Goal: Task Accomplishment & Management: Manage account settings

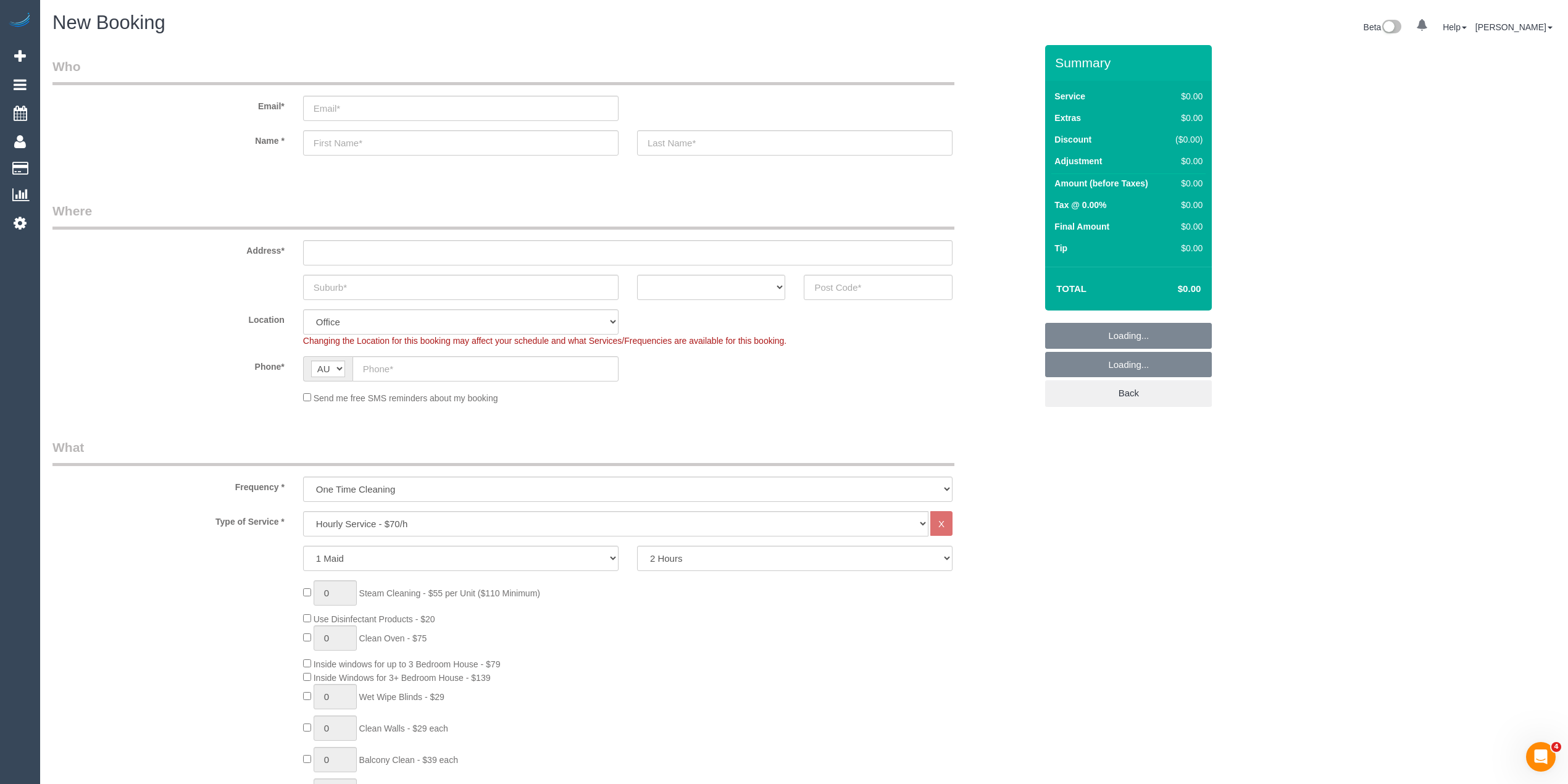
select select "object:2139"
click at [339, 110] on input "email" at bounding box center [461, 108] width 315 height 25
paste input "0422377786"
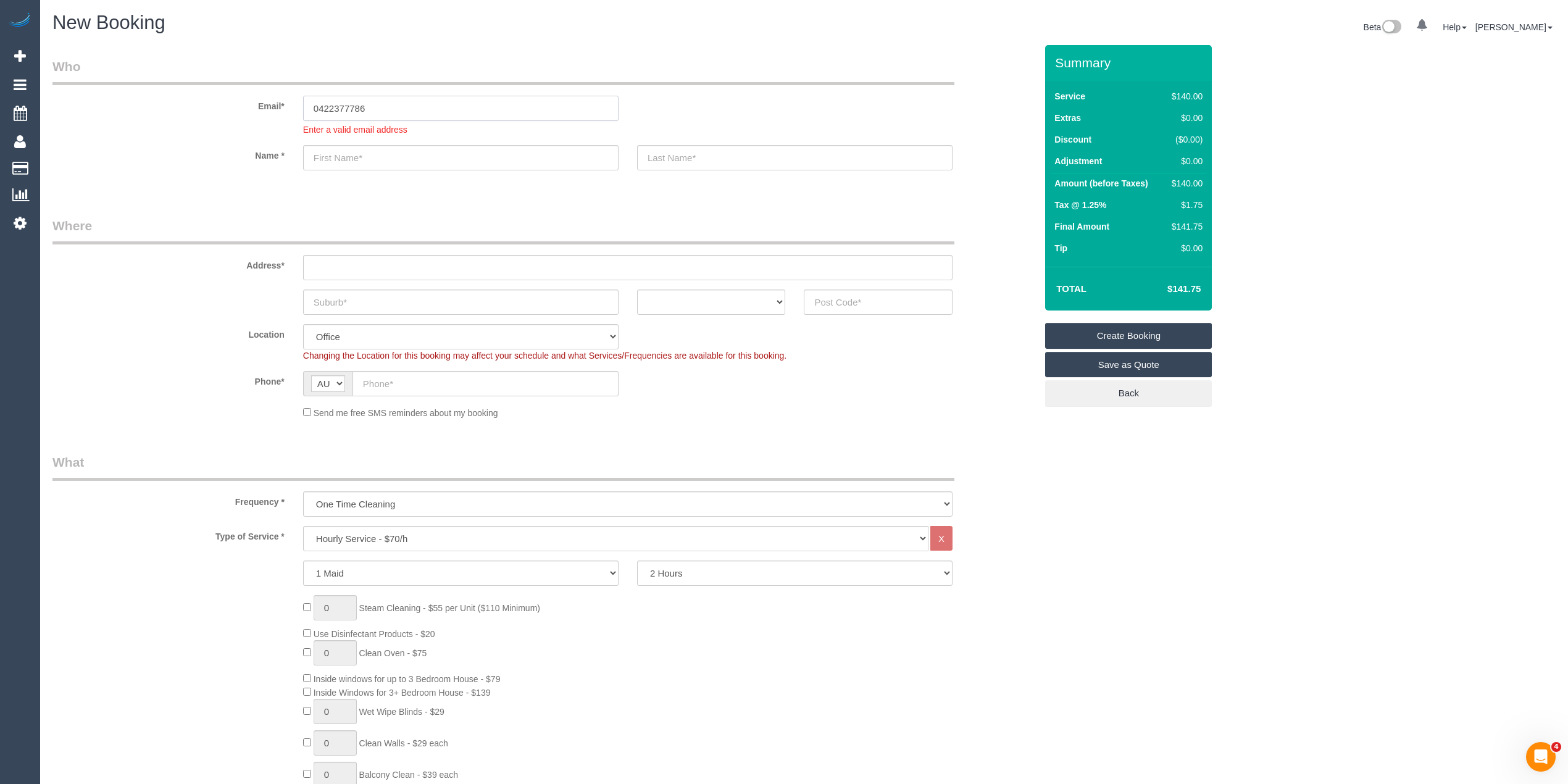
drag, startPoint x: 392, startPoint y: 98, endPoint x: 149, endPoint y: 90, distance: 243.1
click at [149, 90] on div "Email* 0422377786 Enter a valid email address" at bounding box center [544, 96] width 1002 height 79
paste input "ggmagnat@bigpond.com"
type input "ggmagnat@bigpond.com"
click at [342, 159] on sui-booking-customer "Email* ggmagnat@bigpond.com Enter a valid email address Name *" at bounding box center [544, 119] width 984 height 125
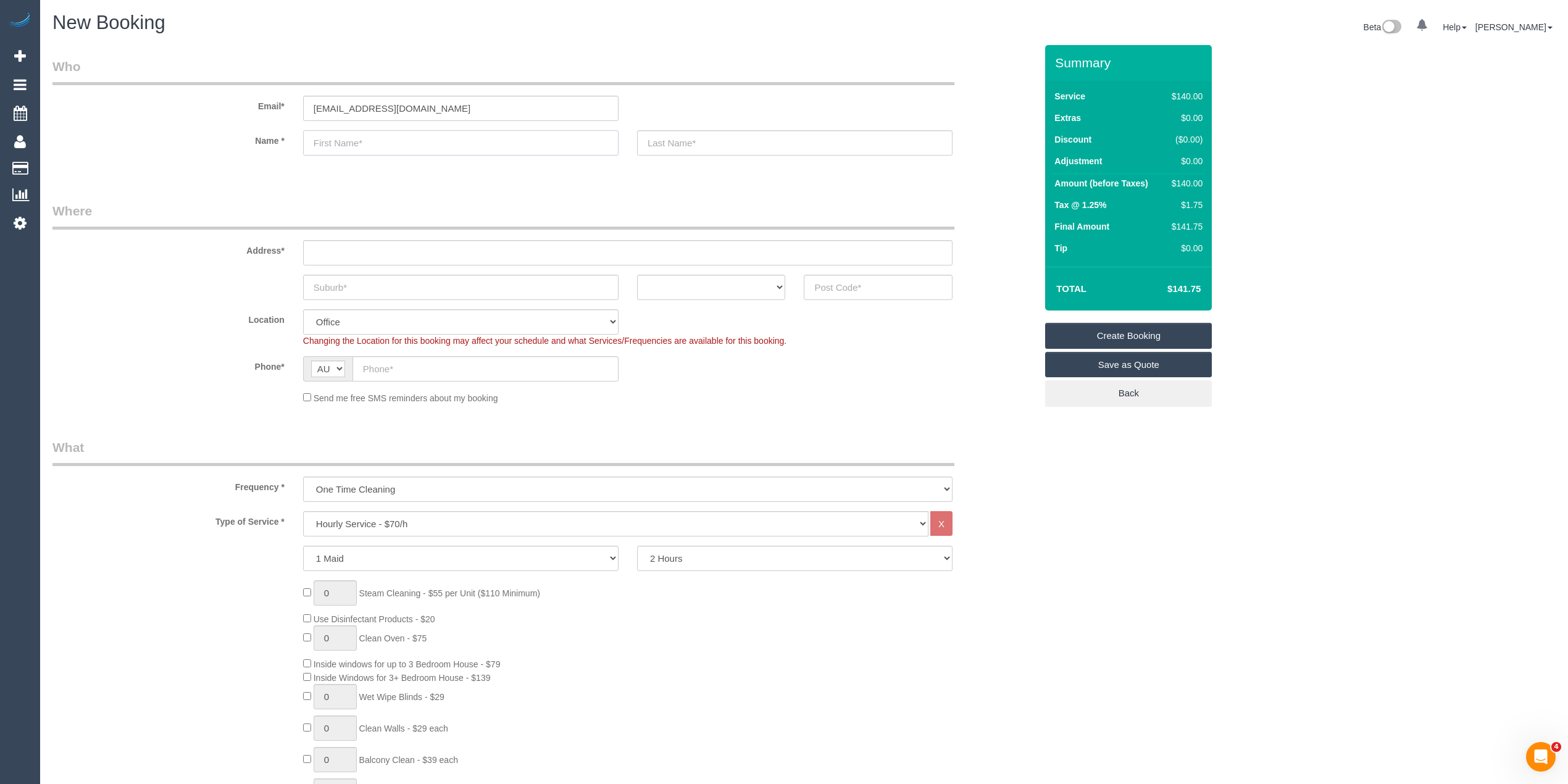
paste input "maria Gagliardone"
click at [317, 143] on input "maria Gagliardone" at bounding box center [461, 143] width 315 height 25
type input "[PERSON_NAME]"
click at [717, 141] on input "text" at bounding box center [794, 143] width 315 height 25
type input "GIHC"
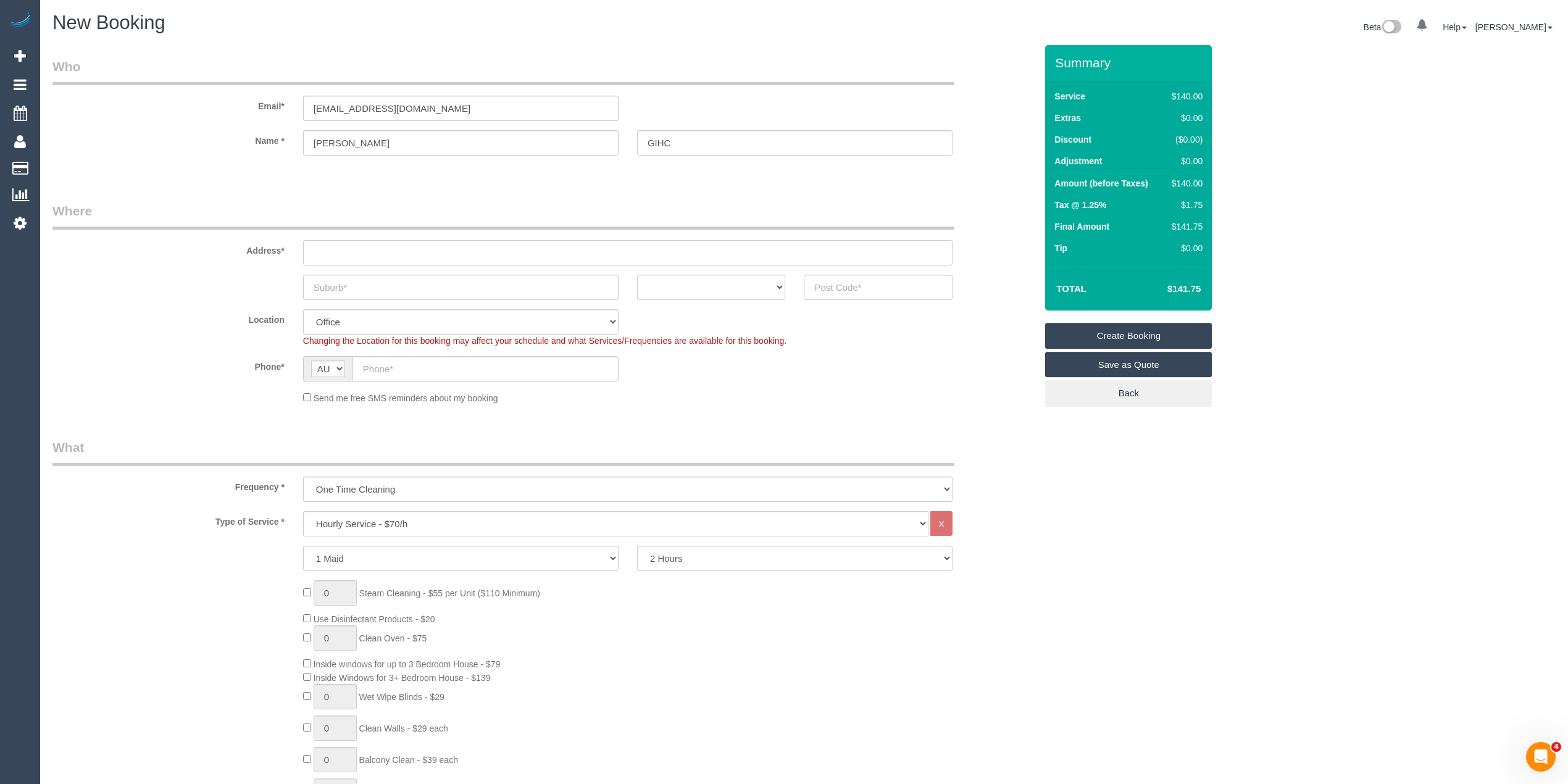
click at [369, 245] on input "text" at bounding box center [628, 253] width 650 height 25
paste input "[STREET_ADDRESS]"
type input "[STREET_ADDRESS]"
click at [334, 287] on input "text" at bounding box center [461, 287] width 315 height 25
type input "Donvale"
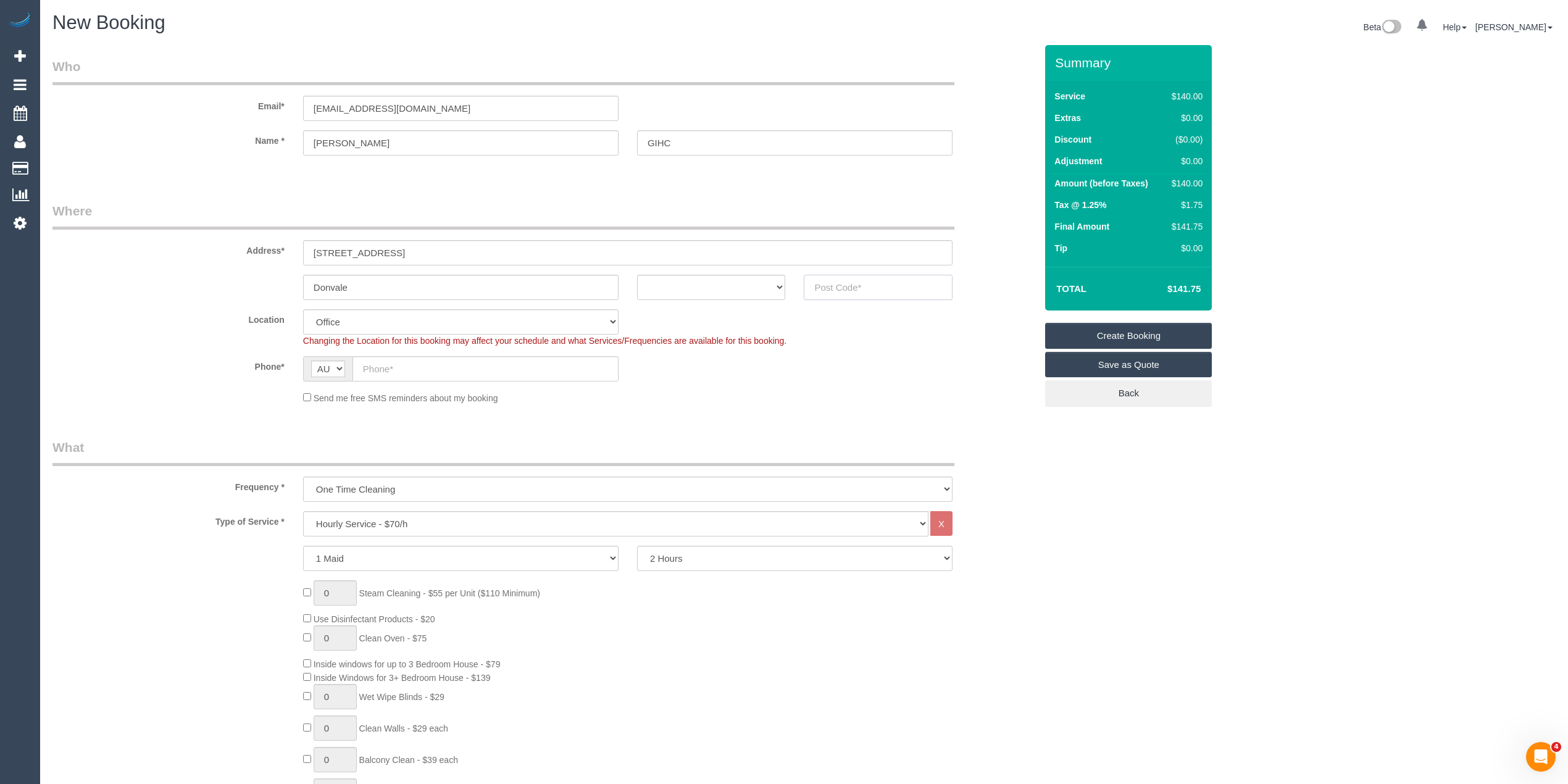
click at [838, 274] on input "text" at bounding box center [878, 287] width 149 height 25
type input "3111"
click at [685, 280] on select "ACT NSW NT QLD SA TAS VIC WA" at bounding box center [711, 287] width 149 height 25
select select "VIC"
click at [637, 274] on select "ACT NSW NT QLD SA TAS VIC WA" at bounding box center [711, 287] width 149 height 25
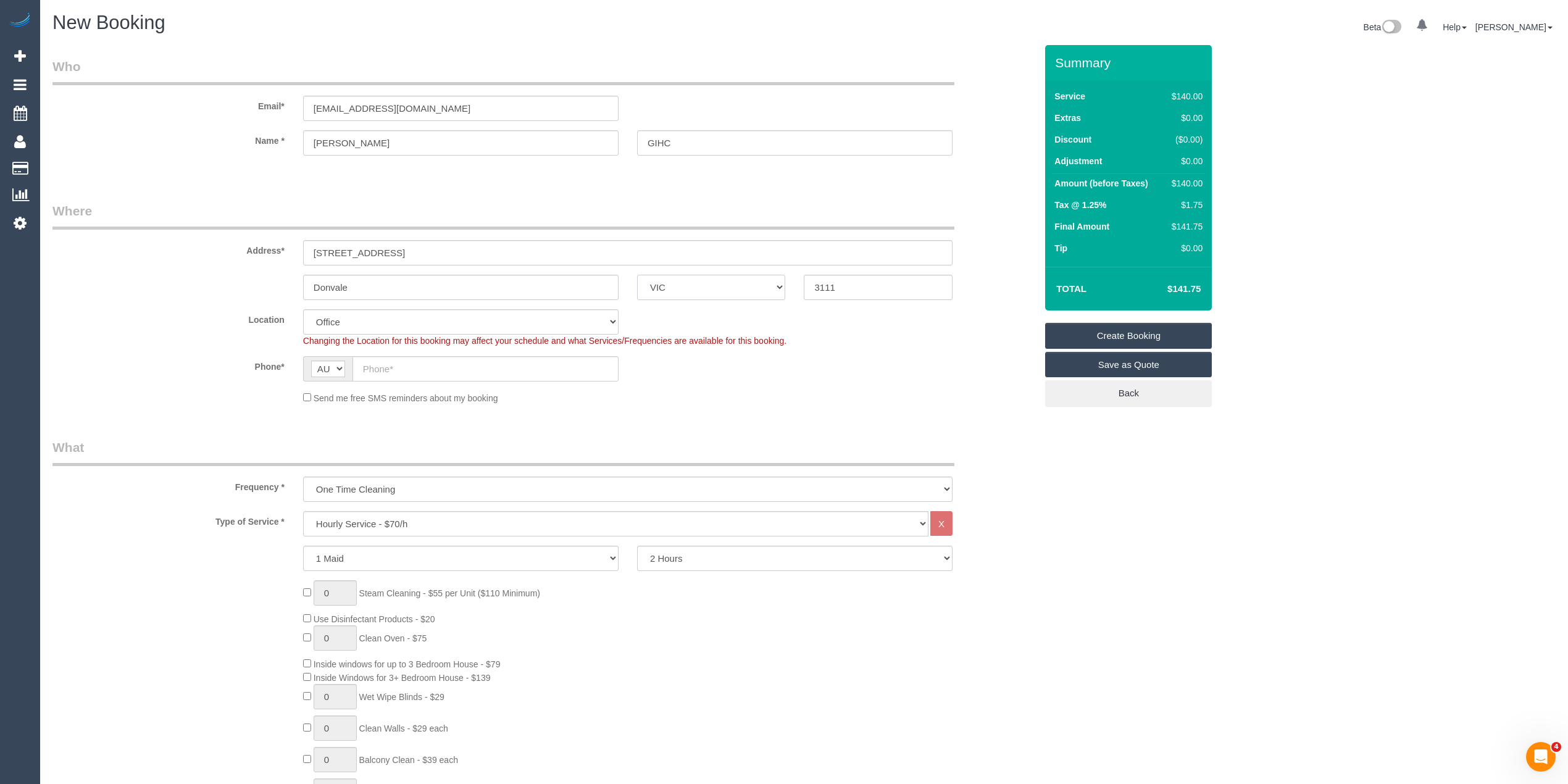
select select "56"
select select "object:2148"
click at [383, 366] on input "text" at bounding box center [485, 369] width 266 height 25
click at [427, 363] on input "text" at bounding box center [485, 369] width 266 height 25
paste input "0422 377 786"
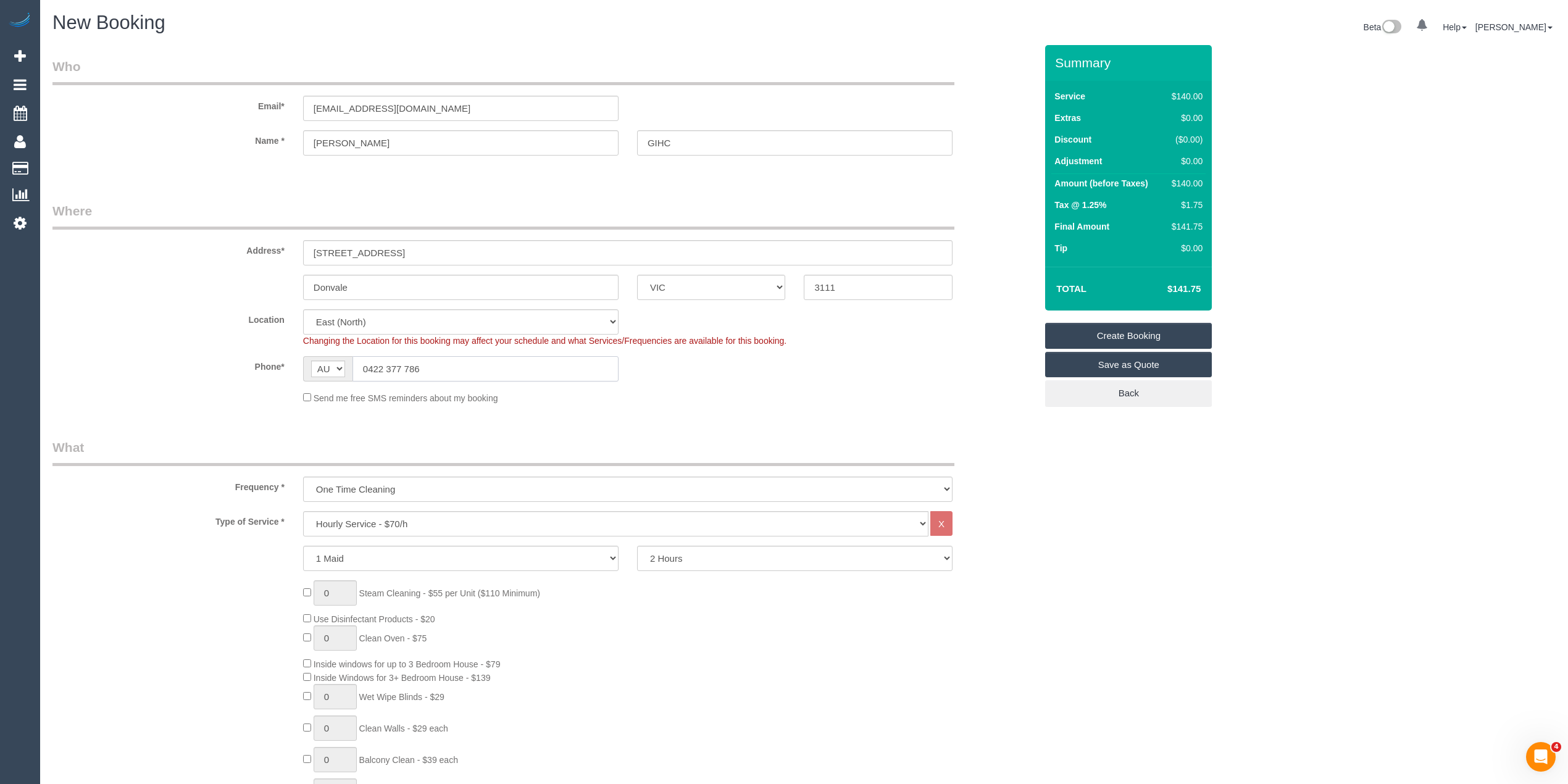
type input "0422 377 786"
click at [358, 484] on select "One Time Cleaning Weekly - 10% Off - 10.00% (0% for the First Booking) Fortnigh…" at bounding box center [628, 490] width 650 height 25
select select "object:2149"
click at [303, 477] on select "One Time Cleaning Weekly - 10% Off - 10.00% (0% for the First Booking) Fortnigh…" at bounding box center [628, 490] width 650 height 25
click at [384, 518] on select "Hourly Service - $70/h Hourly Service - $65/h Hourly Service - $60/h Hourly Ser…" at bounding box center [616, 524] width 625 height 25
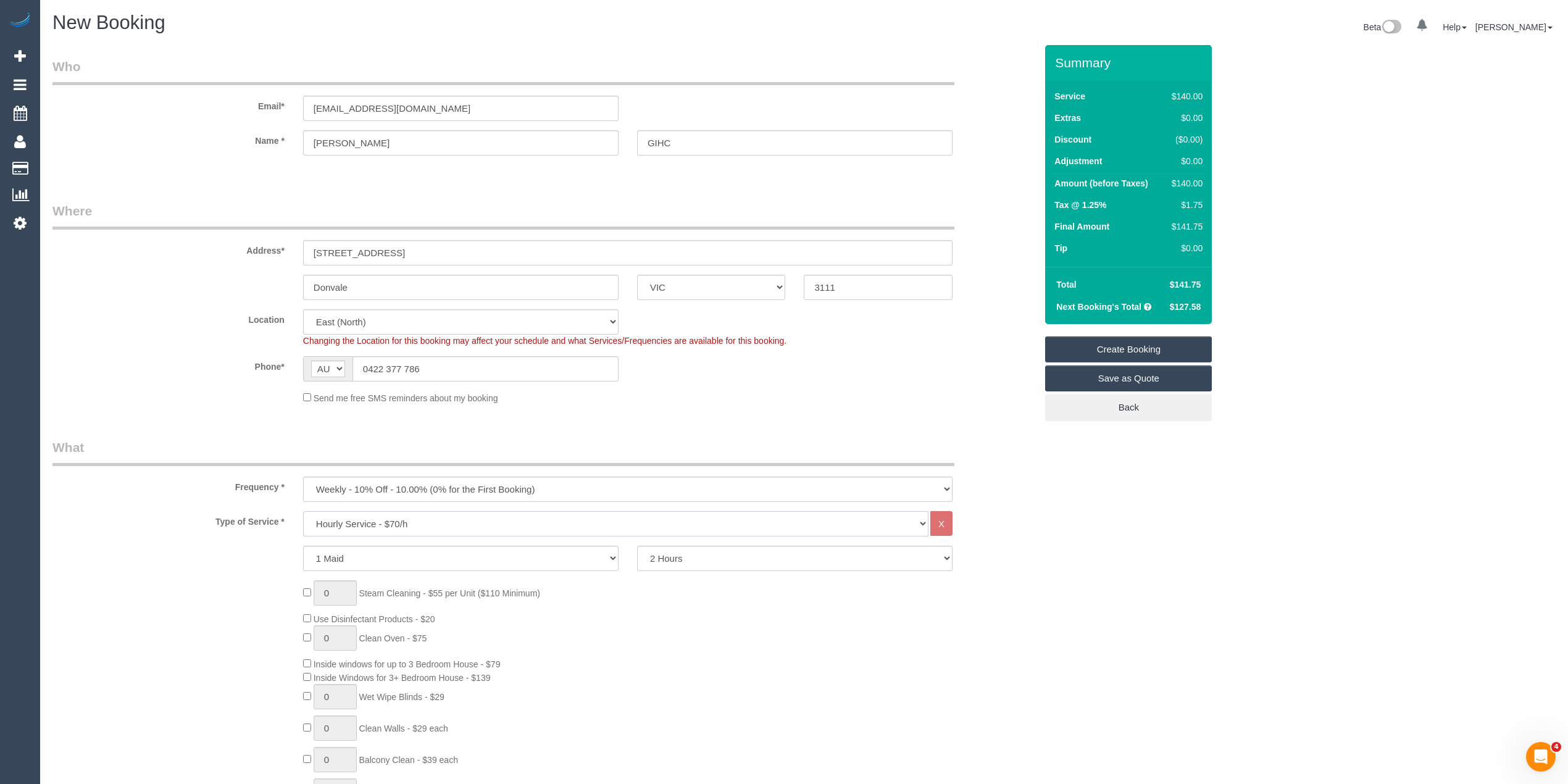
select select "308"
click at [303, 511] on select "Hourly Service - $70/h Hourly Service - $65/h Hourly Service - $60/h Hourly Ser…" at bounding box center [616, 524] width 625 height 25
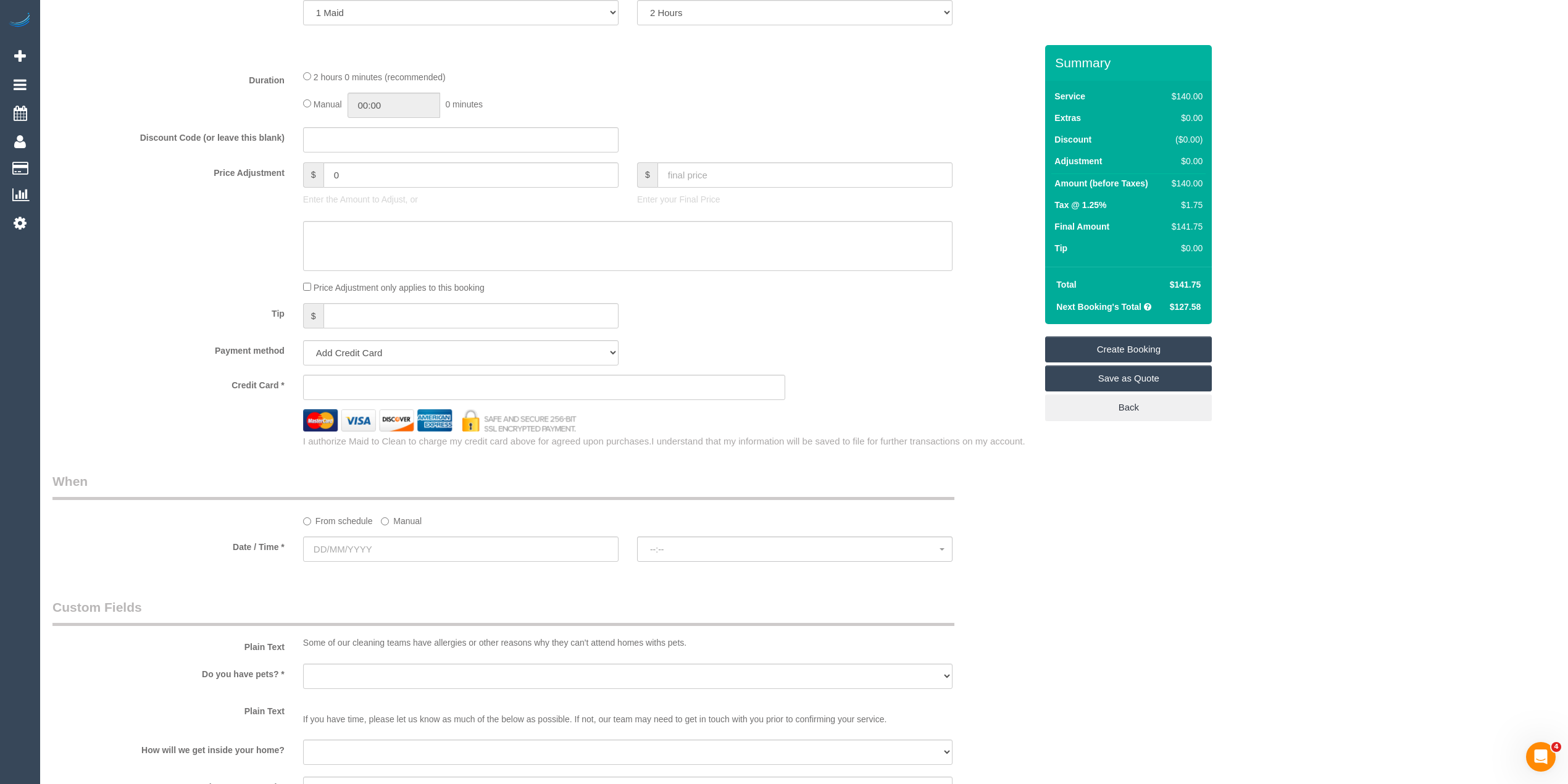
scroll to position [549, 0]
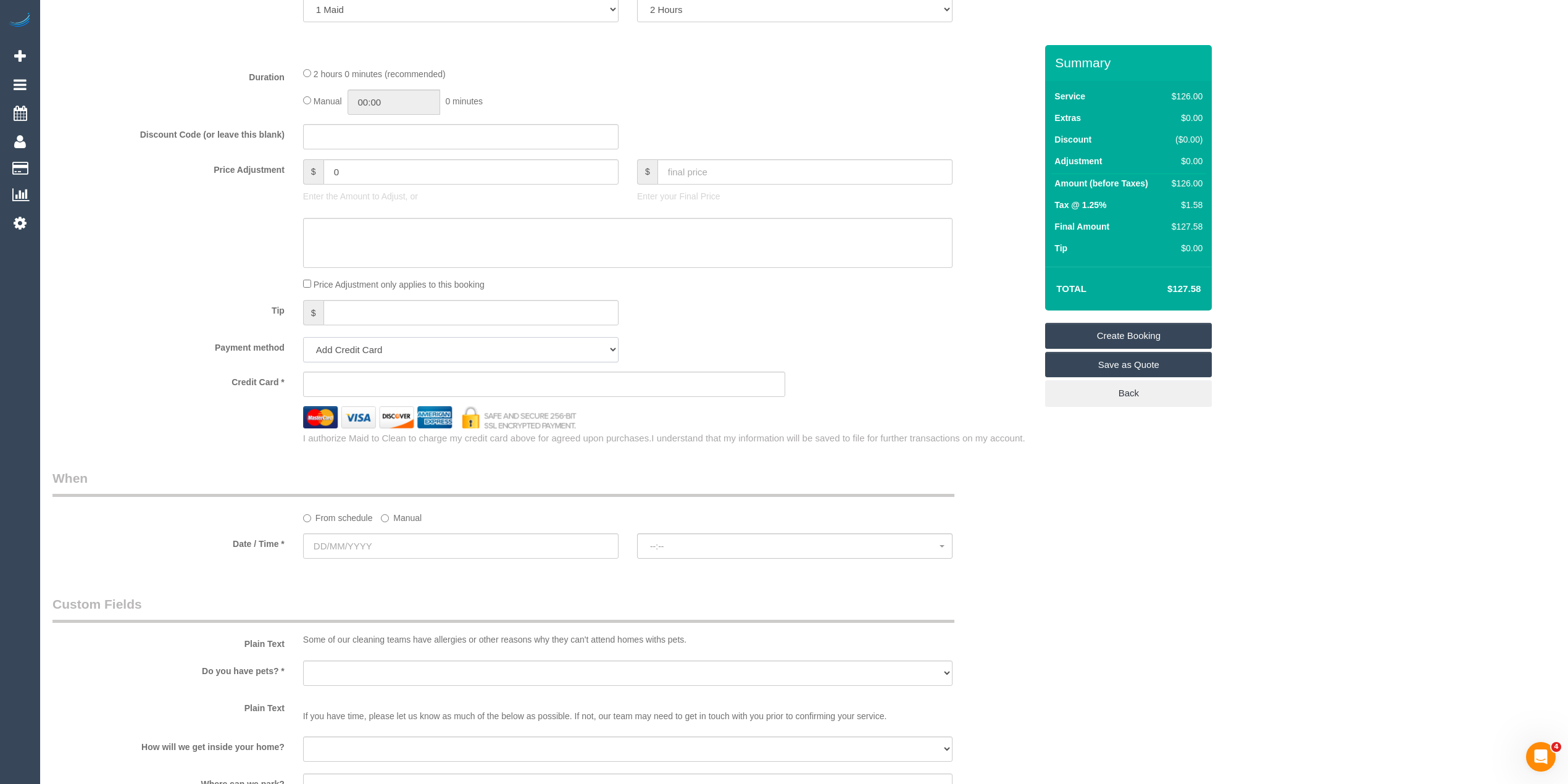
click at [346, 344] on select "Add Credit Card Cash Check Paypal" at bounding box center [461, 349] width 315 height 25
select select "string:check"
click at [303, 337] on select "Add Credit Card Cash Check Paypal" at bounding box center [461, 349] width 315 height 25
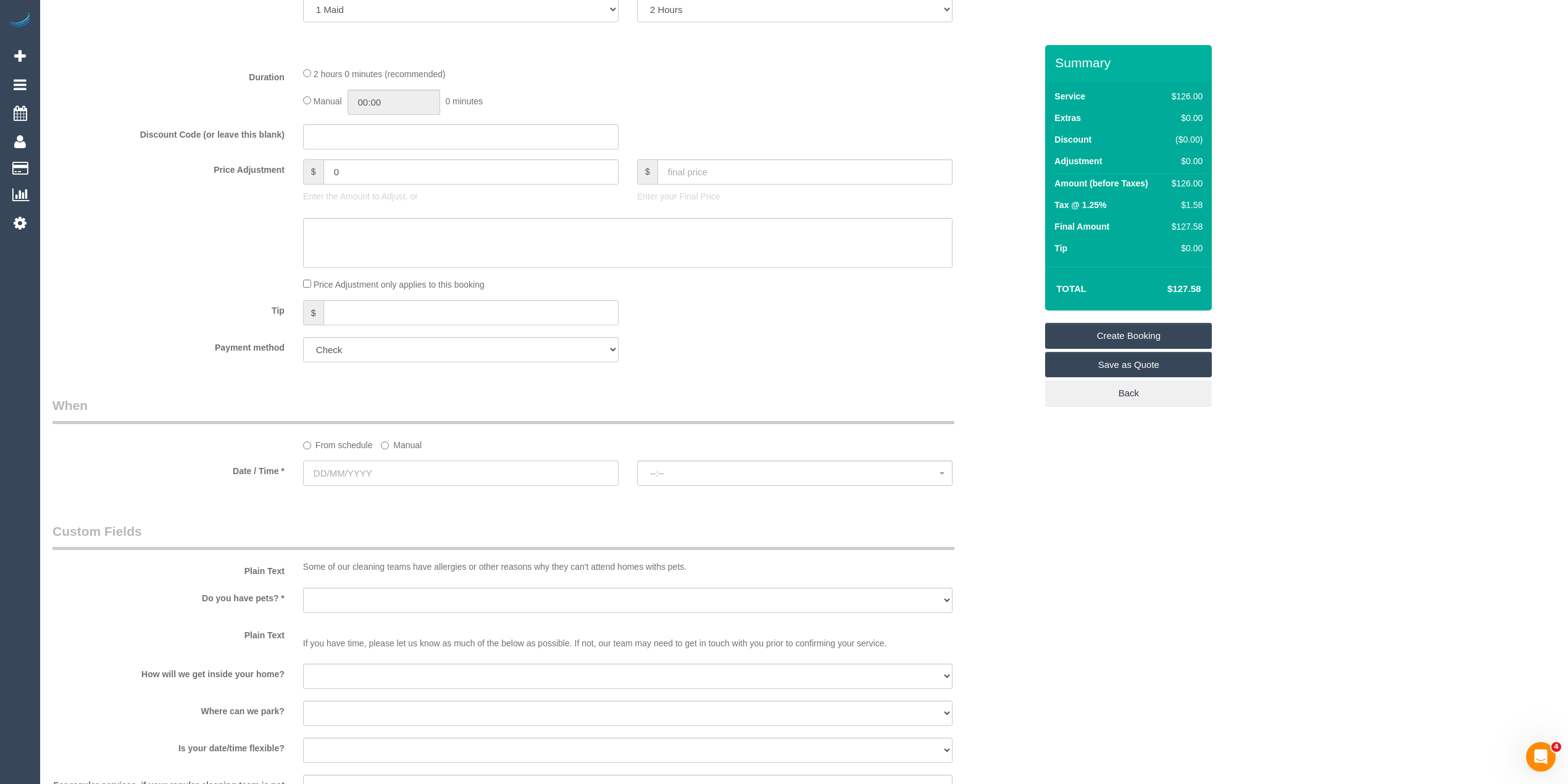
click at [334, 468] on input "text" at bounding box center [461, 473] width 315 height 25
click at [455, 495] on span "Next" at bounding box center [452, 497] width 10 height 10
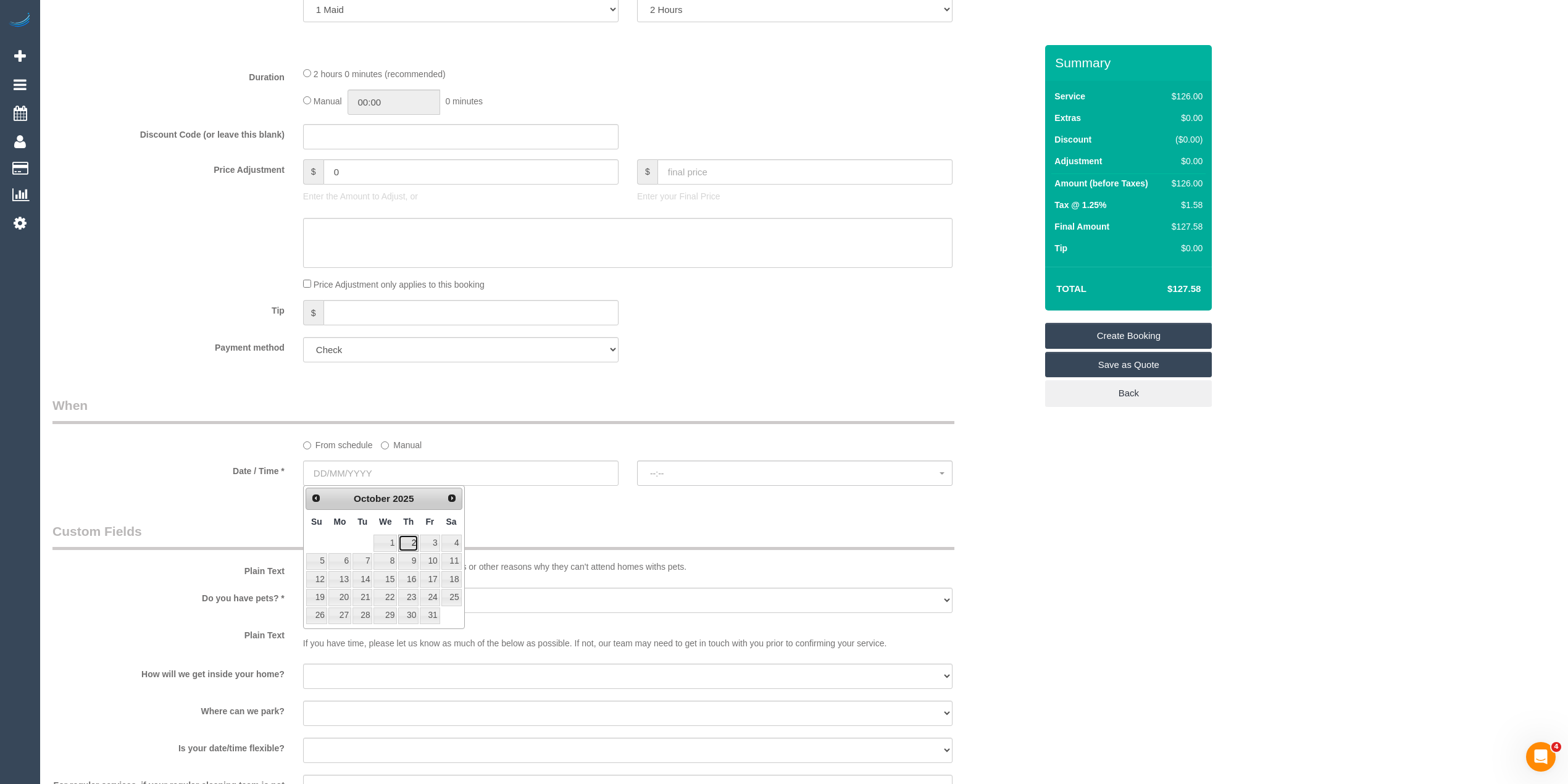
click at [406, 541] on link "2" at bounding box center [408, 543] width 20 height 16
type input "[DATE]"
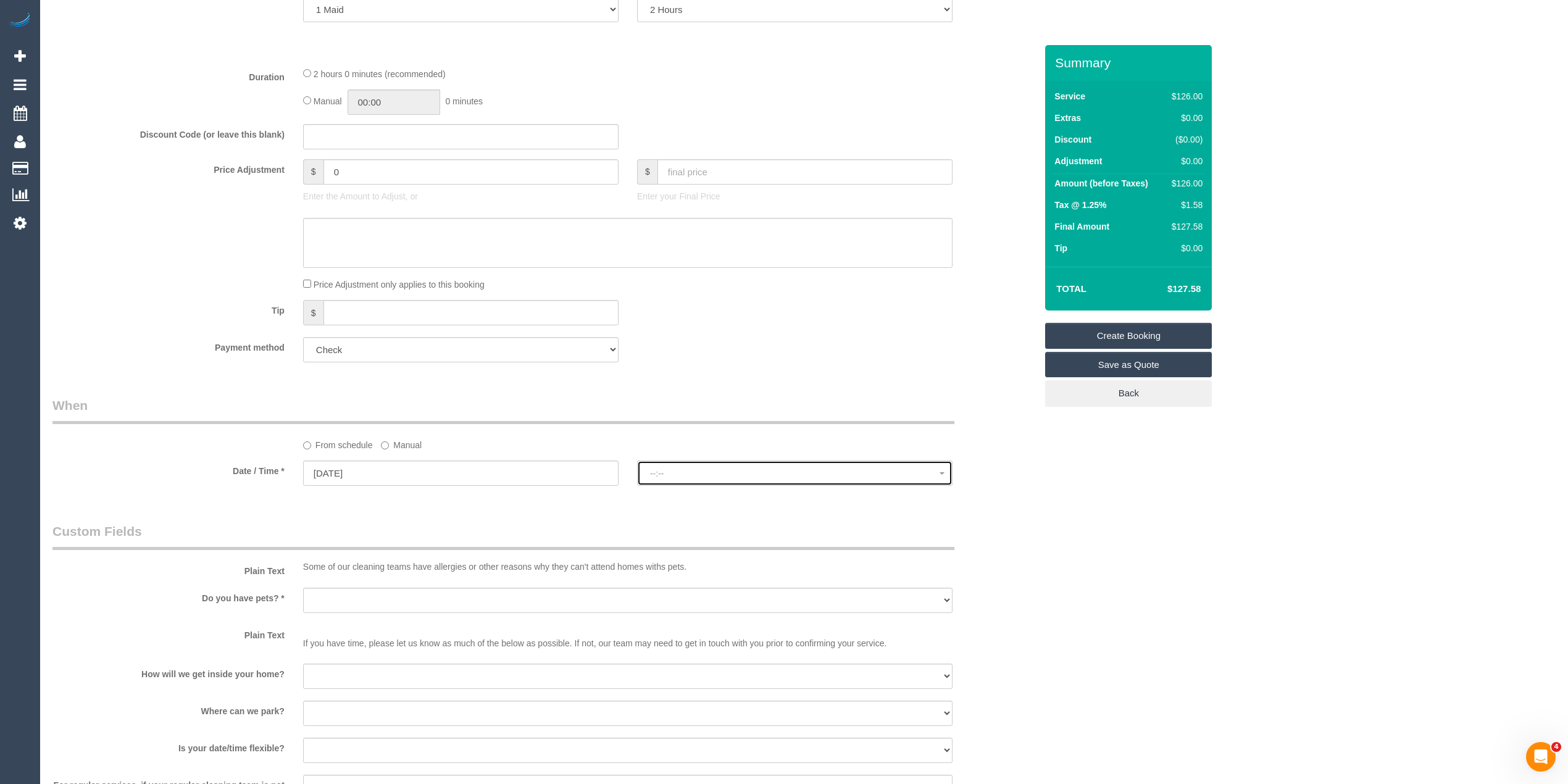
click at [676, 470] on span "--:--" at bounding box center [794, 473] width 289 height 10
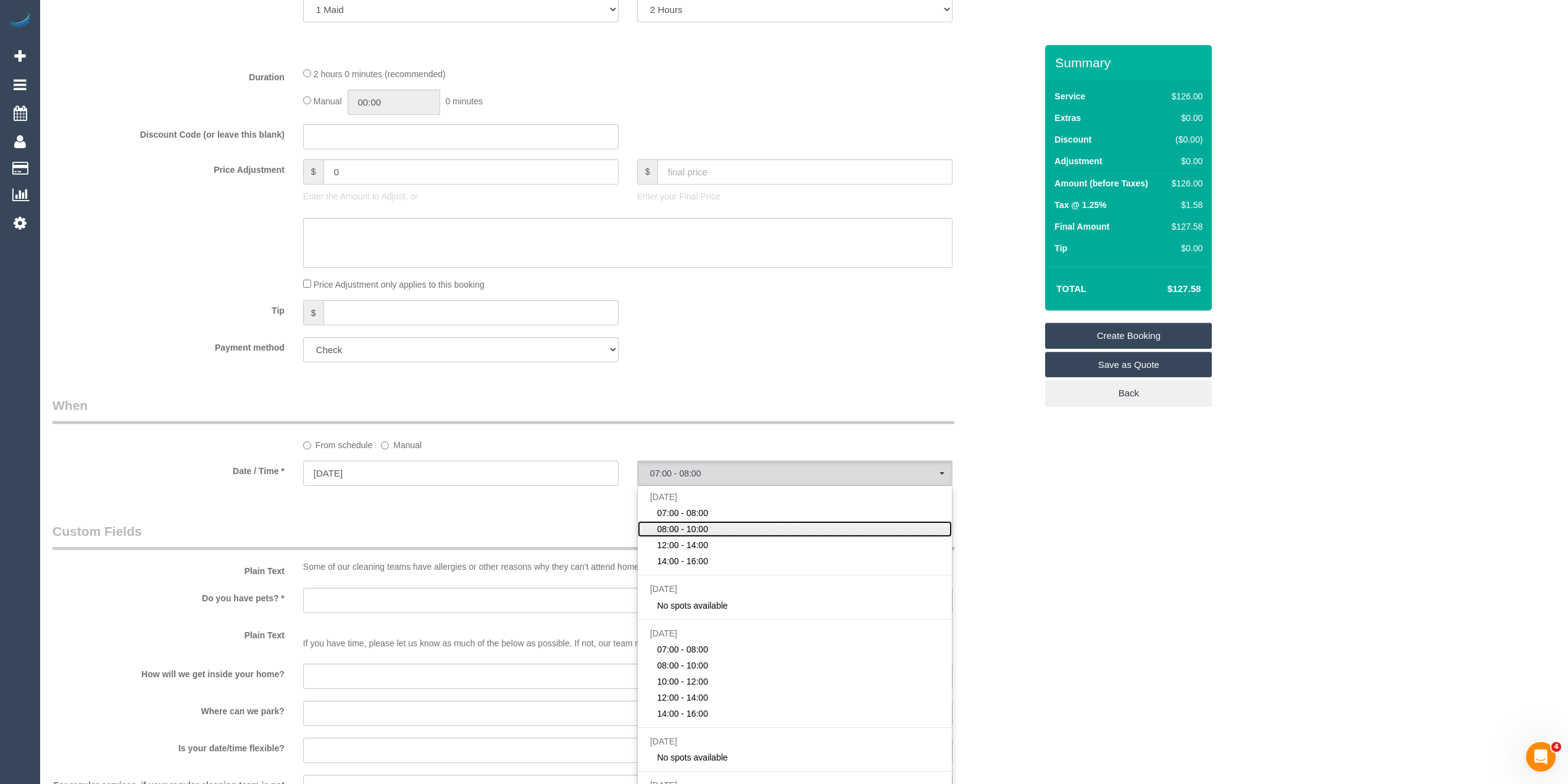
click at [690, 529] on span "08:00 - 10:00" at bounding box center [682, 529] width 51 height 13
select select "spot2"
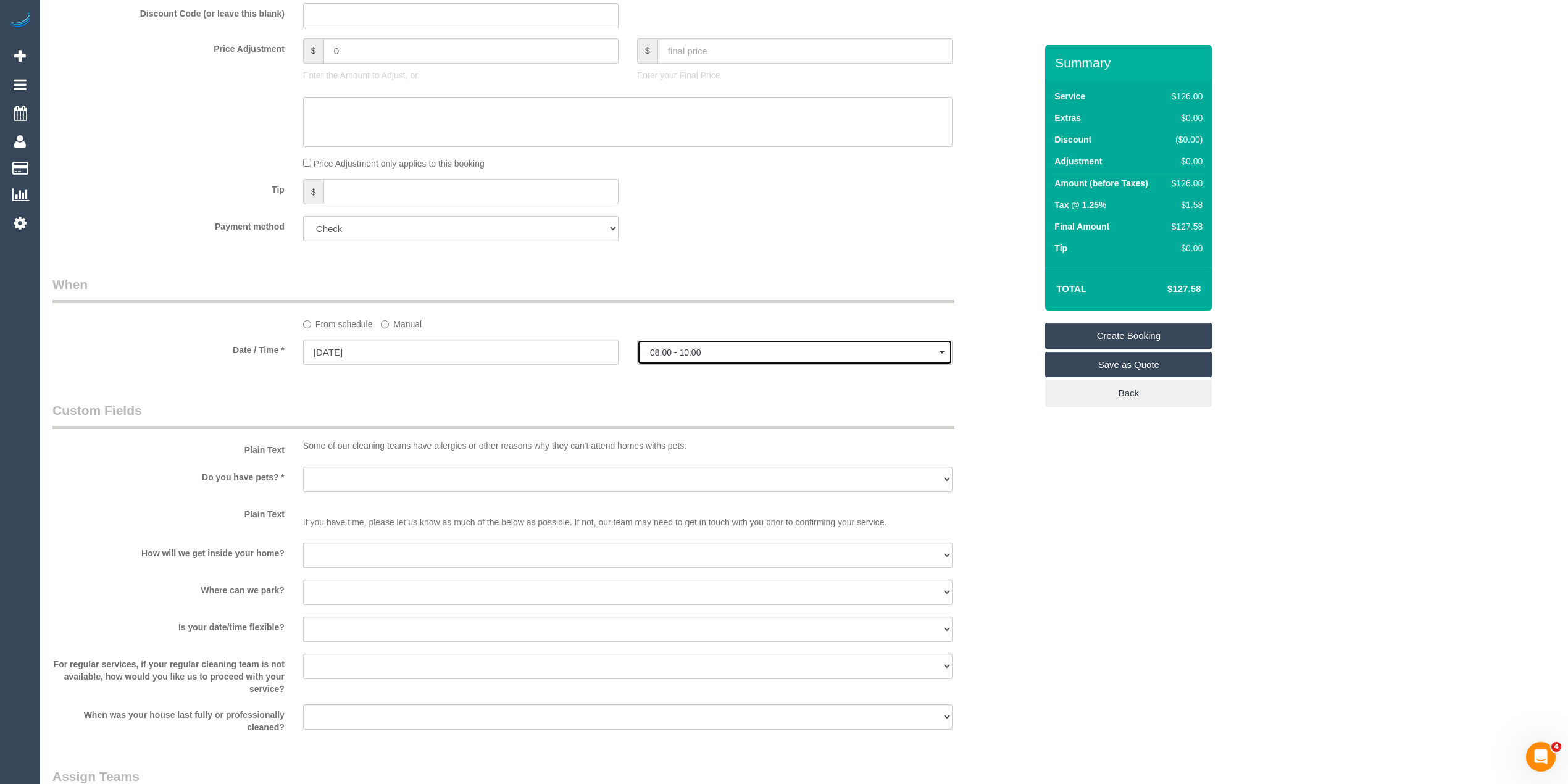
scroll to position [823, 0]
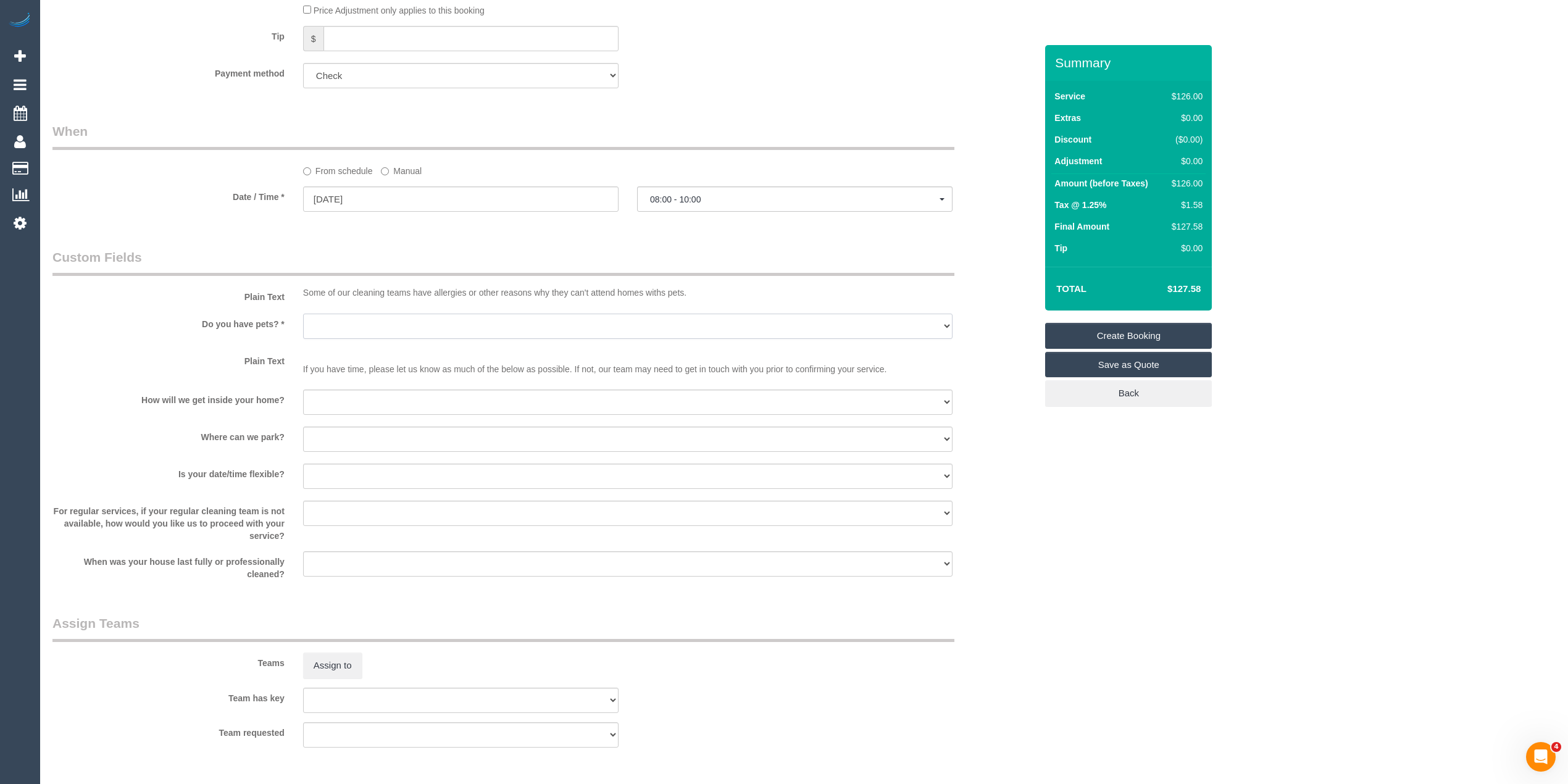
click at [316, 322] on select "Yes - Cats Yes - Dogs No pets Yes - Dogs and Cats Yes - Other" at bounding box center [628, 326] width 650 height 25
select select "number:28"
click at [303, 314] on select "Yes - Cats Yes - Dogs No pets Yes - Dogs and Cats Yes - Other" at bounding box center [628, 326] width 650 height 25
click at [359, 401] on select "I will be home Key will be left (please provide details below) Lock box/Access …" at bounding box center [628, 402] width 650 height 25
select select "number:14"
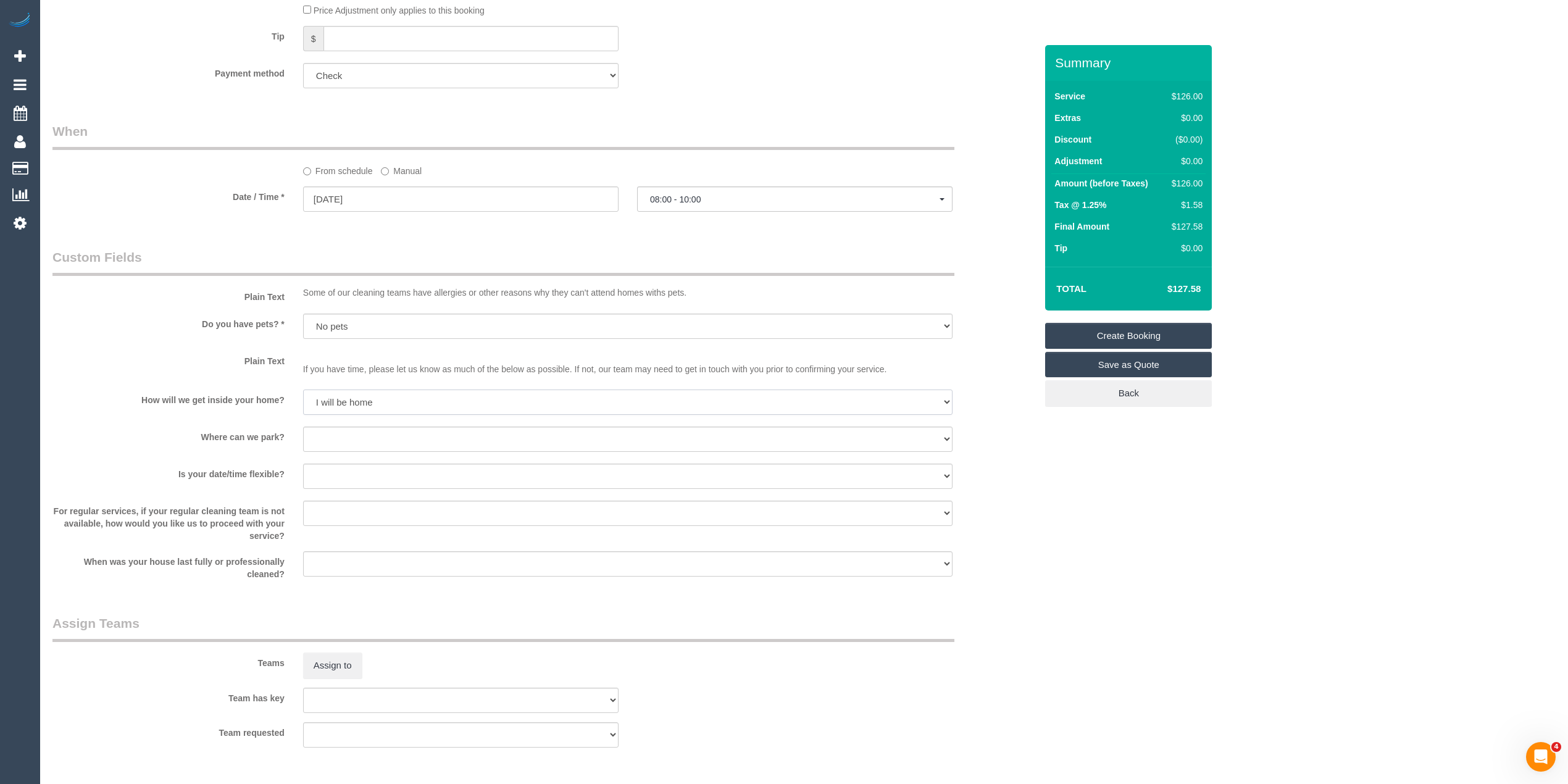
click at [303, 389] on select "I will be home Key will be left (please provide details below) Lock box/Access …" at bounding box center [628, 402] width 650 height 25
click at [361, 440] on select "I will provide parking on-site Free street parking Paid street parking (cost wi…" at bounding box center [628, 439] width 650 height 25
select select "number:19"
click at [303, 426] on select "I will provide parking on-site Free street parking Paid street parking (cost wi…" at bounding box center [628, 439] width 650 height 25
click at [346, 470] on select "Yes - date and time Yes - date but not time Yes - time but not date No - No fle…" at bounding box center [628, 476] width 650 height 25
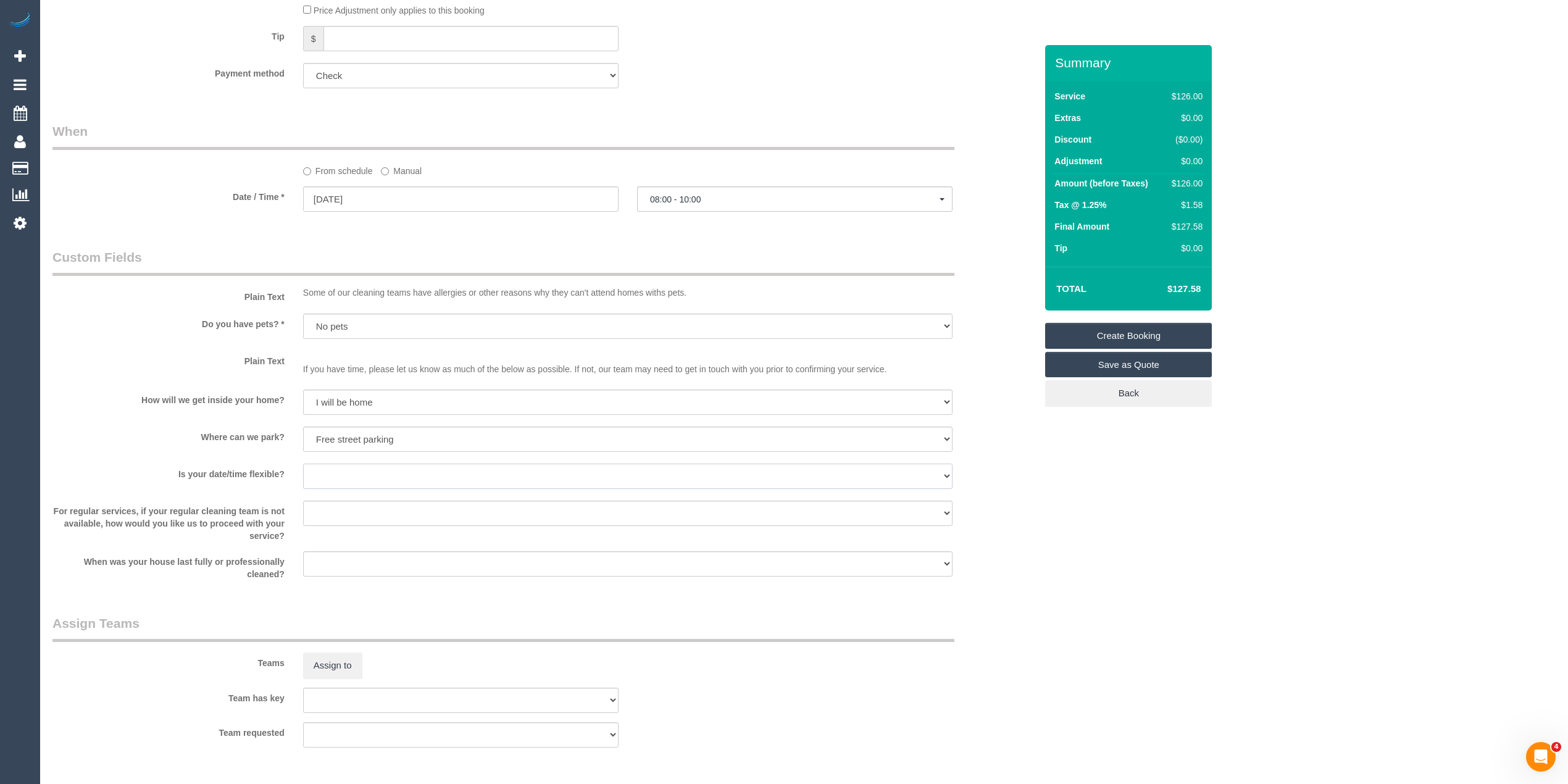
select select "number:25"
click at [303, 464] on select "Yes - date and time Yes - date but not time Yes - time but not date No - No fle…" at bounding box center [628, 476] width 650 height 25
click at [354, 495] on sui-booking-custom-fields "Plain Text Some of our cleaning teams have allergies or other reasons why they …" at bounding box center [544, 415] width 984 height 332
click at [359, 507] on select "Arrange a cleaner to cover and do not bother you Arrange a cleaner to cover and…" at bounding box center [628, 513] width 650 height 25
select select "number:34"
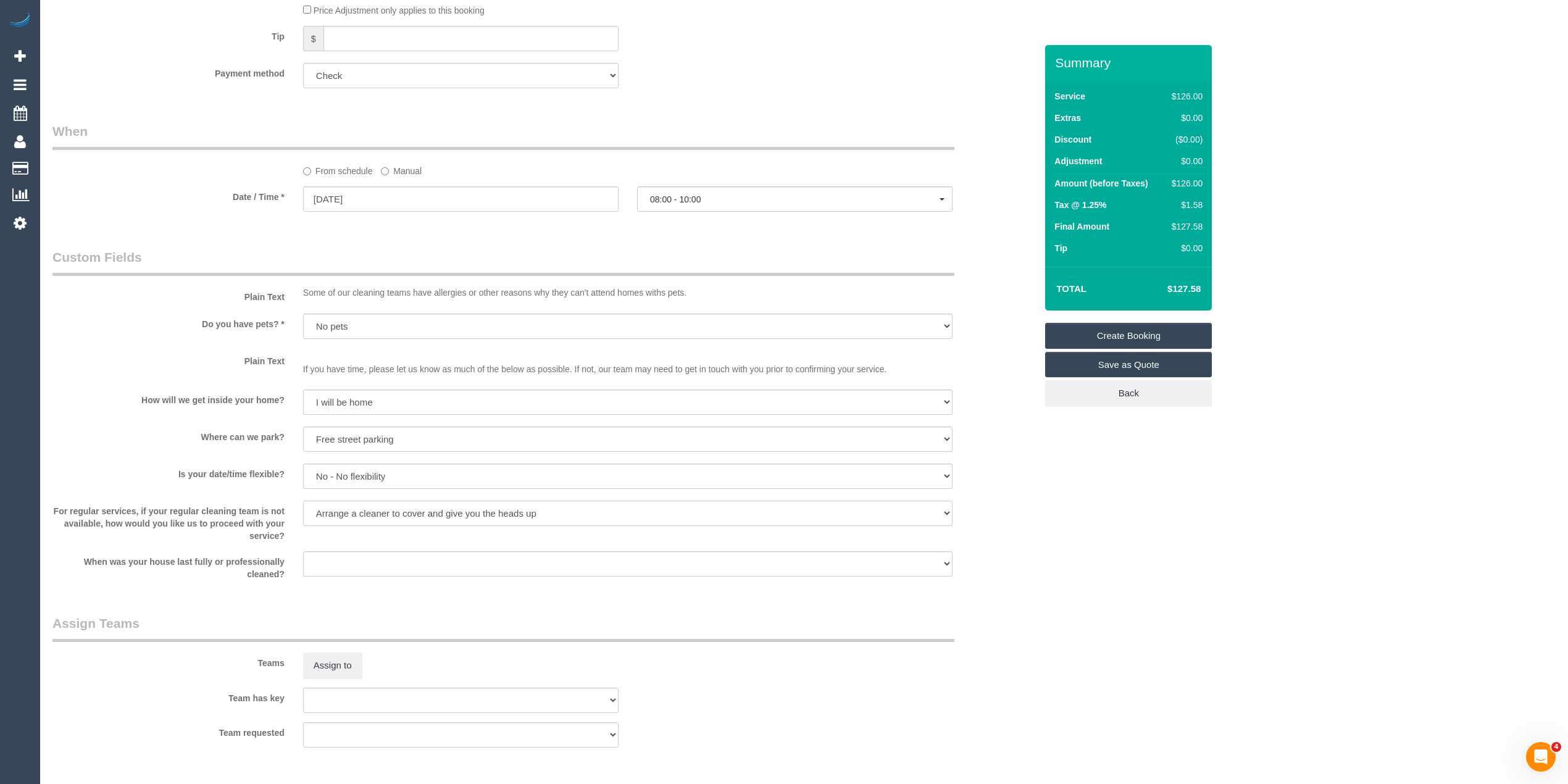
click at [303, 501] on select "Arrange a cleaner to cover and do not bother you Arrange a cleaner to cover and…" at bounding box center [628, 513] width 650 height 25
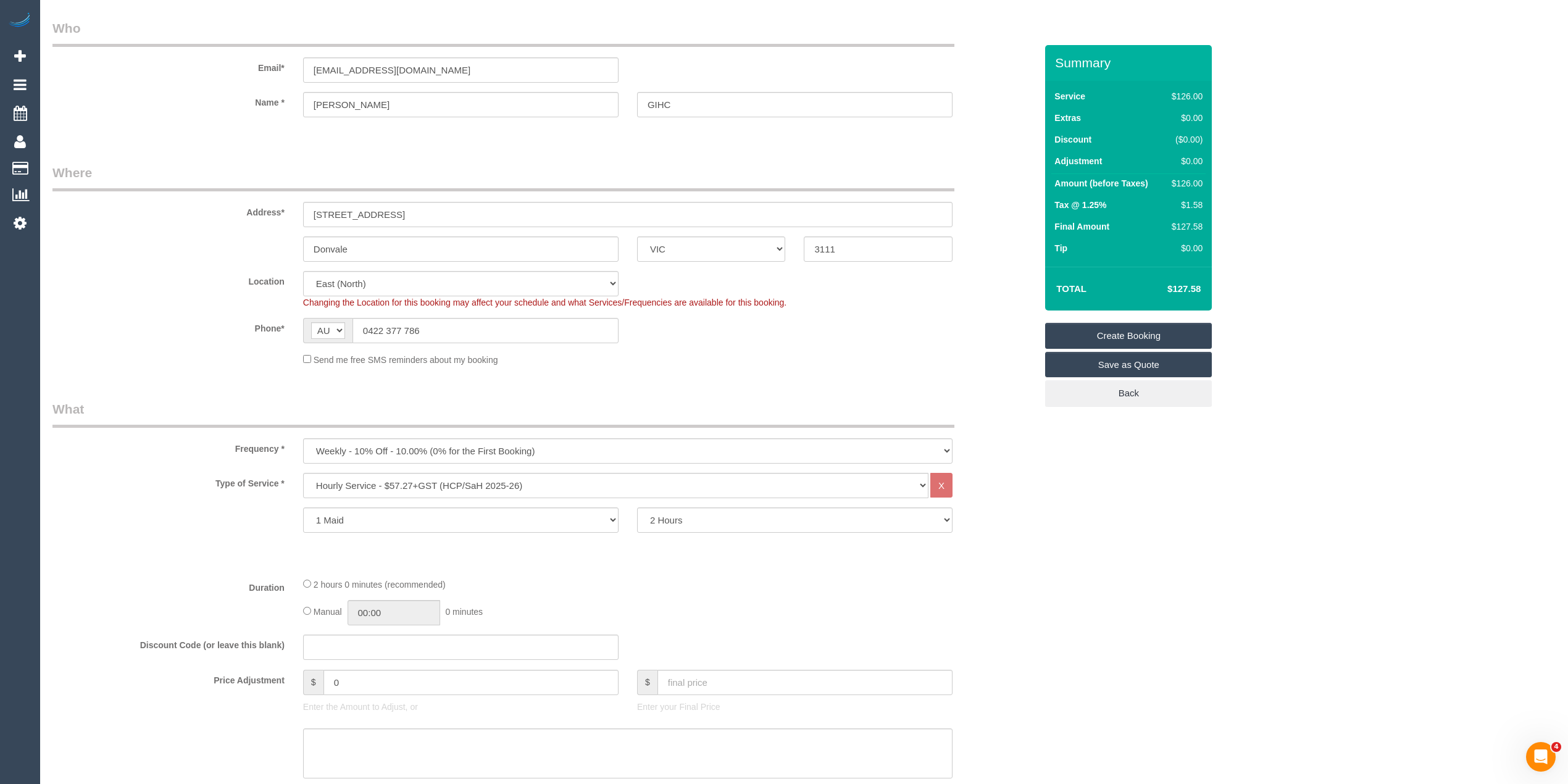
scroll to position [0, 0]
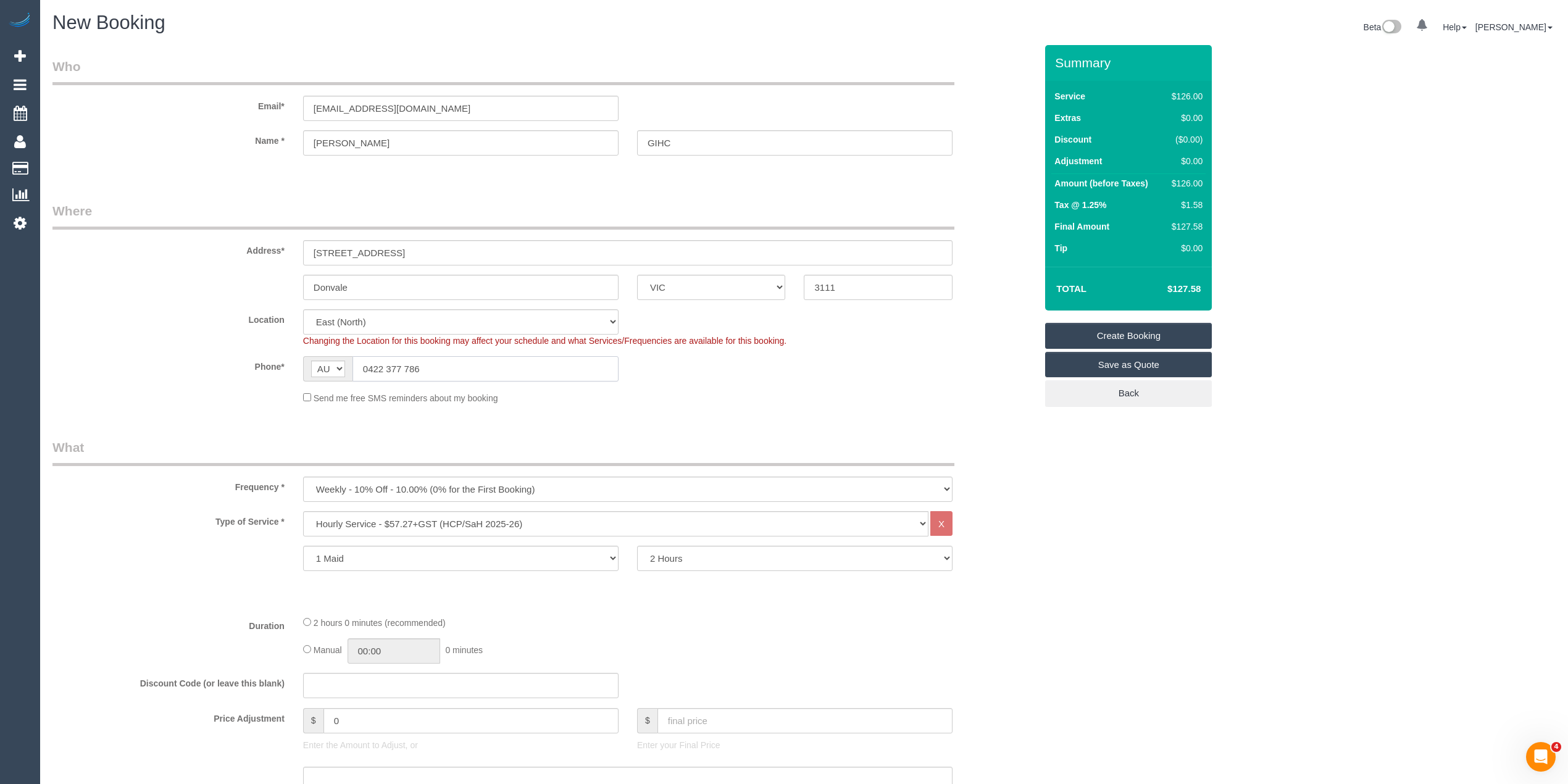
drag, startPoint x: 430, startPoint y: 371, endPoint x: 324, endPoint y: 364, distance: 106.2
click at [325, 364] on div "AF AL DZ AD AO AI AQ AG AR AM AW AU AT AZ BS BH BD BB BY BE BZ BJ BM BT BO BA B…" at bounding box center [461, 369] width 315 height 25
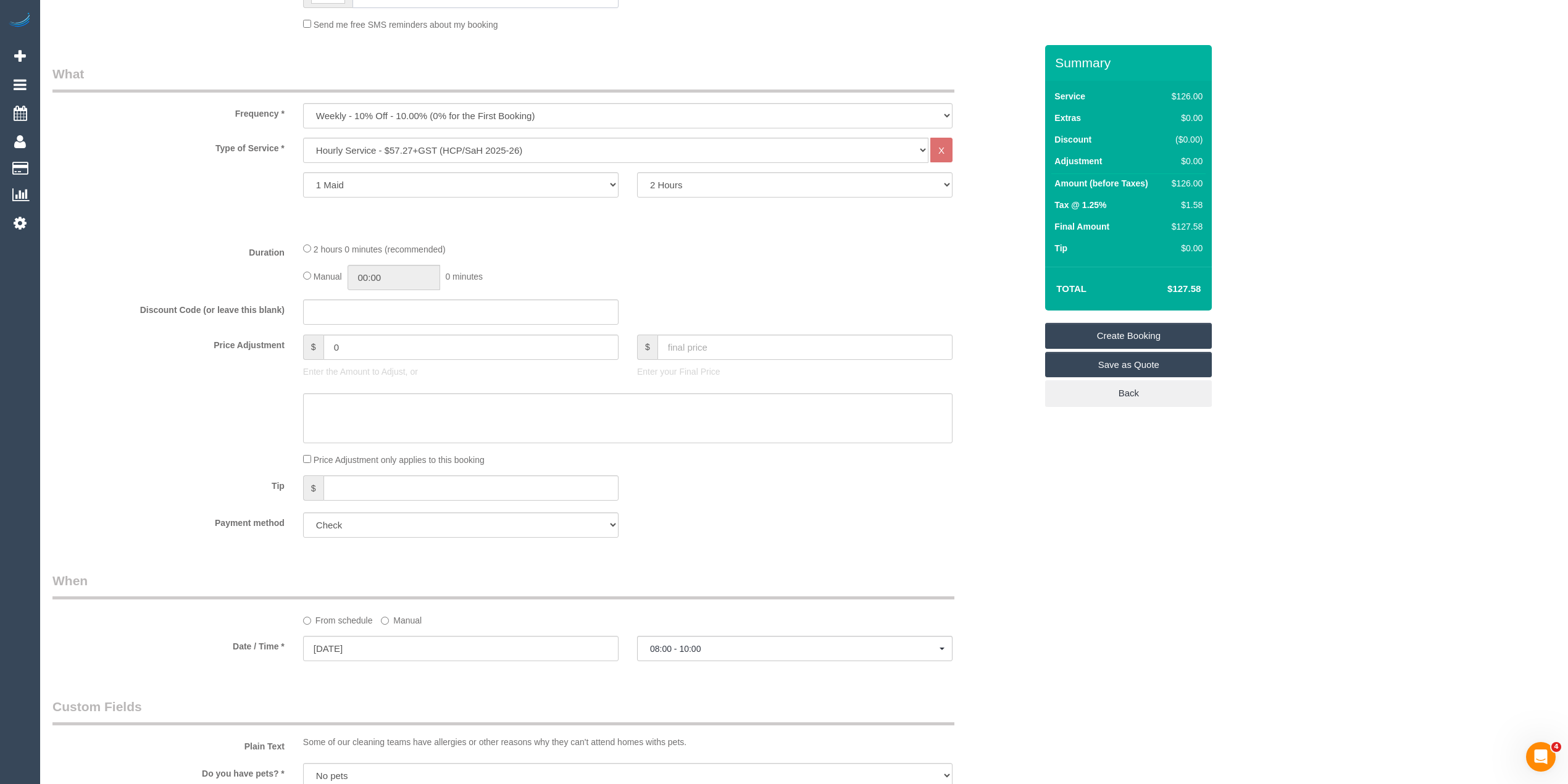
scroll to position [411, 0]
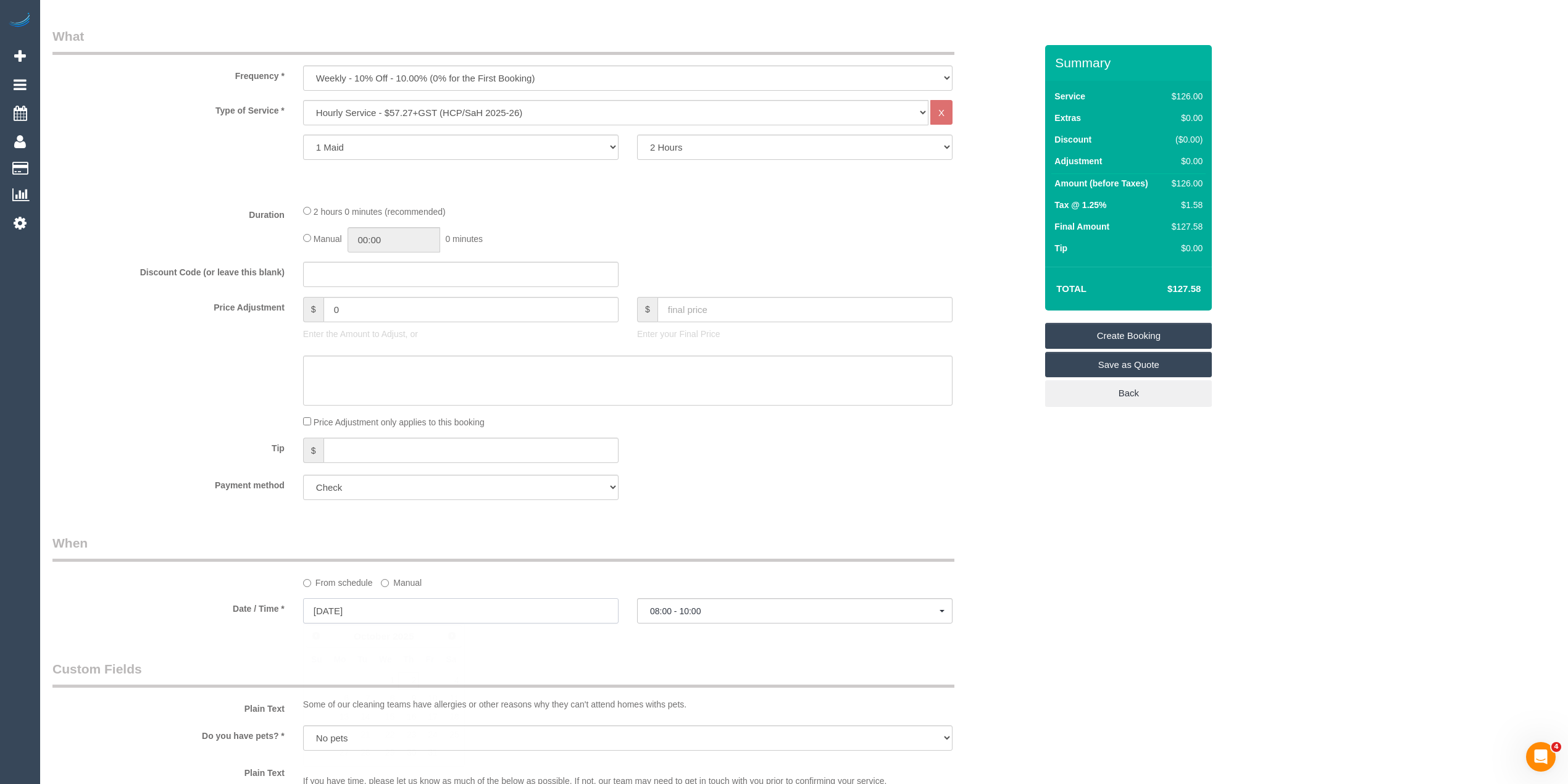
click at [354, 613] on input "02/10/2025" at bounding box center [461, 611] width 315 height 25
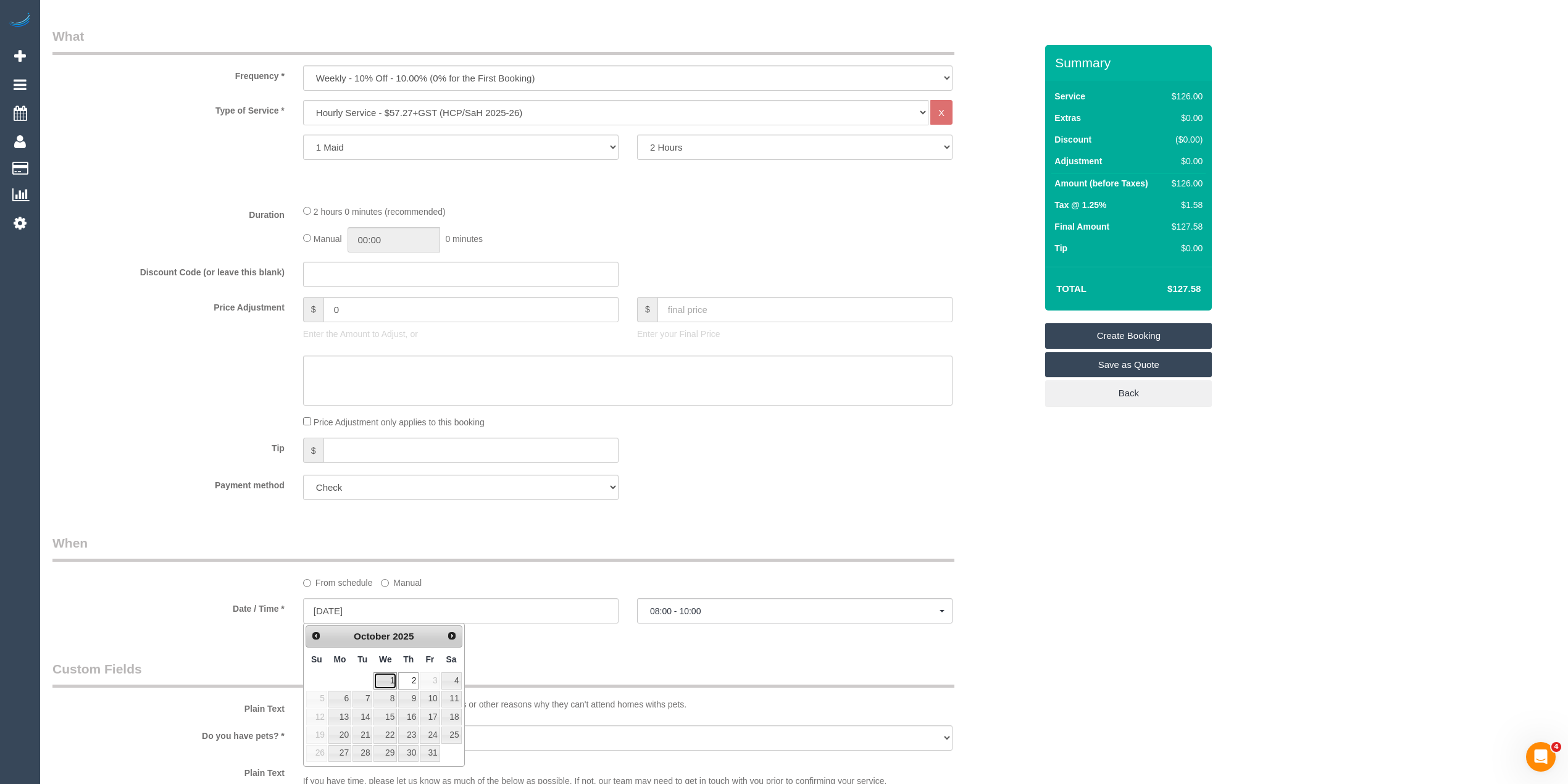
click at [384, 679] on link "1" at bounding box center [386, 680] width 24 height 16
type input "01/10/2025"
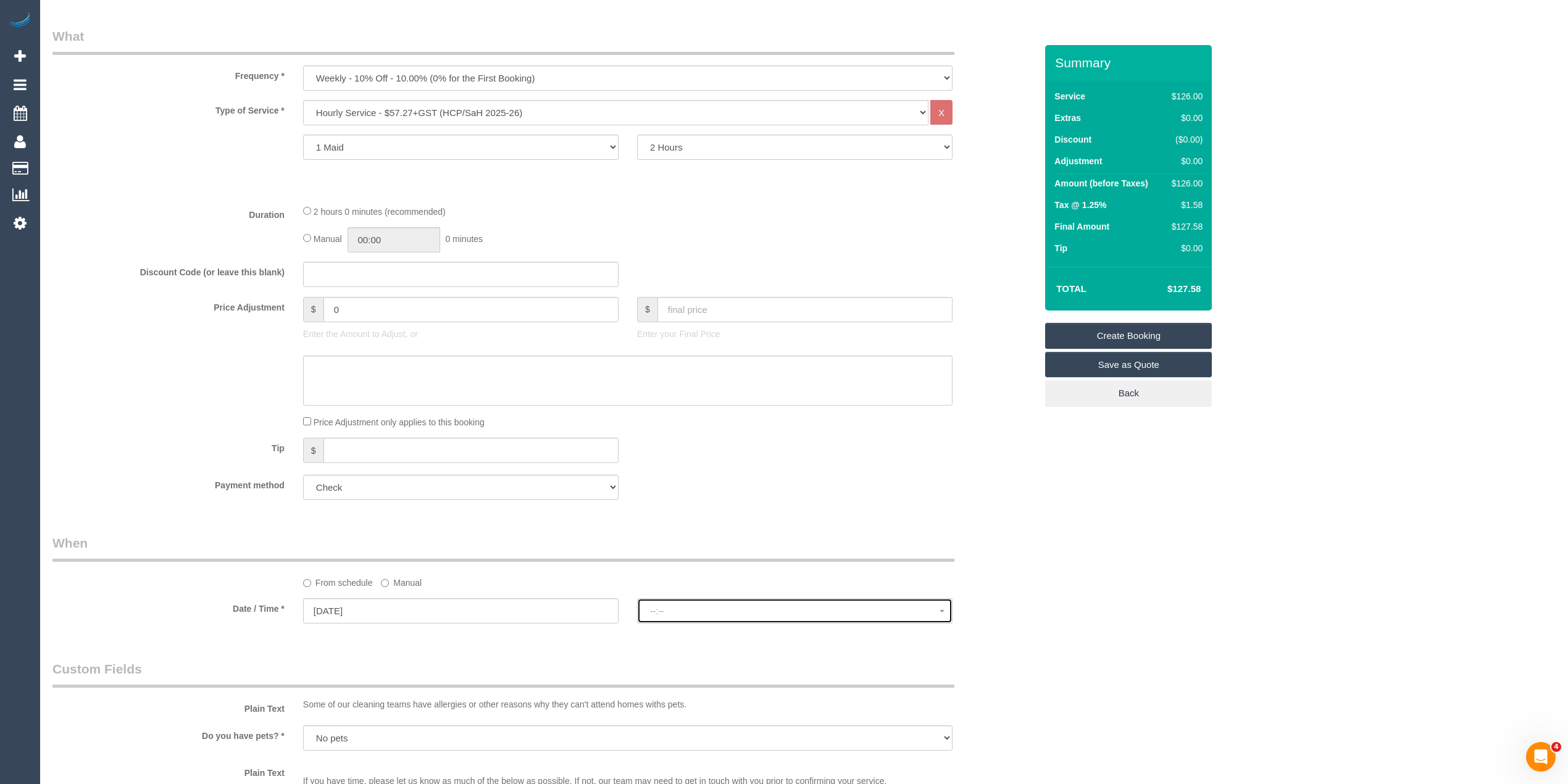
click at [670, 606] on span "--:--" at bounding box center [794, 610] width 289 height 10
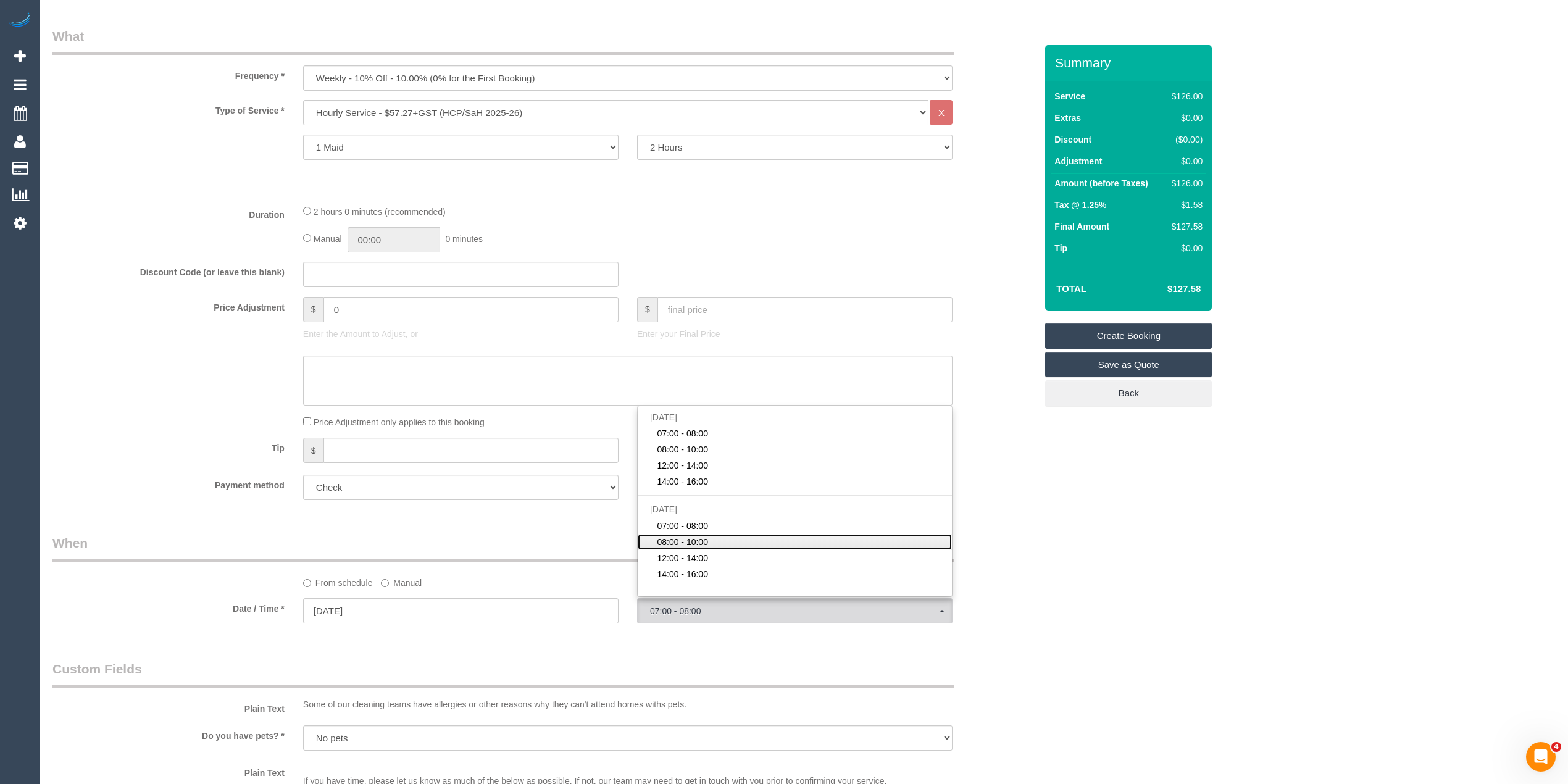
click at [709, 536] on link "08:00 - 10:00" at bounding box center [795, 542] width 314 height 16
select select "spot21"
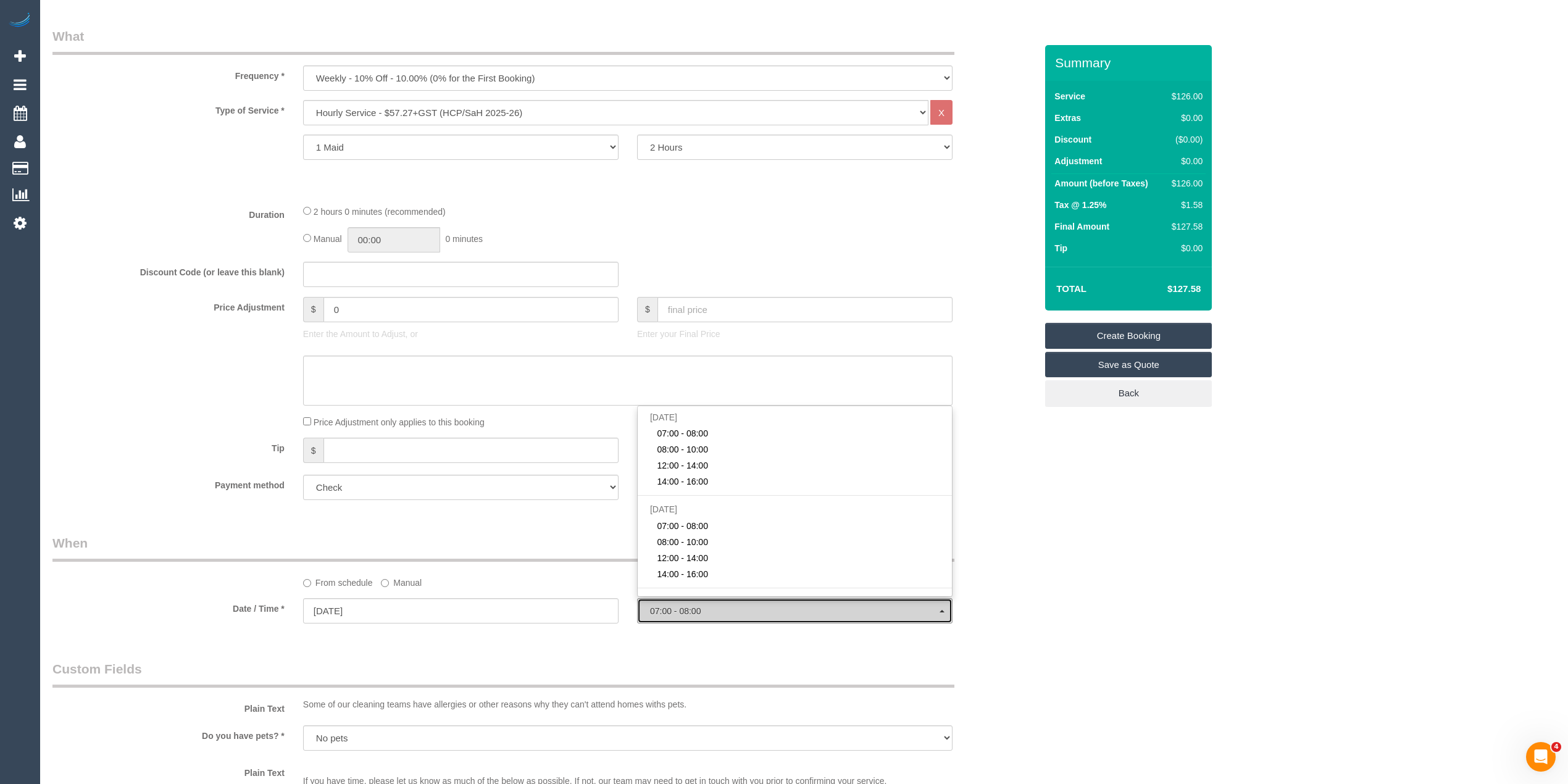
type input "02/10/2025"
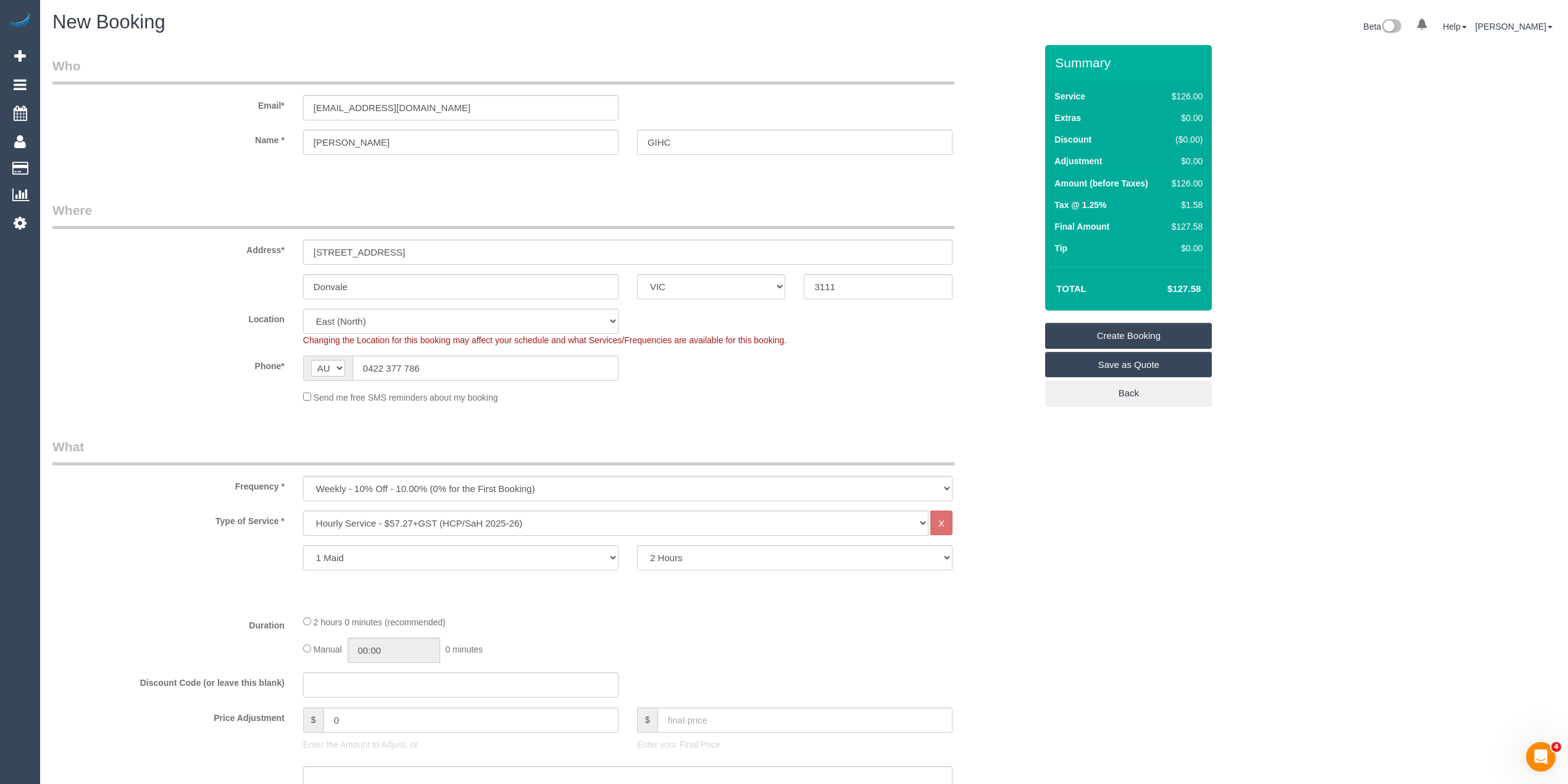
scroll to position [0, 0]
click at [426, 484] on select "One Time Cleaning Weekly - 10% Off - 10.00% (0% for the First Booking) Fortnigh…" at bounding box center [628, 490] width 650 height 25
select select "object:2148"
click at [303, 477] on select "One Time Cleaning Weekly - 10% Off - 10.00% (0% for the First Booking) Fortnigh…" at bounding box center [628, 490] width 650 height 25
drag, startPoint x: 447, startPoint y: 105, endPoint x: 262, endPoint y: 113, distance: 185.2
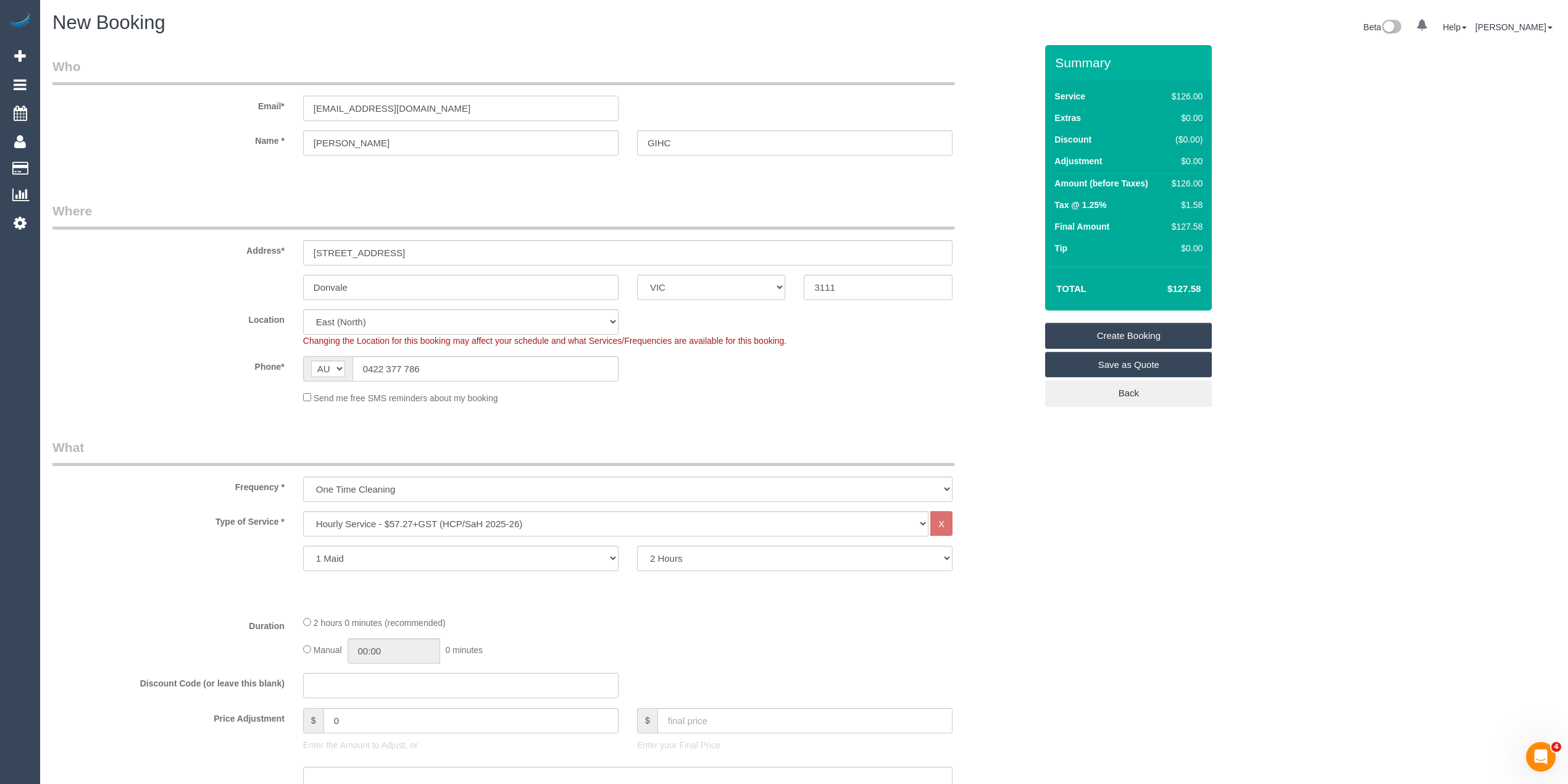
click at [262, 113] on div "Email* ggmagnat@bigpond.com" at bounding box center [544, 89] width 1002 height 64
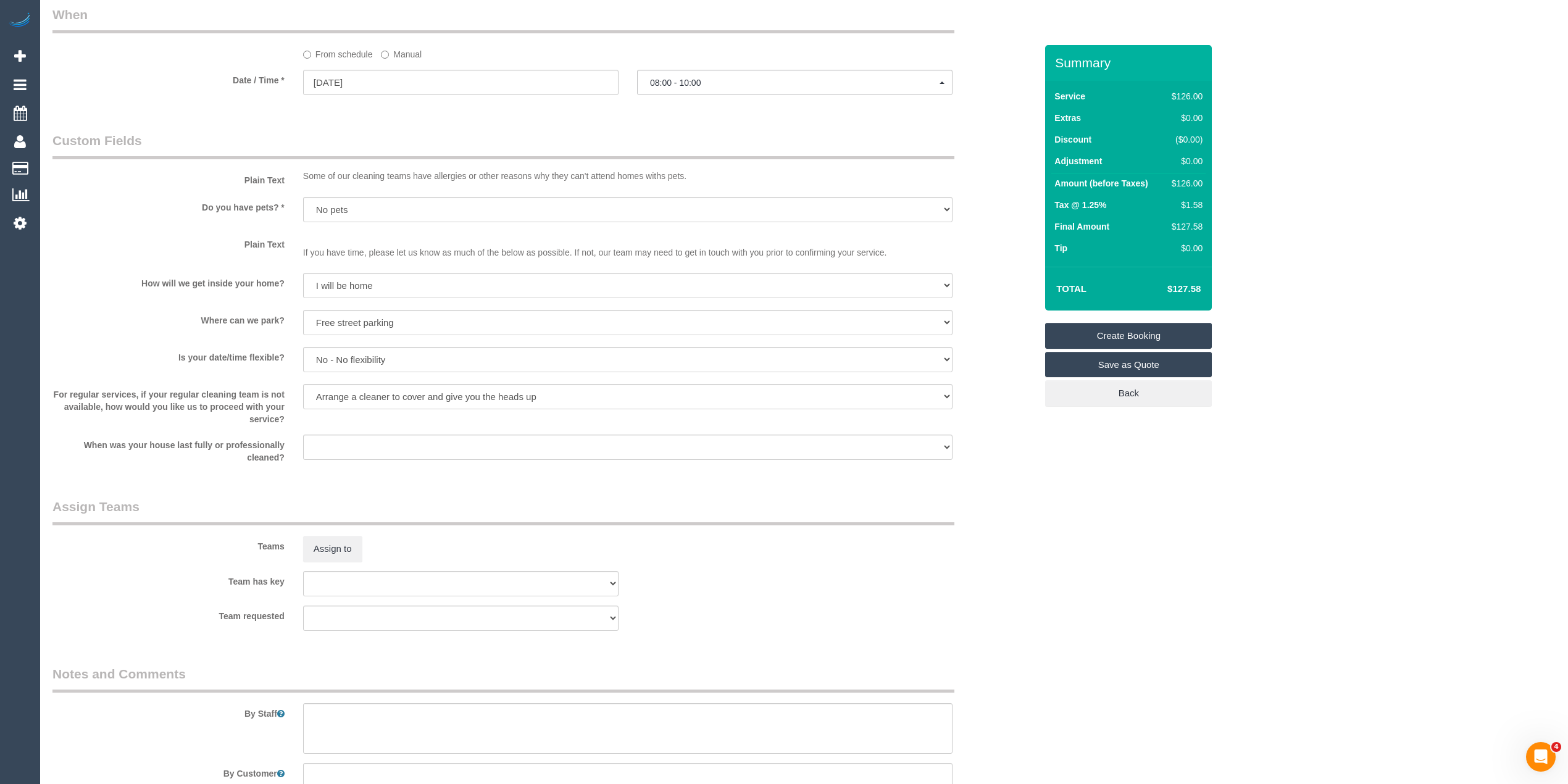
scroll to position [1044, 0]
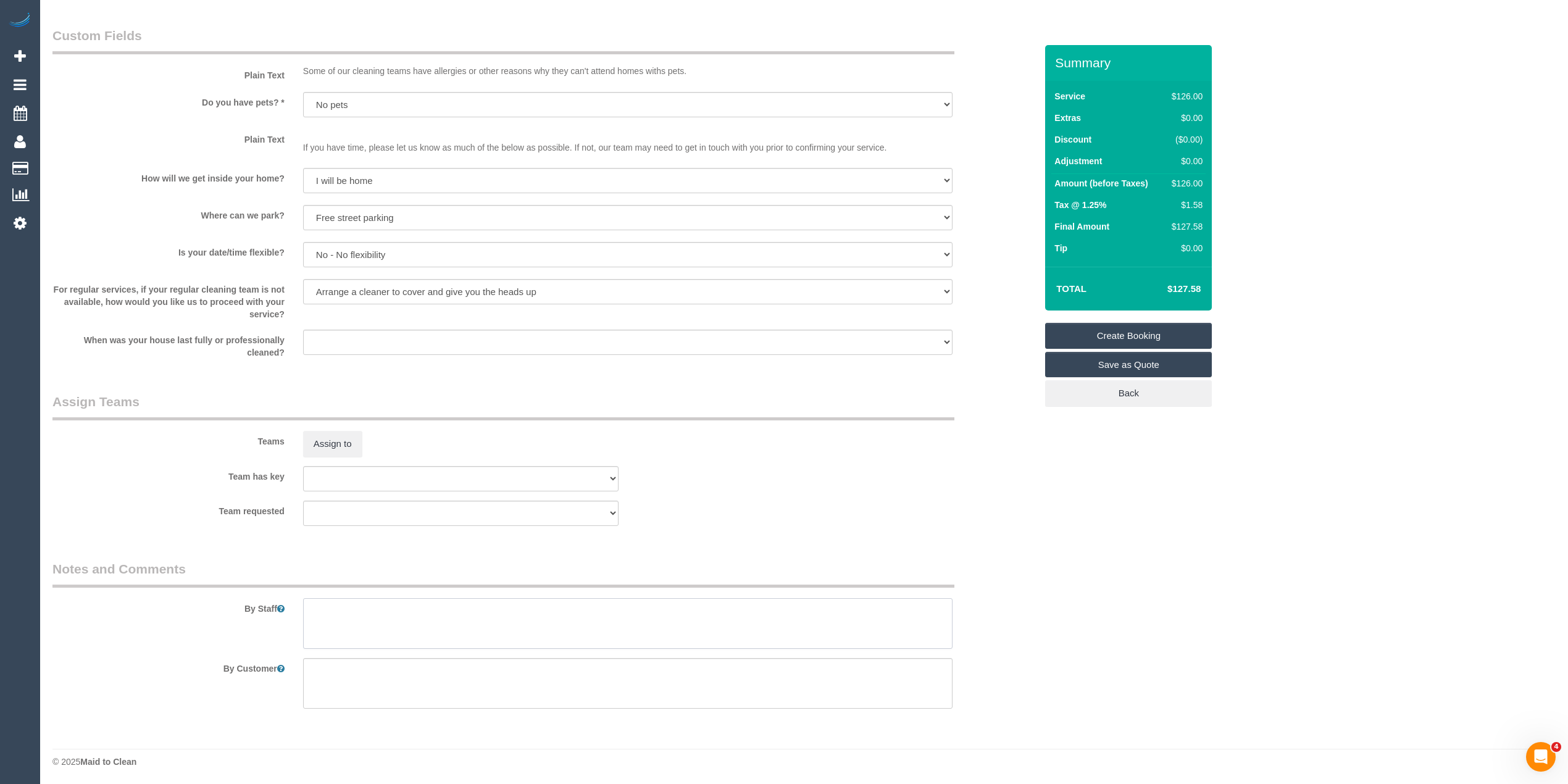
click at [364, 623] on textarea at bounding box center [628, 624] width 650 height 50
click at [346, 613] on textarea at bounding box center [628, 624] width 650 height 50
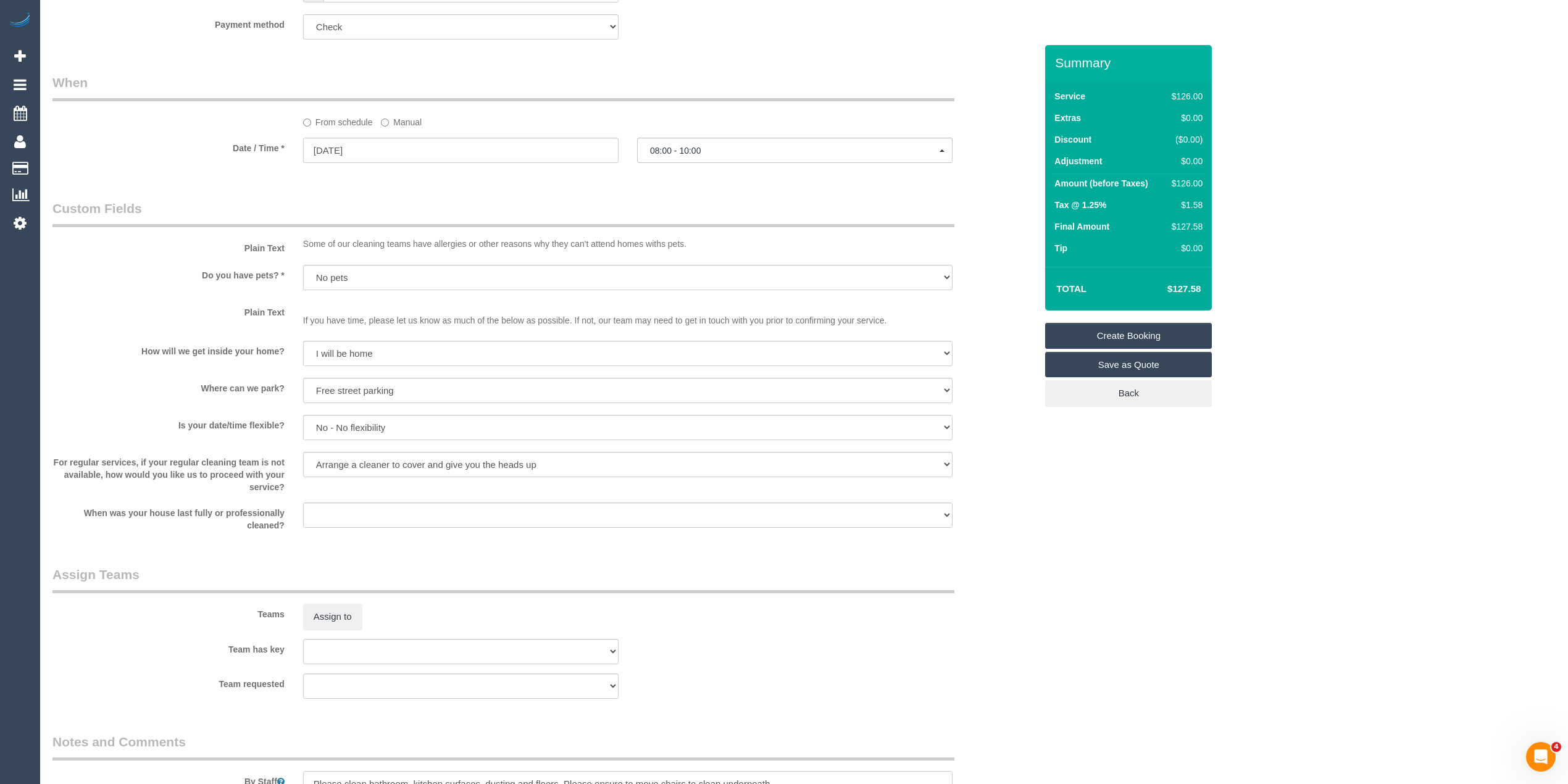
scroll to position [495, 0]
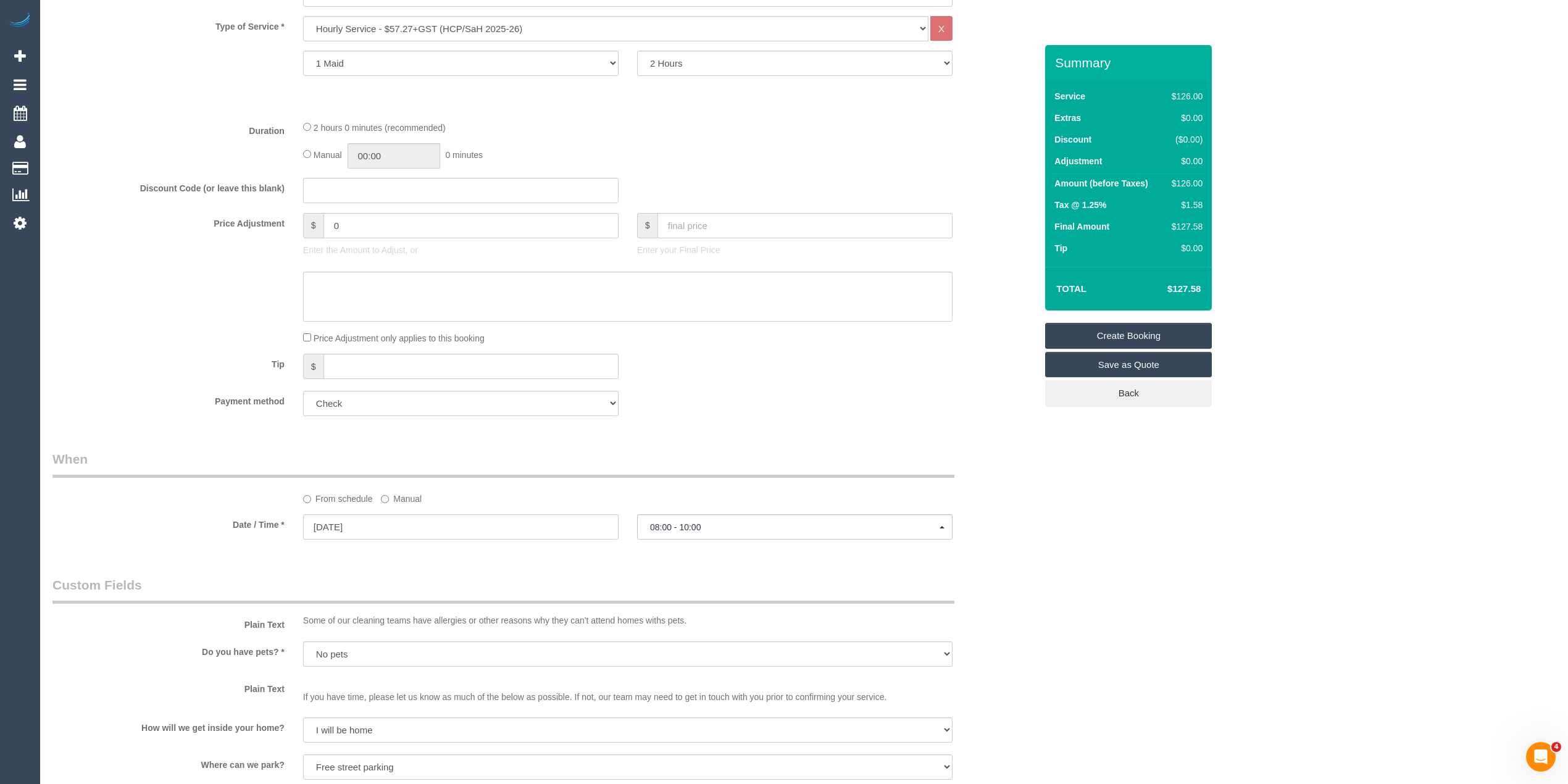
type textarea "Please clean bathroom, kitchen surfaces, dusting and floors. Please ensure to m…"
click at [1104, 509] on div "Who Email* ggmagnat@bigpond.com Name * Maria Gagliardone GIHC Where Address* 1 …" at bounding box center [804, 421] width 1503 height 1742
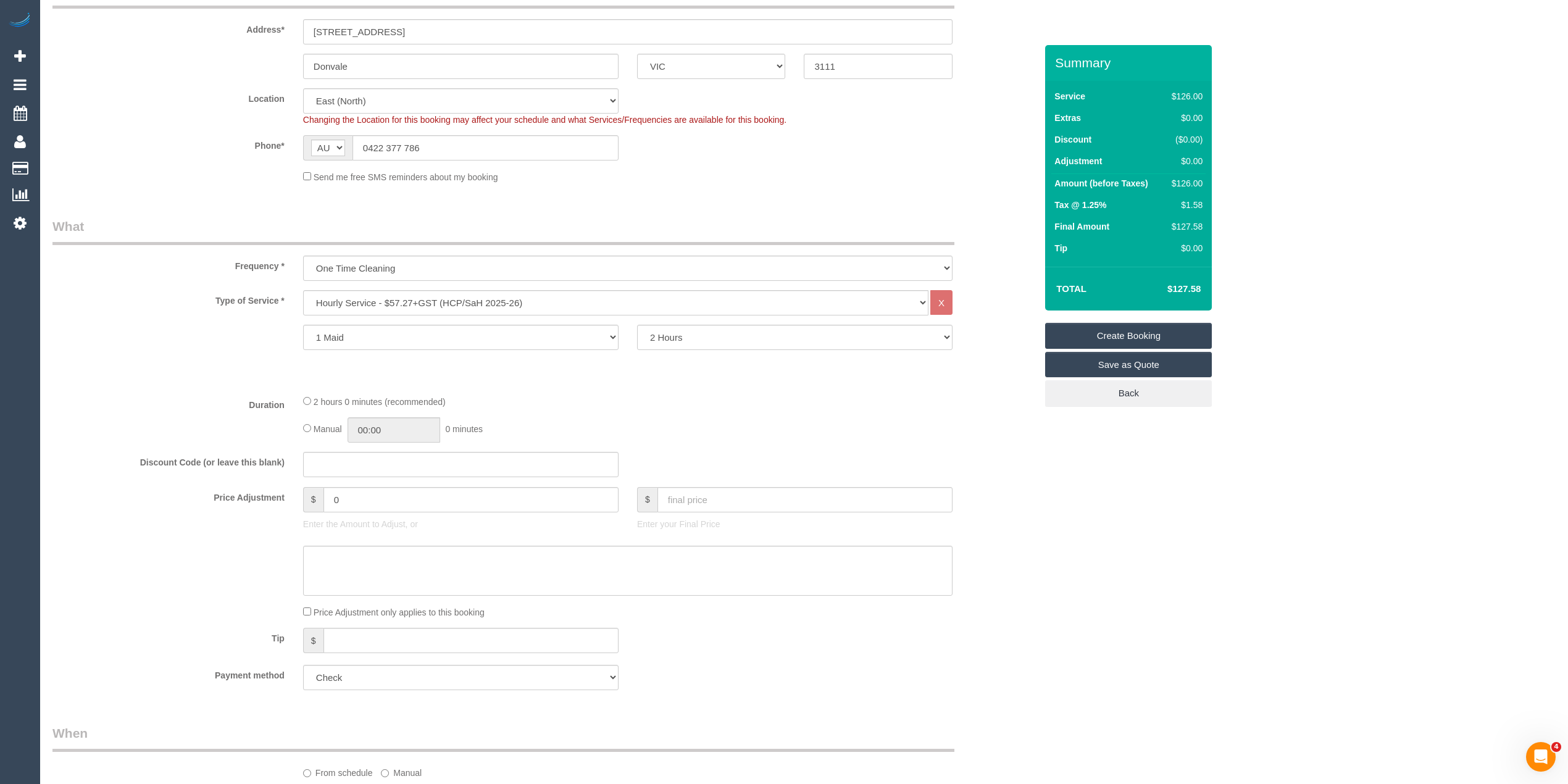
scroll to position [0, 0]
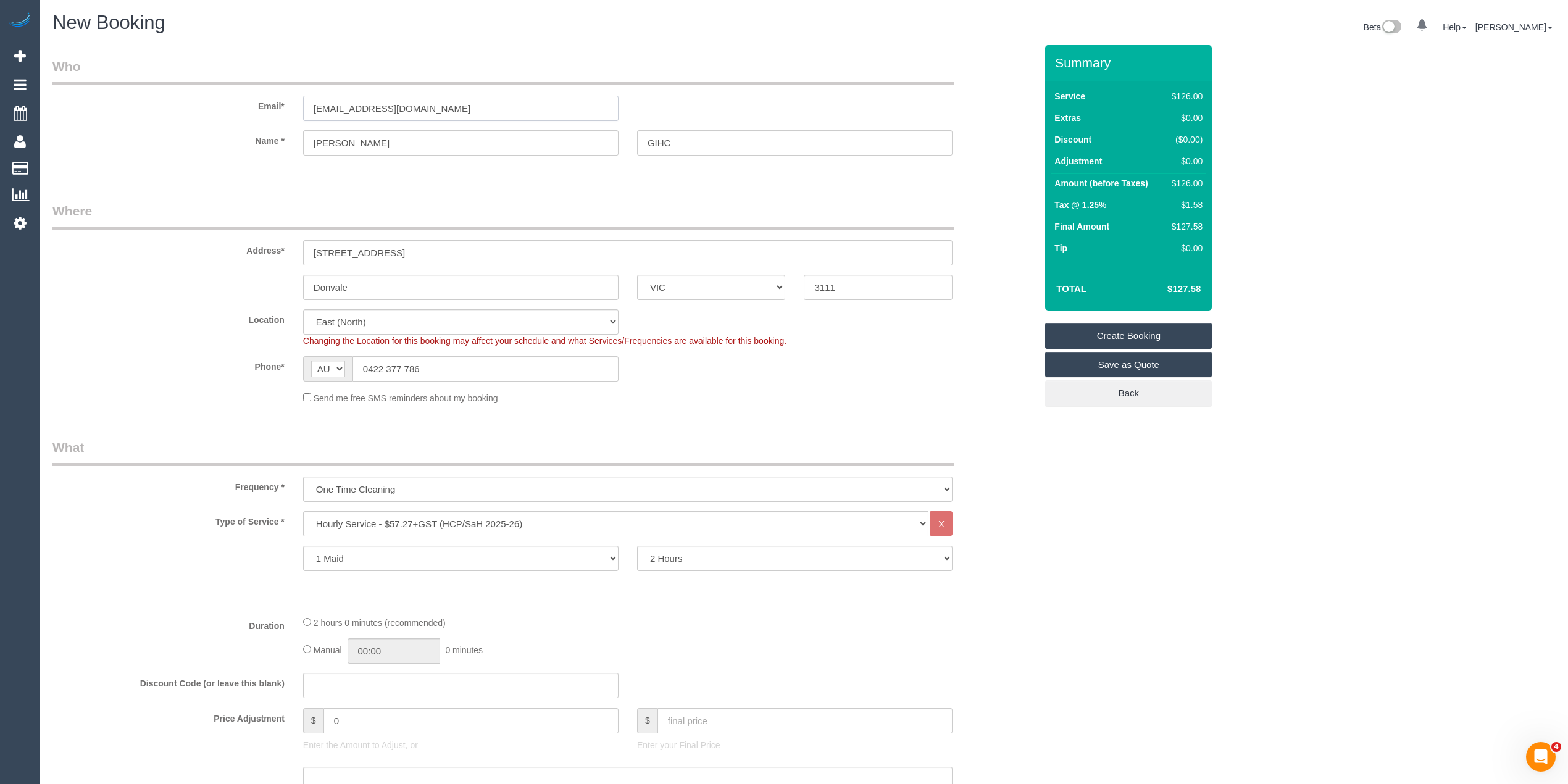
drag, startPoint x: 470, startPoint y: 105, endPoint x: 221, endPoint y: 100, distance: 249.1
click at [221, 100] on div "Email* ggmagnat@bigpond.com" at bounding box center [544, 89] width 1002 height 64
click at [444, 107] on input "ggmagnat@bigpond.com" at bounding box center [461, 108] width 315 height 25
click at [375, 105] on input "ggmagnat@bigpond.com" at bounding box center [461, 108] width 315 height 25
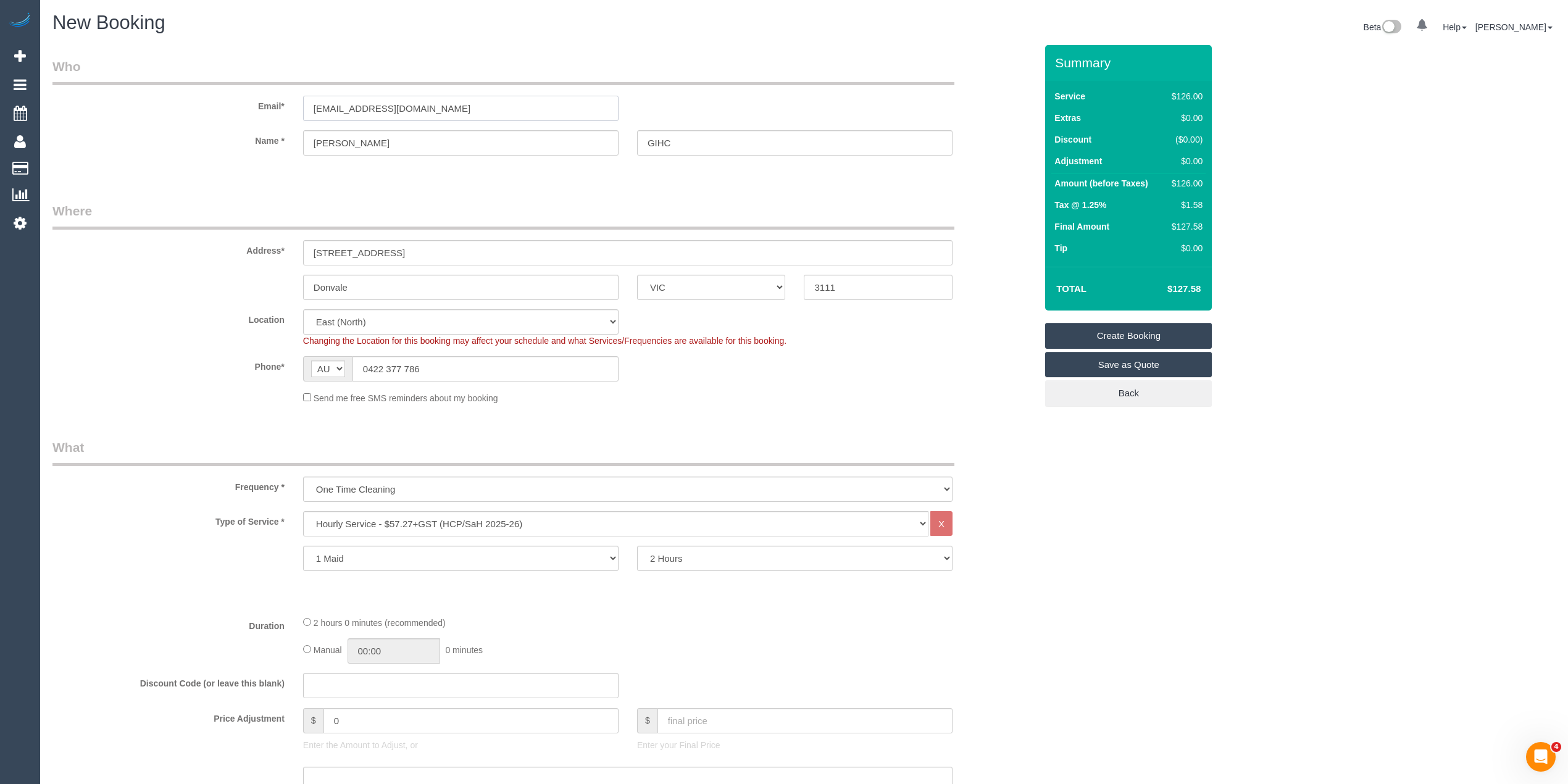
drag, startPoint x: 452, startPoint y: 102, endPoint x: 221, endPoint y: 104, distance: 231.0
click at [221, 104] on div "Email* ggmagnat@optusnet.com.au" at bounding box center [544, 89] width 1002 height 64
type input "[EMAIL_ADDRESS][DOMAIN_NAME]"
select select "string:stripe"
select select "spot32"
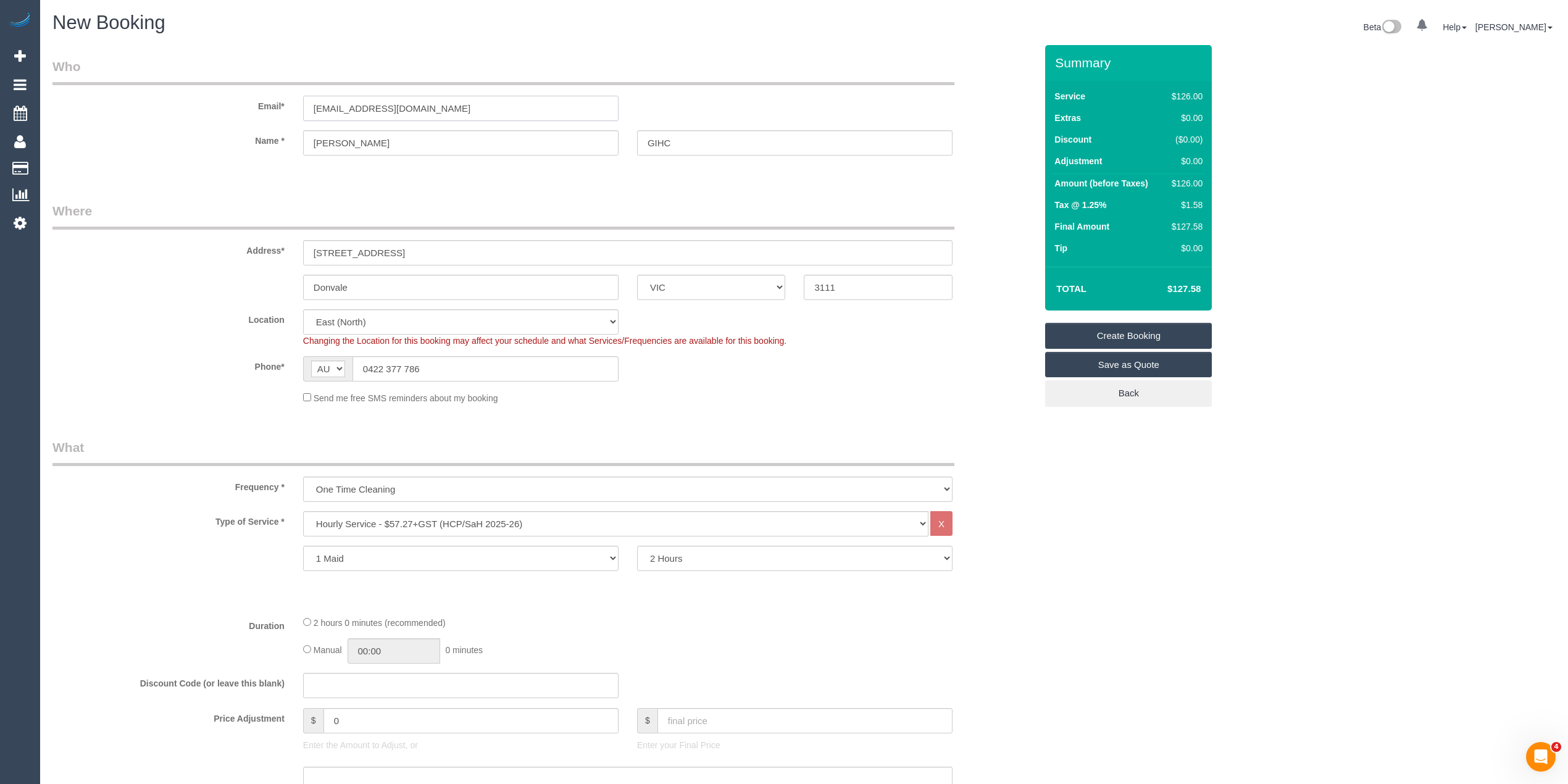
click at [437, 102] on input "[EMAIL_ADDRESS][DOMAIN_NAME]" at bounding box center [461, 108] width 315 height 25
drag, startPoint x: 414, startPoint y: 104, endPoint x: 275, endPoint y: 102, distance: 139.0
click at [275, 102] on div "Email* ggmagnat@optusnet.com.au" at bounding box center [544, 89] width 1002 height 64
click at [1125, 332] on link "Create Booking" at bounding box center [1128, 335] width 167 height 26
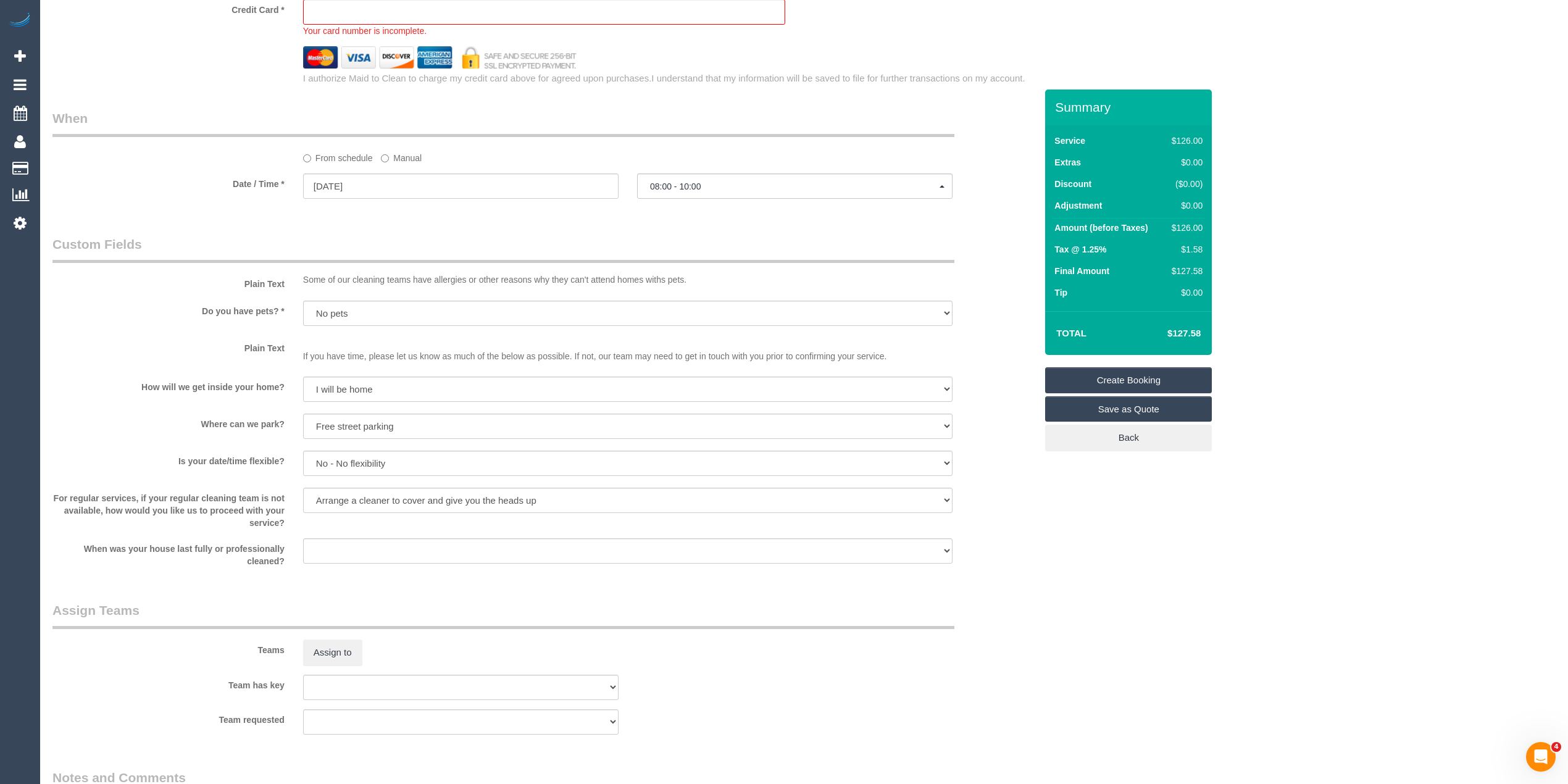
scroll to position [828, 0]
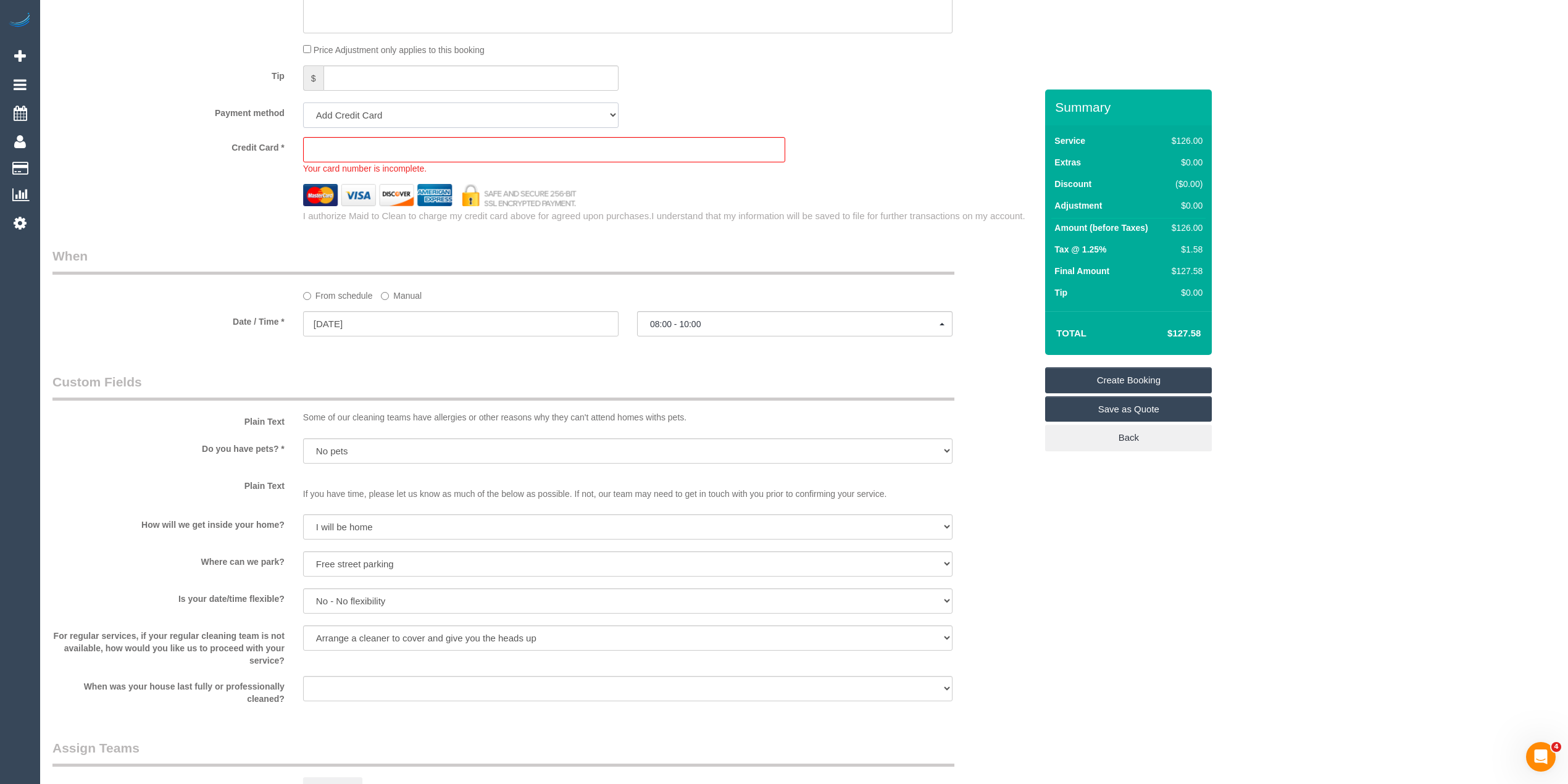
click at [336, 109] on select "Add Credit Card Cash Check Paypal" at bounding box center [461, 115] width 315 height 25
select select "string:check"
click at [303, 102] on select "Add Credit Card Cash Check Paypal" at bounding box center [461, 115] width 315 height 25
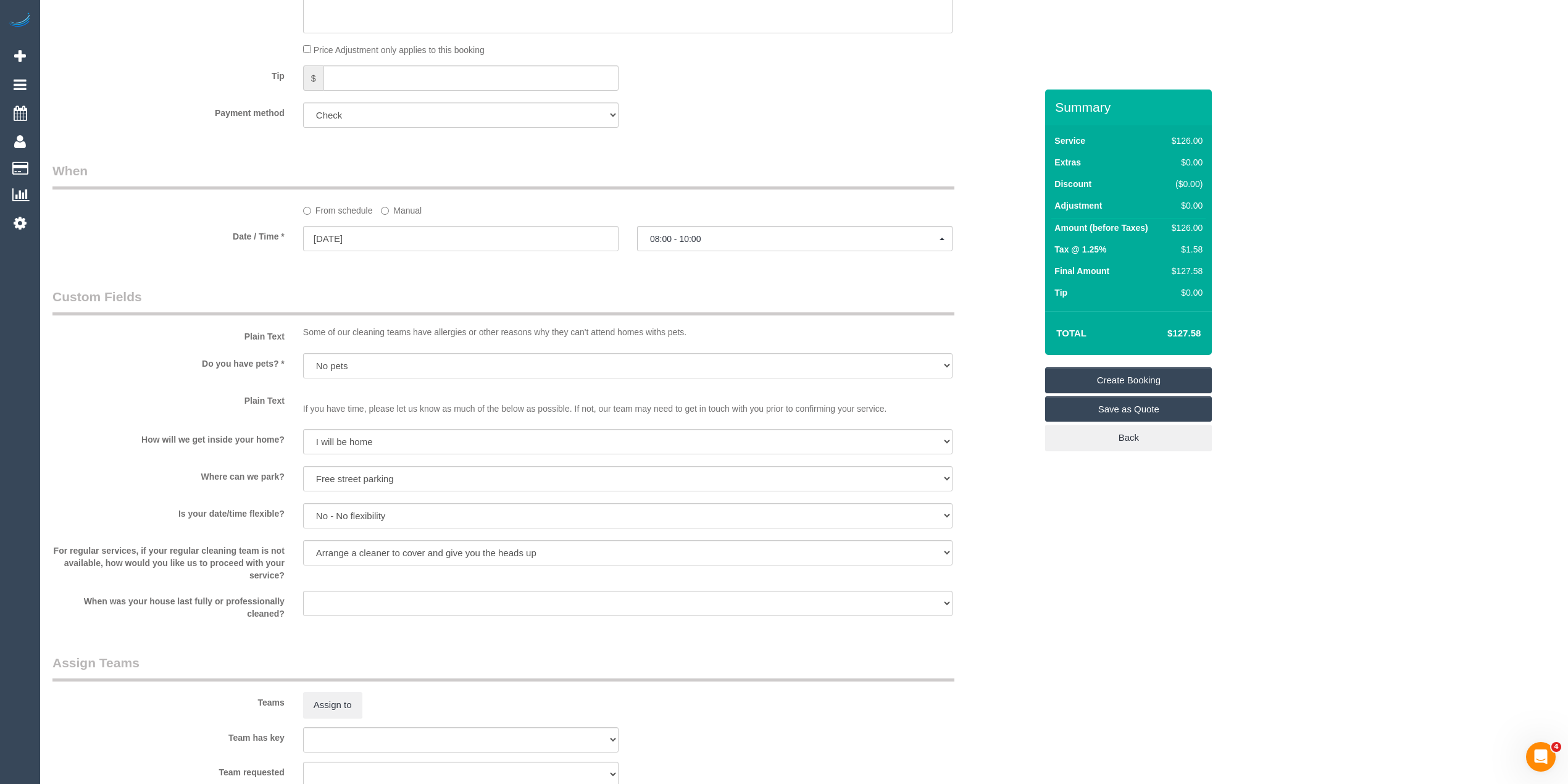
click at [1148, 378] on link "Create Booking" at bounding box center [1128, 380] width 167 height 26
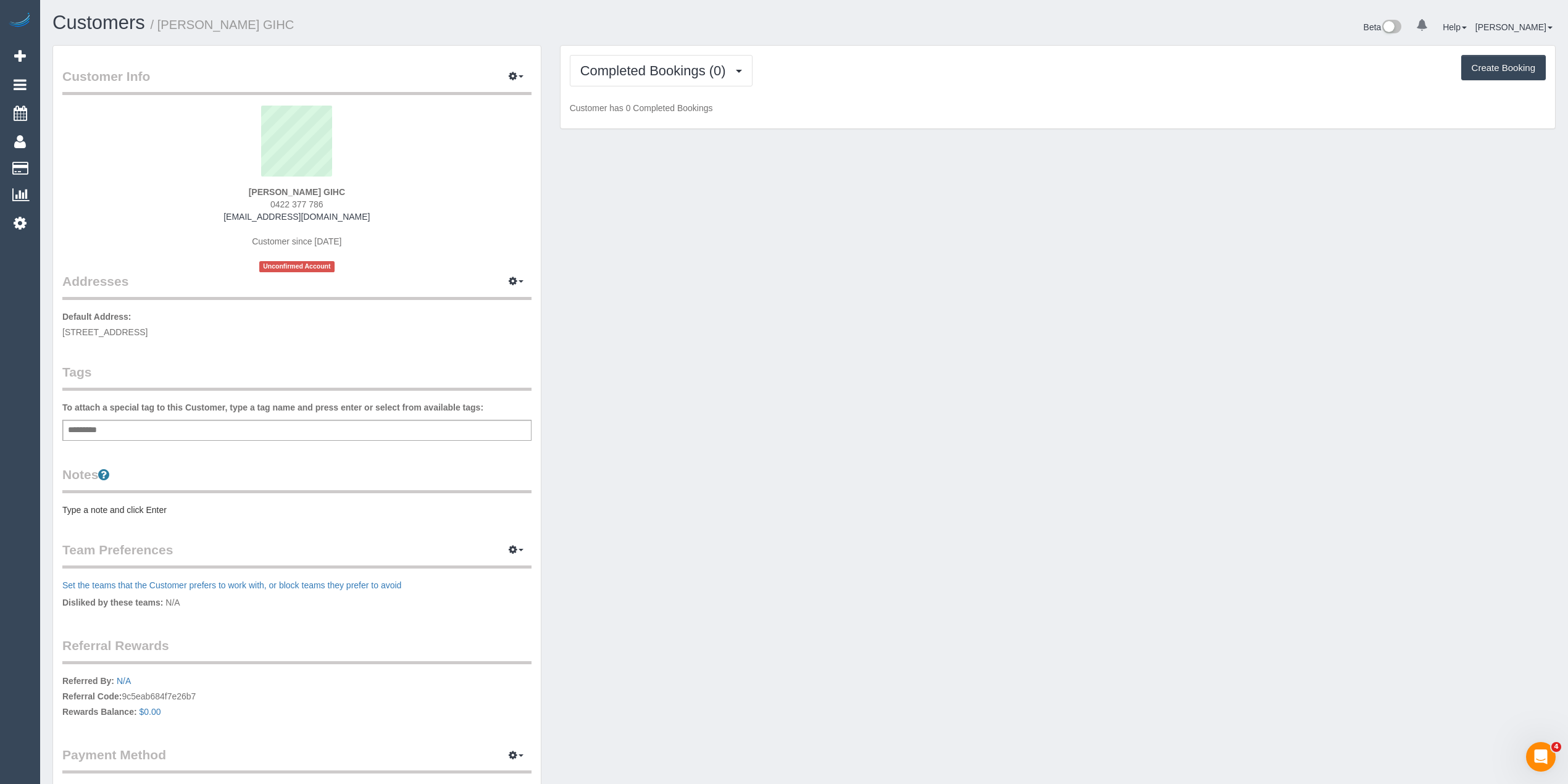
click at [240, 432] on div "Add a tag" at bounding box center [297, 430] width 470 height 21
type input "***"
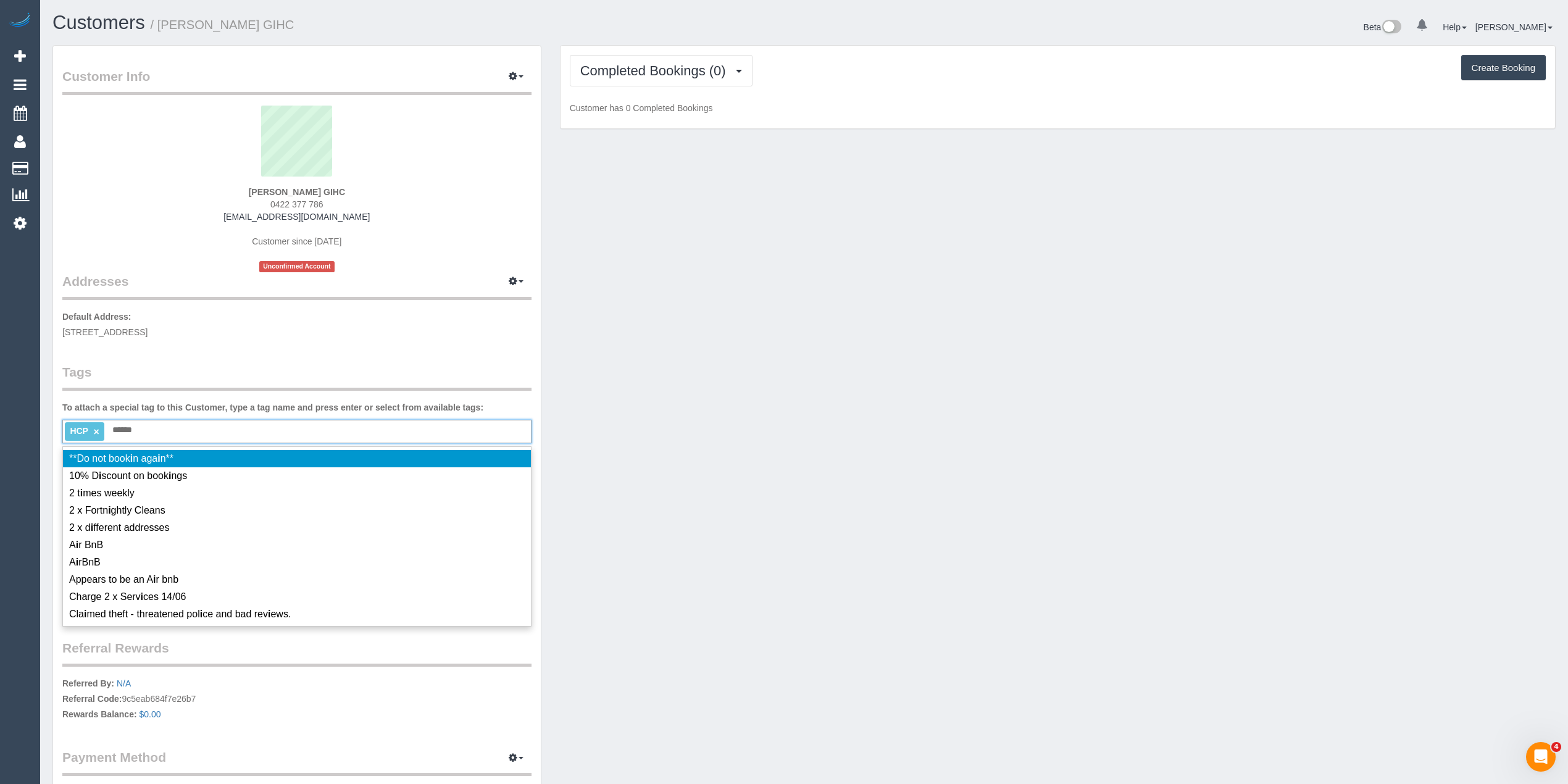
type input "*******"
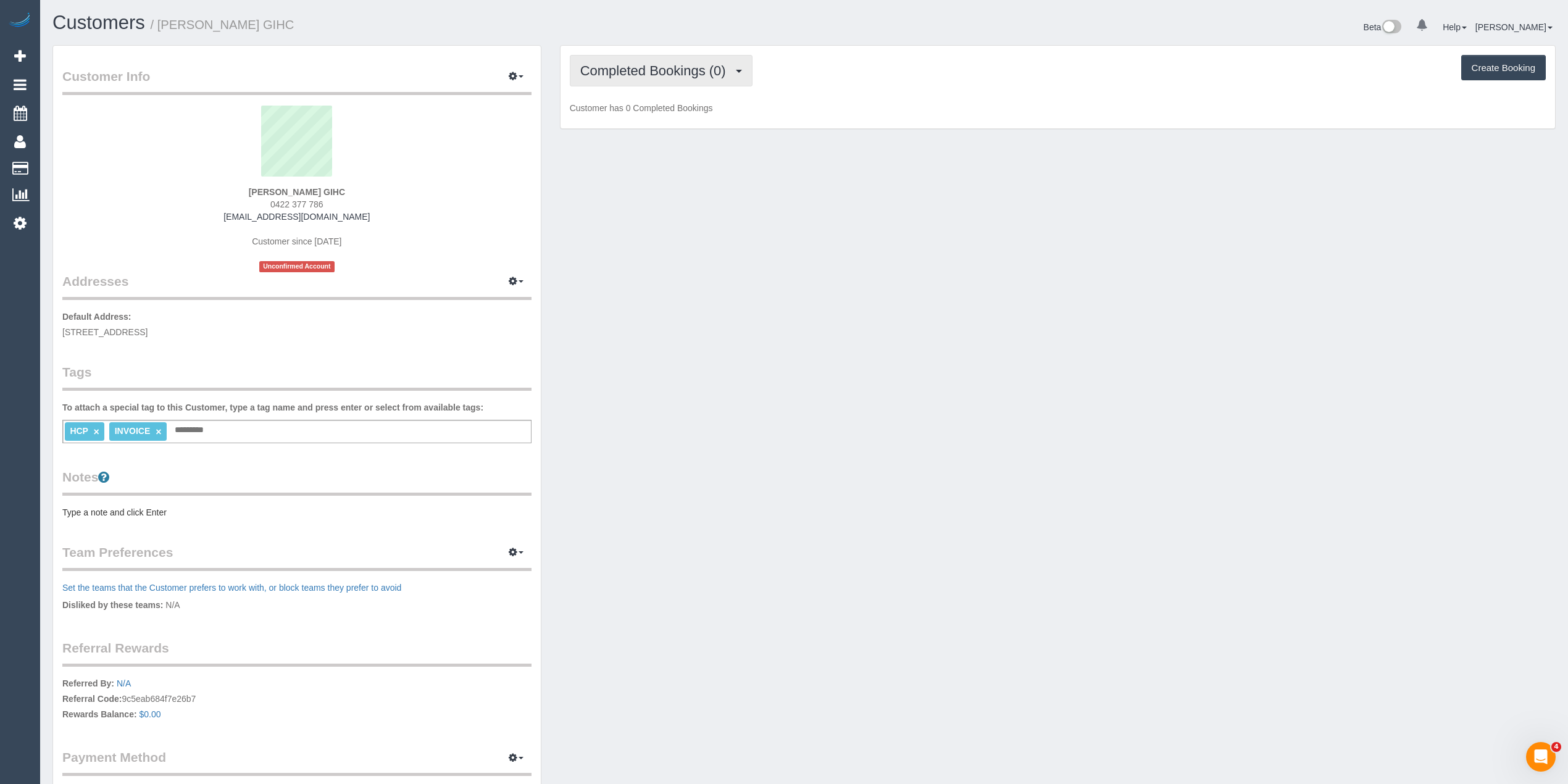
click at [650, 68] on span "Completed Bookings (0)" at bounding box center [656, 70] width 152 height 16
click at [636, 116] on link "Upcoming Bookings (1)" at bounding box center [634, 116] width 128 height 16
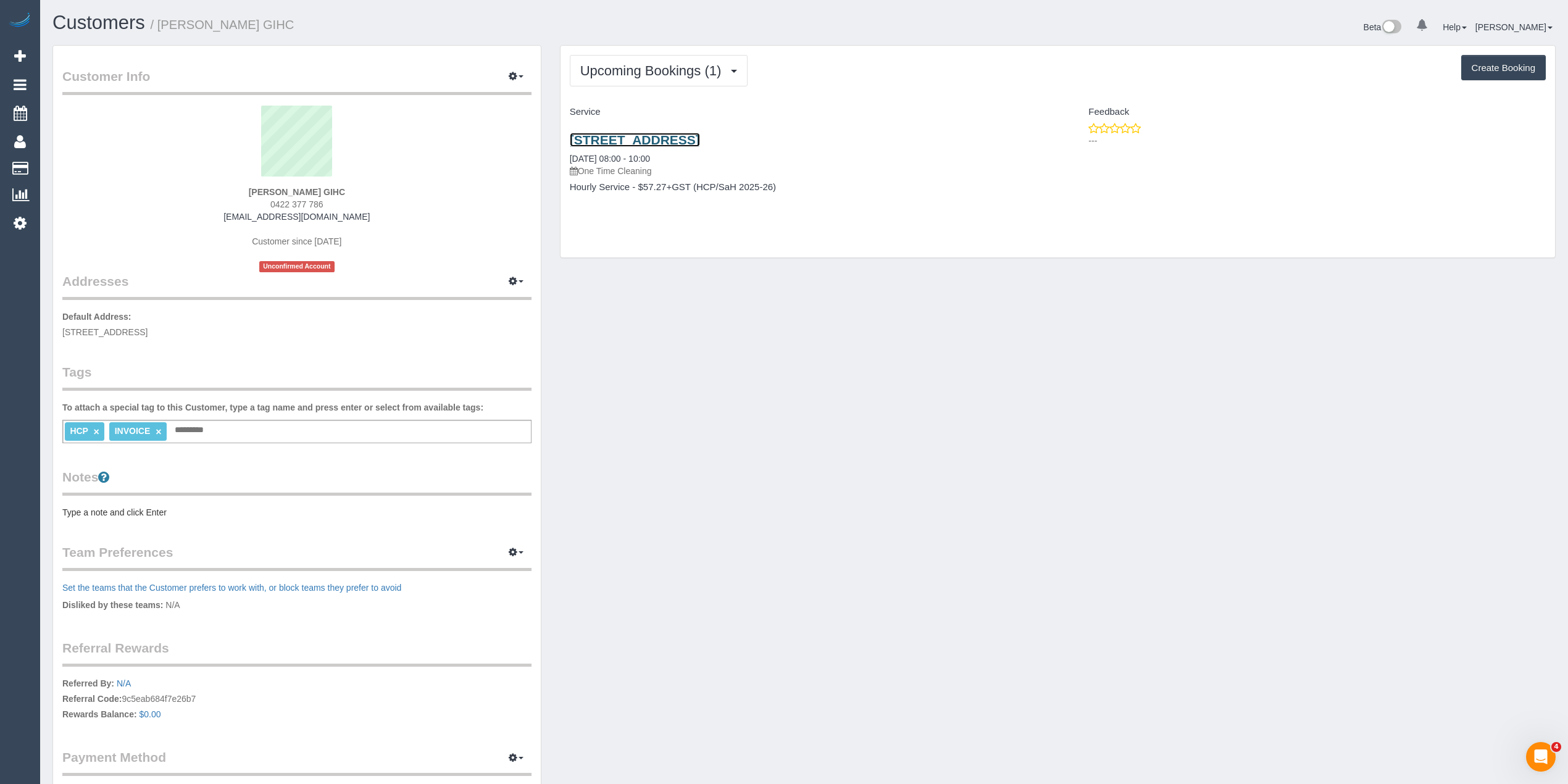
click at [672, 134] on link "1 Cherry Grove, Donvale, VIC 3111" at bounding box center [635, 139] width 131 height 14
click at [1490, 69] on button "Create Booking" at bounding box center [1503, 67] width 85 height 26
select select "VIC"
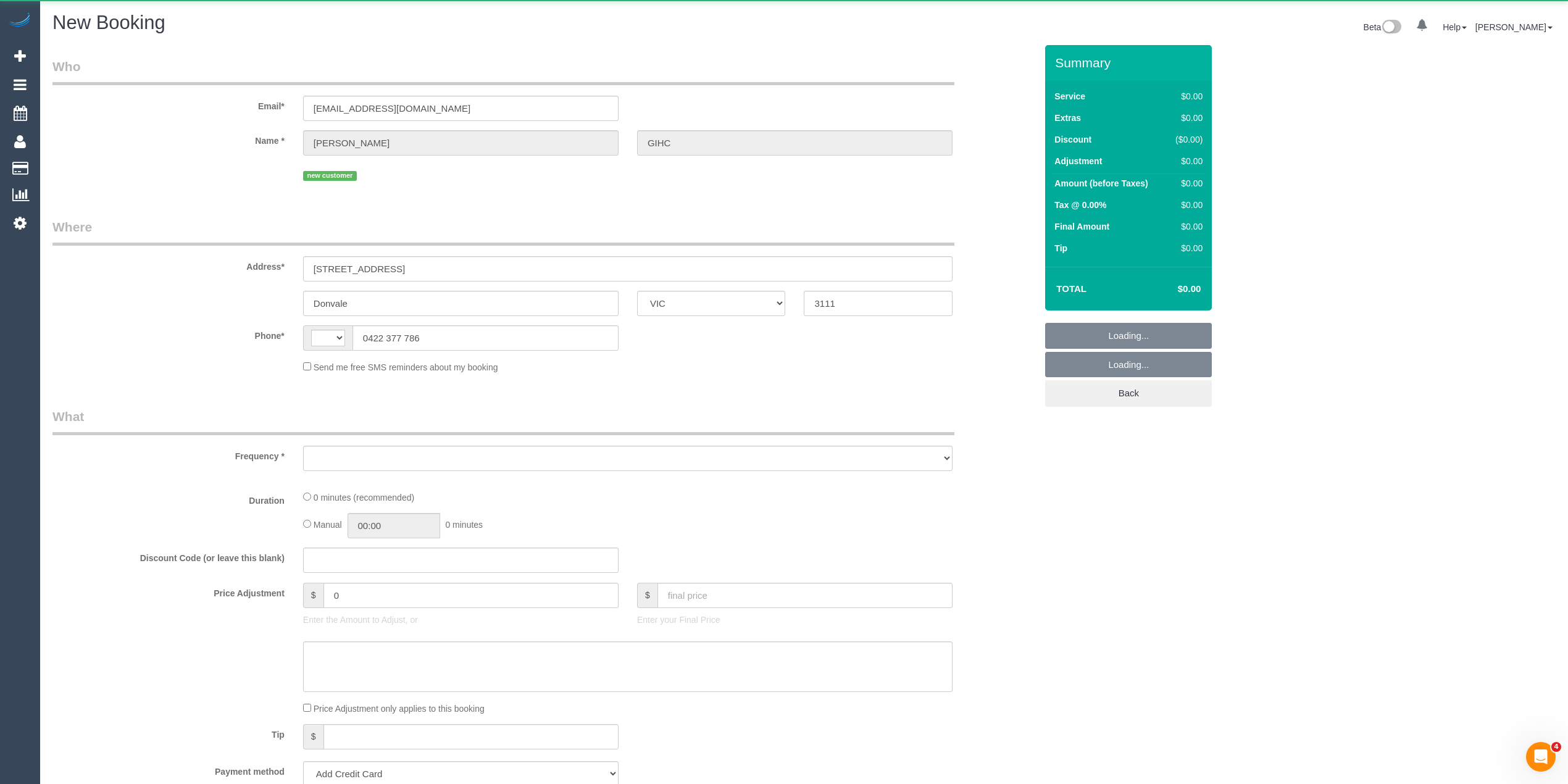
select select "string:AU"
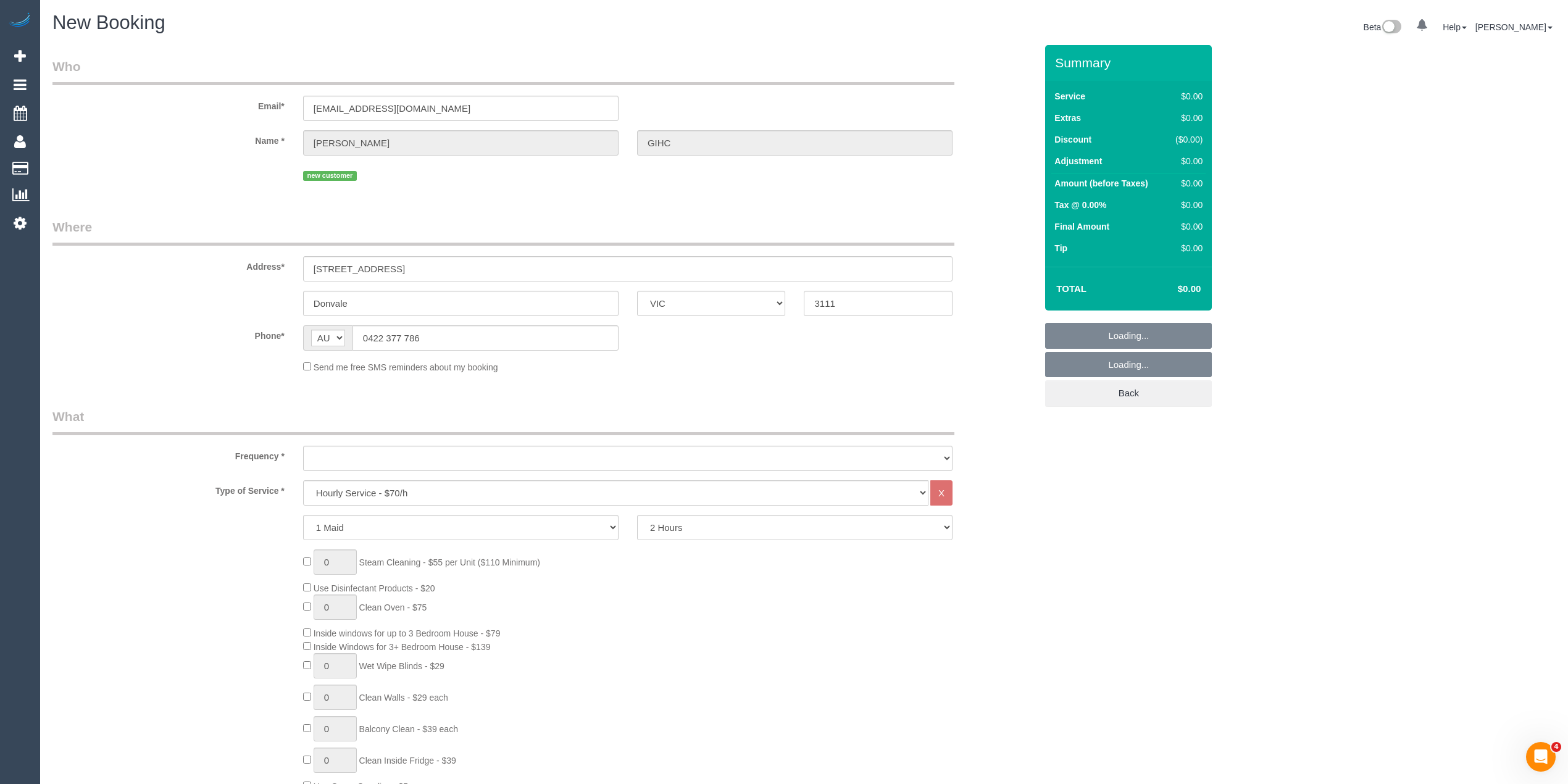
select select "object:2945"
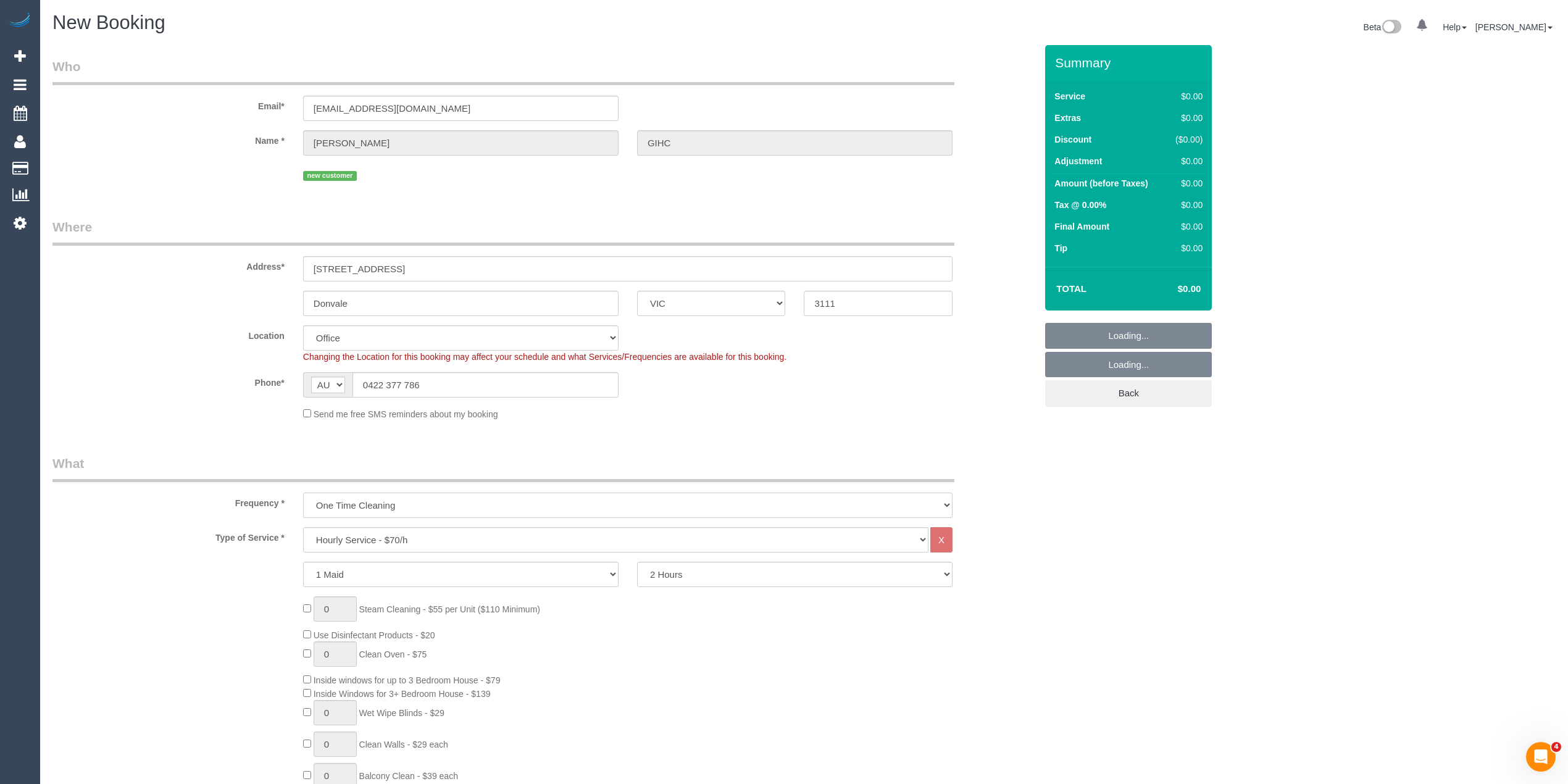
click at [398, 504] on select "One Time Cleaning Weekly - 10% Off - 10.00% (0% for the First Booking) Fortnigh…" at bounding box center [628, 505] width 650 height 25
select select "56"
select select "object:2951"
click at [303, 493] on select "One Time Cleaning Weekly - 10% Off - 10.00% (0% for the First Booking) Fortnigh…" at bounding box center [628, 505] width 650 height 25
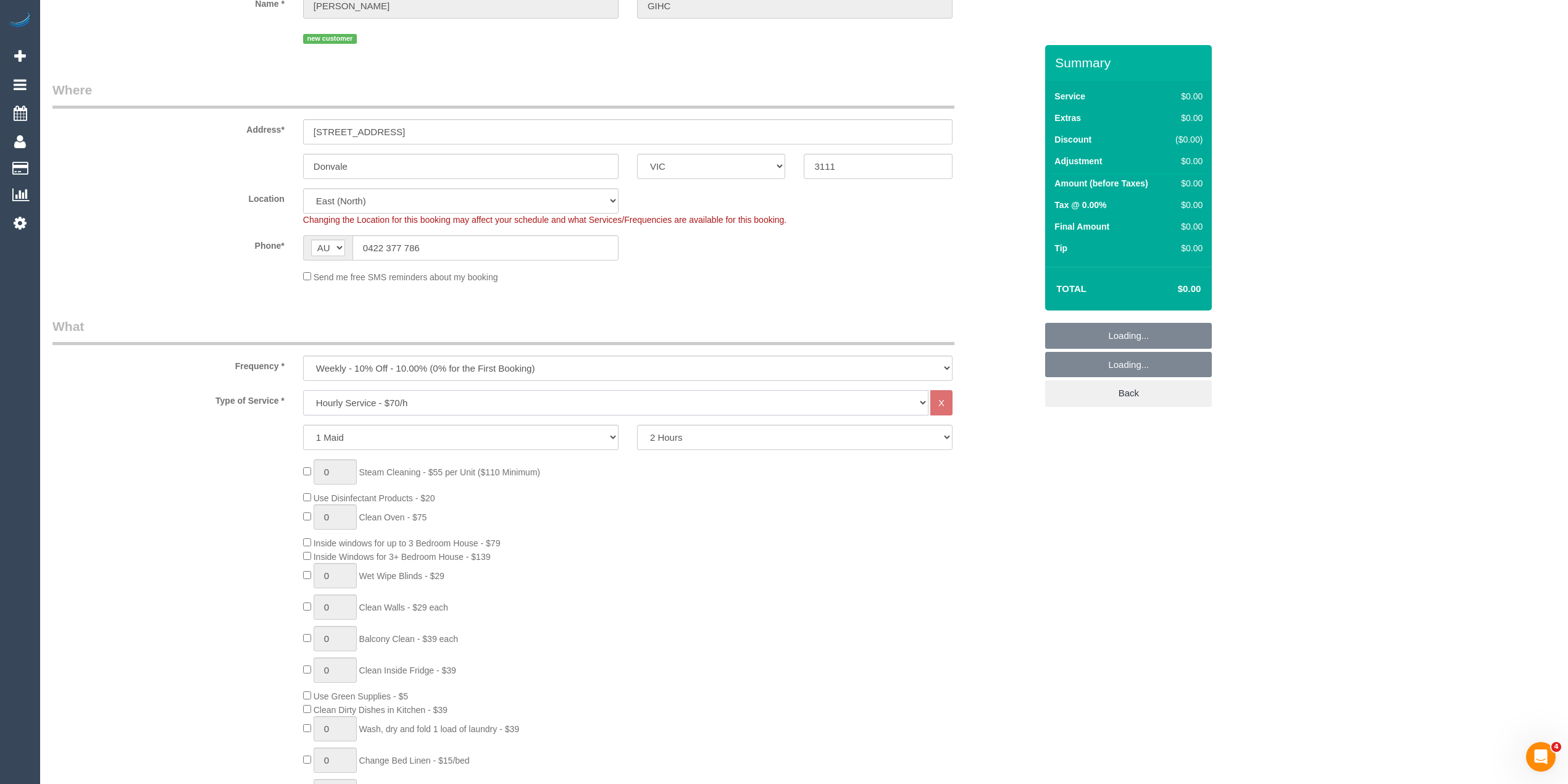
click at [421, 403] on select "Hourly Service - $70/h Hourly Service - $65/h Hourly Service - $60/h Hourly Ser…" at bounding box center [616, 403] width 625 height 25
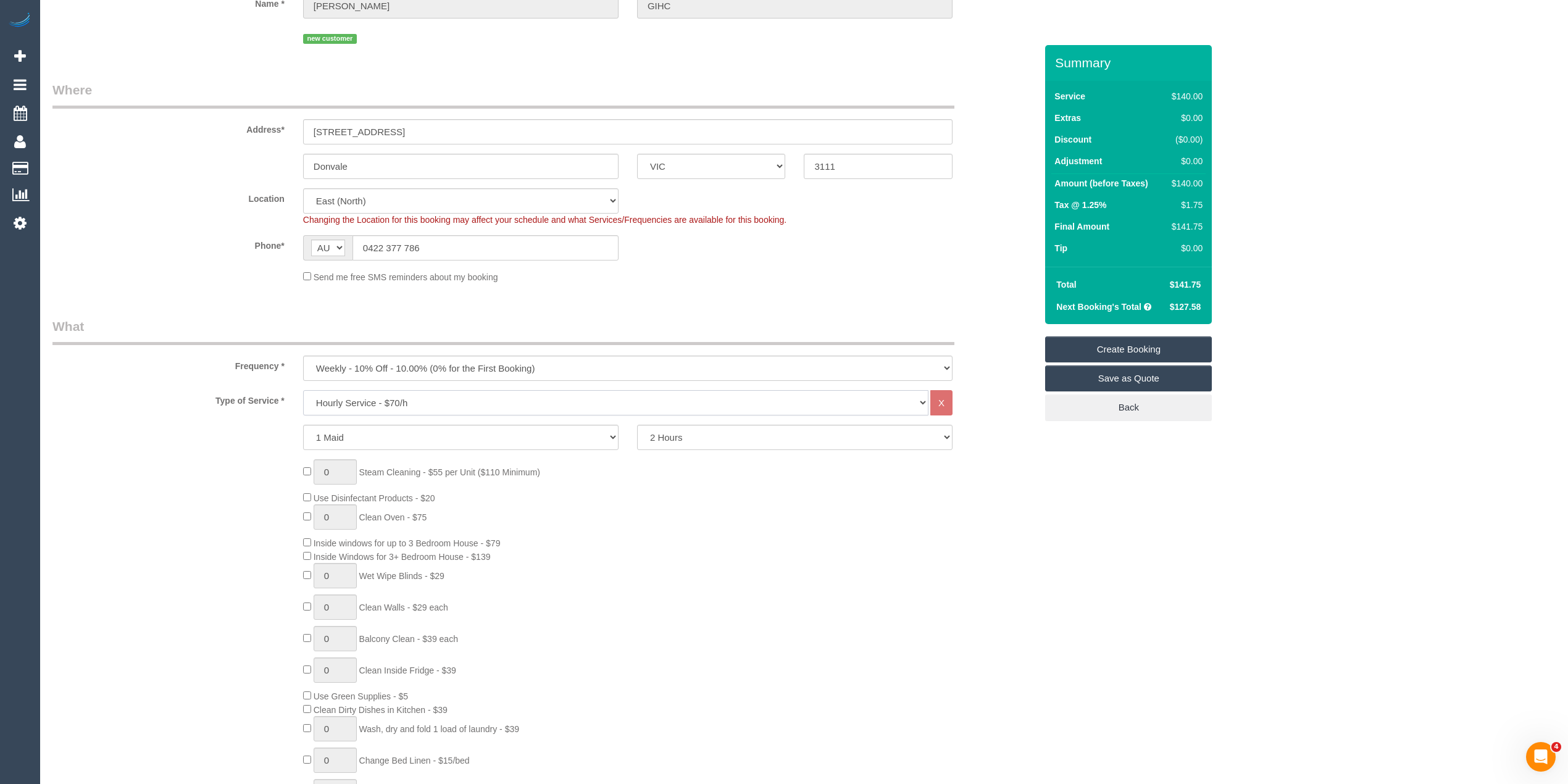
select select "308"
click at [303, 390] on select "Hourly Service - $70/h Hourly Service - $65/h Hourly Service - $60/h Hourly Ser…" at bounding box center [616, 403] width 625 height 25
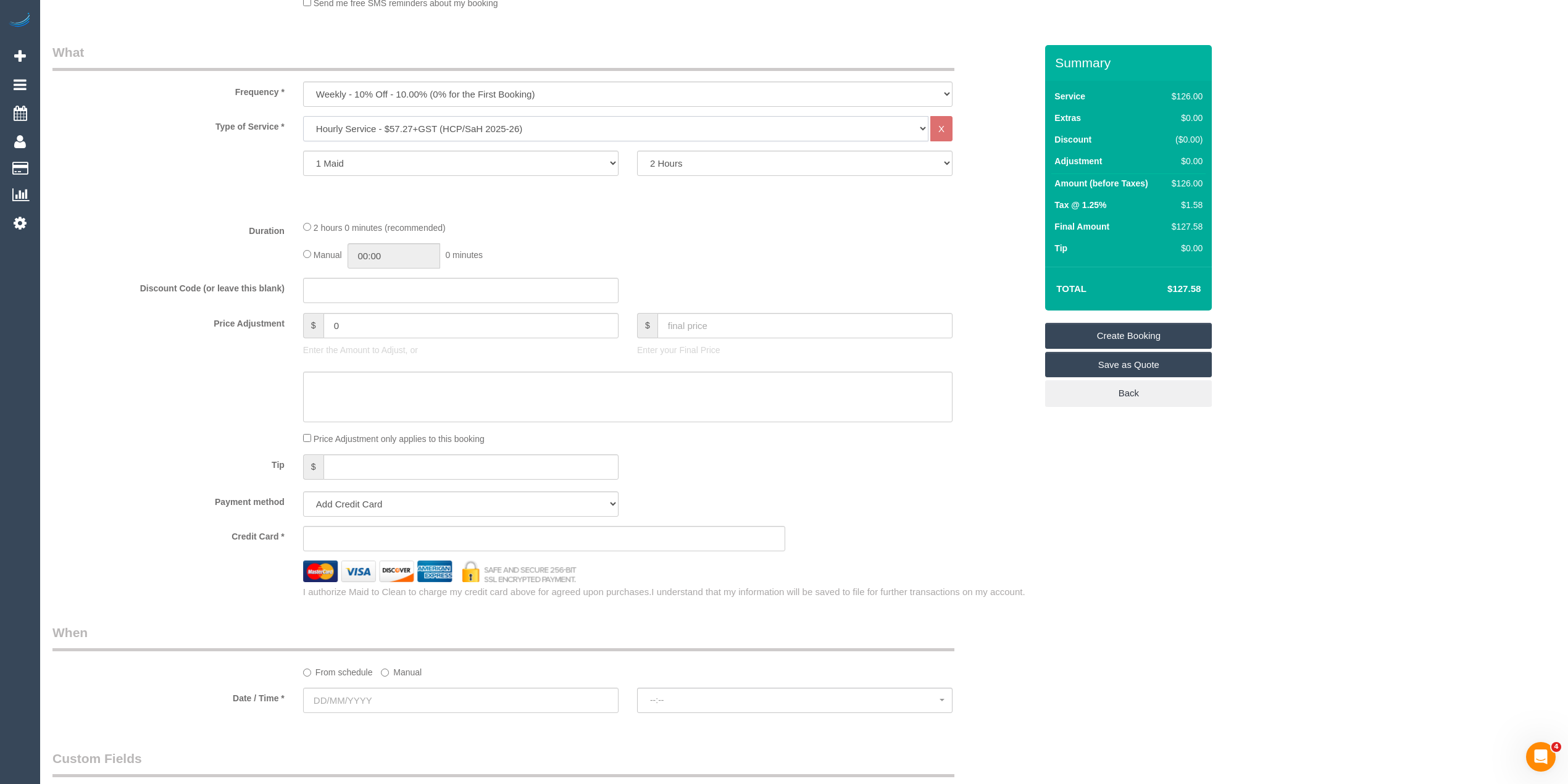
scroll to position [549, 0]
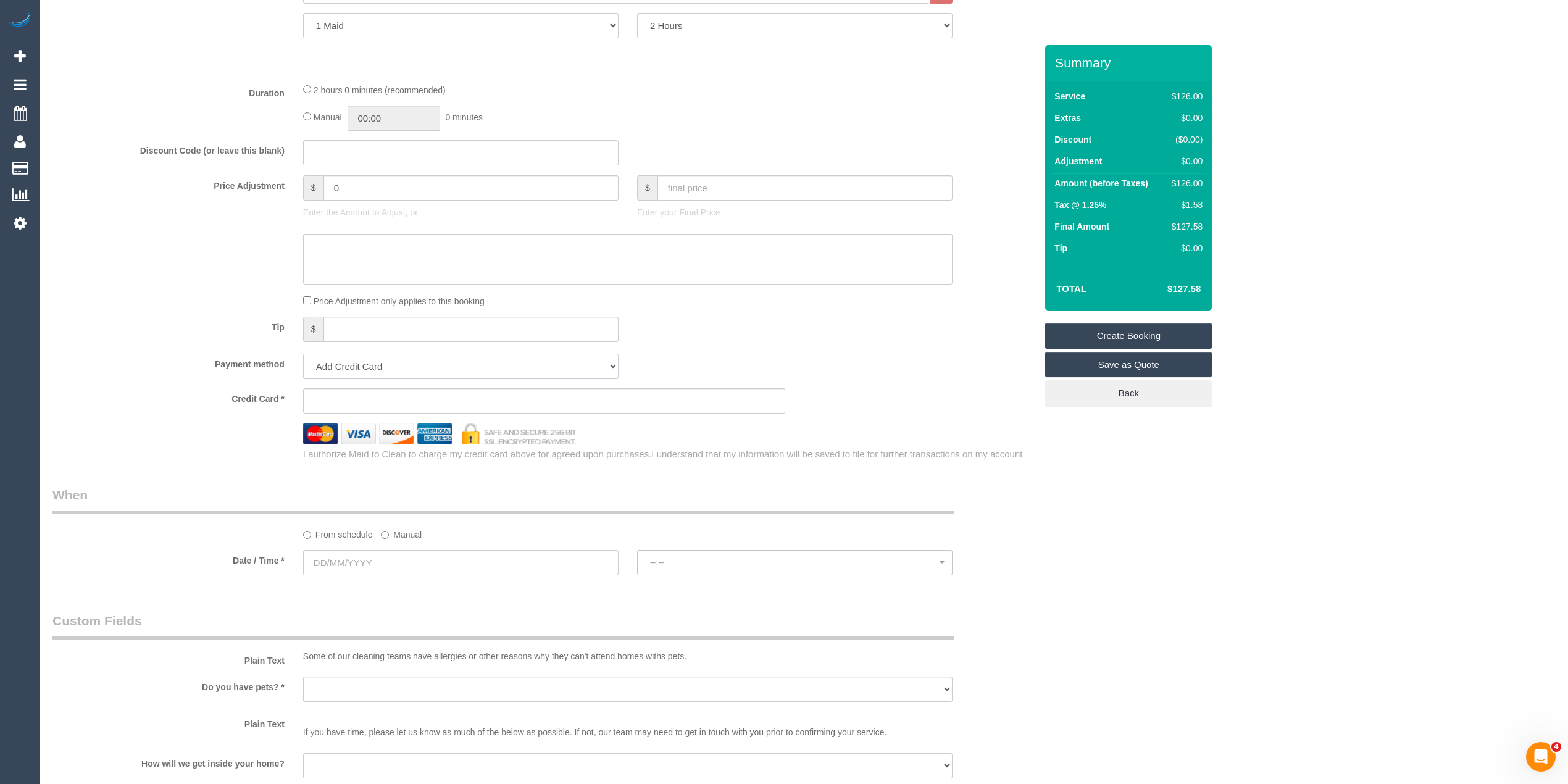
click at [358, 371] on select "Add Credit Card Cash Check Paypal" at bounding box center [461, 366] width 315 height 25
select select "string:check"
click at [303, 354] on select "Add Credit Card Cash Check Paypal" at bounding box center [461, 366] width 315 height 25
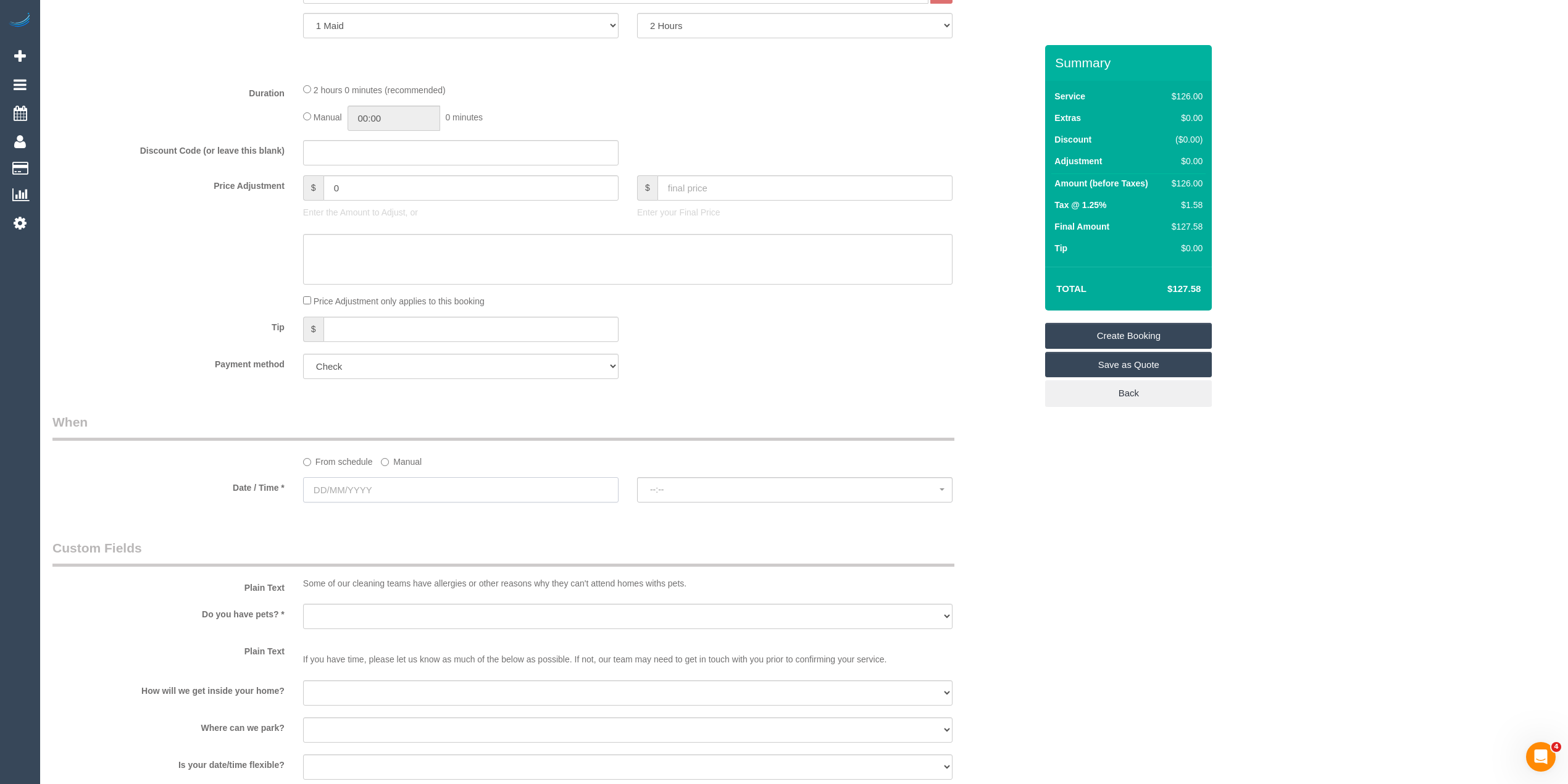
click at [346, 492] on input "text" at bounding box center [461, 490] width 315 height 25
click at [457, 515] on span "Next" at bounding box center [452, 514] width 10 height 10
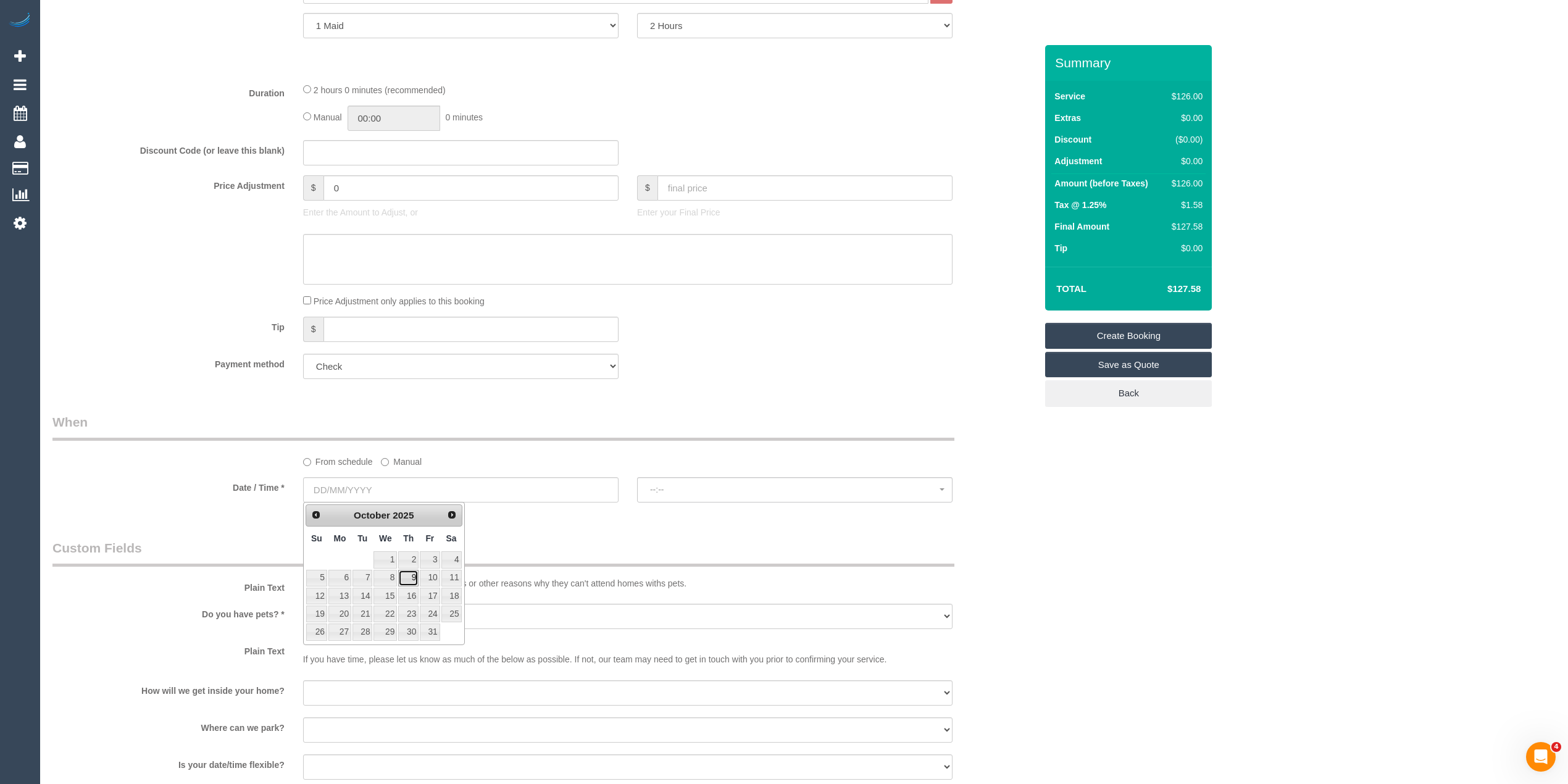
click at [411, 581] on link "9" at bounding box center [408, 578] width 20 height 16
type input "09/10/2025"
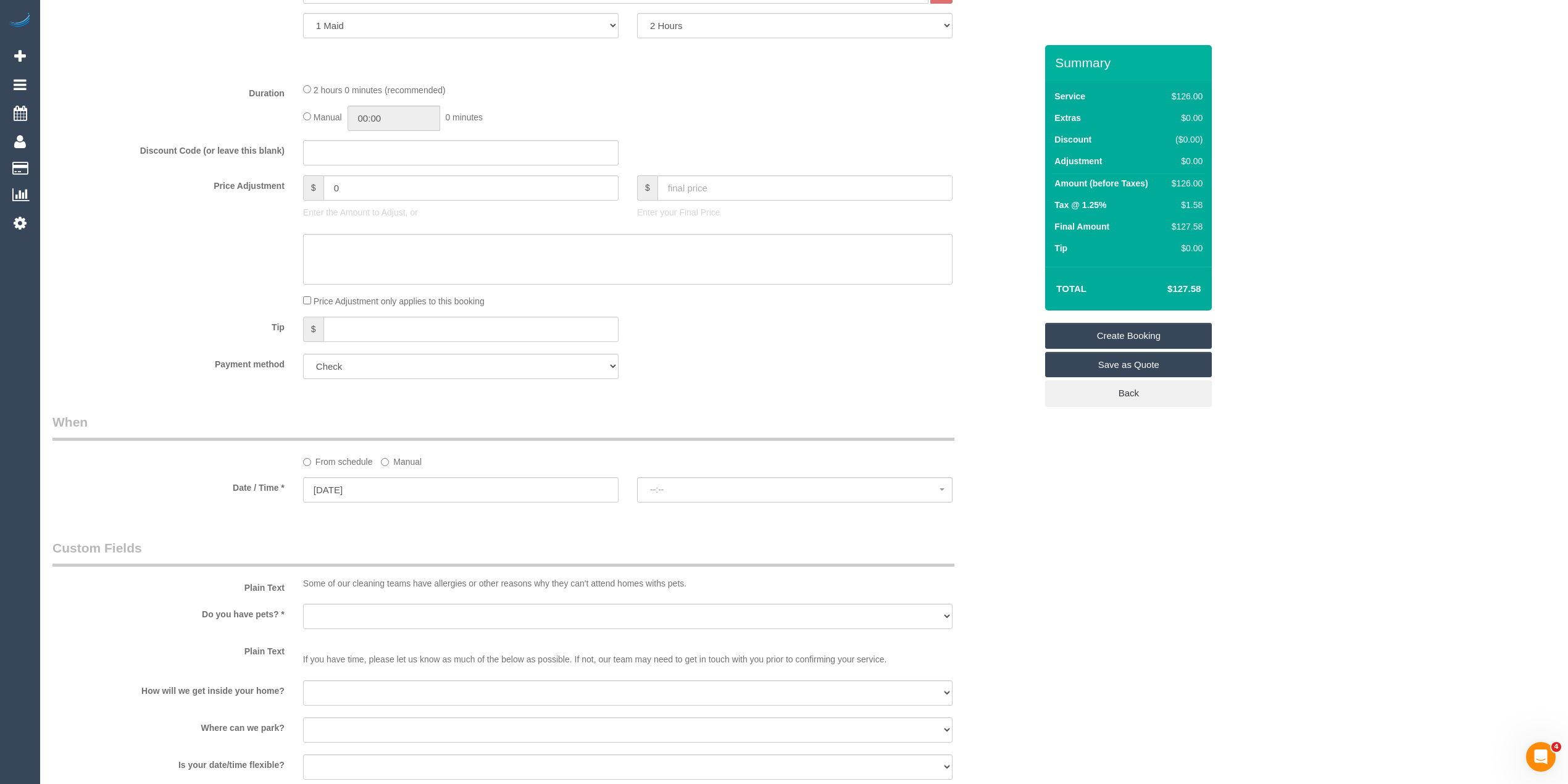
click at [725, 473] on sui-booking-spot "From schedule Manual Date / Time * 09/10/2025 --:-- --:--" at bounding box center [544, 459] width 984 height 92
click at [713, 485] on span "--:--" at bounding box center [794, 489] width 289 height 10
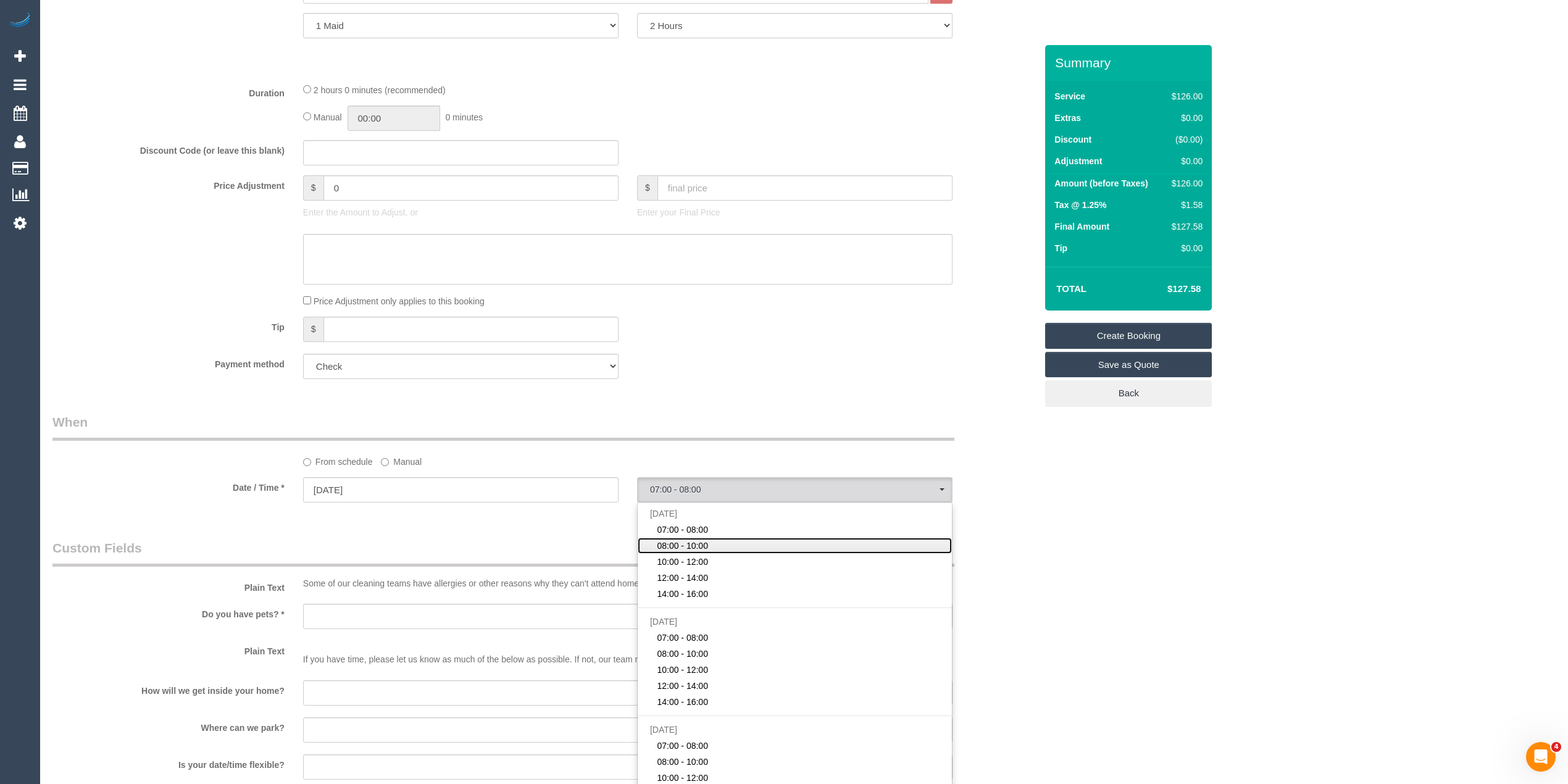
click at [699, 539] on span "08:00 - 10:00" at bounding box center [682, 545] width 51 height 13
select select "spot2"
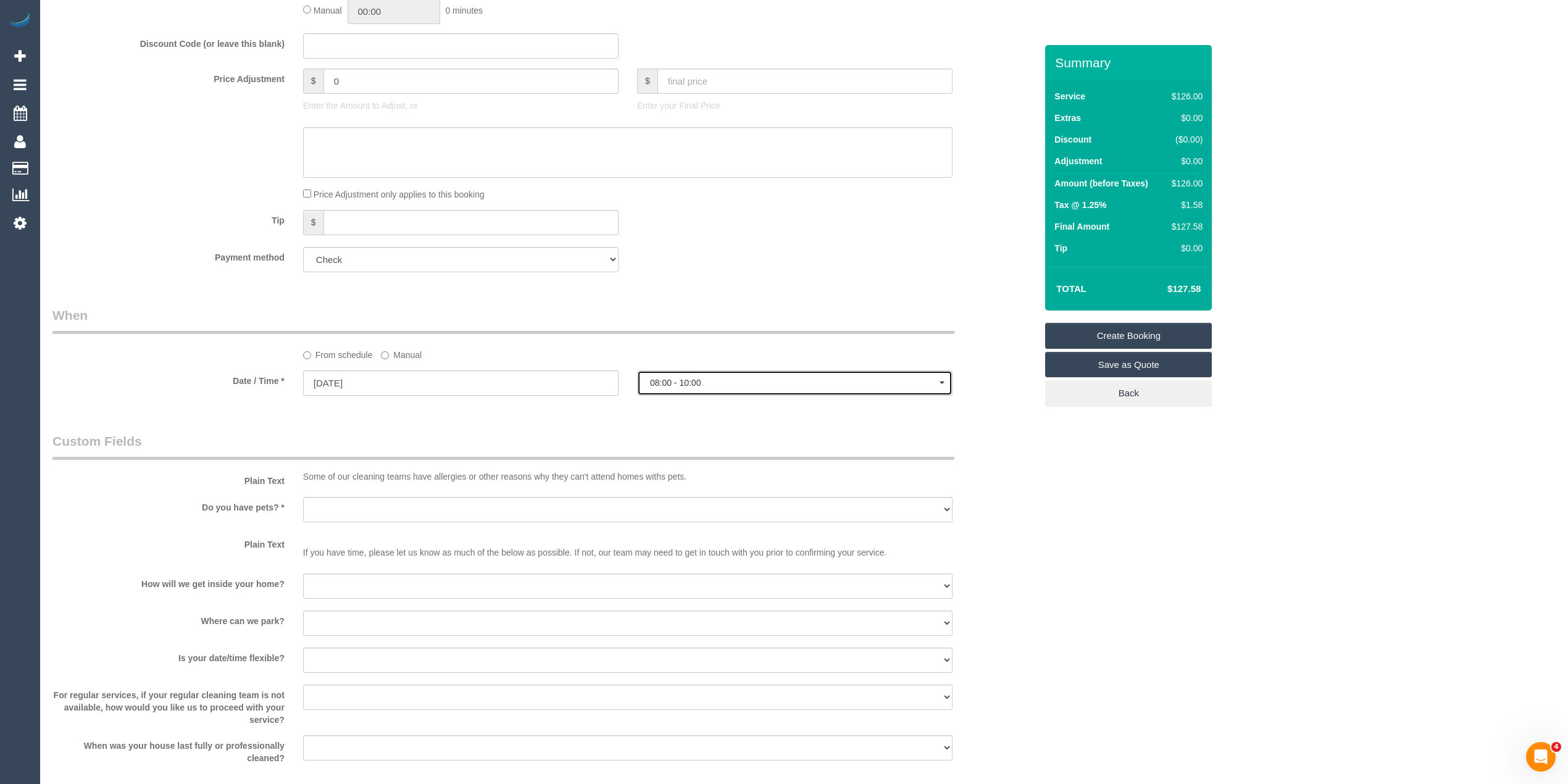
scroll to position [823, 0]
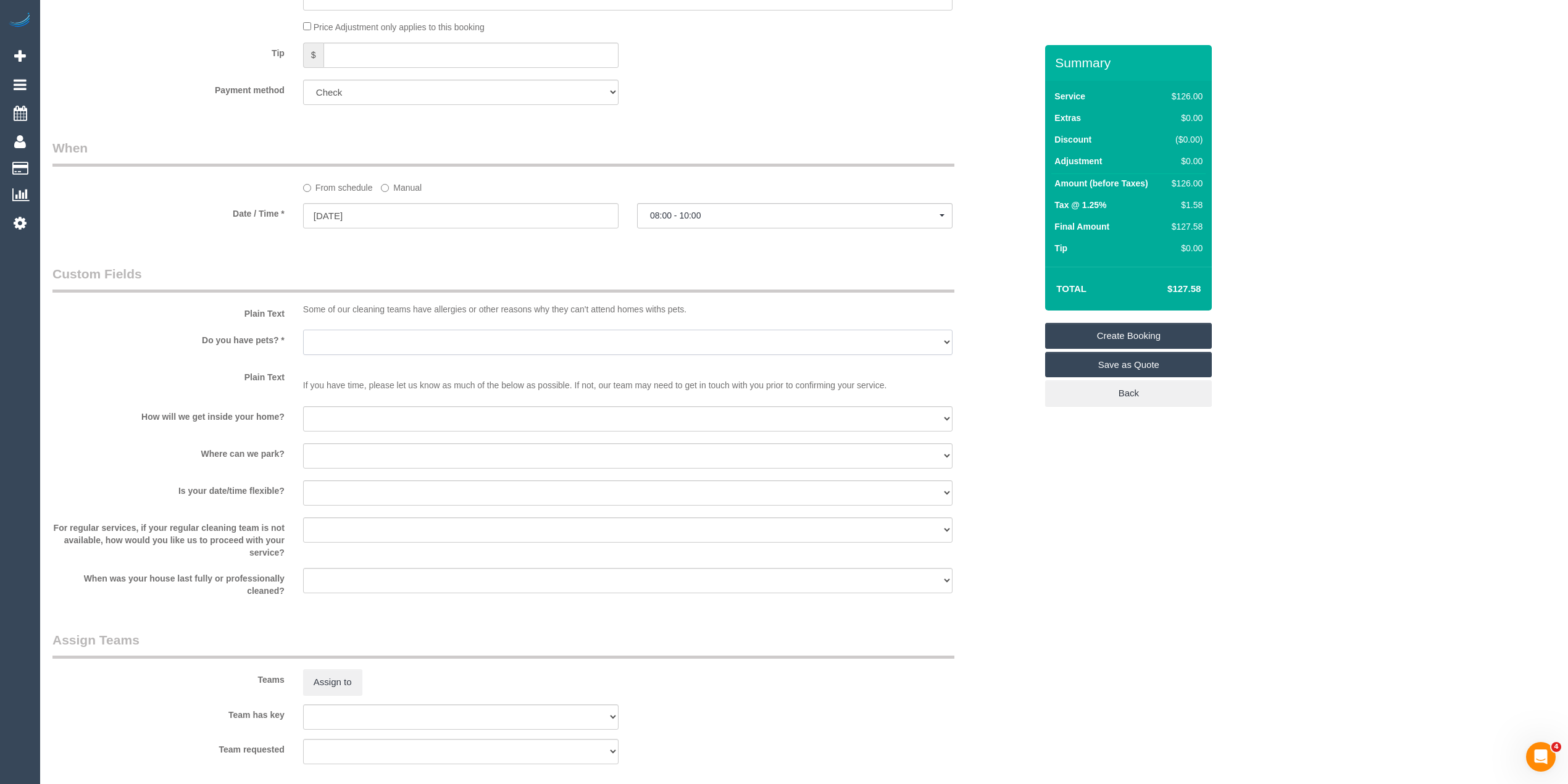
click at [340, 351] on select "Yes - Cats Yes - Dogs No pets Yes - Dogs and Cats Yes - Other" at bounding box center [628, 342] width 650 height 25
select select "number:28"
click at [303, 329] on select "Yes - Cats Yes - Dogs No pets Yes - Dogs and Cats Yes - Other" at bounding box center [628, 342] width 650 height 25
click at [333, 401] on sui-booking-custom-fields "Plain Text Some of our cleaning teams have allergies or other reasons why they …" at bounding box center [544, 431] width 984 height 332
click at [339, 421] on select "I will be home Key will be left (please provide details below) Lock box/Access …" at bounding box center [628, 419] width 650 height 25
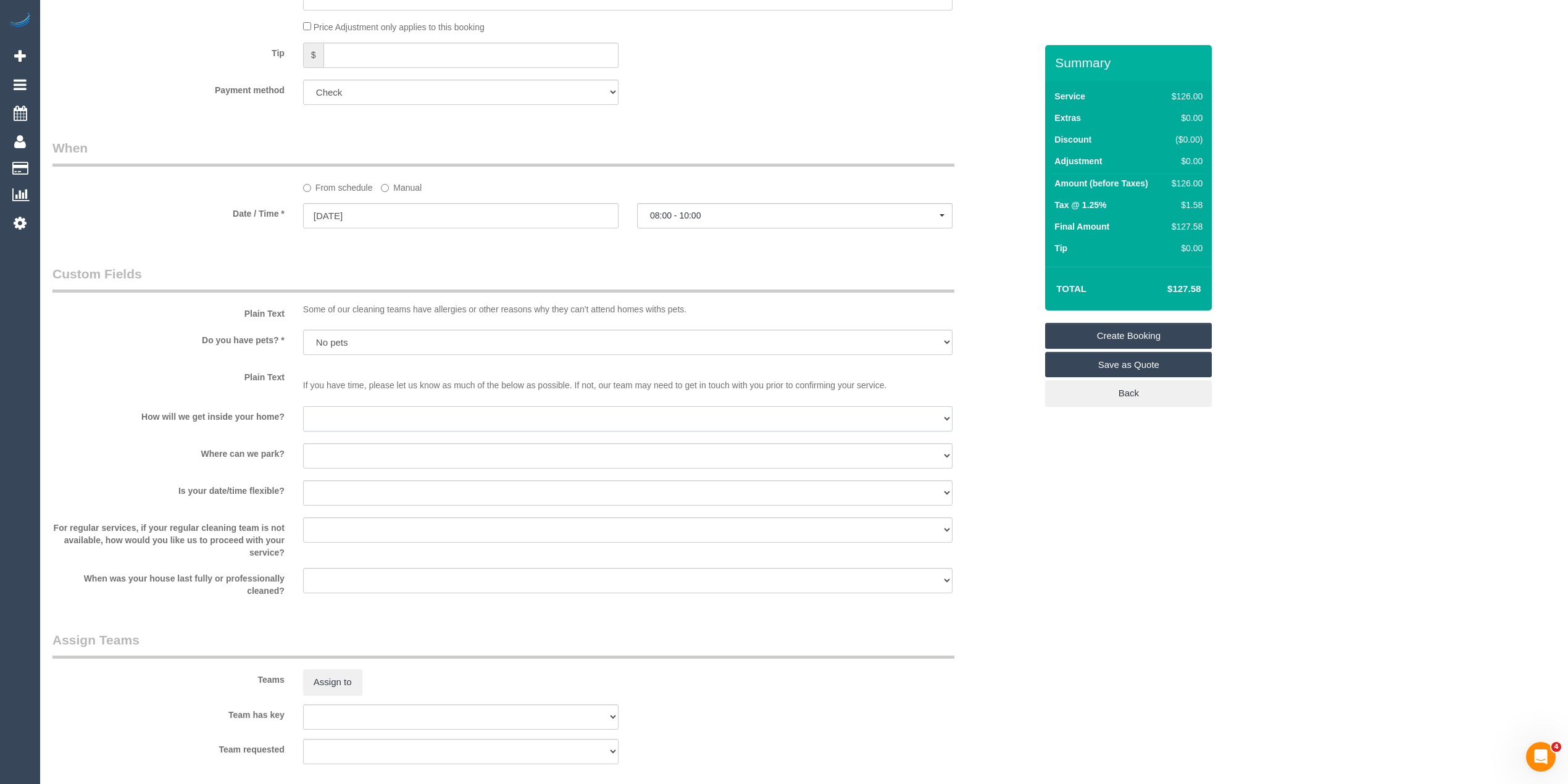
select select "number:14"
click at [303, 406] on select "I will be home Key will be left (please provide details below) Lock box/Access …" at bounding box center [628, 419] width 650 height 25
click at [346, 457] on select "I will provide parking on-site Free street parking Paid street parking (cost wi…" at bounding box center [628, 456] width 650 height 25
select select "number:19"
click at [303, 444] on select "I will provide parking on-site Free street parking Paid street parking (cost wi…" at bounding box center [628, 456] width 650 height 25
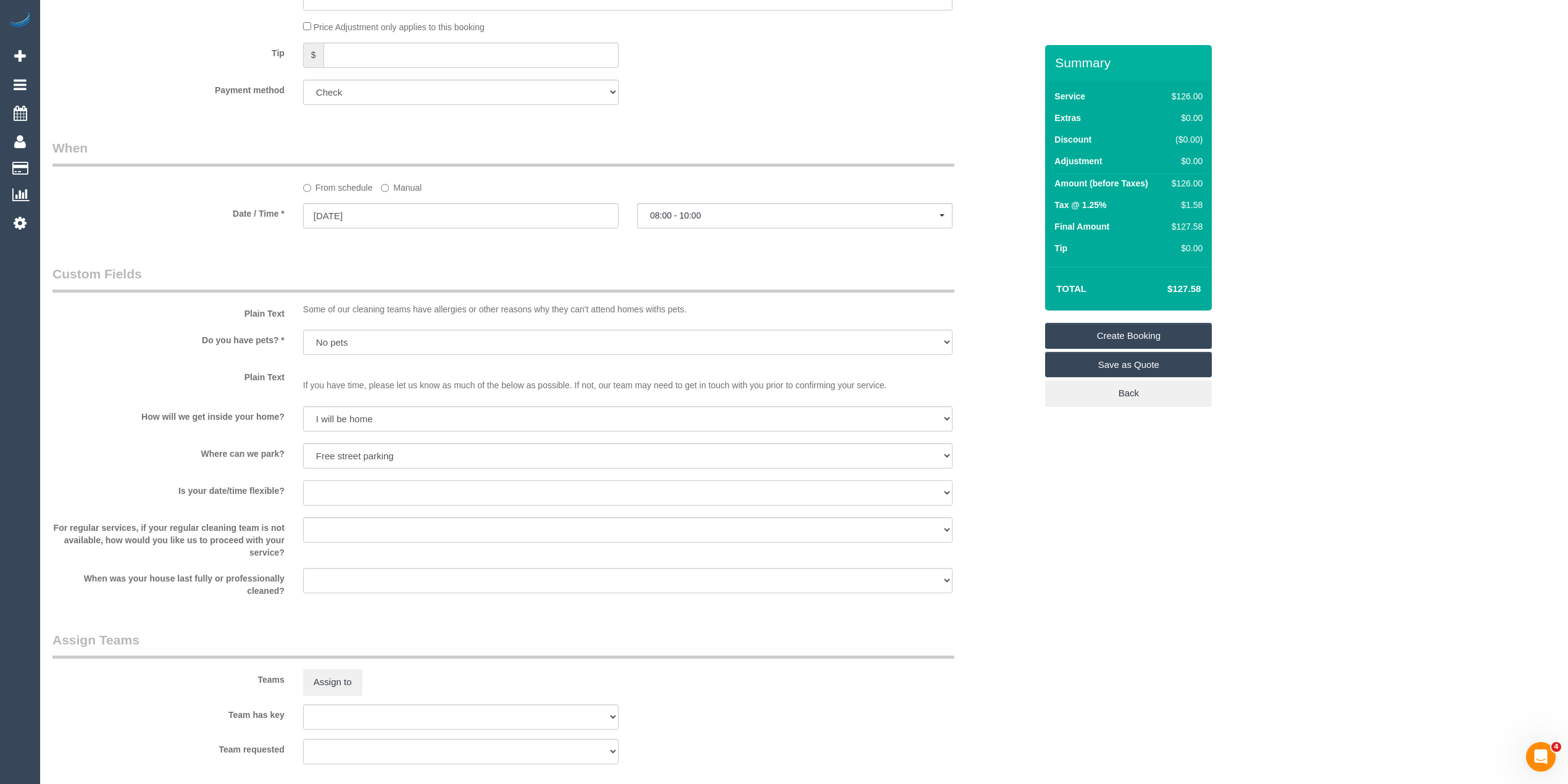
click at [340, 495] on select "Yes - date and time Yes - date but not time Yes - time but not date No - No fle…" at bounding box center [628, 493] width 650 height 25
select select "number:25"
click at [303, 481] on select "Yes - date and time Yes - date but not time Yes - time but not date No - No fle…" at bounding box center [628, 493] width 650 height 25
click at [396, 530] on select "Arrange a cleaner to cover and do not bother you Arrange a cleaner to cover and…" at bounding box center [628, 530] width 650 height 25
select select "number:34"
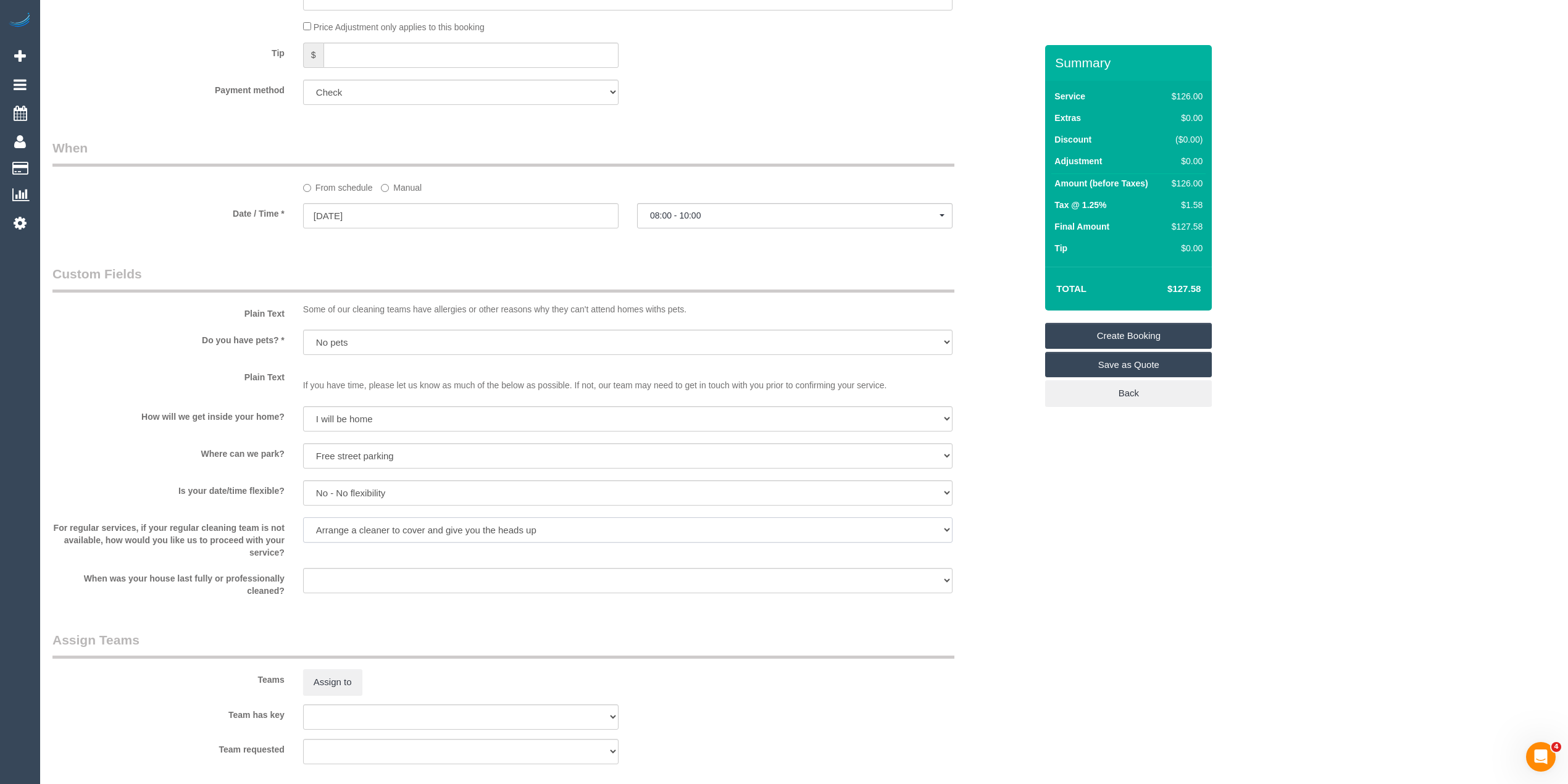
click at [303, 518] on select "Arrange a cleaner to cover and do not bother you Arrange a cleaner to cover and…" at bounding box center [628, 530] width 650 height 25
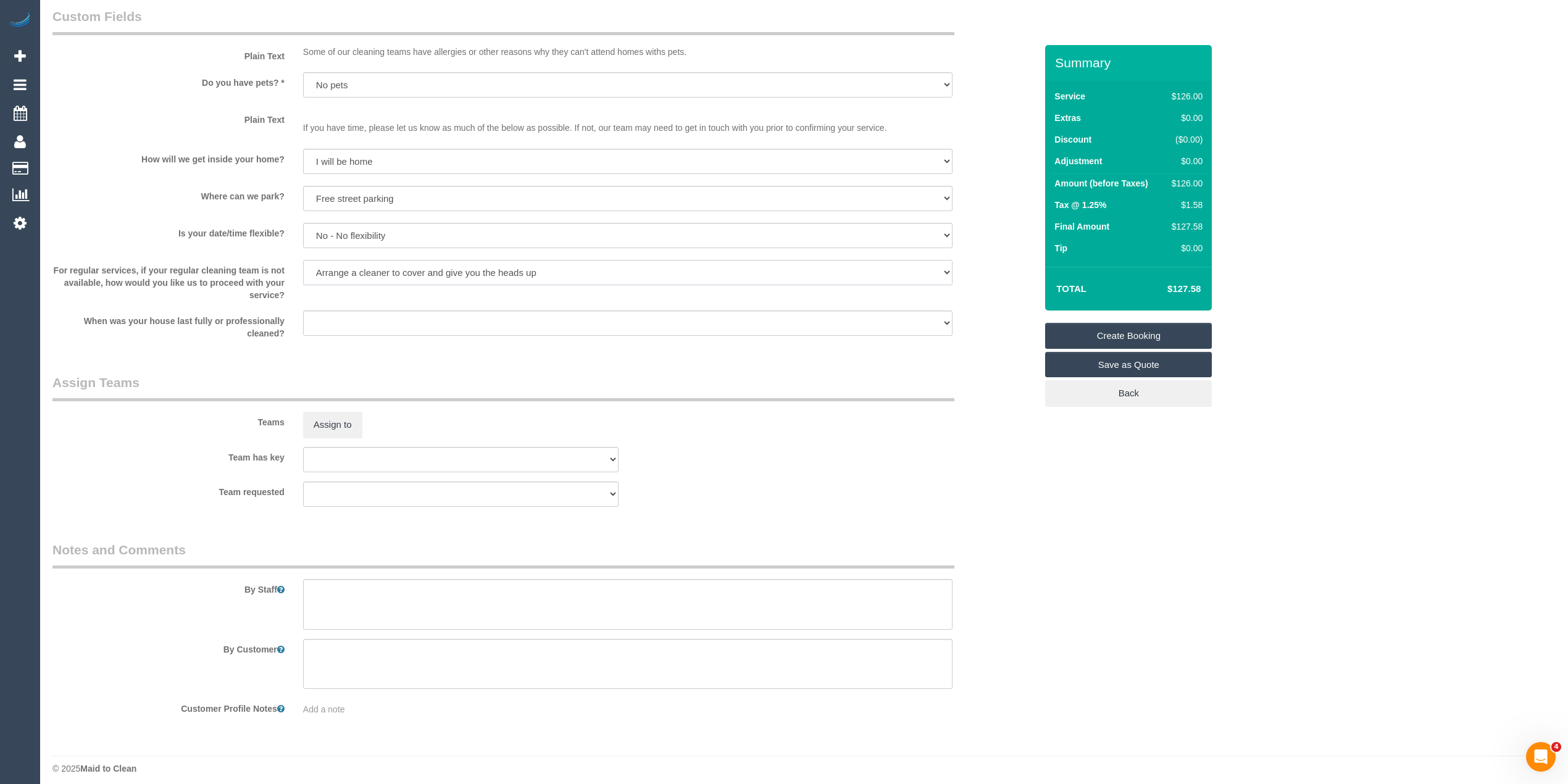
scroll to position [1087, 0]
click at [415, 602] on textarea at bounding box center [628, 598] width 650 height 50
paste textarea "Please clean bathroom, kitchen surfaces, dusting and floors. Please ensure to m…"
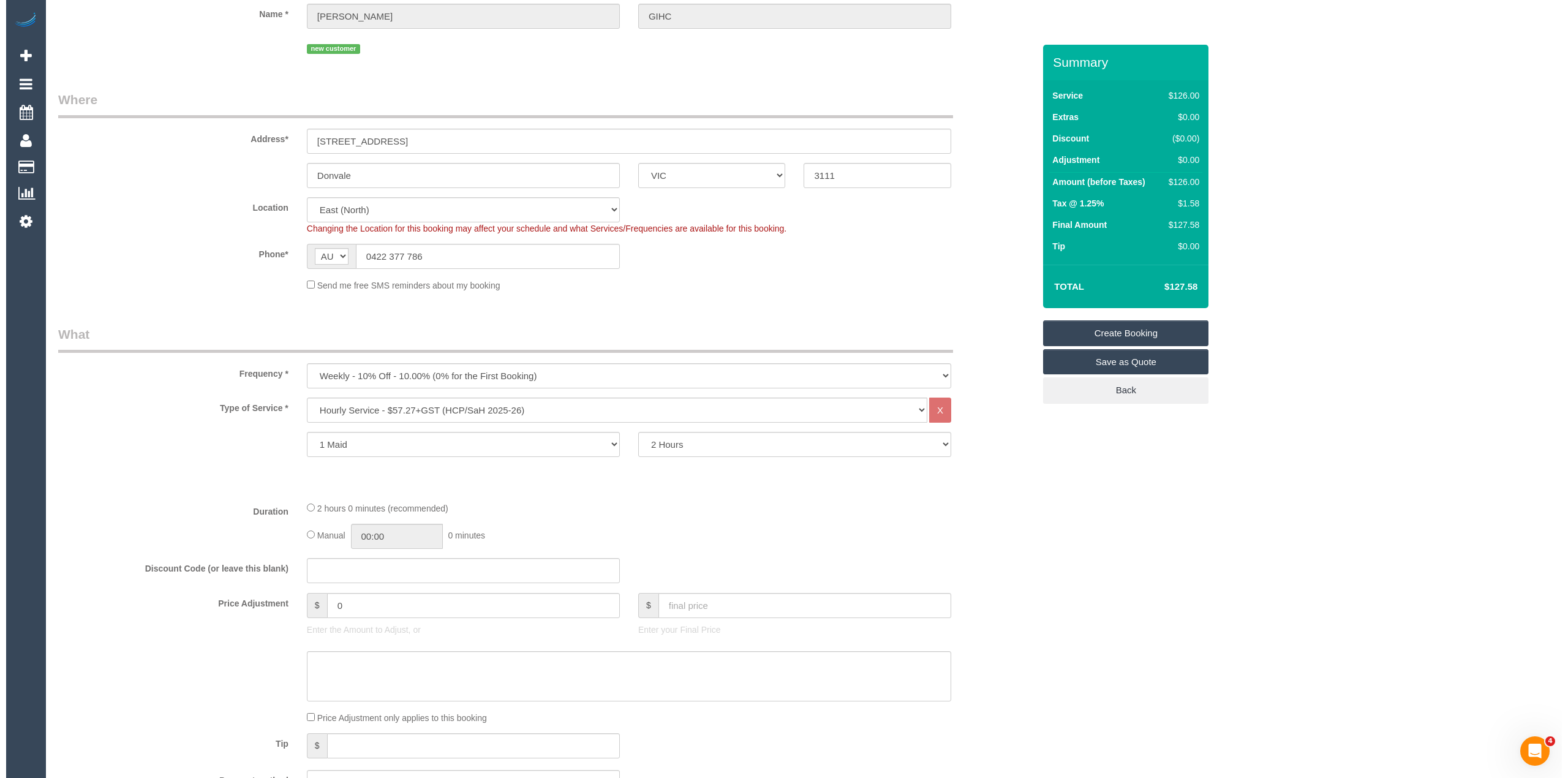
scroll to position [0, 0]
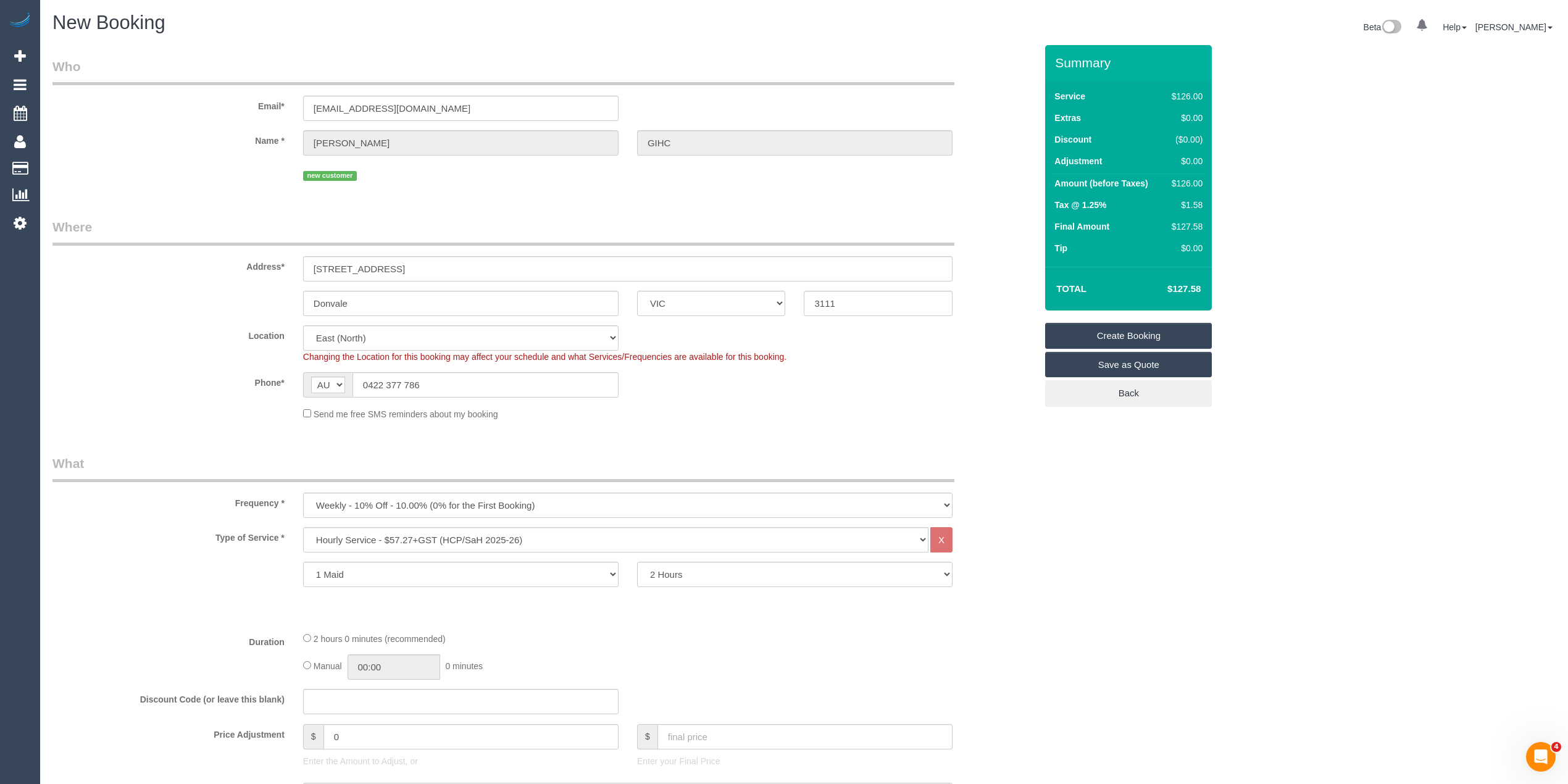
type textarea "Please clean bathroom, kitchen surfaces, dusting and floors. Please ensure to m…"
click at [1133, 333] on link "Create Booking" at bounding box center [1128, 335] width 167 height 26
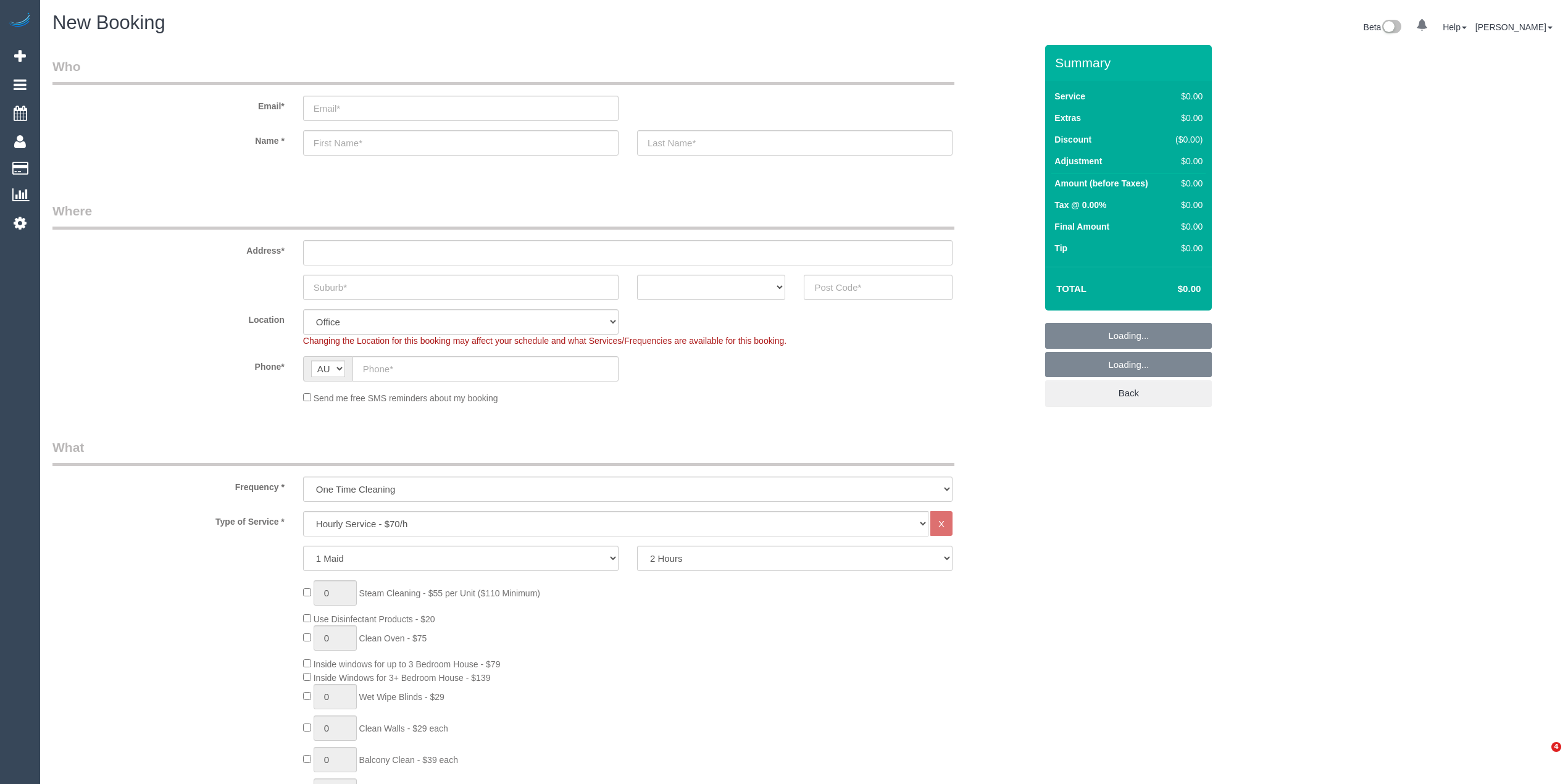
select select "object:2139"
click at [378, 521] on select "Hourly Service - $70/h Hourly Service - $65/h Hourly Service - $60/h Hourly Ser…" at bounding box center [616, 524] width 625 height 25
select select "212"
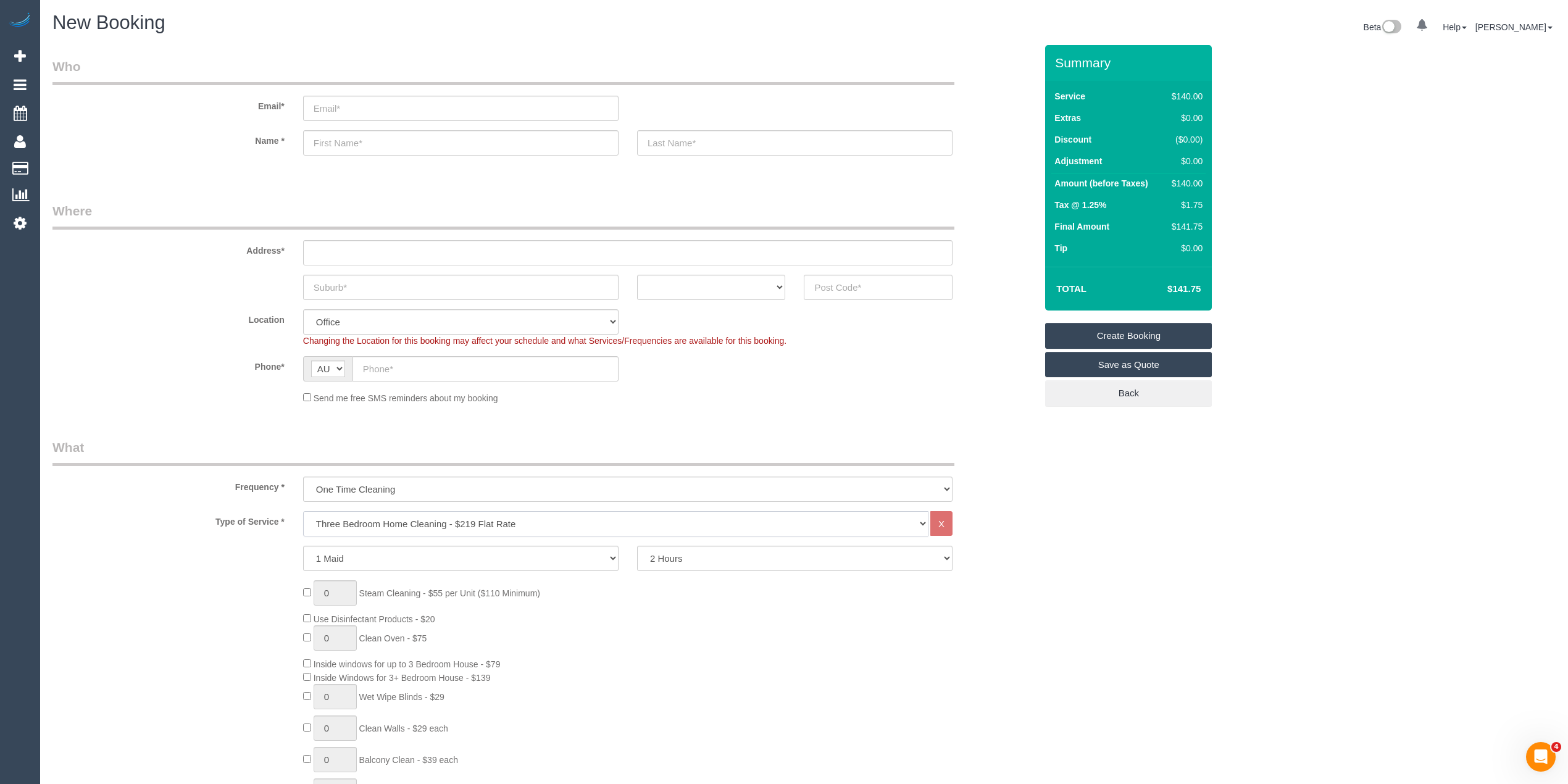
click at [303, 511] on select "Hourly Service - $70/h Hourly Service - $65/h Hourly Service - $60/h Hourly Ser…" at bounding box center [616, 524] width 625 height 25
click at [333, 139] on input "text" at bounding box center [461, 143] width 315 height 25
click at [359, 107] on input "email" at bounding box center [461, 108] width 315 height 25
click at [338, 107] on input "email" at bounding box center [461, 108] width 315 height 25
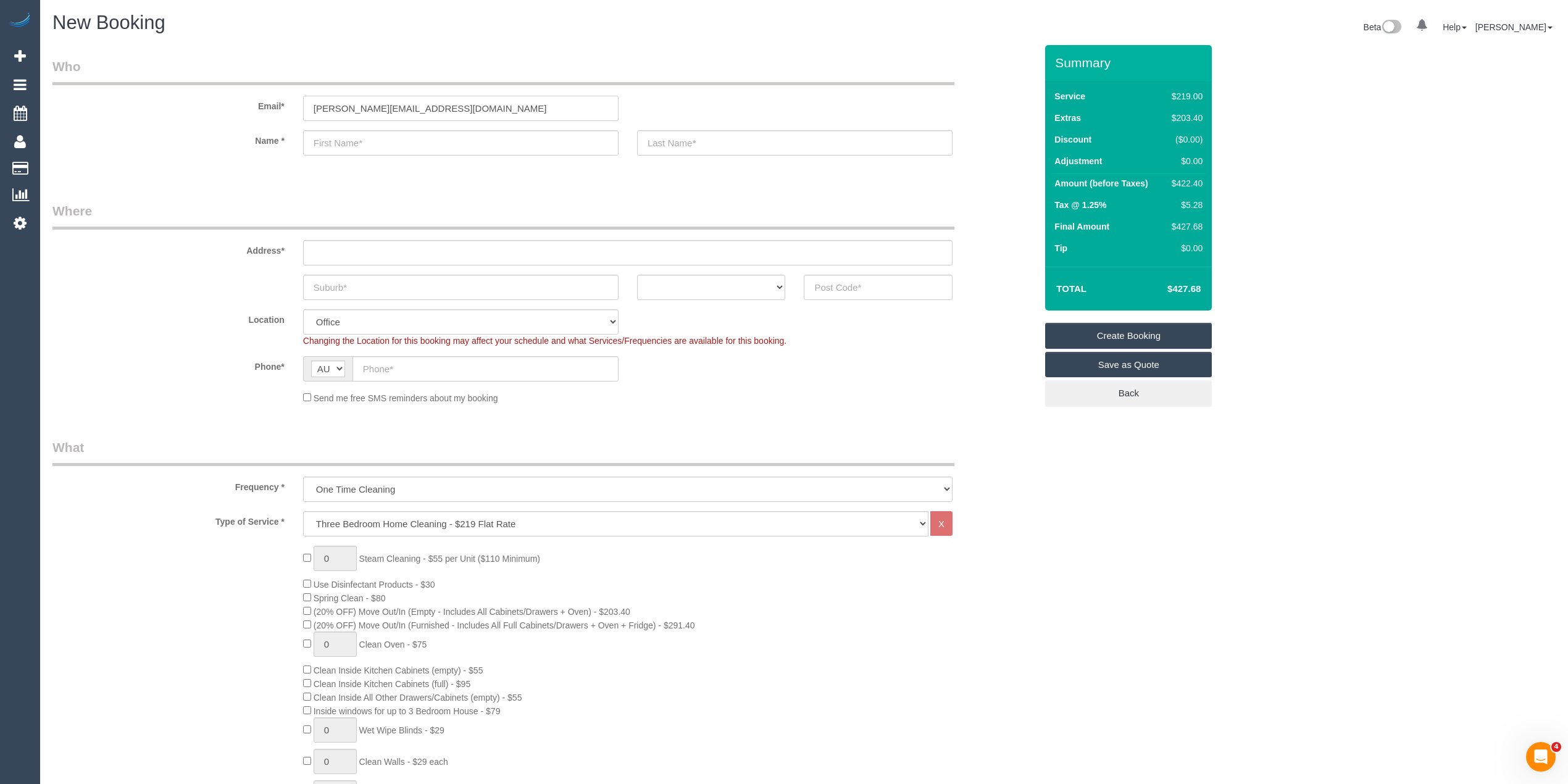
type input "ross.cov@outlook.com"
type input "Ross"
type input "Coverdale"
click at [340, 251] on input "text" at bounding box center [628, 253] width 650 height 25
type input "169 Anderson Road"
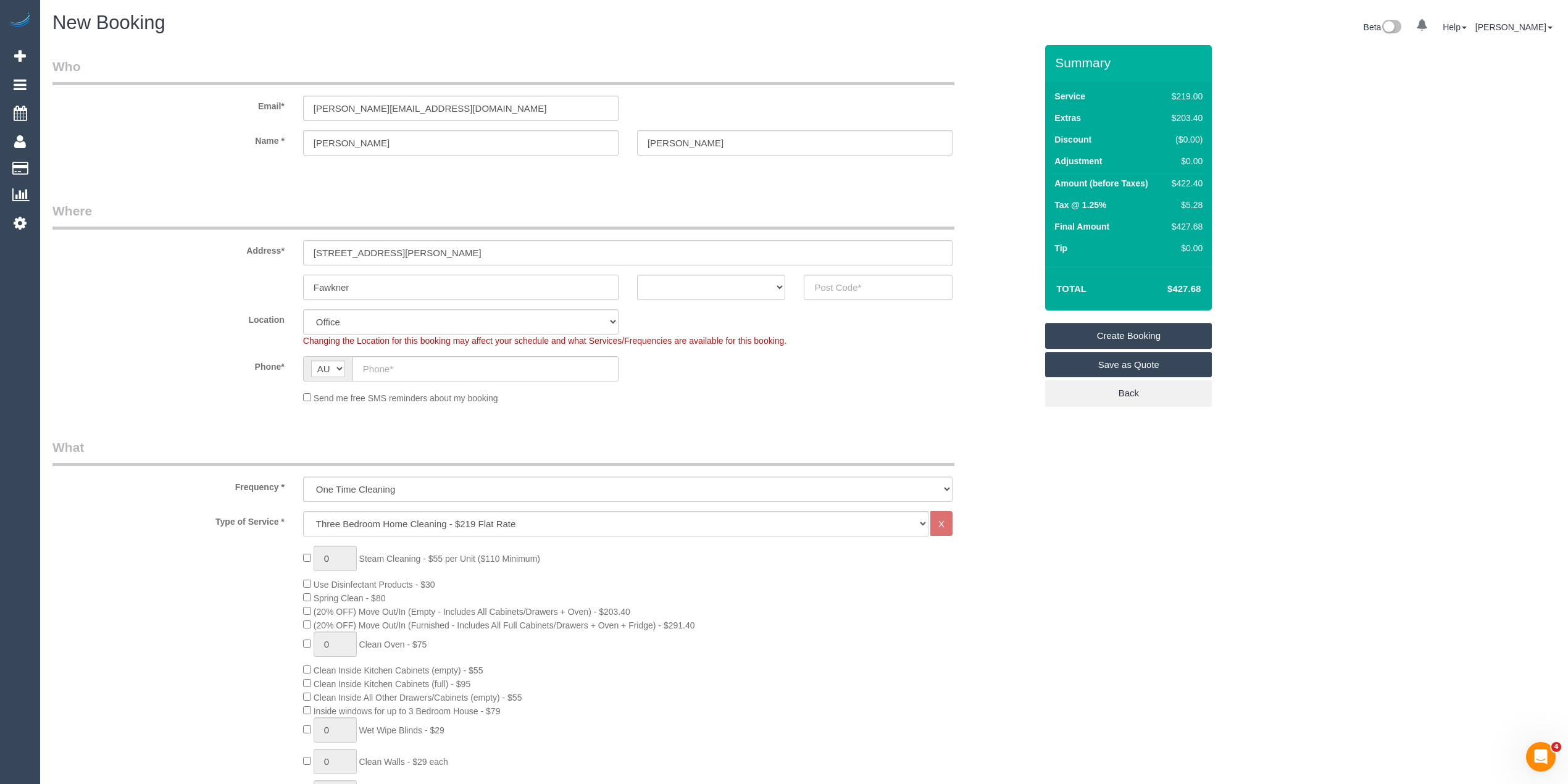
type input "Fawkner"
click at [687, 283] on select "ACT NSW NT QLD SA TAS VIC WA" at bounding box center [711, 287] width 149 height 25
select select "VIC"
click at [637, 274] on select "ACT NSW NT QLD SA TAS VIC WA" at bounding box center [711, 287] width 149 height 25
click at [869, 280] on input "text" at bounding box center [878, 287] width 149 height 25
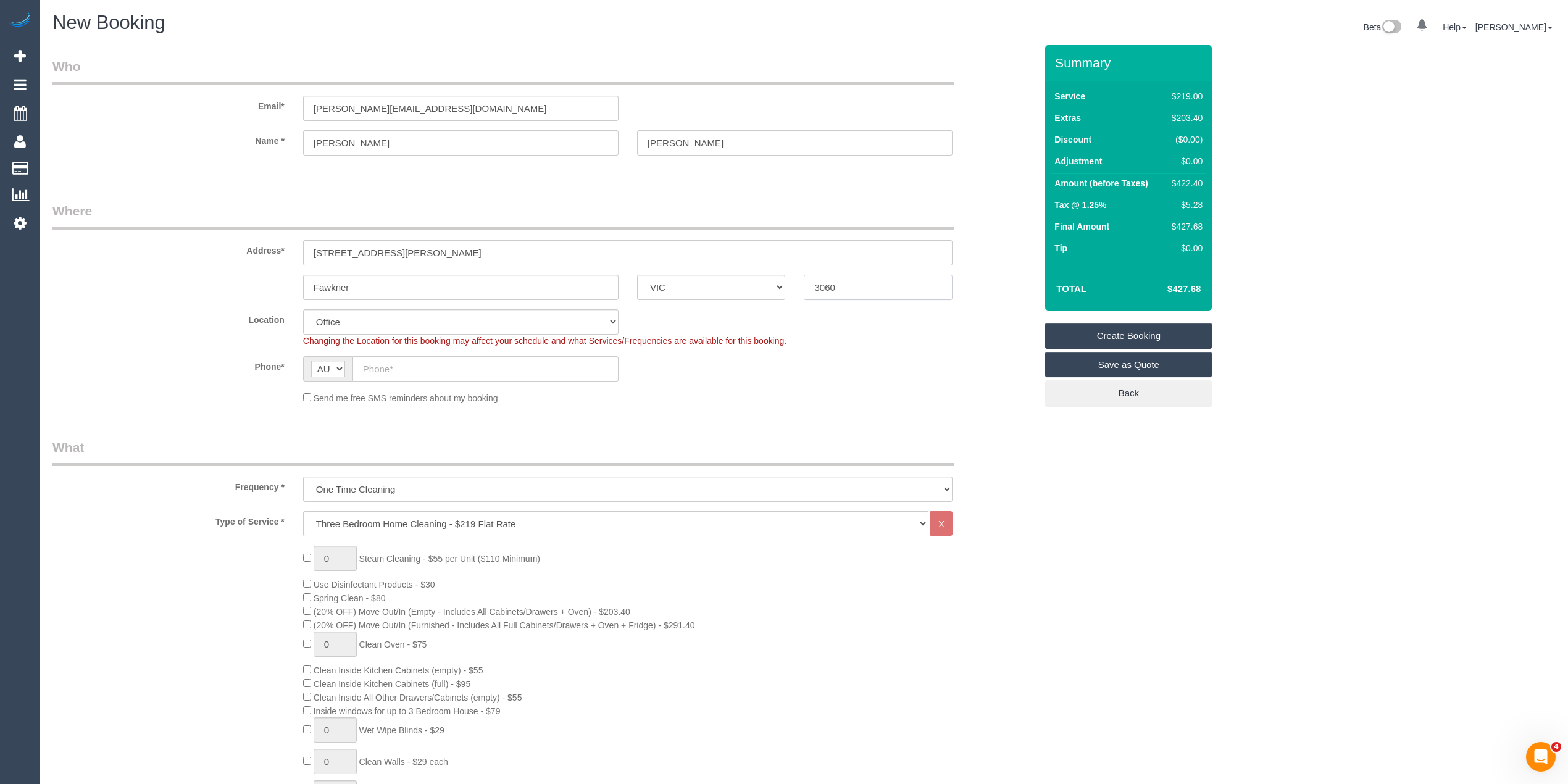
type input "3060"
select select "61"
select select "object:2525"
click at [398, 368] on input "text" at bounding box center [485, 369] width 266 height 25
paste input "61 419 390 556"
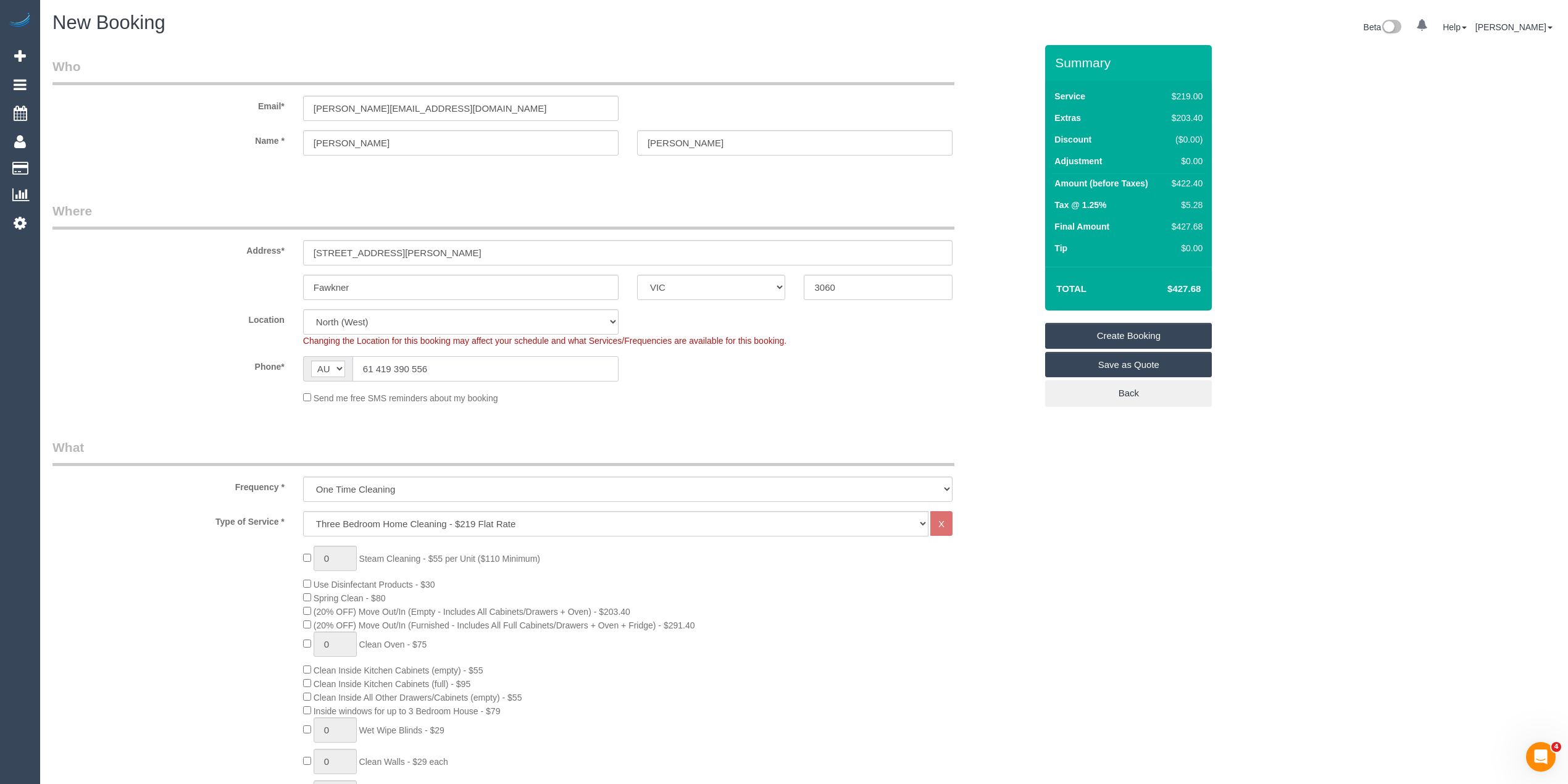
drag, startPoint x: 375, startPoint y: 366, endPoint x: 337, endPoint y: 366, distance: 38.0
click at [337, 366] on div "AF AL DZ AD AO AI AQ AG AR AM AW AU AT AZ BS BH BD BB BY BE BZ BJ BM BT BO BA B…" at bounding box center [461, 369] width 315 height 25
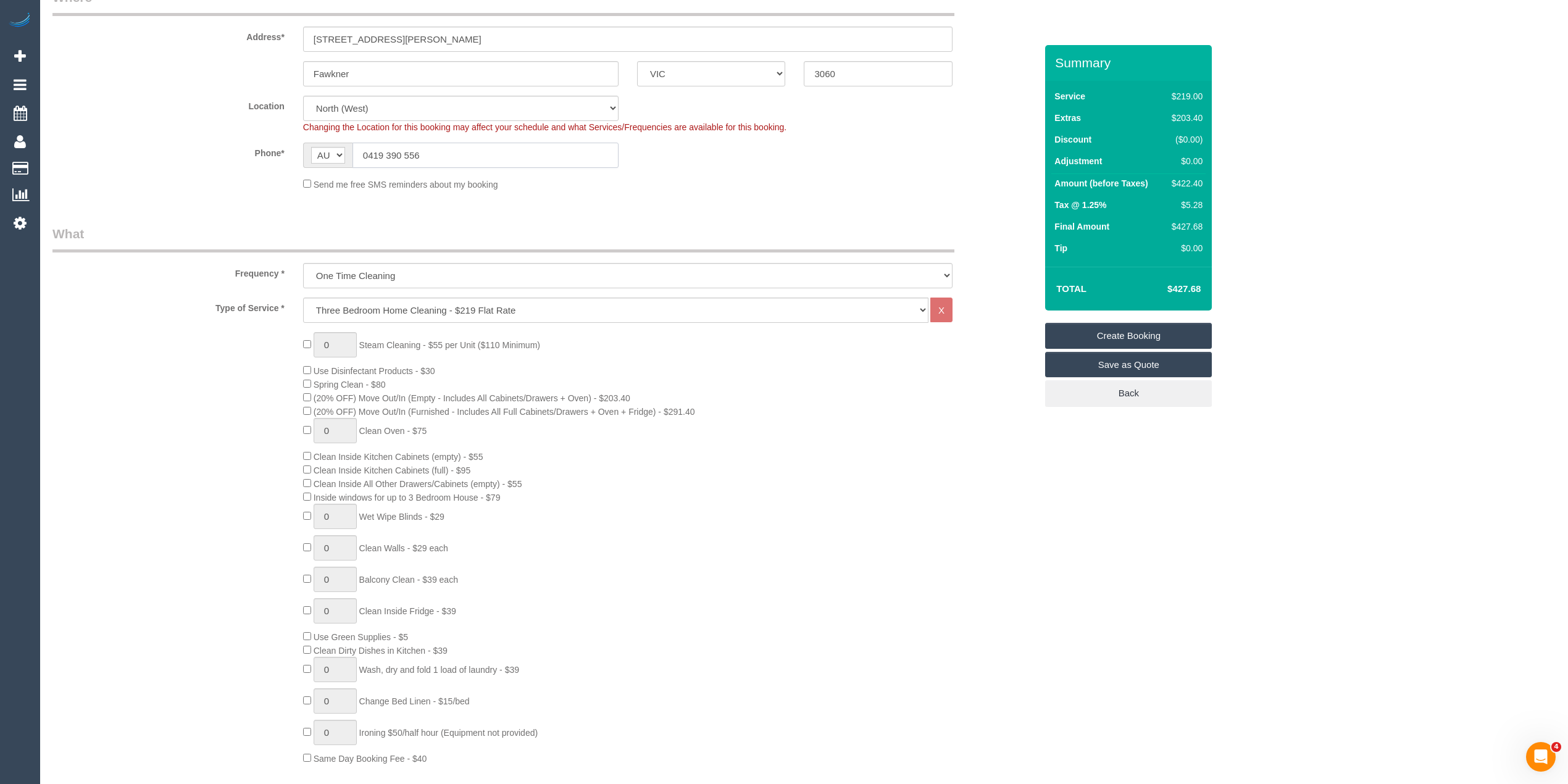
scroll to position [274, 0]
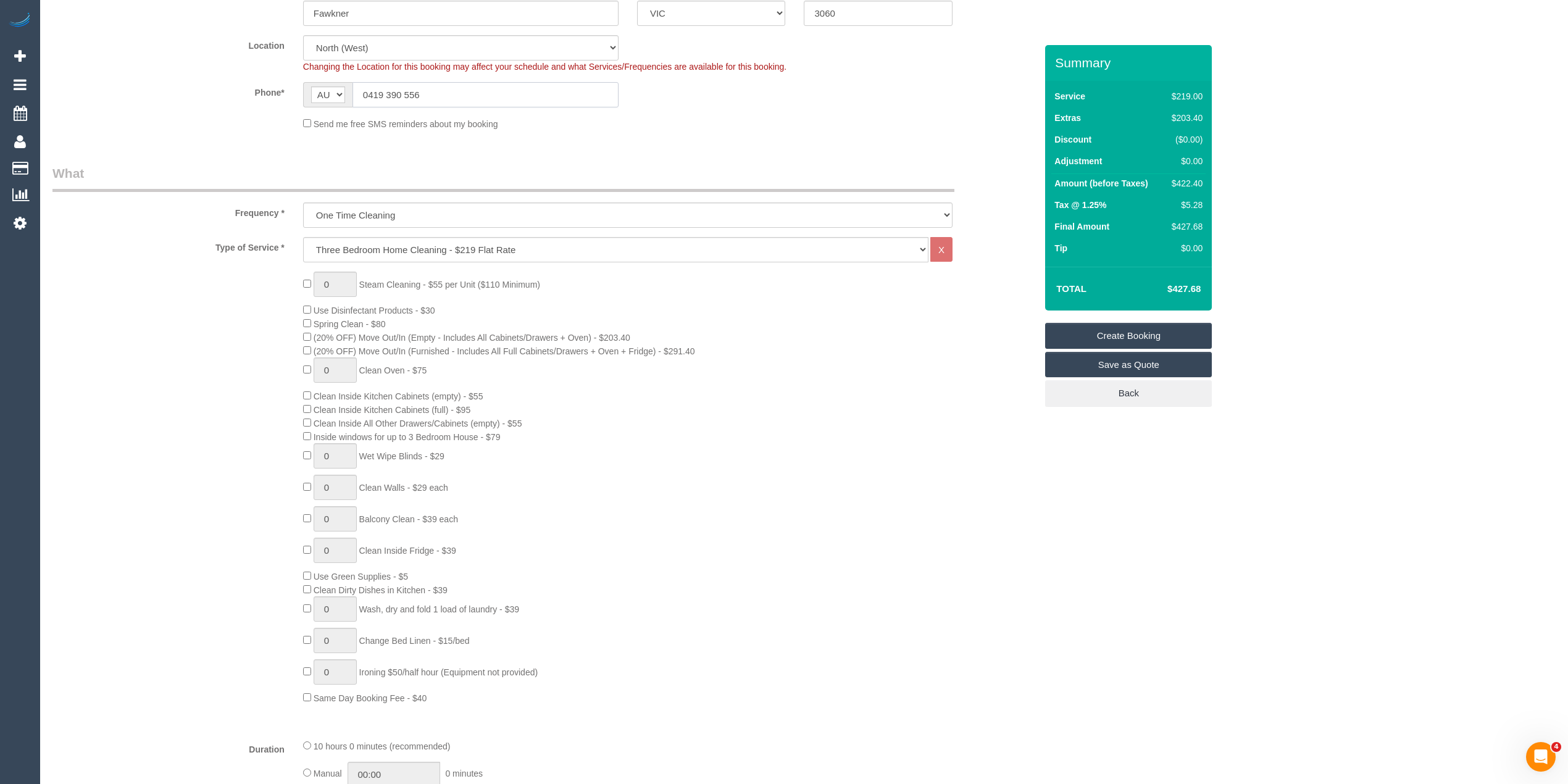
type input "0419 390 556"
click at [307, 487] on span "1 Clean Walls - $29 each" at bounding box center [376, 487] width 145 height 10
click at [342, 484] on input "1" at bounding box center [335, 487] width 43 height 25
drag, startPoint x: 342, startPoint y: 487, endPoint x: 319, endPoint y: 489, distance: 23.1
click at [319, 489] on input "1" at bounding box center [335, 487] width 43 height 25
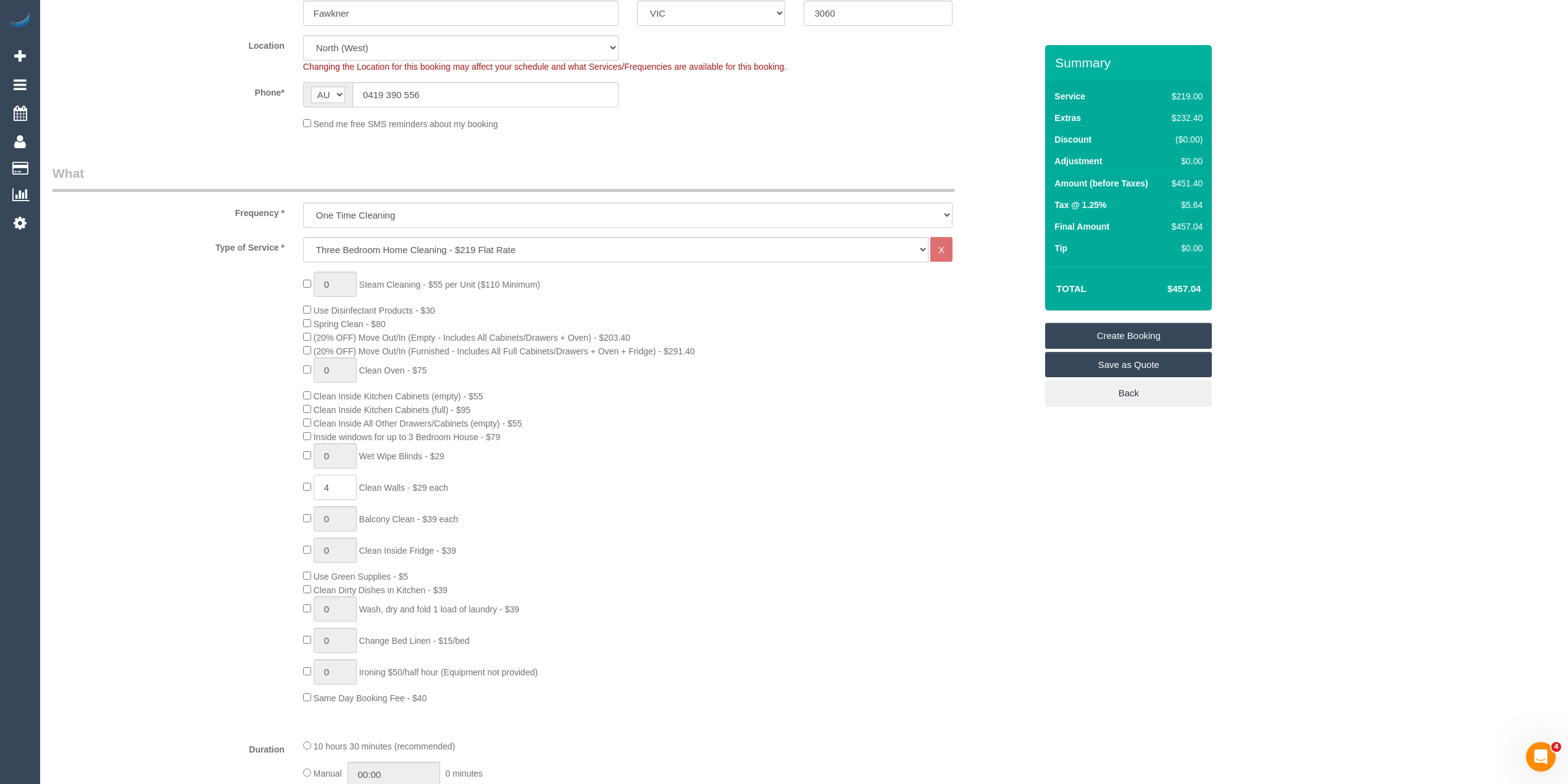
type input "4"
click at [121, 495] on div "0 Steam Cleaning - $55 per Unit ($110 Minimum) Use Disinfectant Products - $30 …" at bounding box center [544, 487] width 1002 height 432
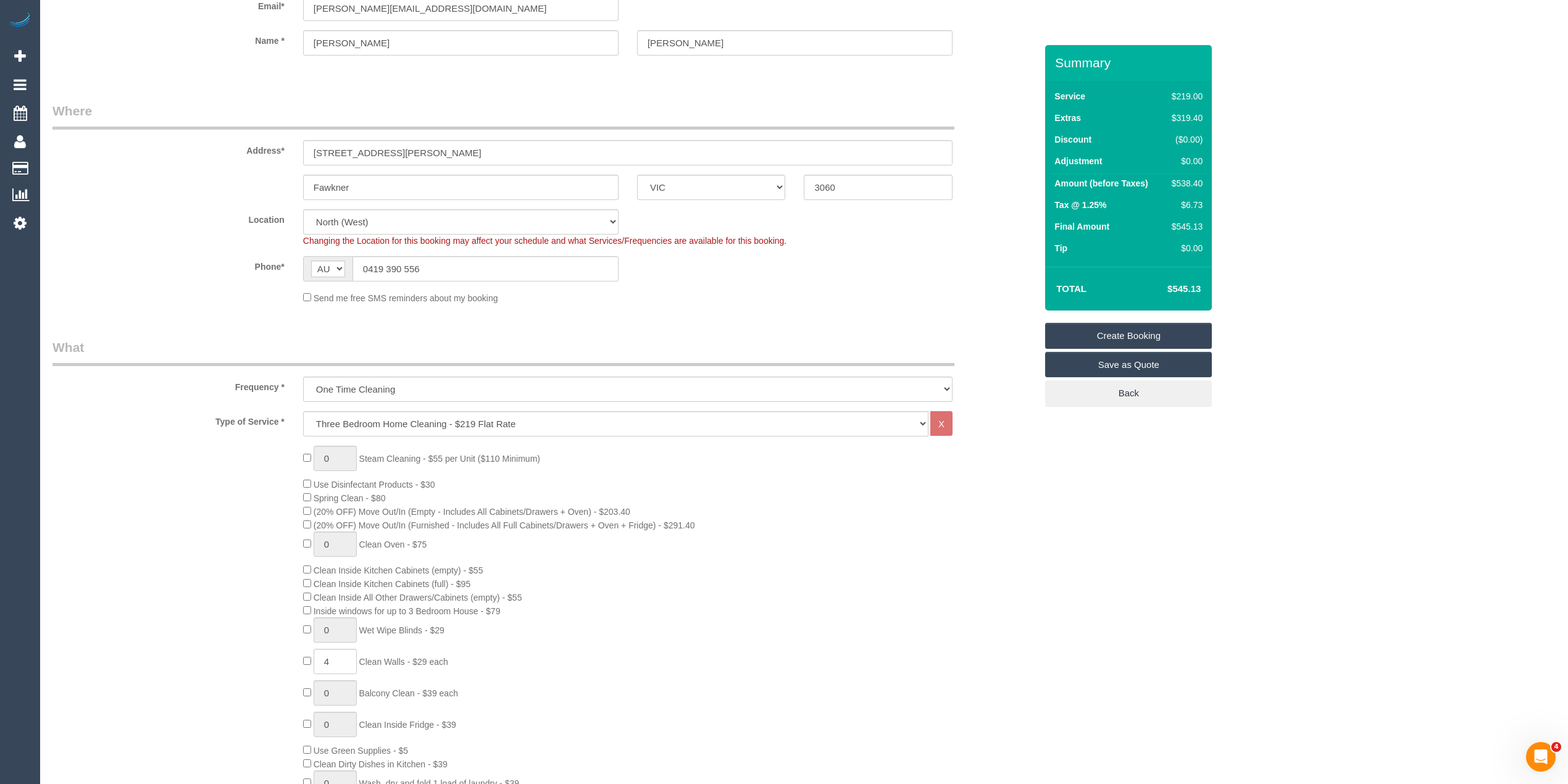
scroll to position [0, 0]
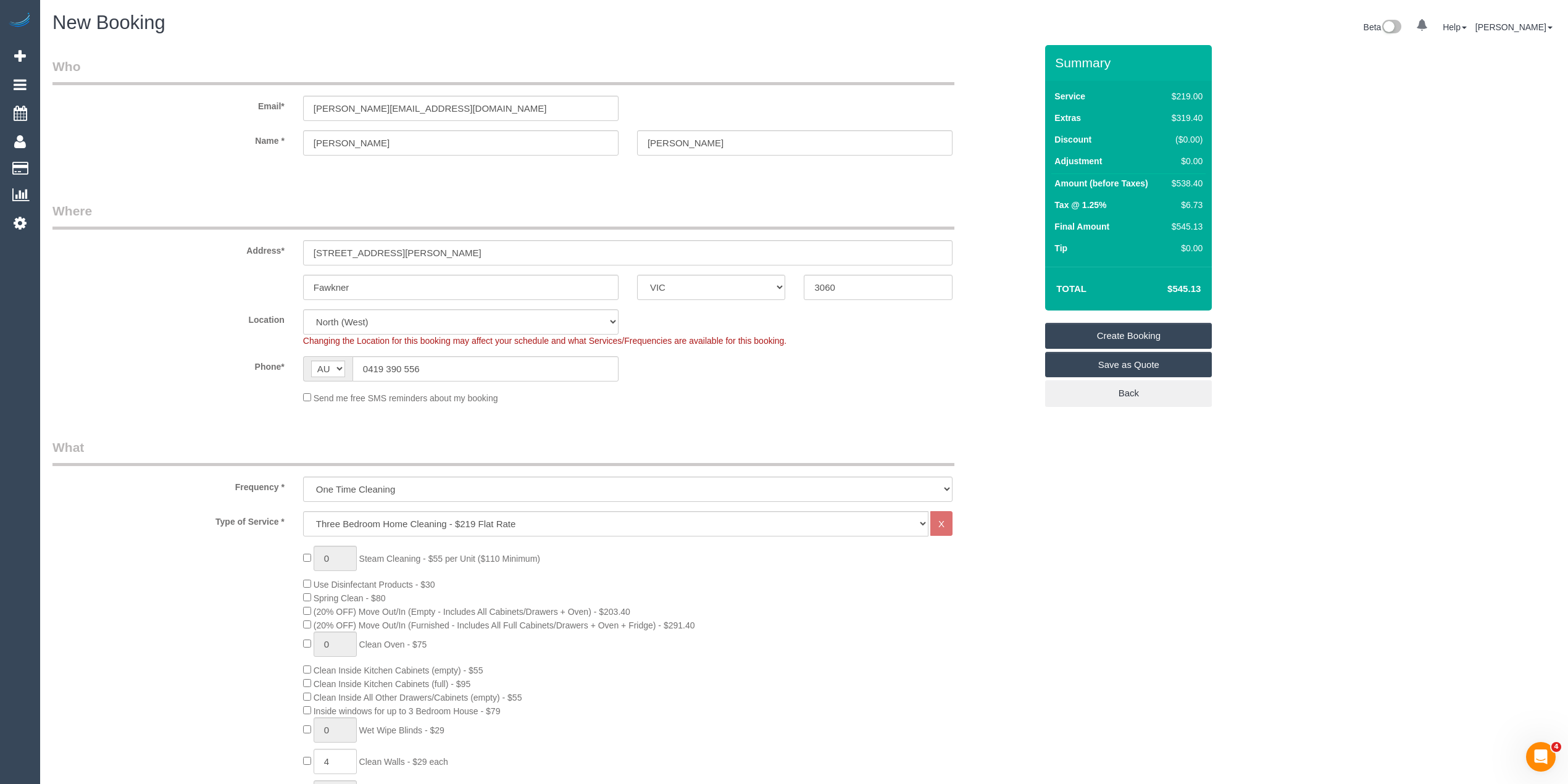
click at [136, 554] on div "0 Steam Cleaning - $55 per Unit ($110 Minimum) Use Disinfectant Products - $30 …" at bounding box center [544, 762] width 1002 height 432
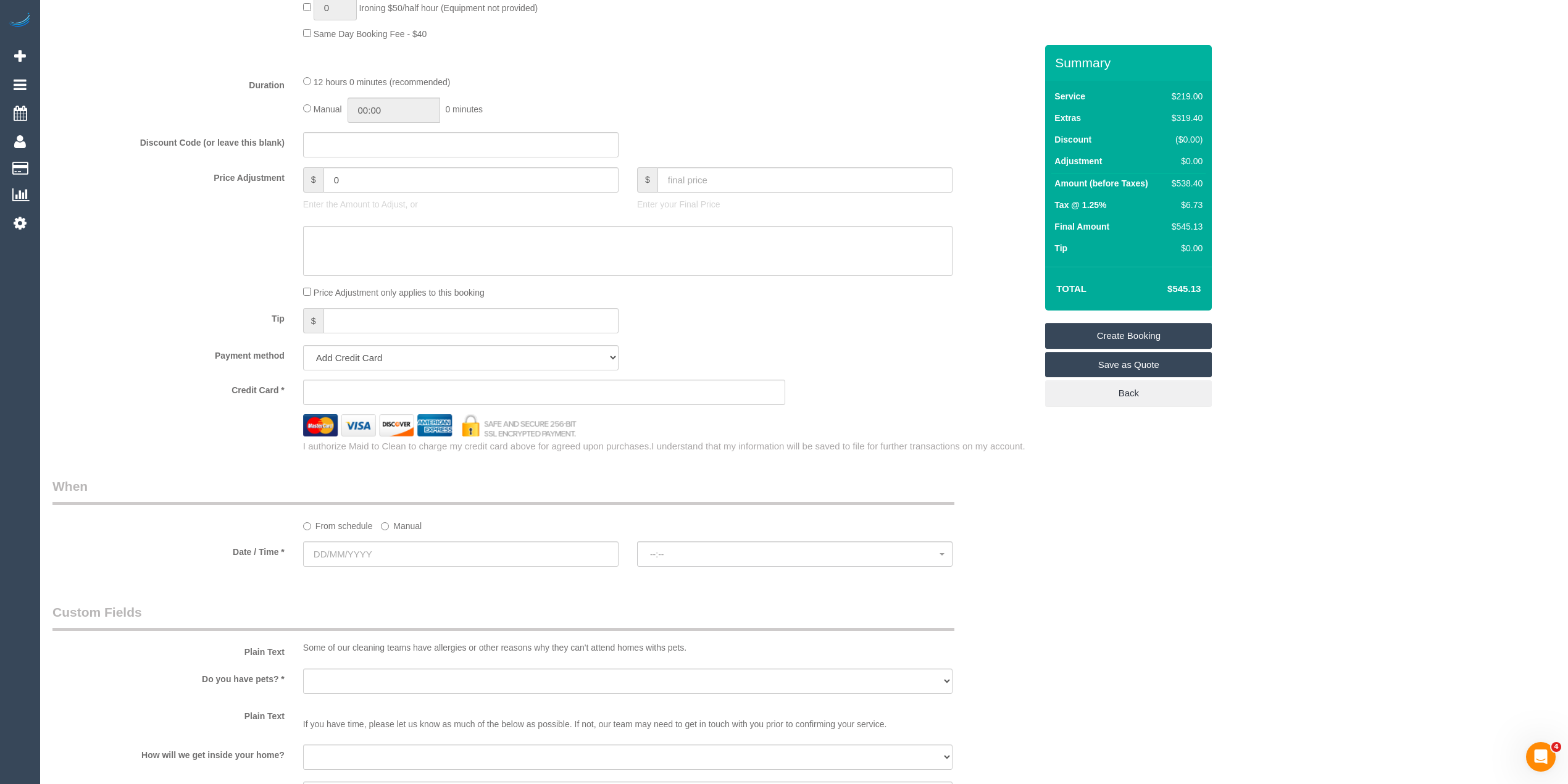
scroll to position [961, 0]
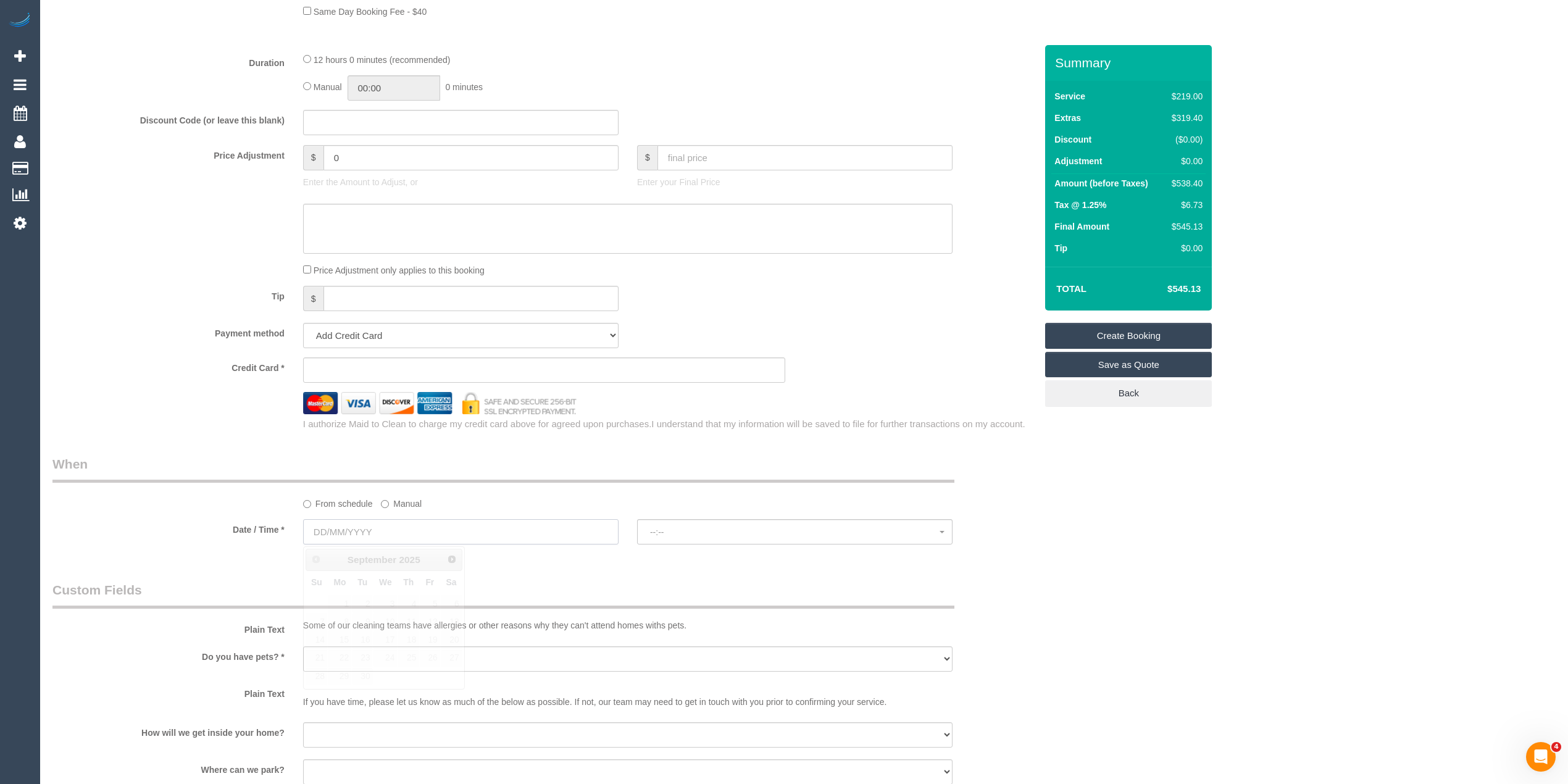
click at [344, 535] on input "text" at bounding box center [461, 532] width 315 height 25
click at [455, 559] on span "Next" at bounding box center [452, 559] width 10 height 10
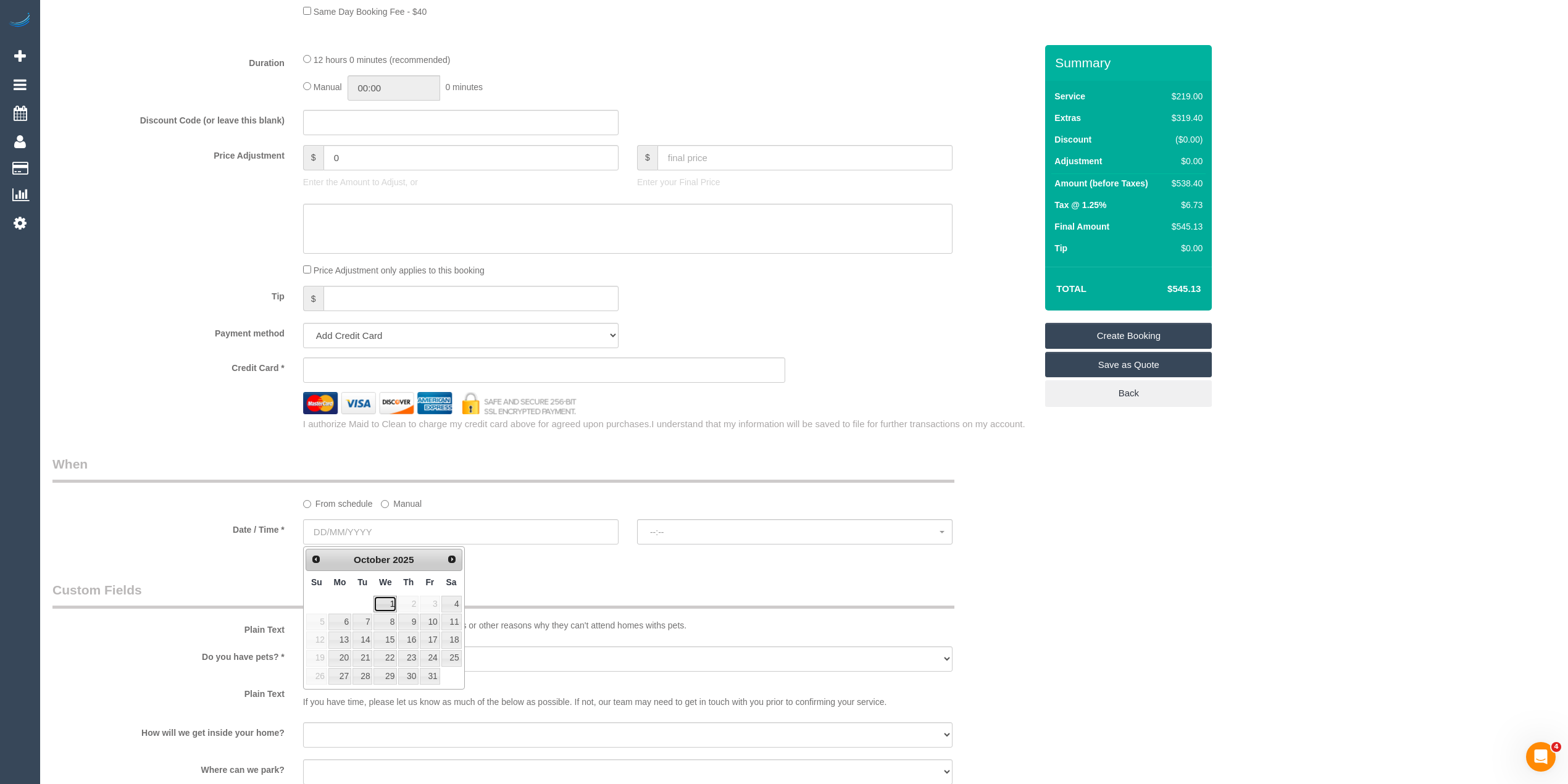
click at [381, 601] on link "1" at bounding box center [386, 604] width 24 height 16
type input "01/10/2025"
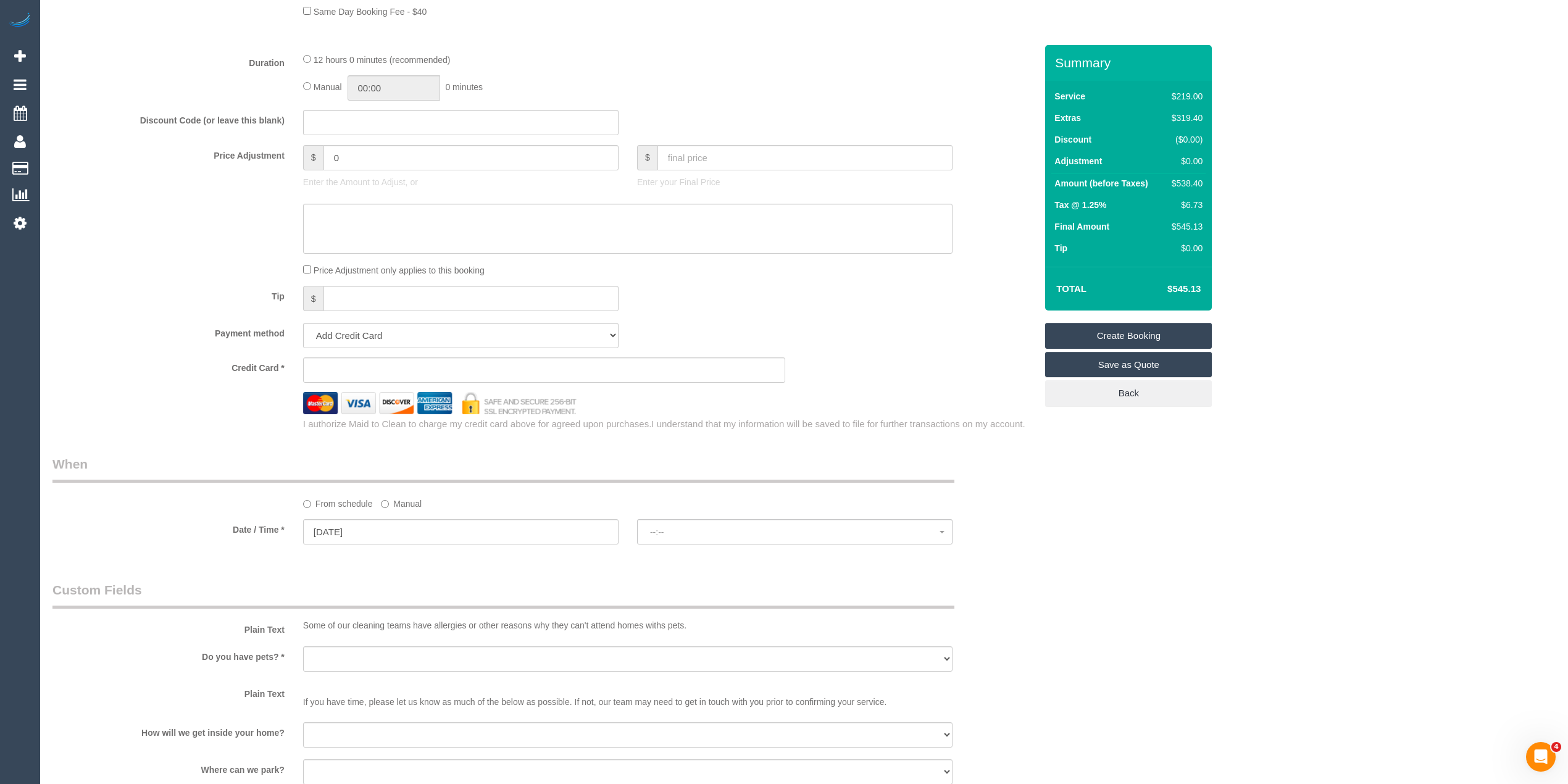
click at [688, 513] on sui-booking-spot "From schedule Manual Date / Time * 01/10/2025 --:-- --:--" at bounding box center [544, 501] width 984 height 92
click at [688, 529] on span "--:--" at bounding box center [794, 532] width 289 height 10
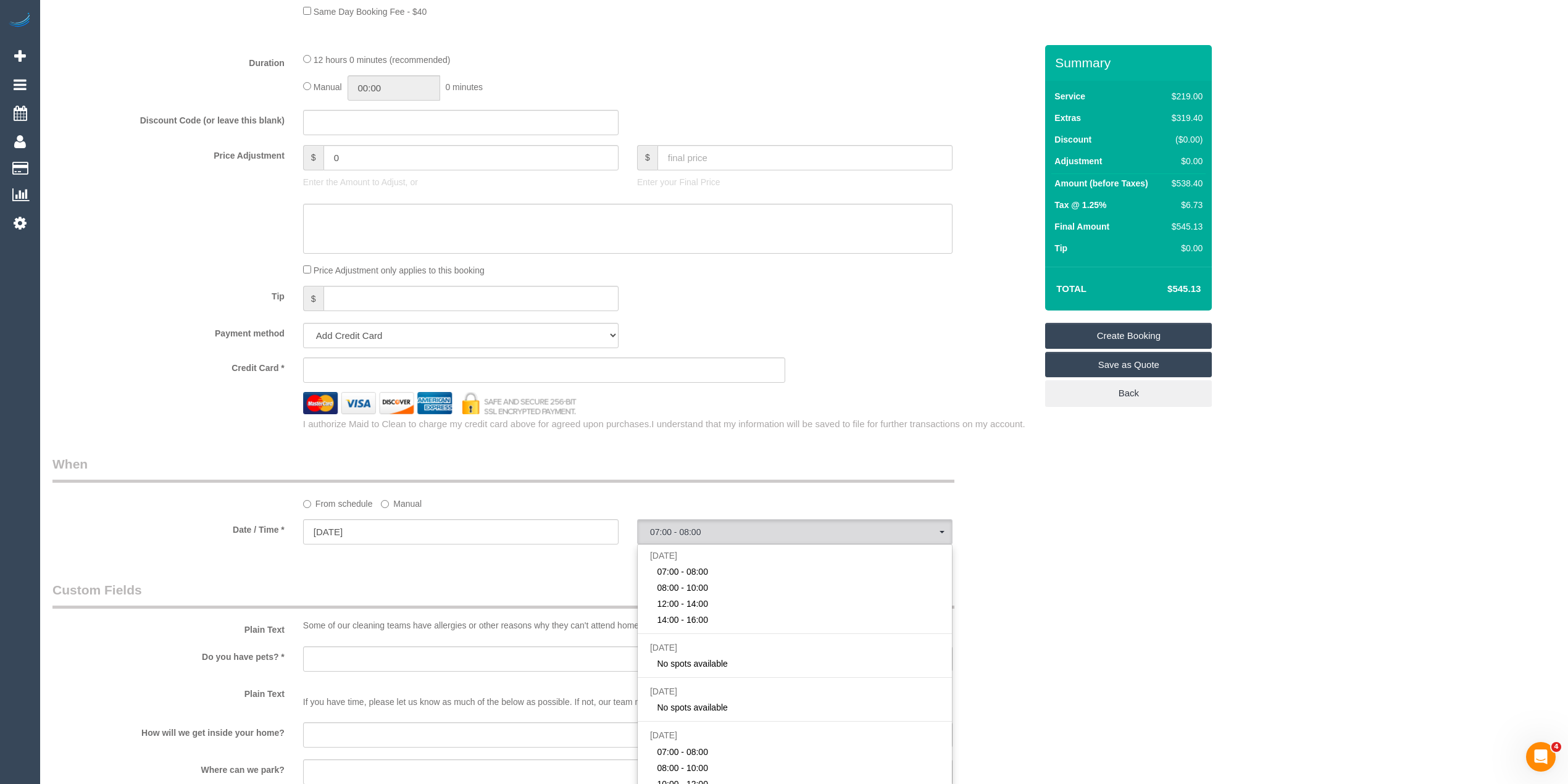
click at [1468, 547] on div "Who Email* ross.cov@outlook.com Name * Ross Coverdale Where Address* 169 Anders…" at bounding box center [804, 191] width 1503 height 2213
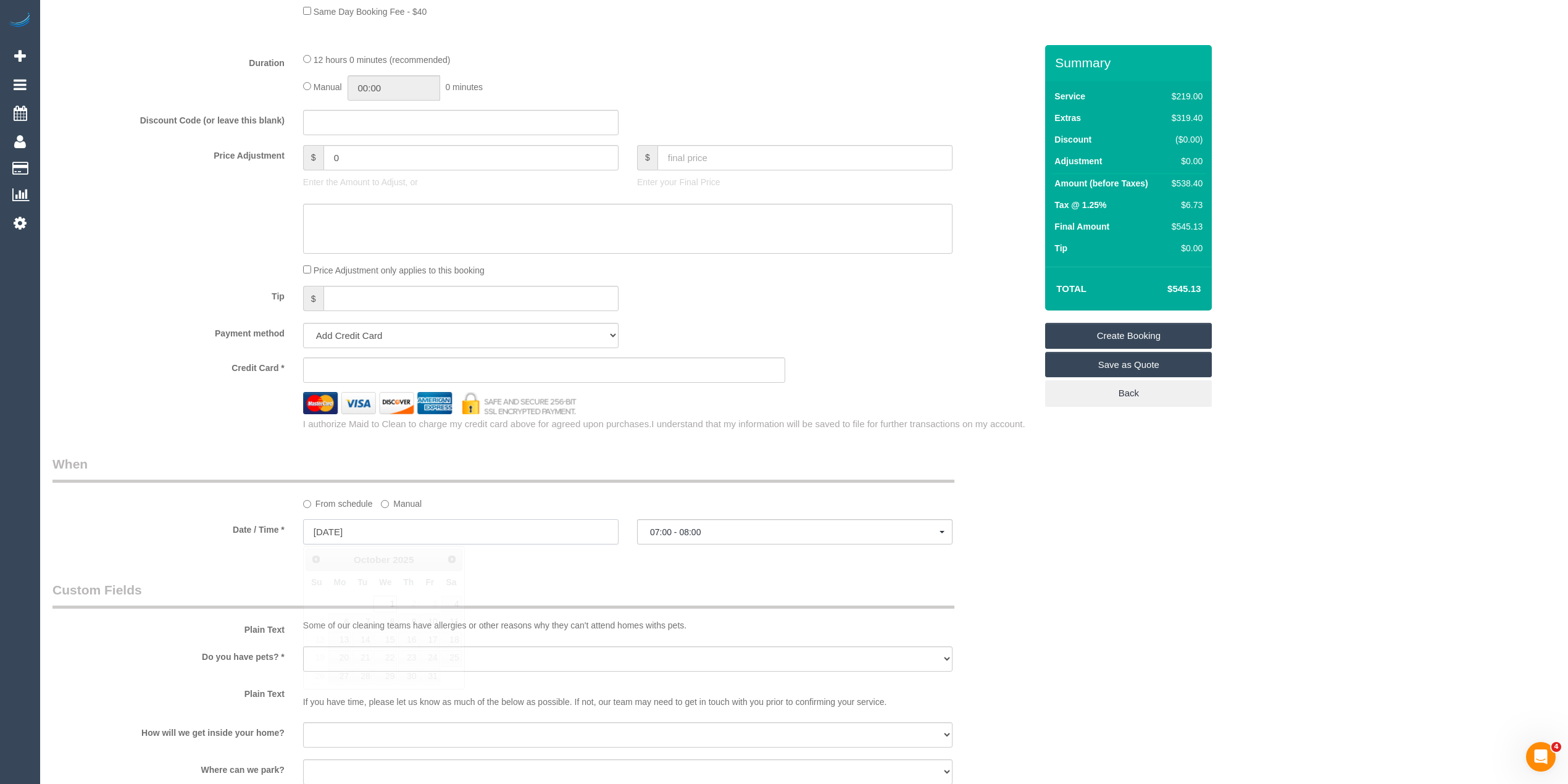
click at [359, 534] on input "01/10/2025" at bounding box center [461, 532] width 315 height 25
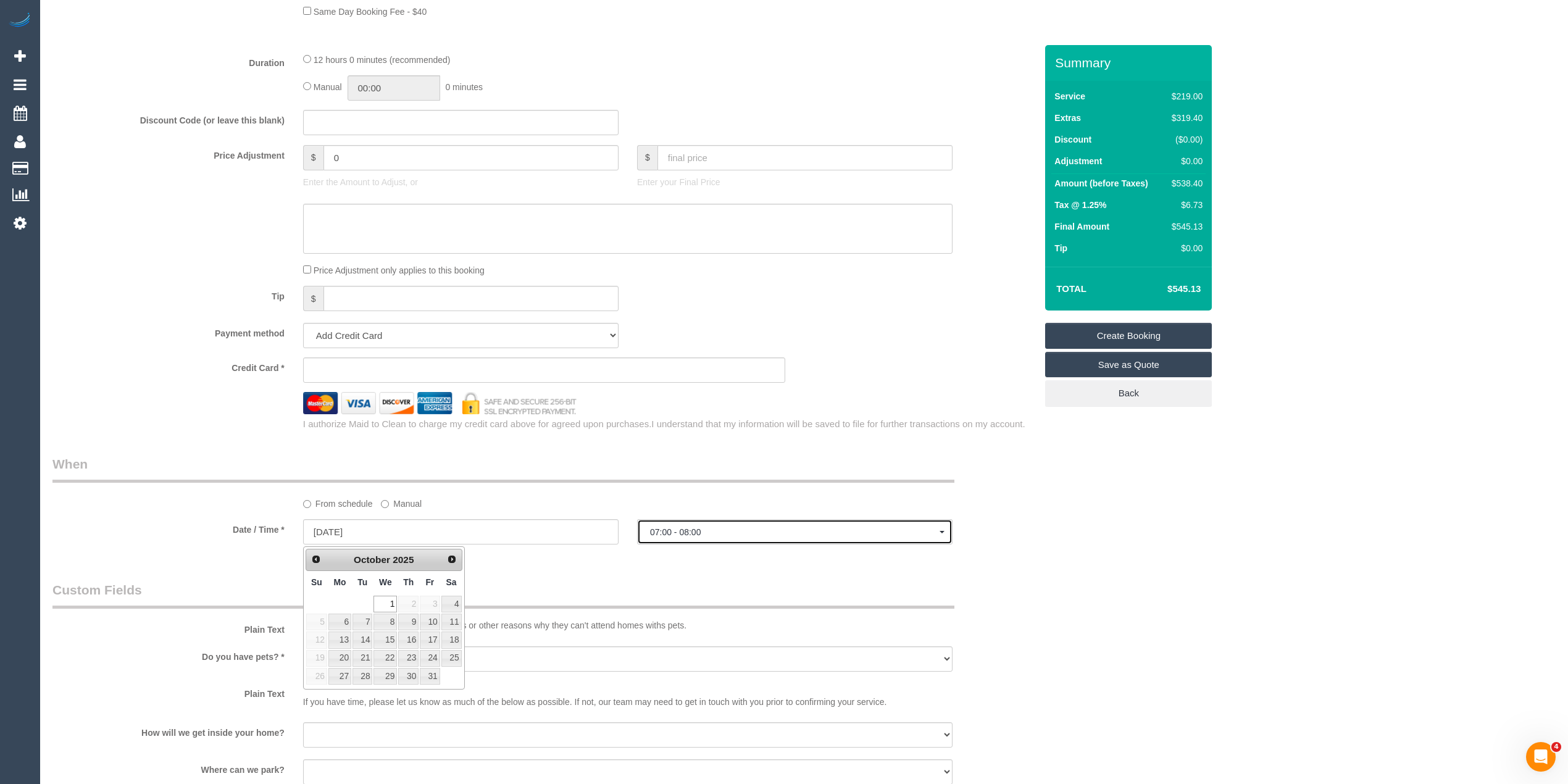
click at [702, 524] on button "07:00 - 08:00" at bounding box center [794, 532] width 315 height 25
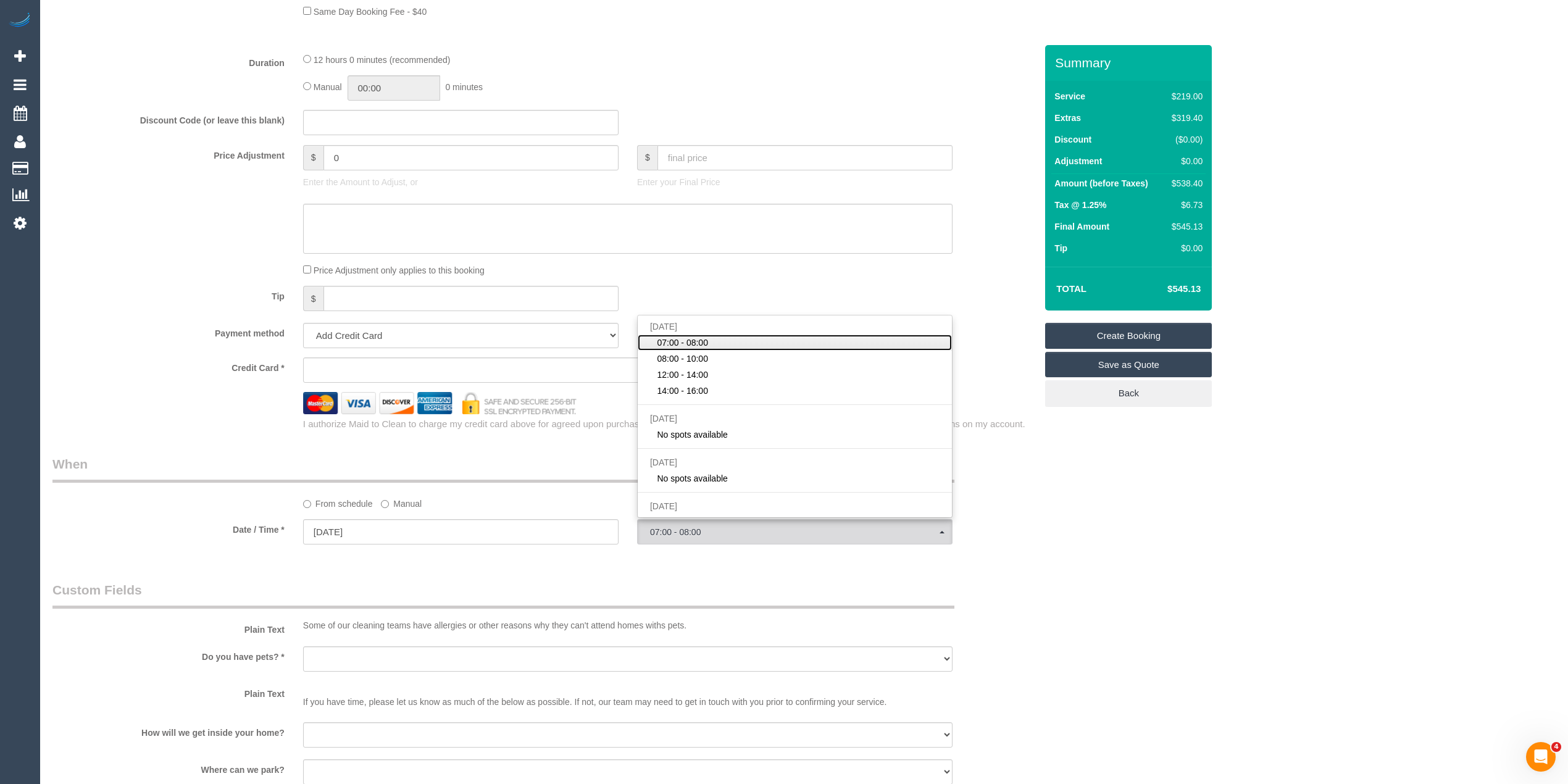
click at [678, 344] on span "07:00 - 08:00" at bounding box center [682, 343] width 51 height 13
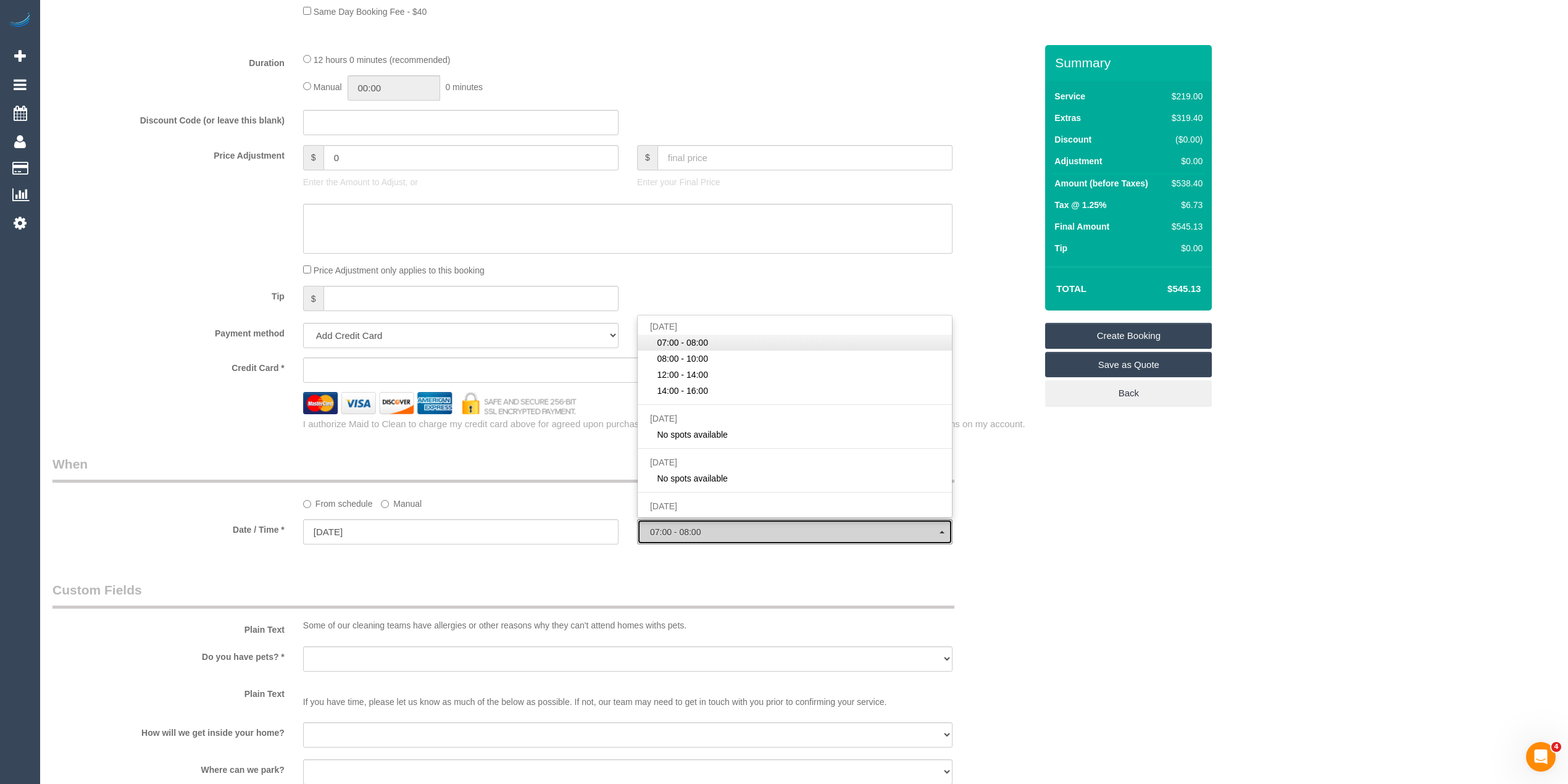
select select "spot1"
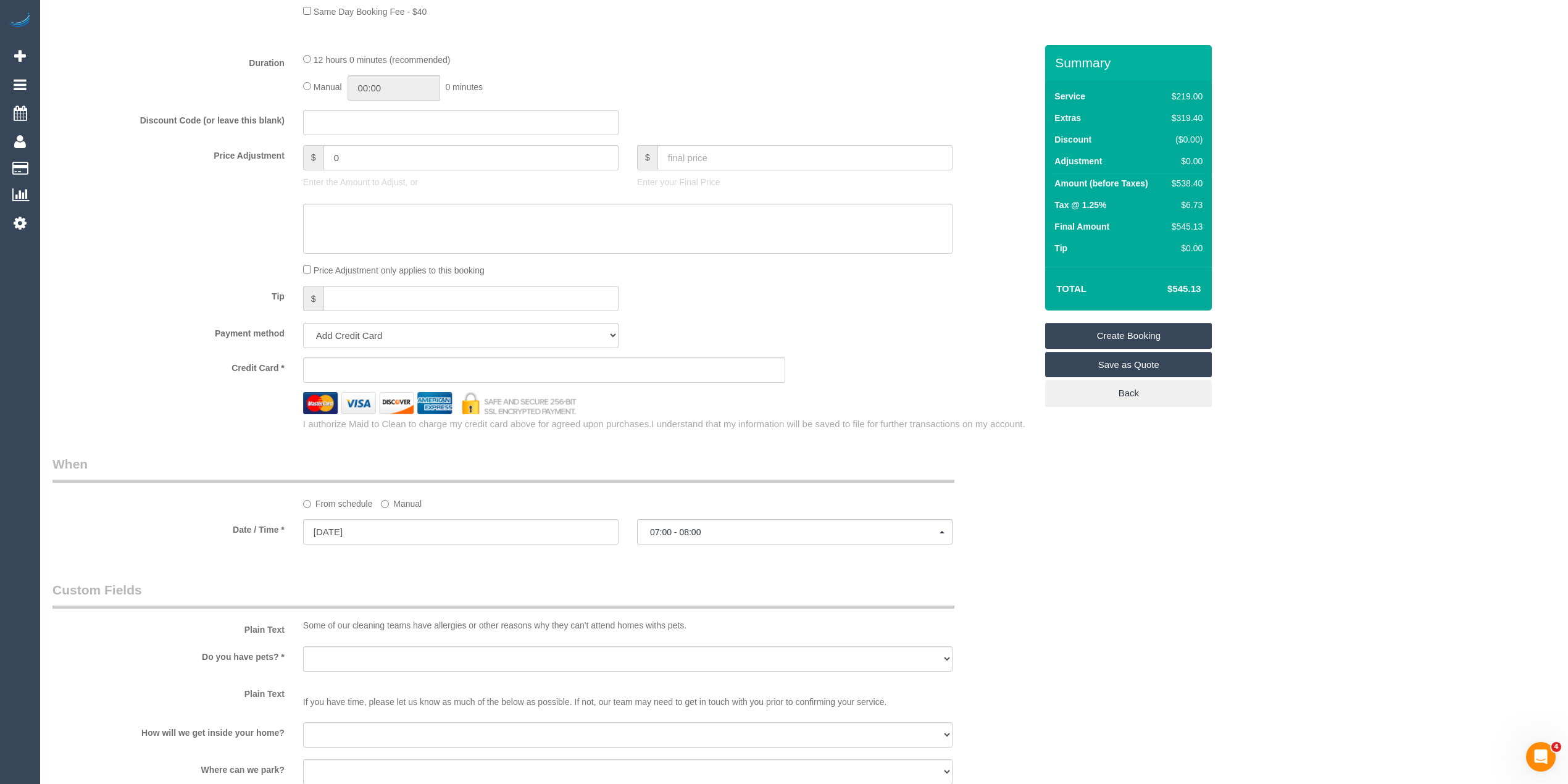
click at [1092, 519] on div "Who Email* ross.cov@outlook.com Name * Ross Coverdale Where Address* 169 Anders…" at bounding box center [804, 191] width 1503 height 2213
click at [324, 654] on select "Yes - Cats Yes - Dogs No pets Yes - Dogs and Cats Yes - Other" at bounding box center [628, 659] width 650 height 25
select select "number:28"
click at [303, 647] on select "Yes - Cats Yes - Dogs No pets Yes - Dogs and Cats Yes - Other" at bounding box center [628, 659] width 650 height 25
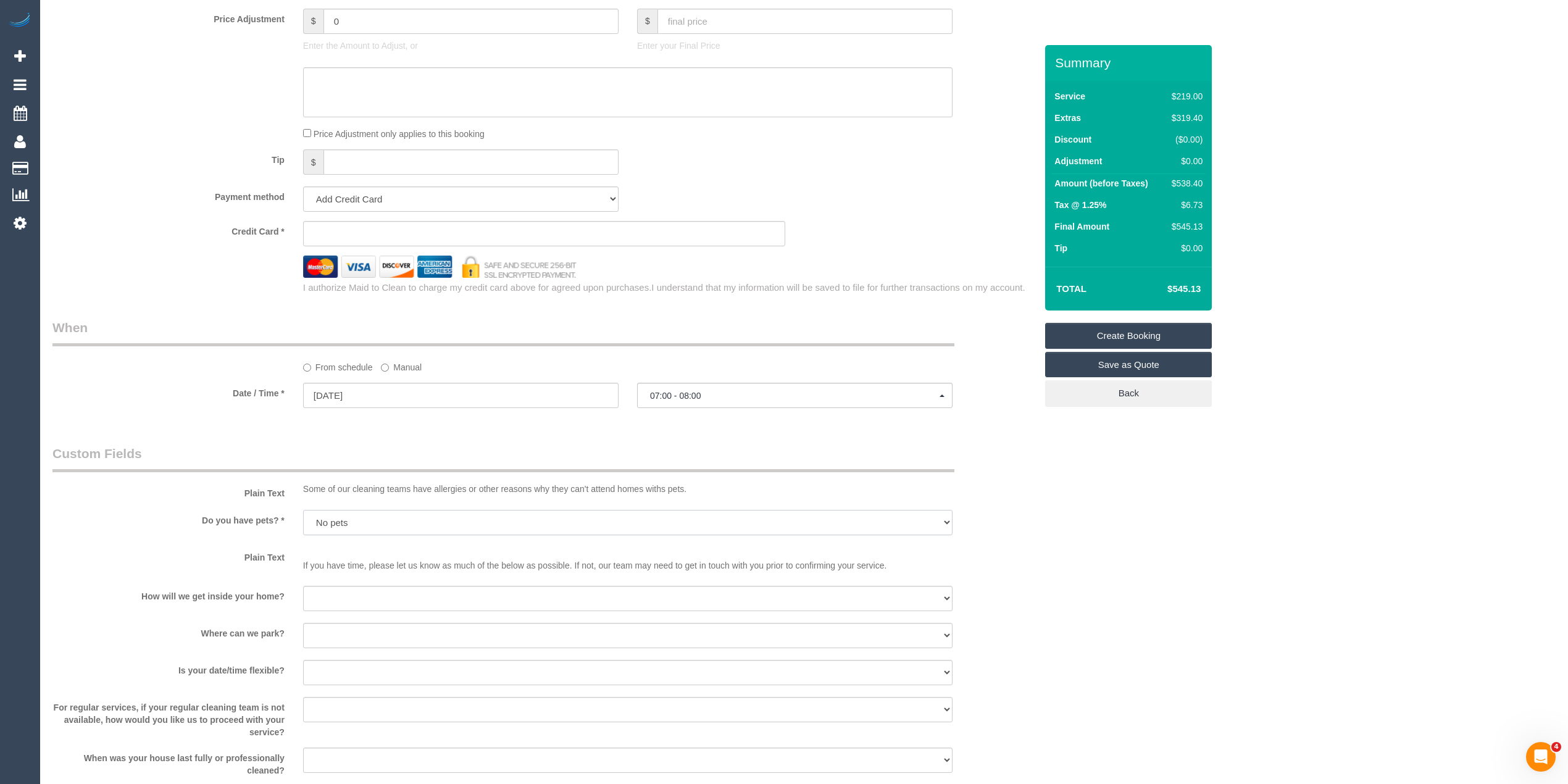
scroll to position [1235, 0]
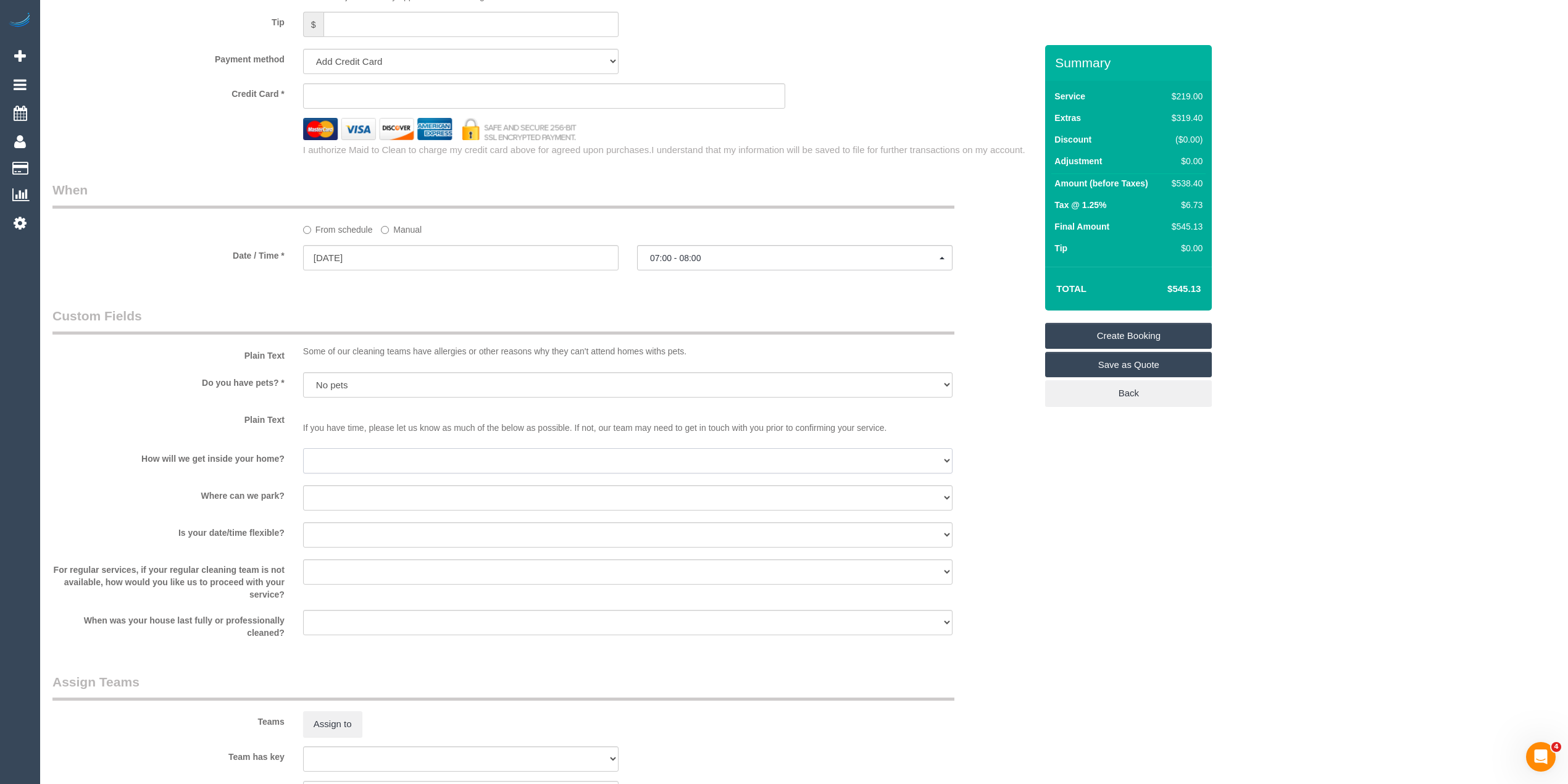
click at [326, 458] on select "I will be home Key will be left (please provide details below) Lock box/Access …" at bounding box center [628, 461] width 650 height 25
select select "number:15"
click at [303, 449] on select "I will be home Key will be left (please provide details below) Lock box/Access …" at bounding box center [628, 461] width 650 height 25
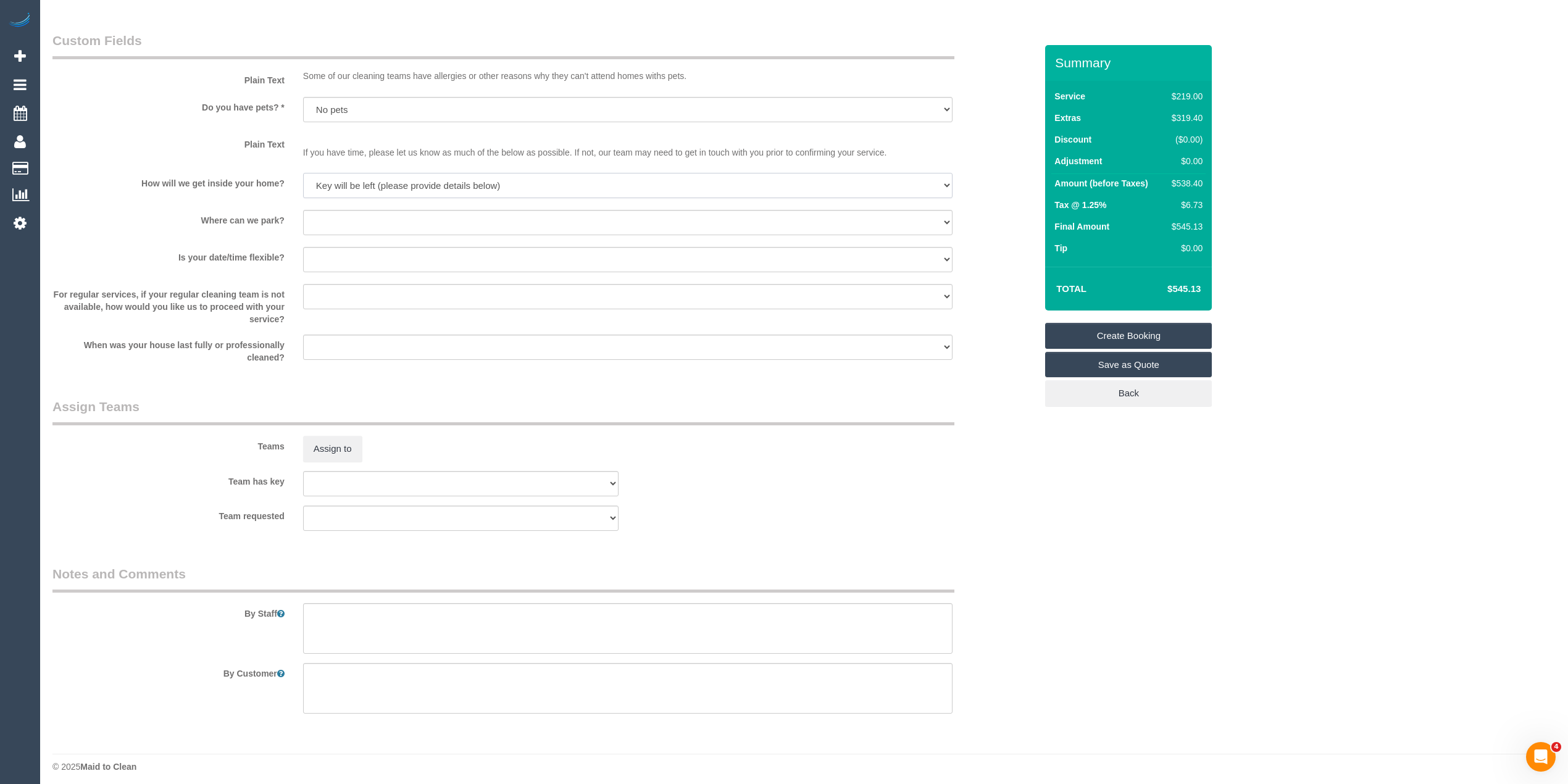
scroll to position [1517, 0]
click at [435, 628] on textarea at bounding box center [628, 622] width 650 height 50
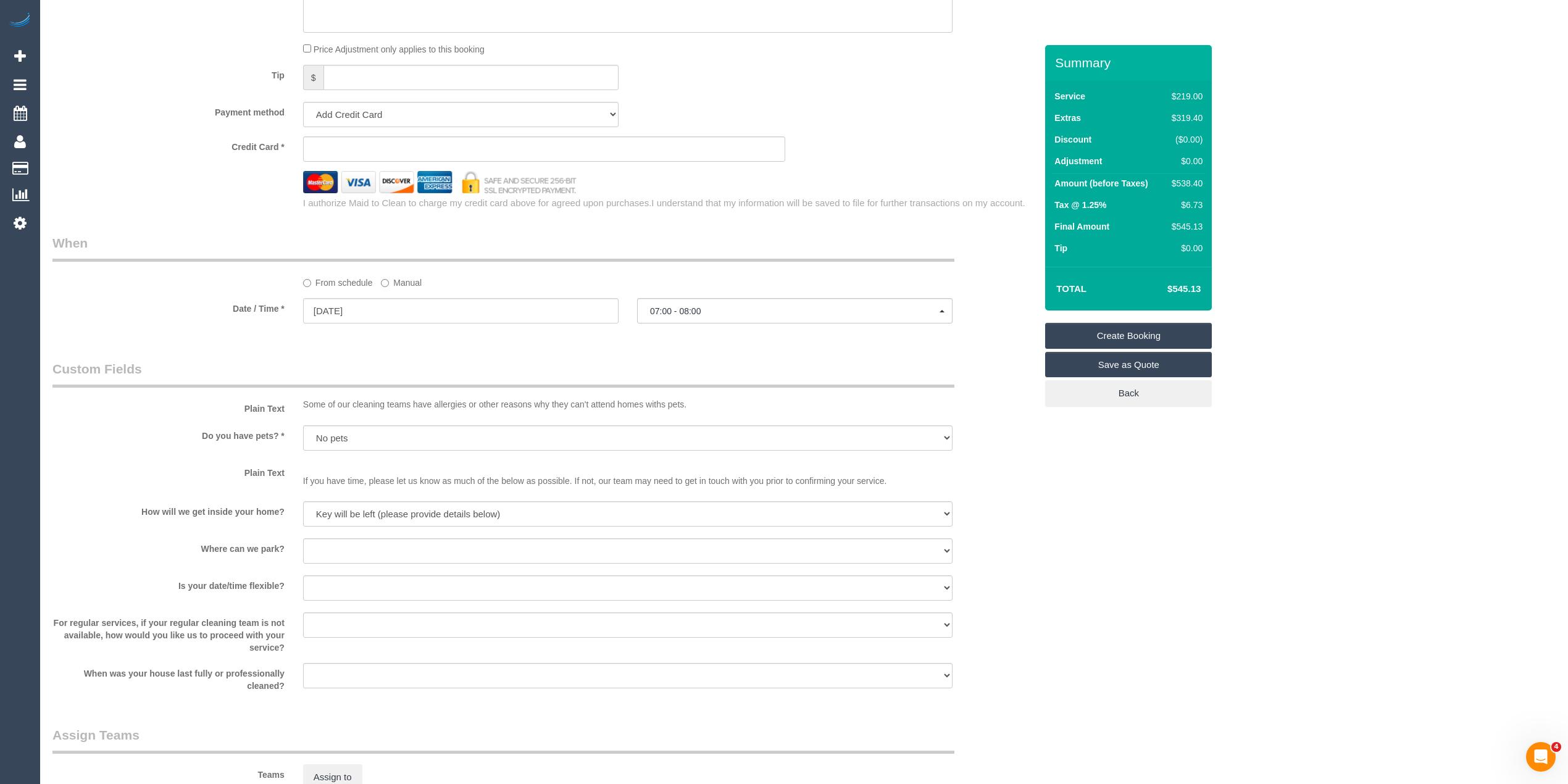
scroll to position [1105, 0]
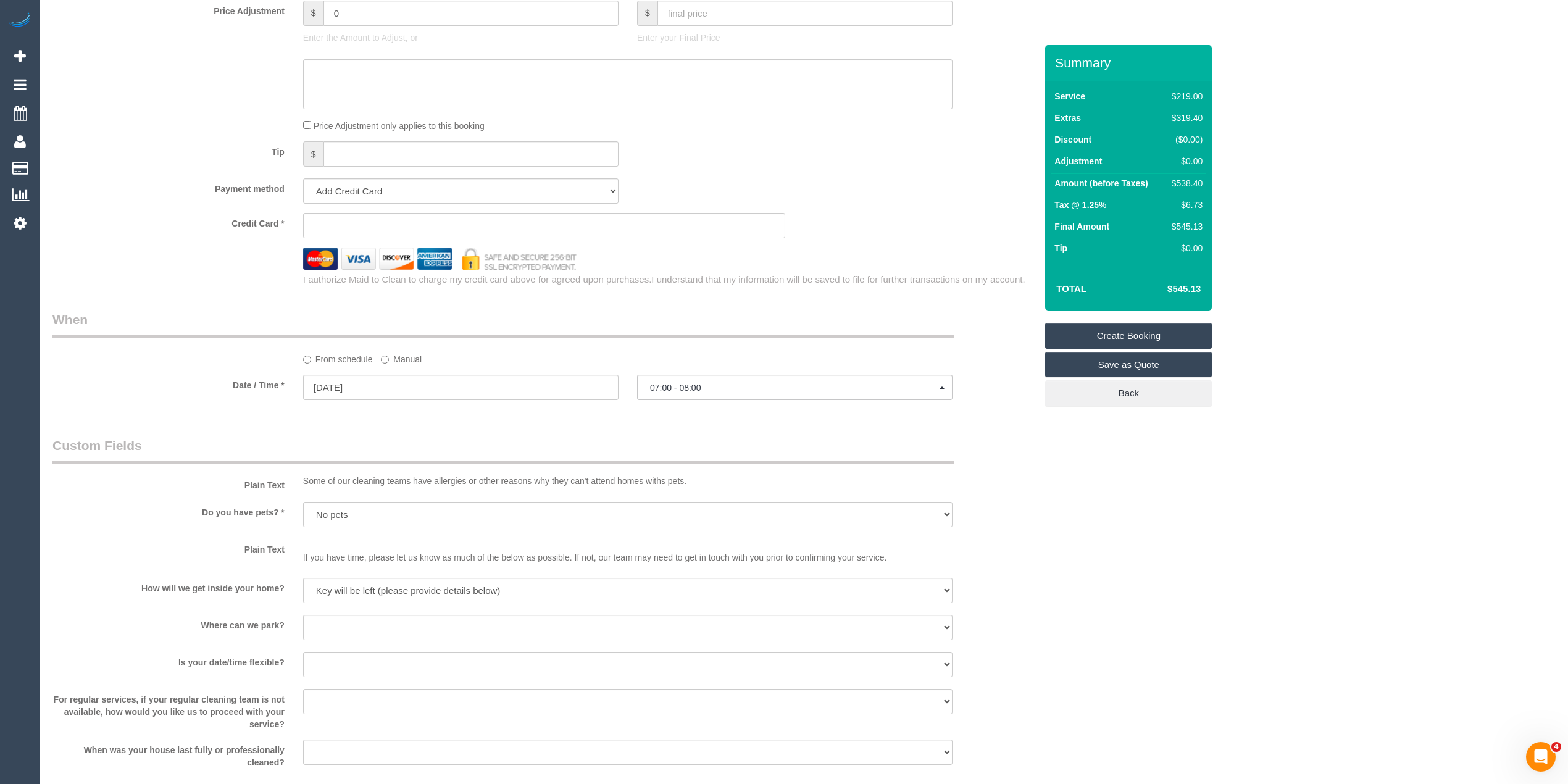
type textarea "Key will be in the electrical box next to the front door."
click at [366, 220] on sui-stripe-card at bounding box center [544, 225] width 483 height 25
click at [388, 238] on sui-stripe-card at bounding box center [544, 225] width 483 height 25
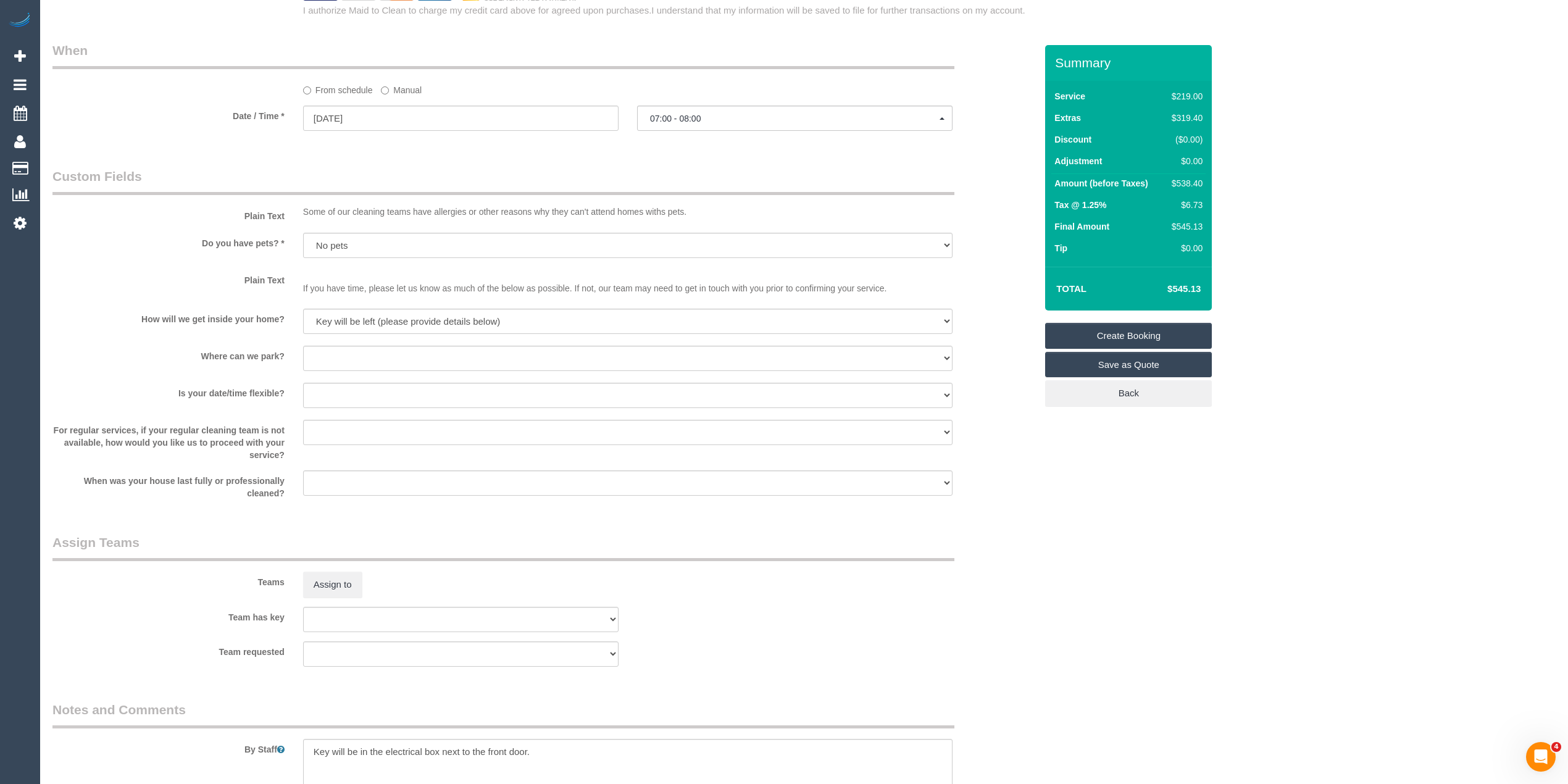
scroll to position [1380, 0]
click at [323, 346] on select "I will provide parking on-site Free street parking Paid street parking (cost wi…" at bounding box center [628, 353] width 650 height 25
click at [303, 340] on select "I will provide parking on-site Free street parking Paid street parking (cost wi…" at bounding box center [628, 353] width 650 height 25
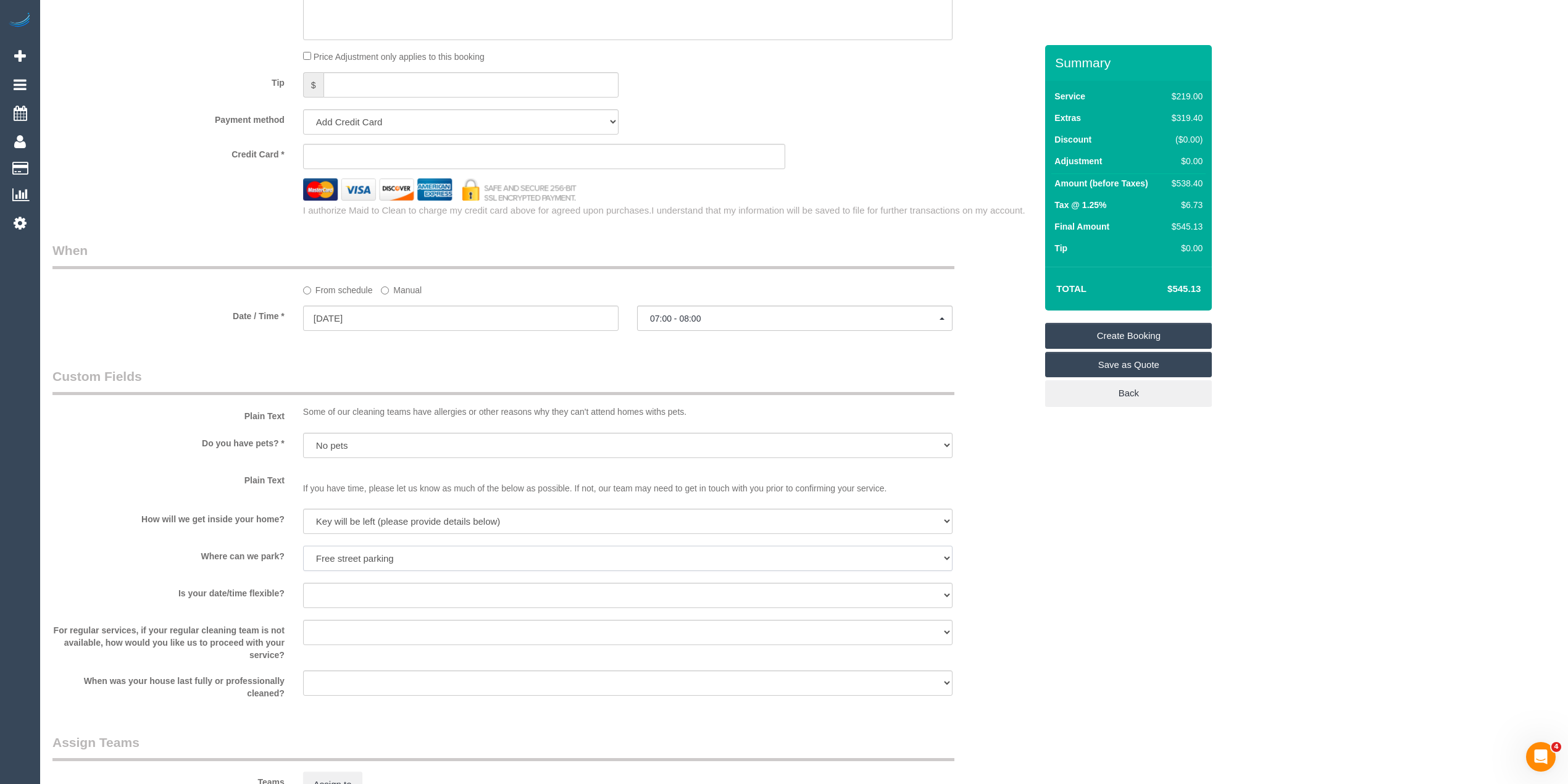
scroll to position [1235, 0]
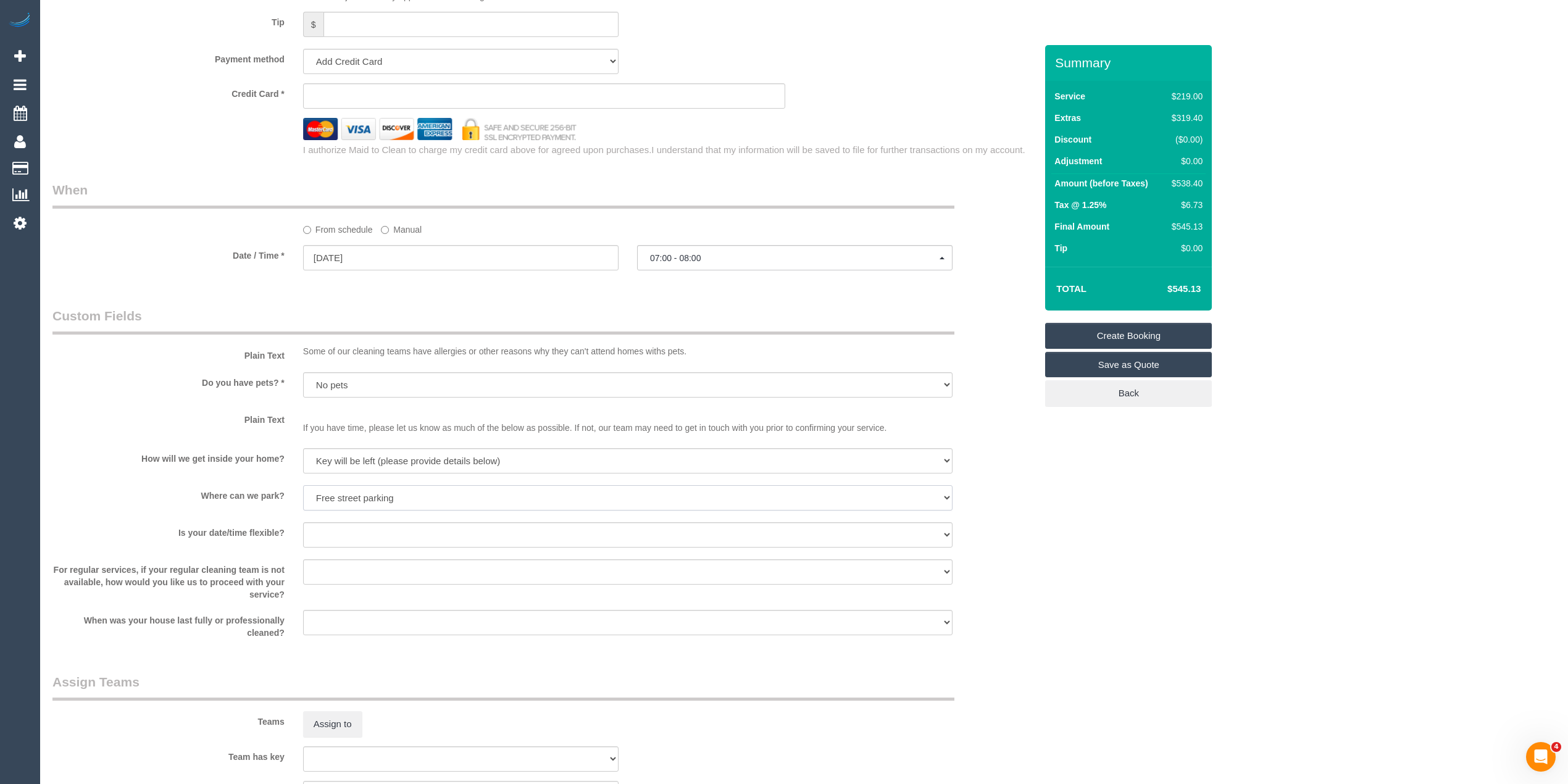
click at [349, 493] on select "I will provide parking on-site Free street parking Paid street parking (cost wi…" at bounding box center [628, 498] width 650 height 25
select select "number:18"
click at [303, 486] on select "I will provide parking on-site Free street parking Paid street parking (cost wi…" at bounding box center [628, 498] width 650 height 25
click at [378, 534] on select "Yes - date and time Yes - date but not time Yes - time but not date No - No fle…" at bounding box center [628, 535] width 650 height 25
select select "number:25"
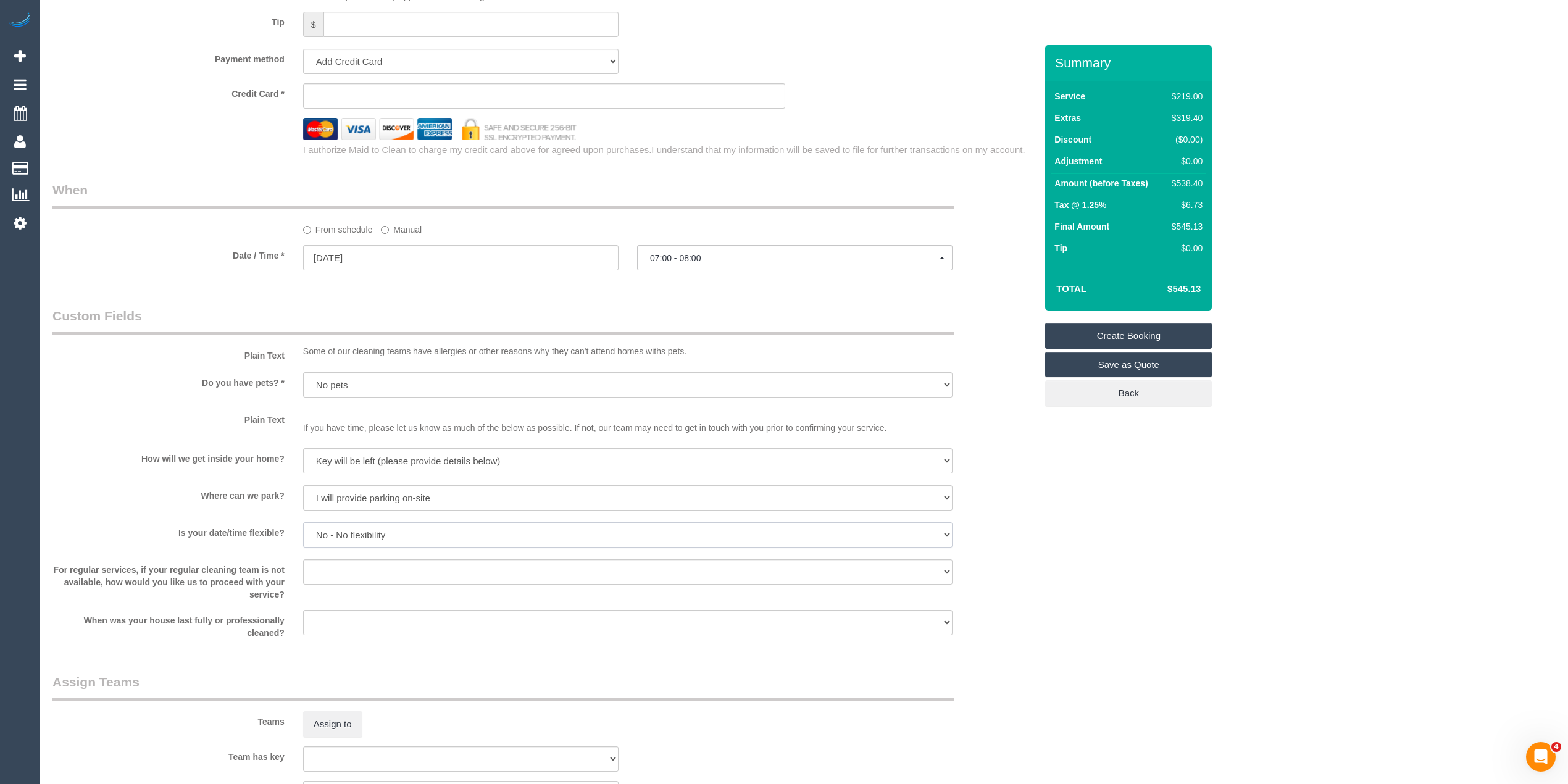
click at [303, 523] on select "Yes - date and time Yes - date but not time Yes - time but not date No - No fle…" at bounding box center [628, 535] width 650 height 25
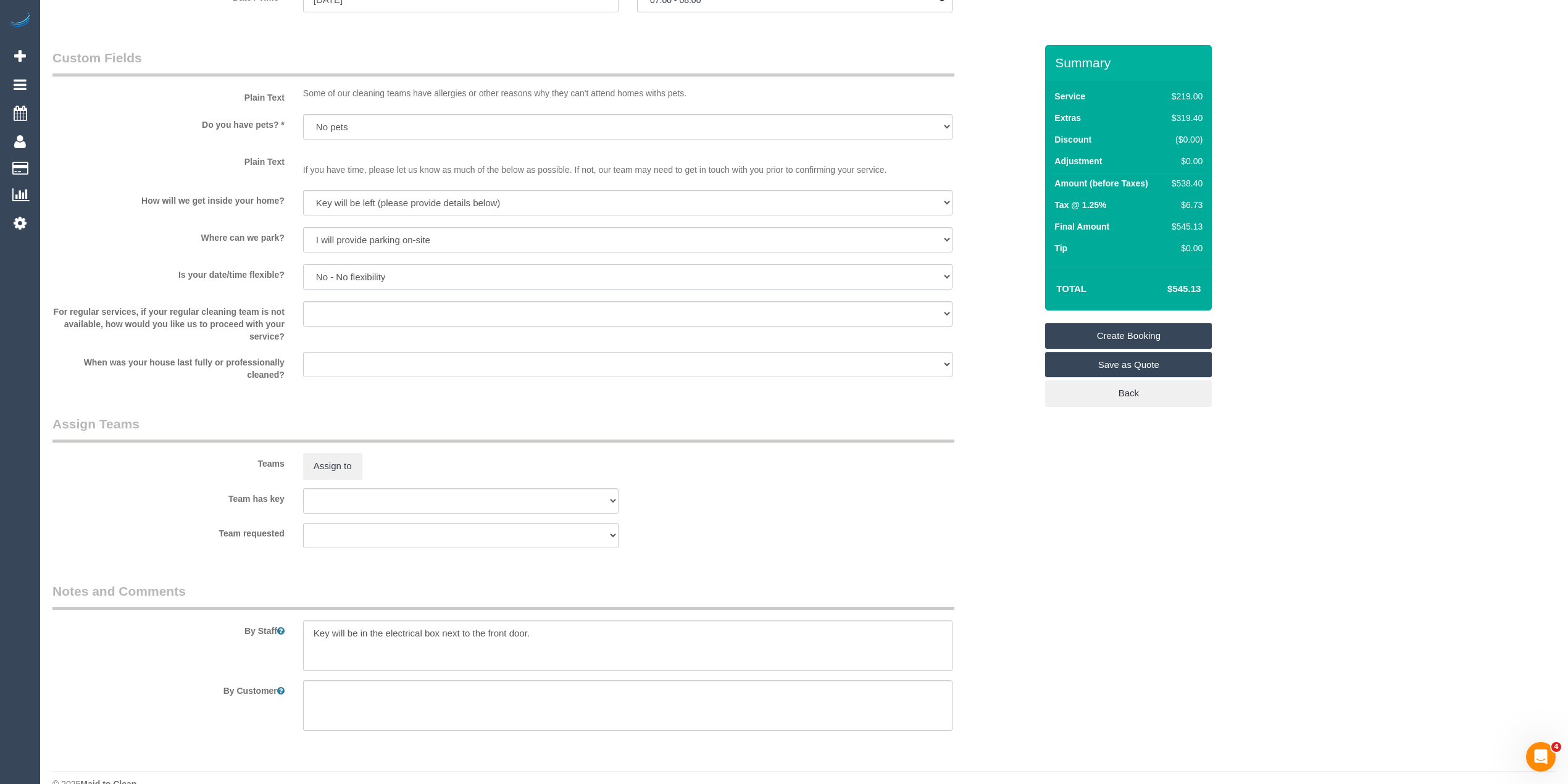
scroll to position [1509, 0]
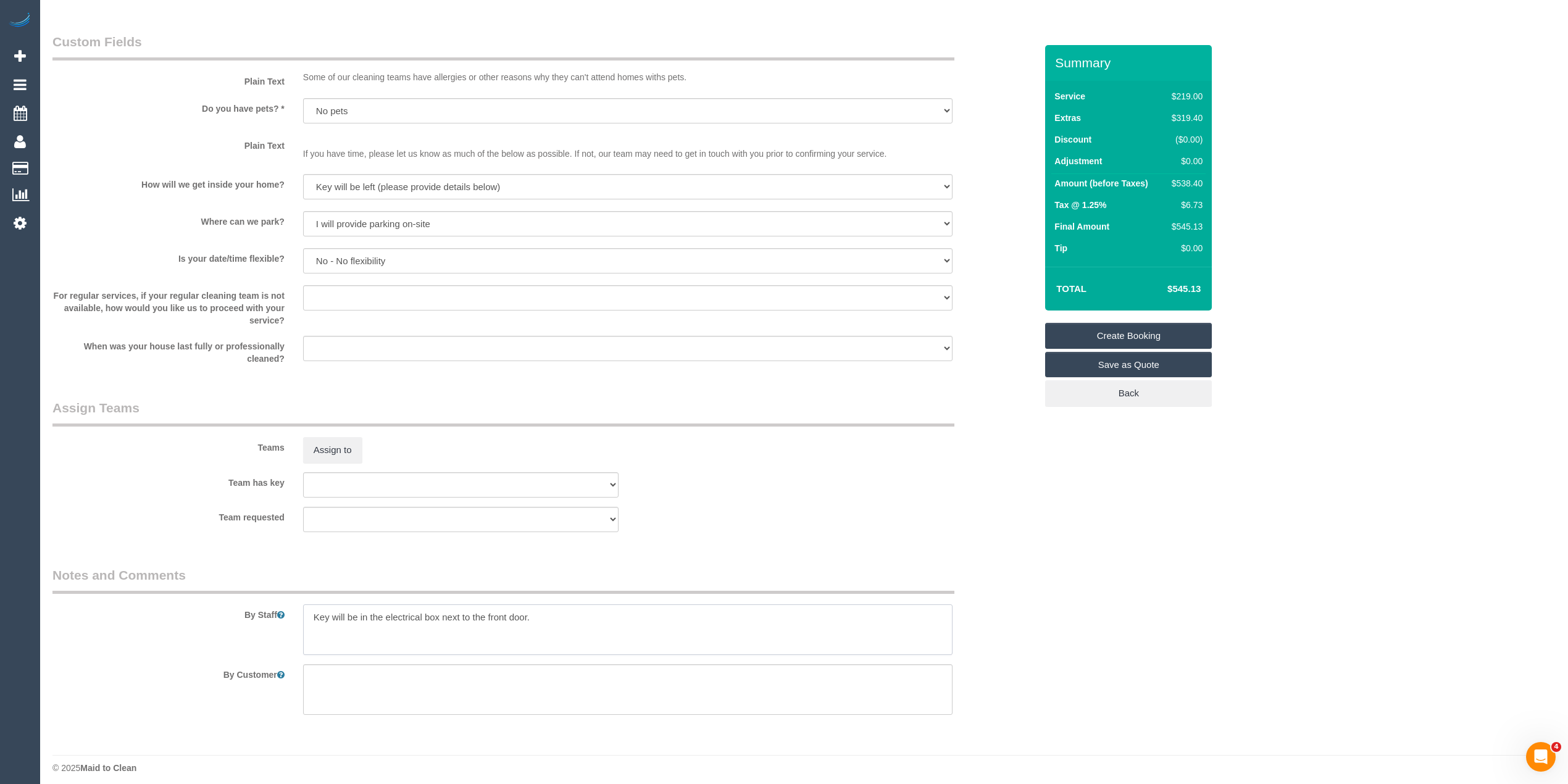
click at [606, 615] on textarea at bounding box center [628, 630] width 650 height 50
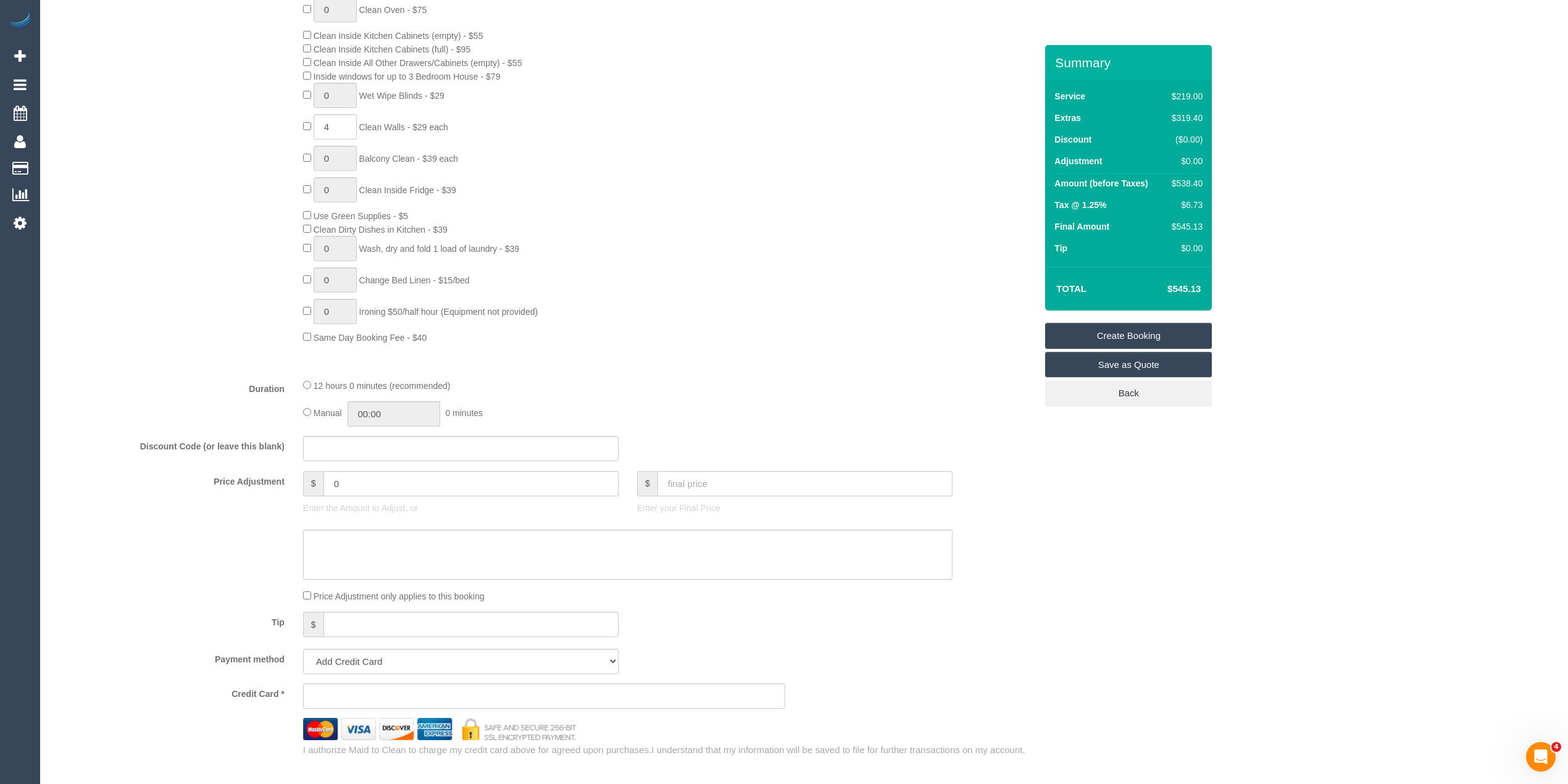
scroll to position [685, 0]
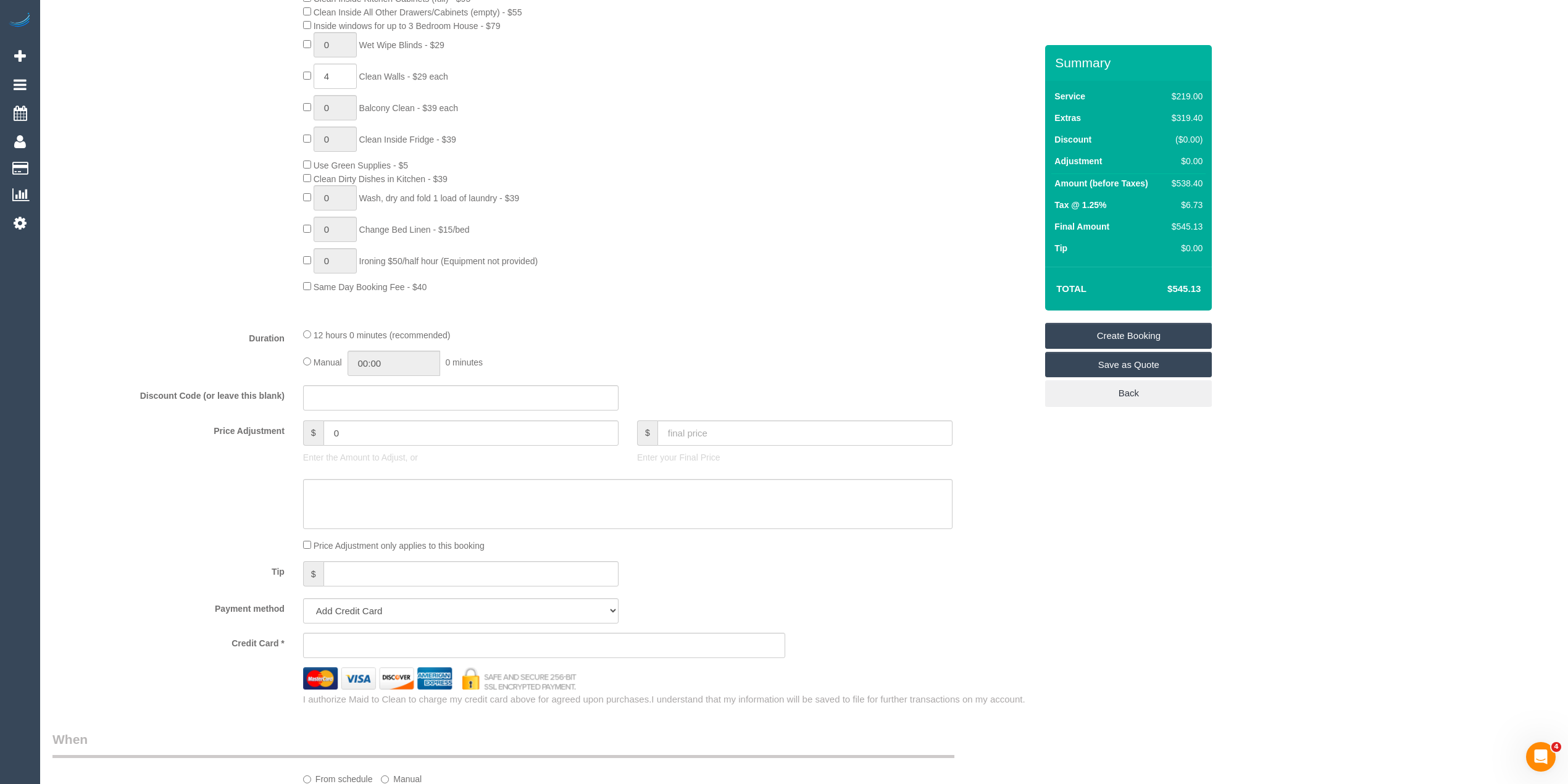
click at [348, 640] on sui-stripe-card at bounding box center [544, 645] width 483 height 25
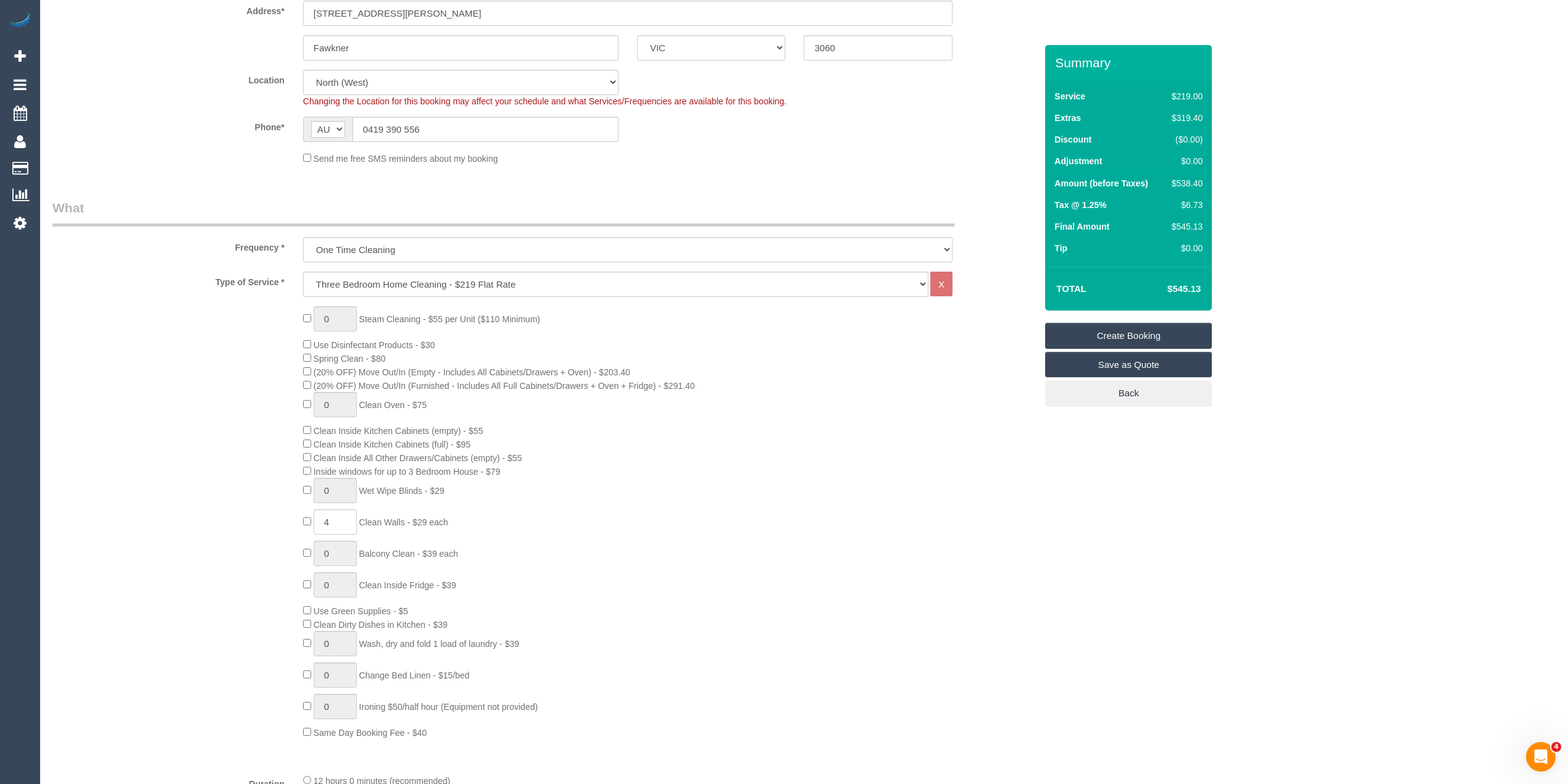
scroll to position [0, 0]
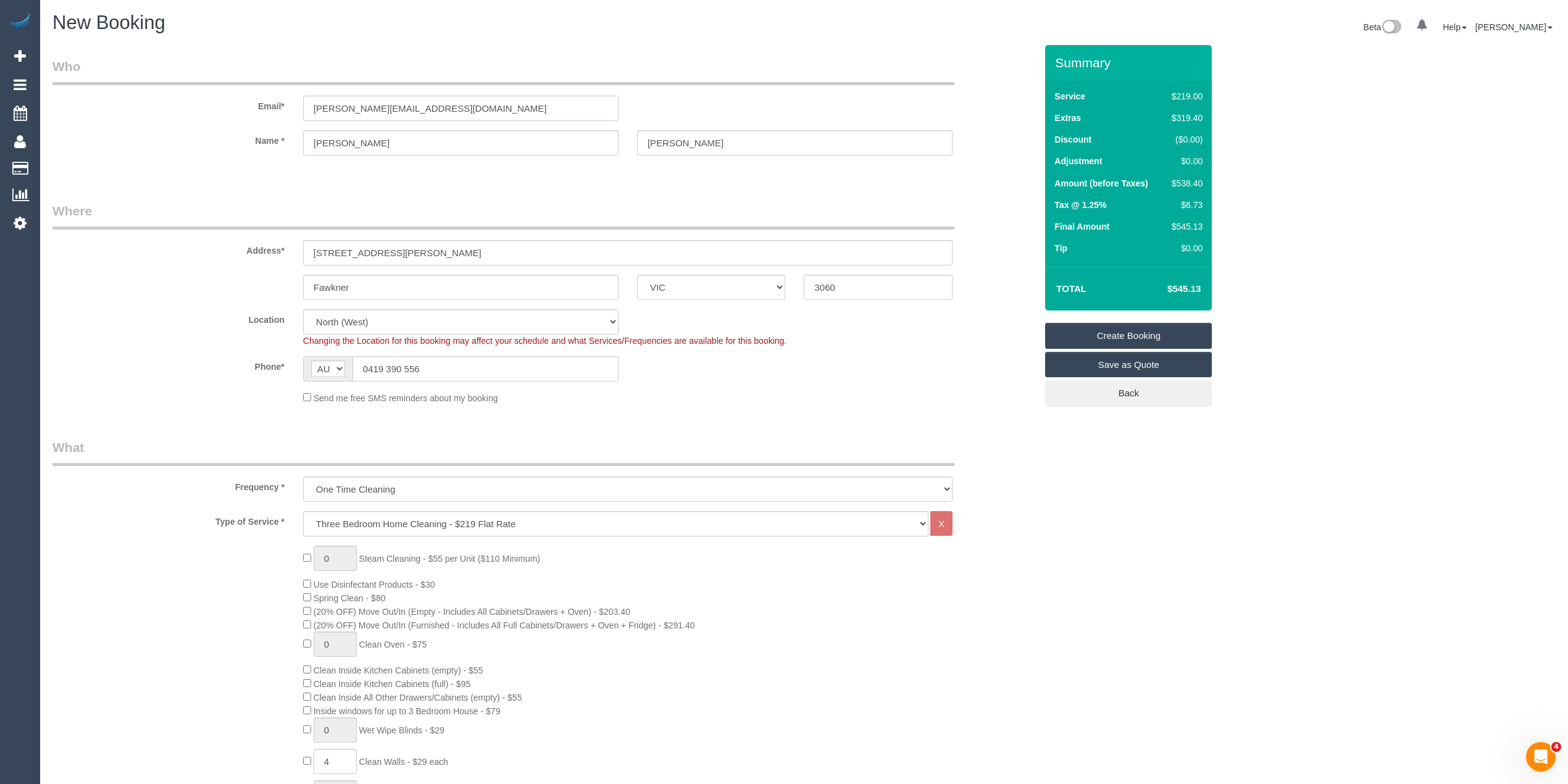
drag, startPoint x: 435, startPoint y: 104, endPoint x: 248, endPoint y: 99, distance: 187.1
click at [248, 99] on div "Email* ross.cov@outlook.com" at bounding box center [544, 89] width 1002 height 64
click at [1136, 321] on div "Summary Service $219.00 Extras $319.40 Discount ($0.00) Adjustment $0.00 Amount…" at bounding box center [1128, 238] width 167 height 386
click at [1136, 326] on link "Create Booking" at bounding box center [1128, 335] width 167 height 26
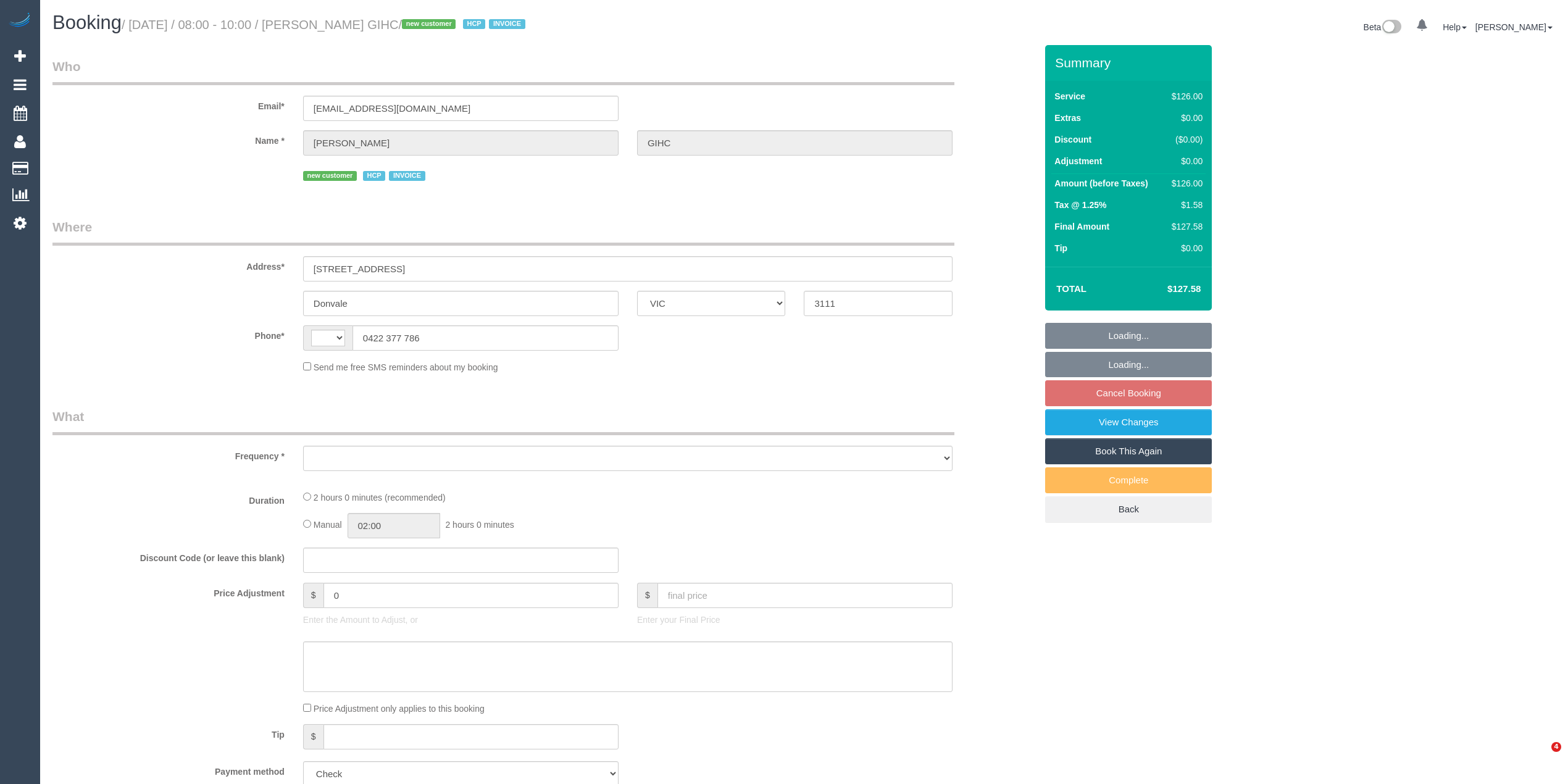
select select "VIC"
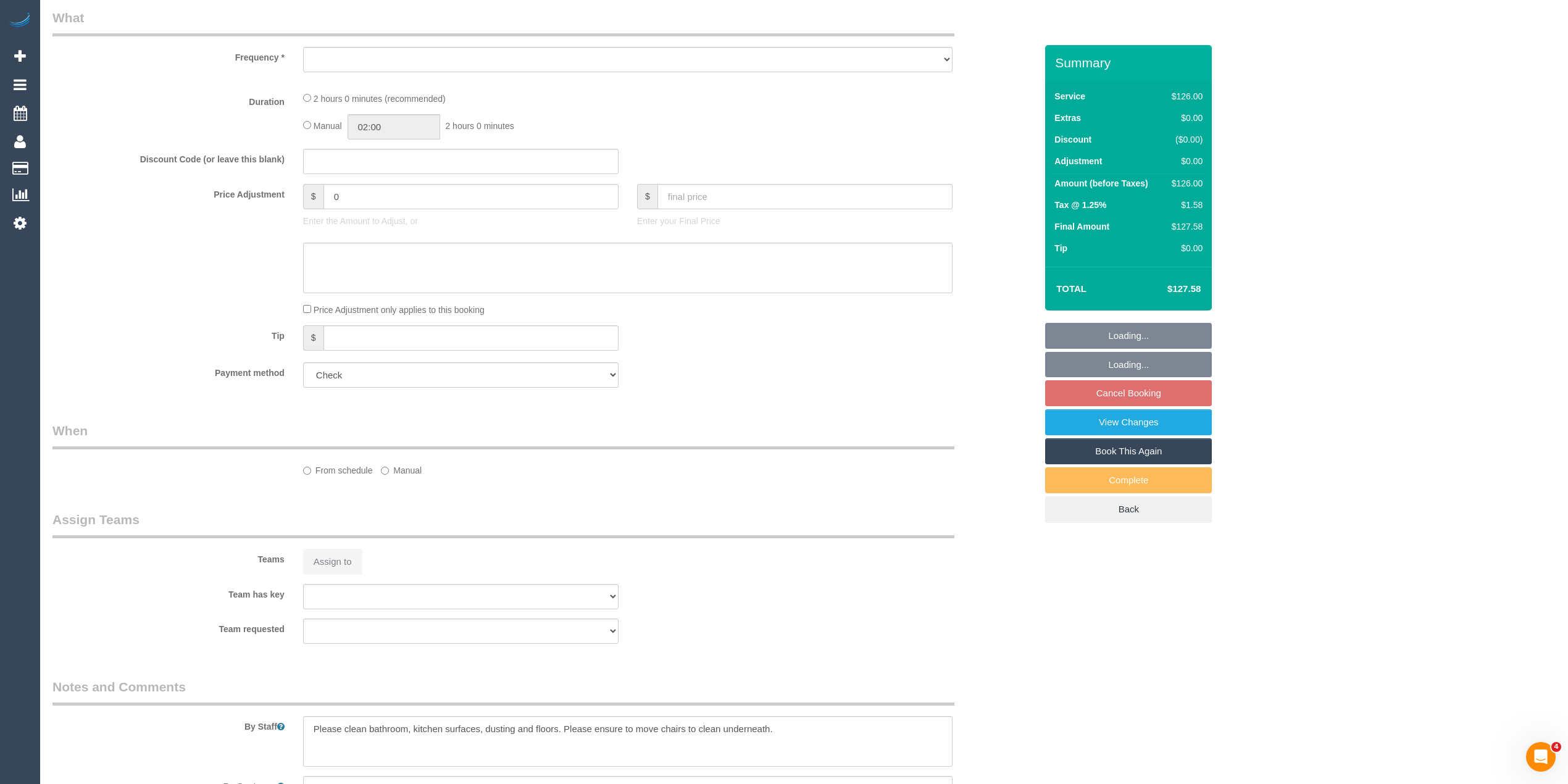
select select "string:AU"
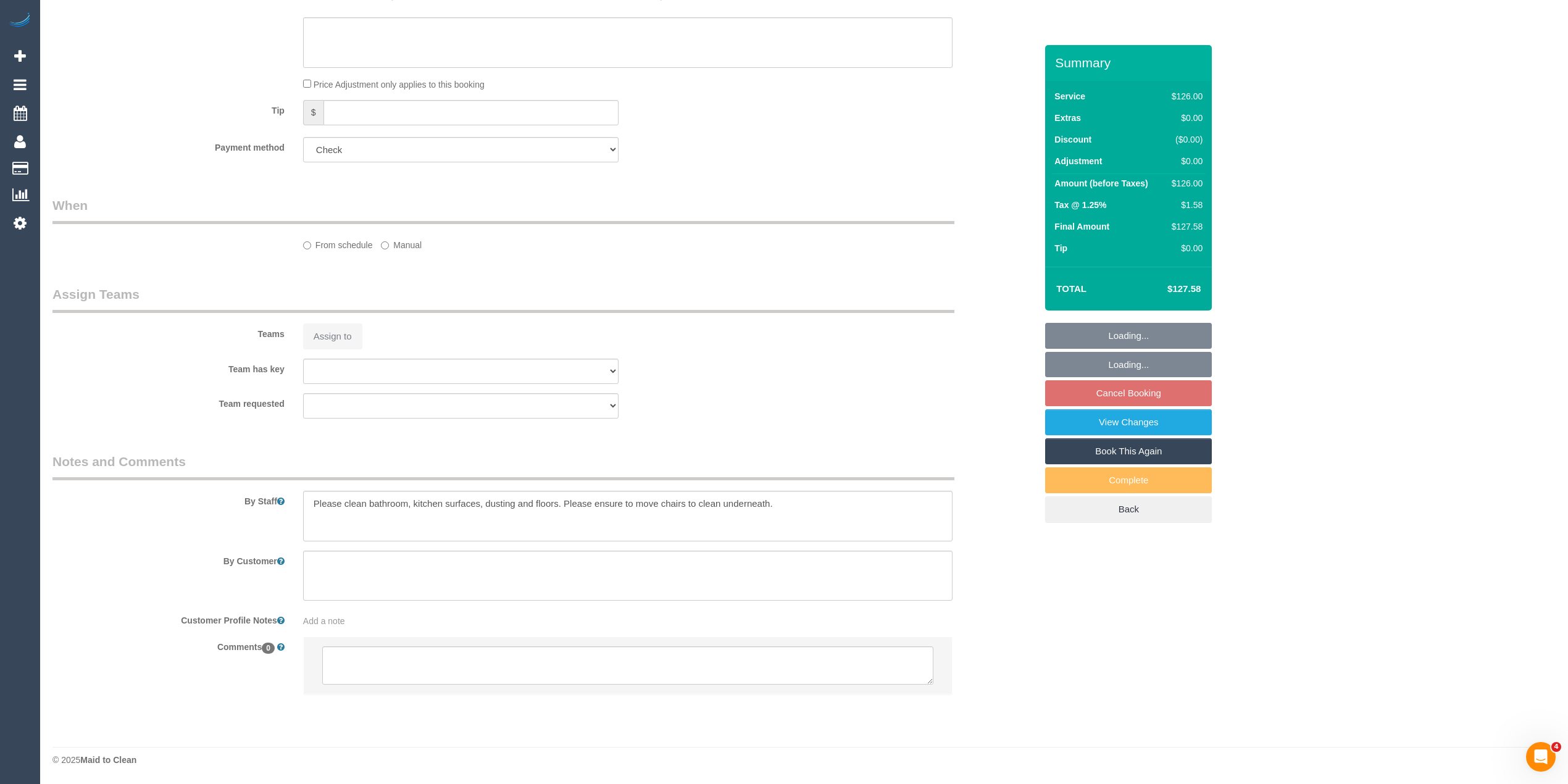
select select "120"
select select "object:1120"
select select "number:28"
select select "number:14"
select select "number:19"
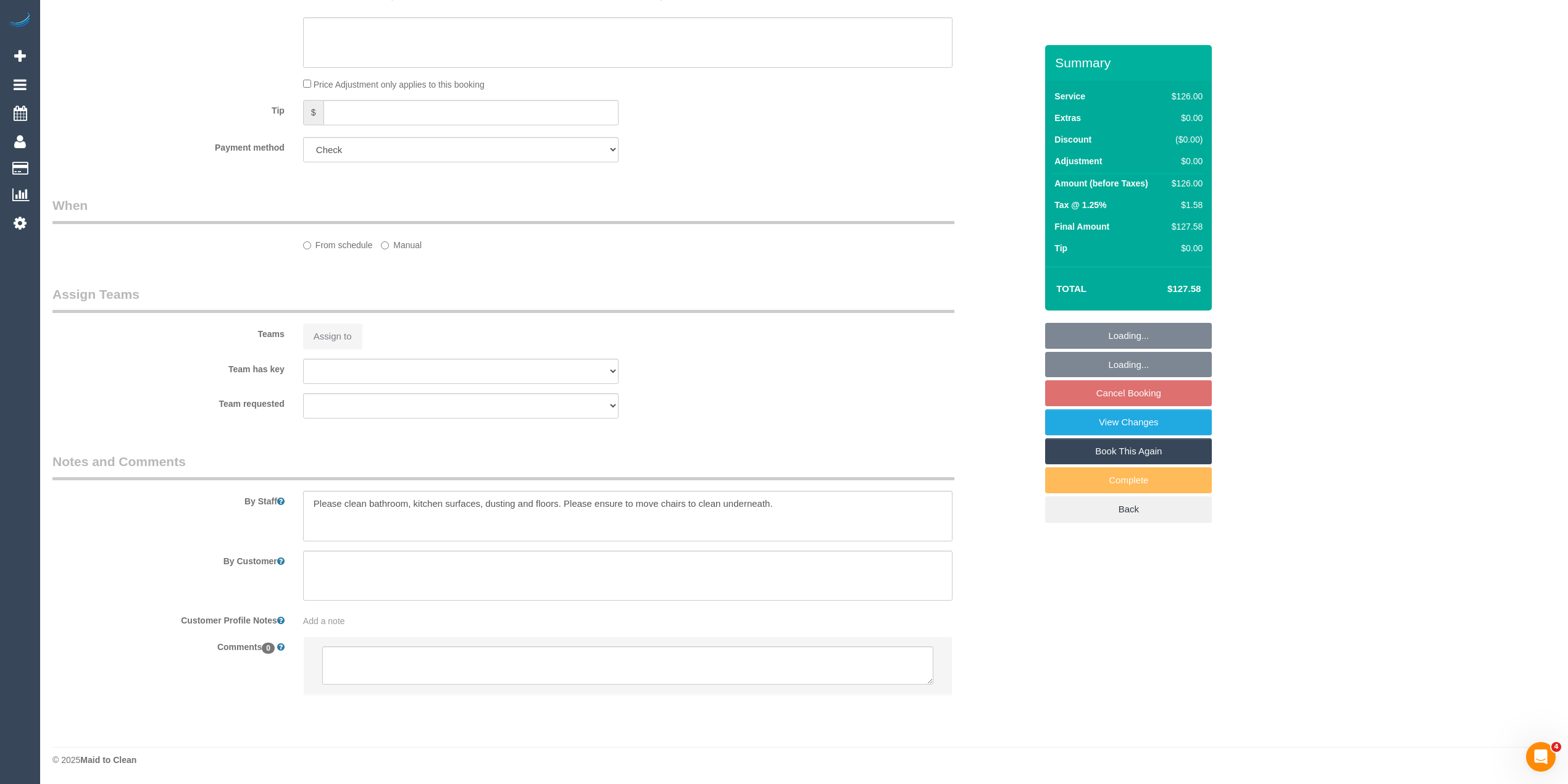
select select "number:25"
select select "number:34"
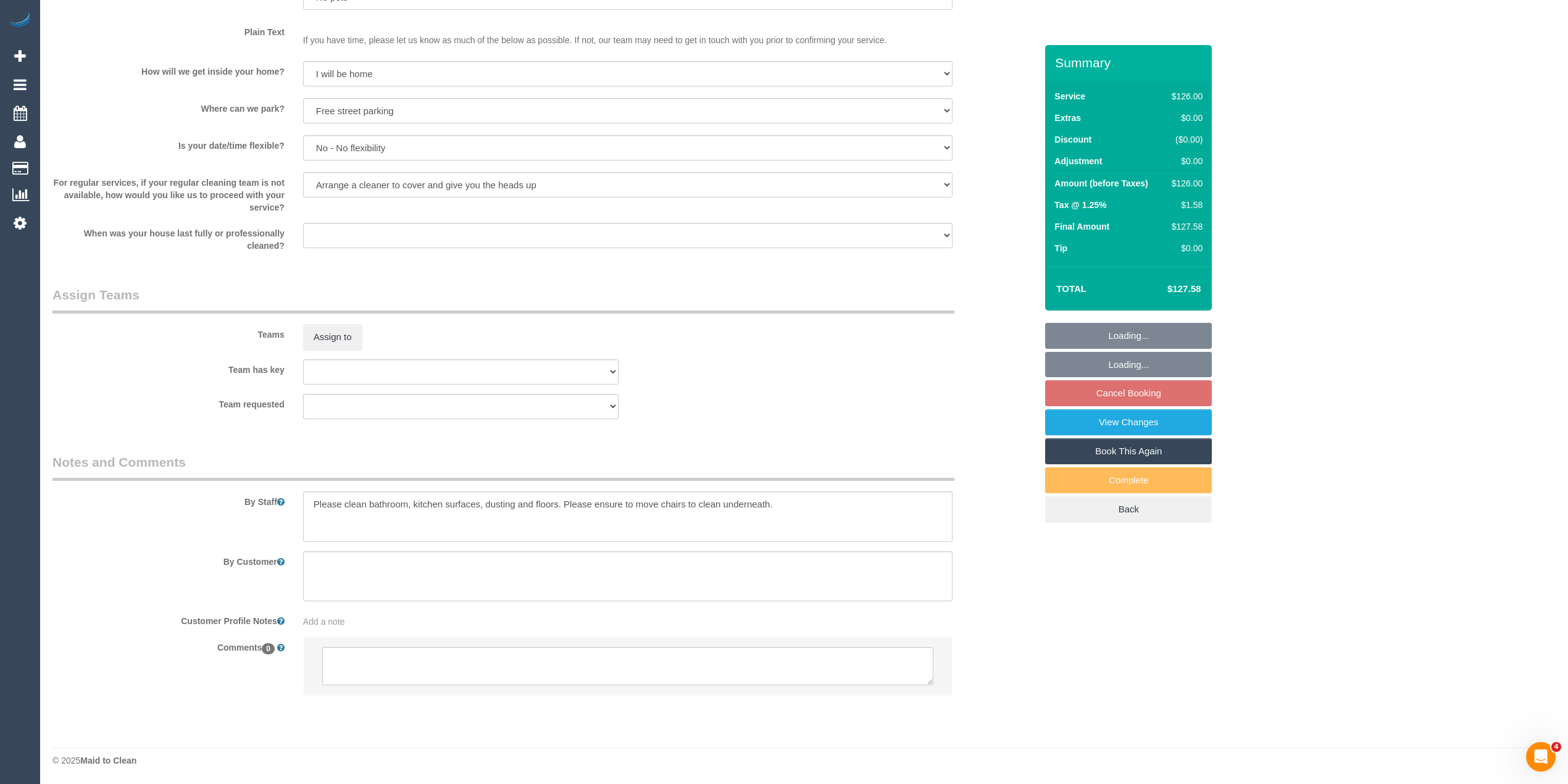
scroll to position [1168, 0]
select select "spot2"
click at [484, 653] on textarea at bounding box center [627, 666] width 611 height 39
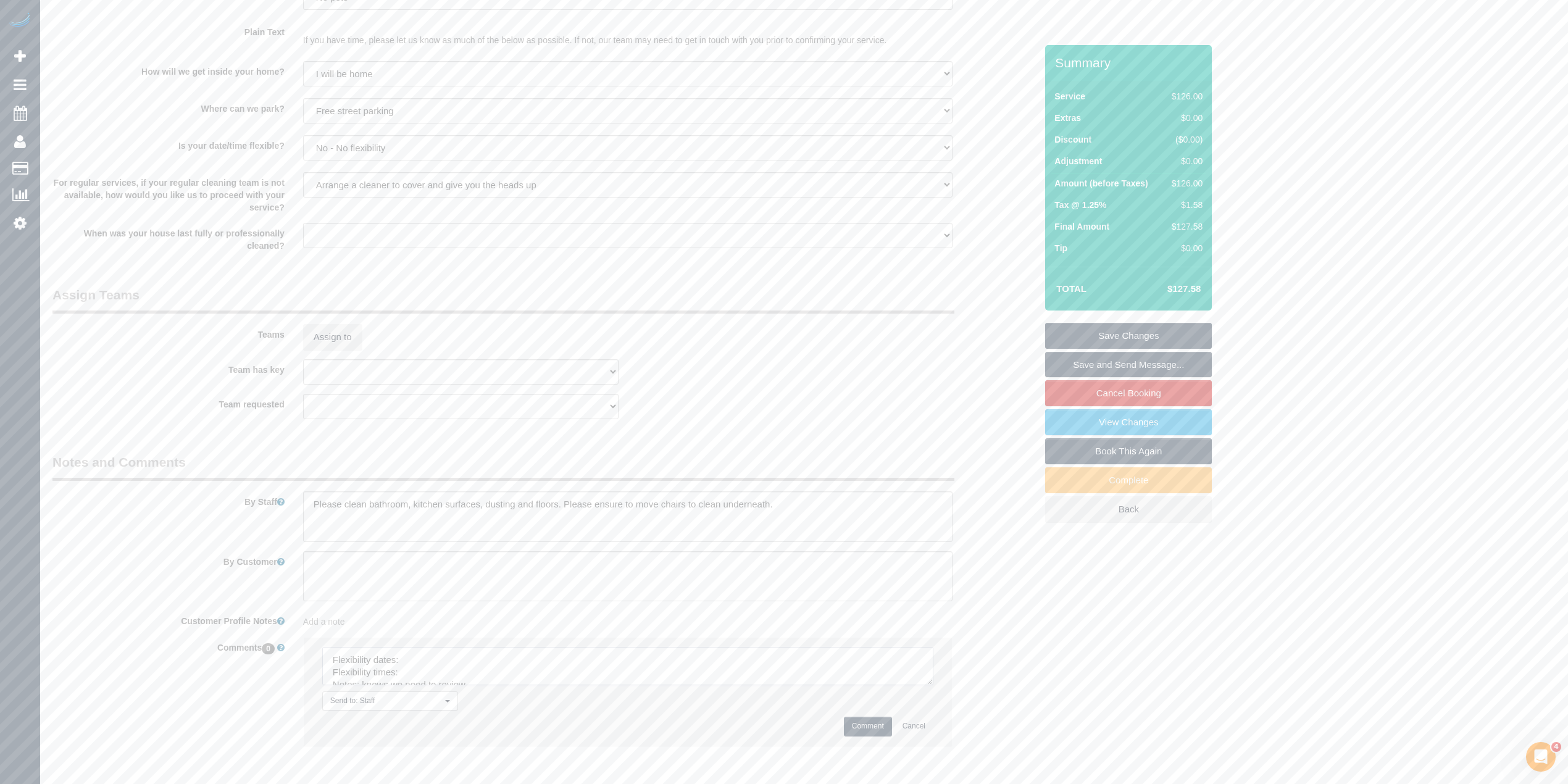
drag, startPoint x: 924, startPoint y: 678, endPoint x: 930, endPoint y: 735, distance: 57.3
click at [934, 685] on textarea at bounding box center [627, 666] width 611 height 39
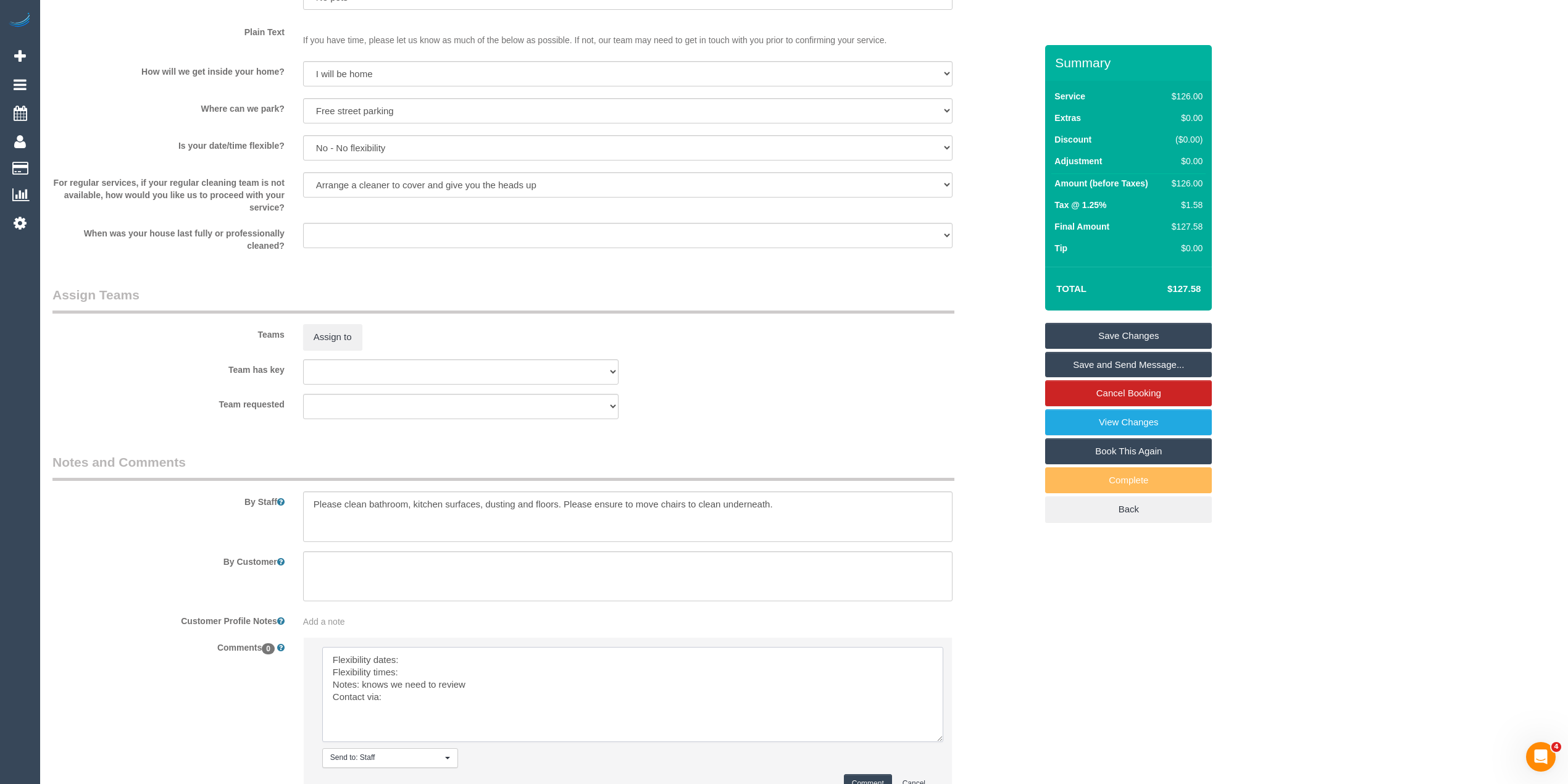
click at [427, 653] on textarea at bounding box center [632, 694] width 621 height 95
click at [440, 672] on textarea at bounding box center [632, 694] width 621 height 95
click at [392, 706] on textarea at bounding box center [632, 694] width 621 height 95
type textarea "Flexibility dates: Tues/Wed for this one off Flexibility times: only wants 8-10…"
click at [857, 780] on button "Comment" at bounding box center [868, 784] width 48 height 19
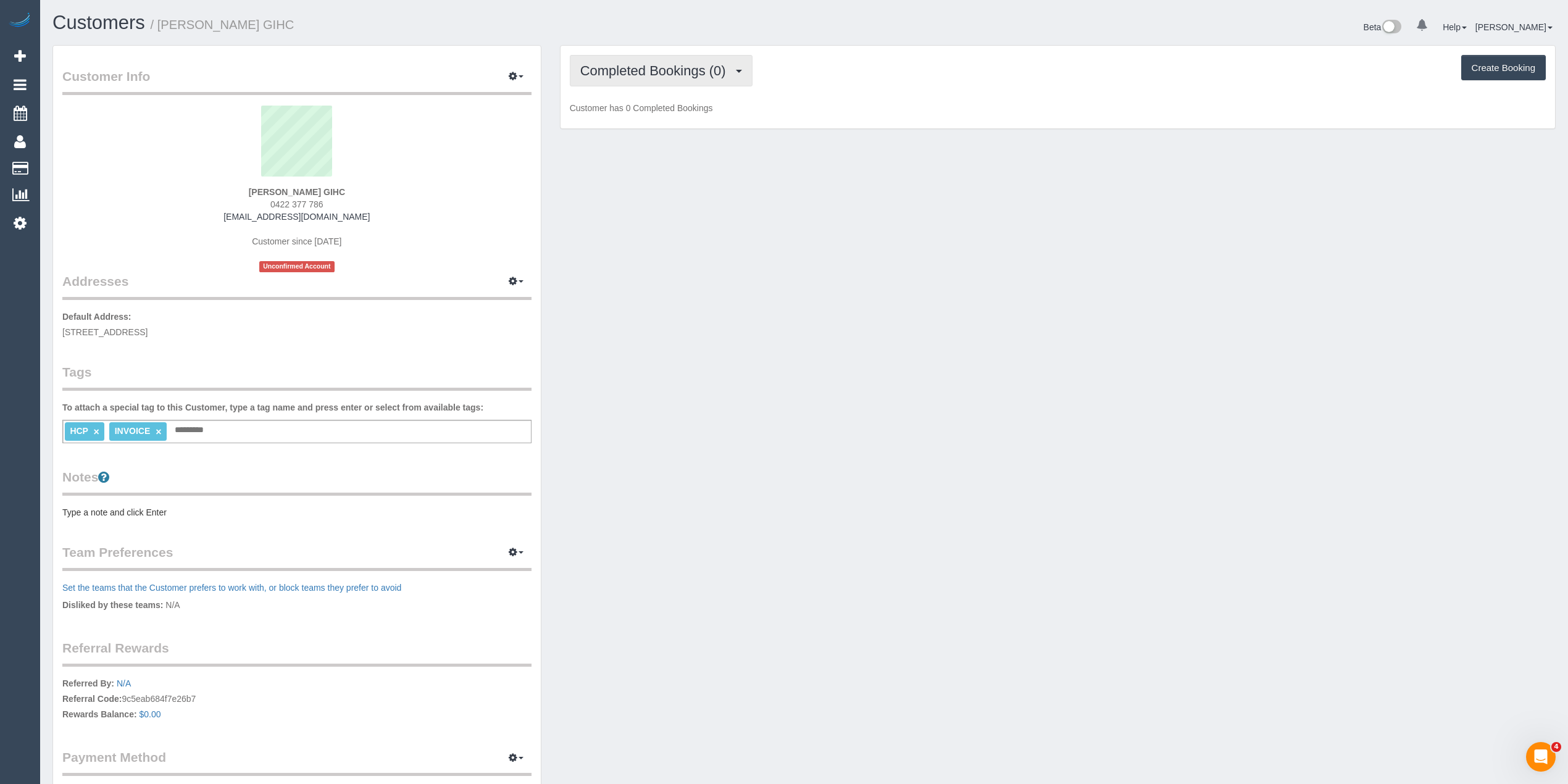
click at [621, 70] on span "Completed Bookings (0)" at bounding box center [656, 70] width 152 height 16
click at [643, 117] on link "Upcoming Bookings (1)" at bounding box center [634, 116] width 128 height 16
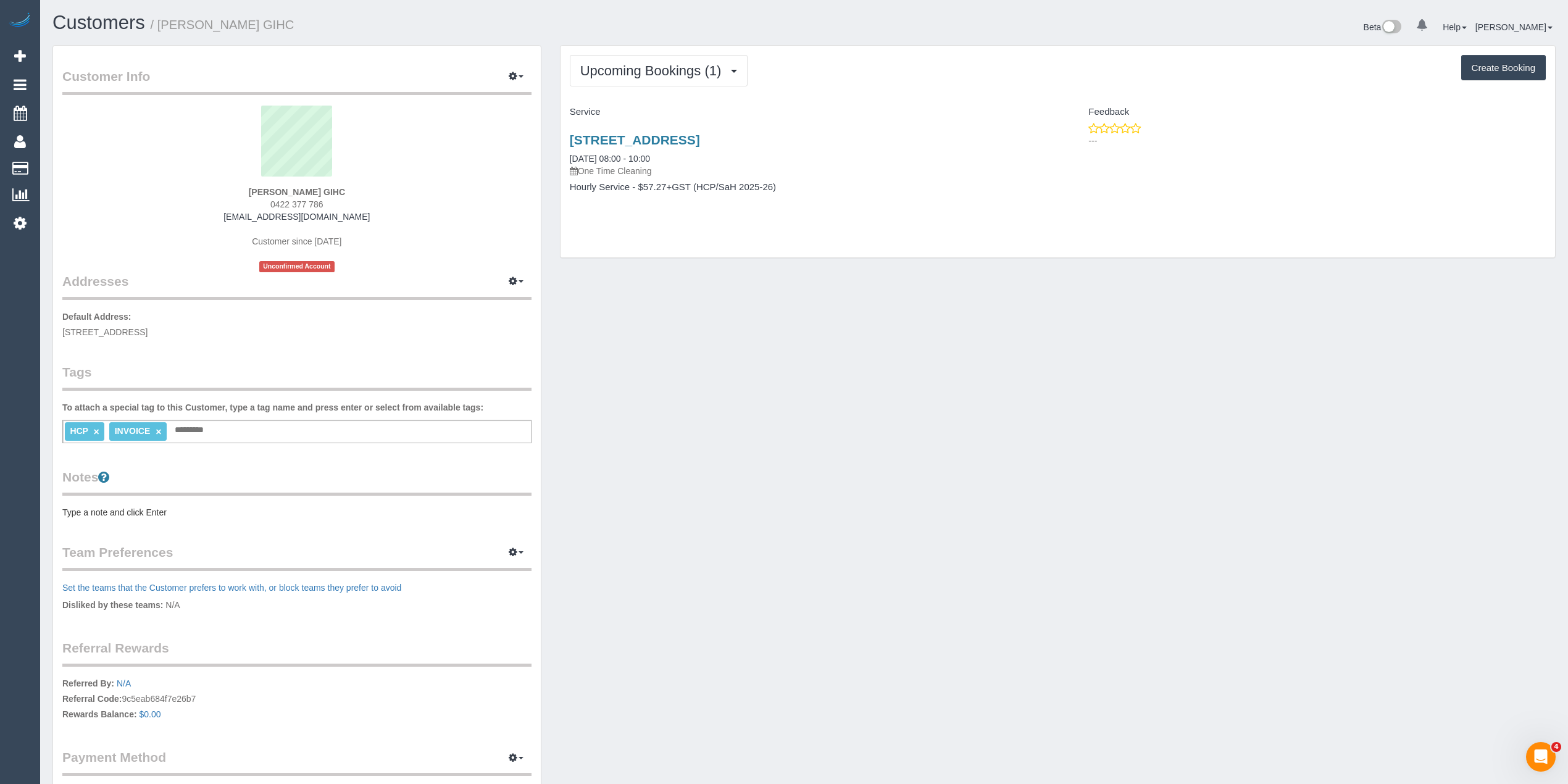
click at [99, 511] on pre "Type a note and click Enter" at bounding box center [297, 513] width 470 height 13
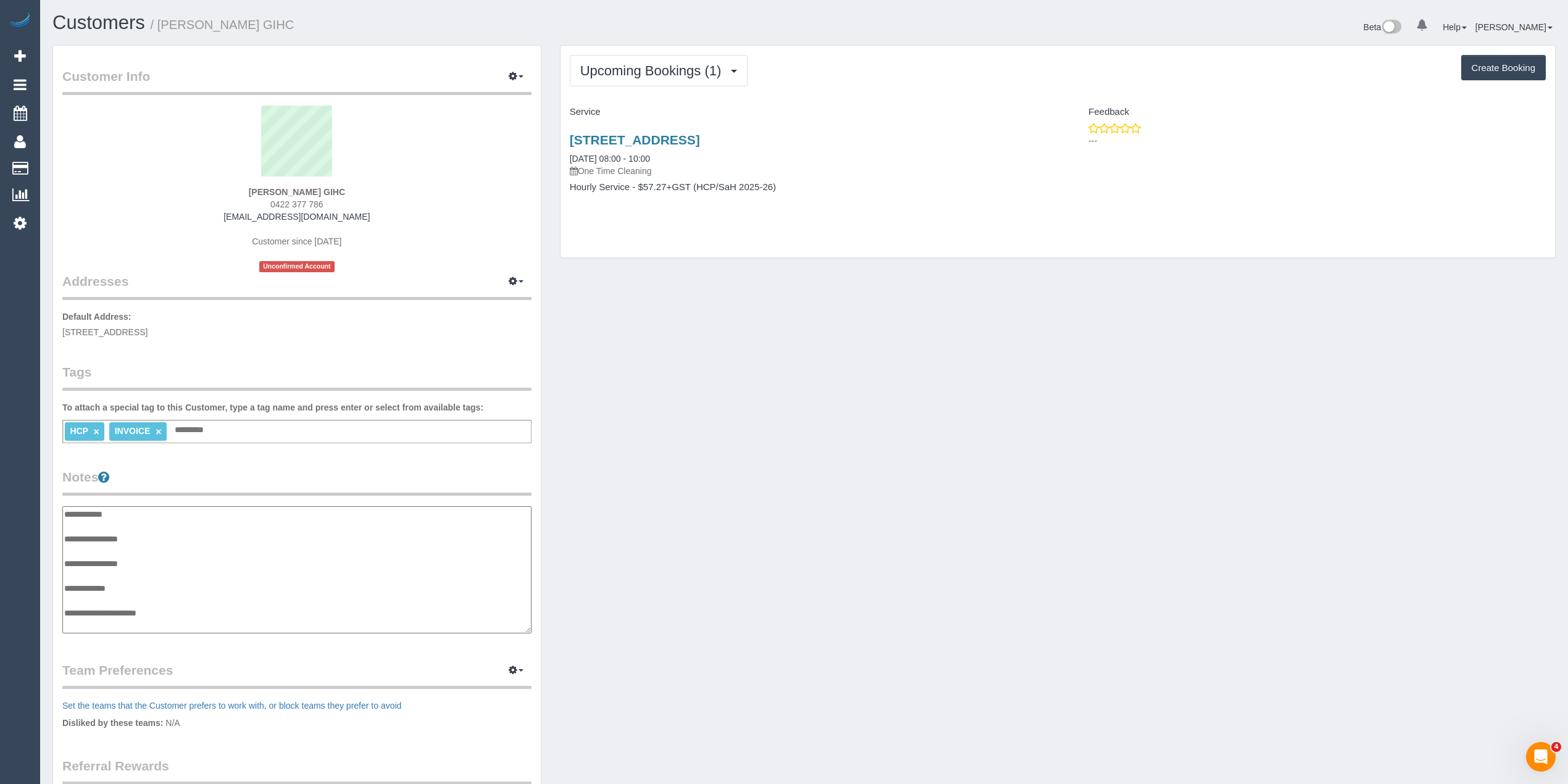
scroll to position [10, 0]
type textarea "**********"
click at [648, 65] on span "Upcoming Bookings (1)" at bounding box center [653, 70] width 148 height 16
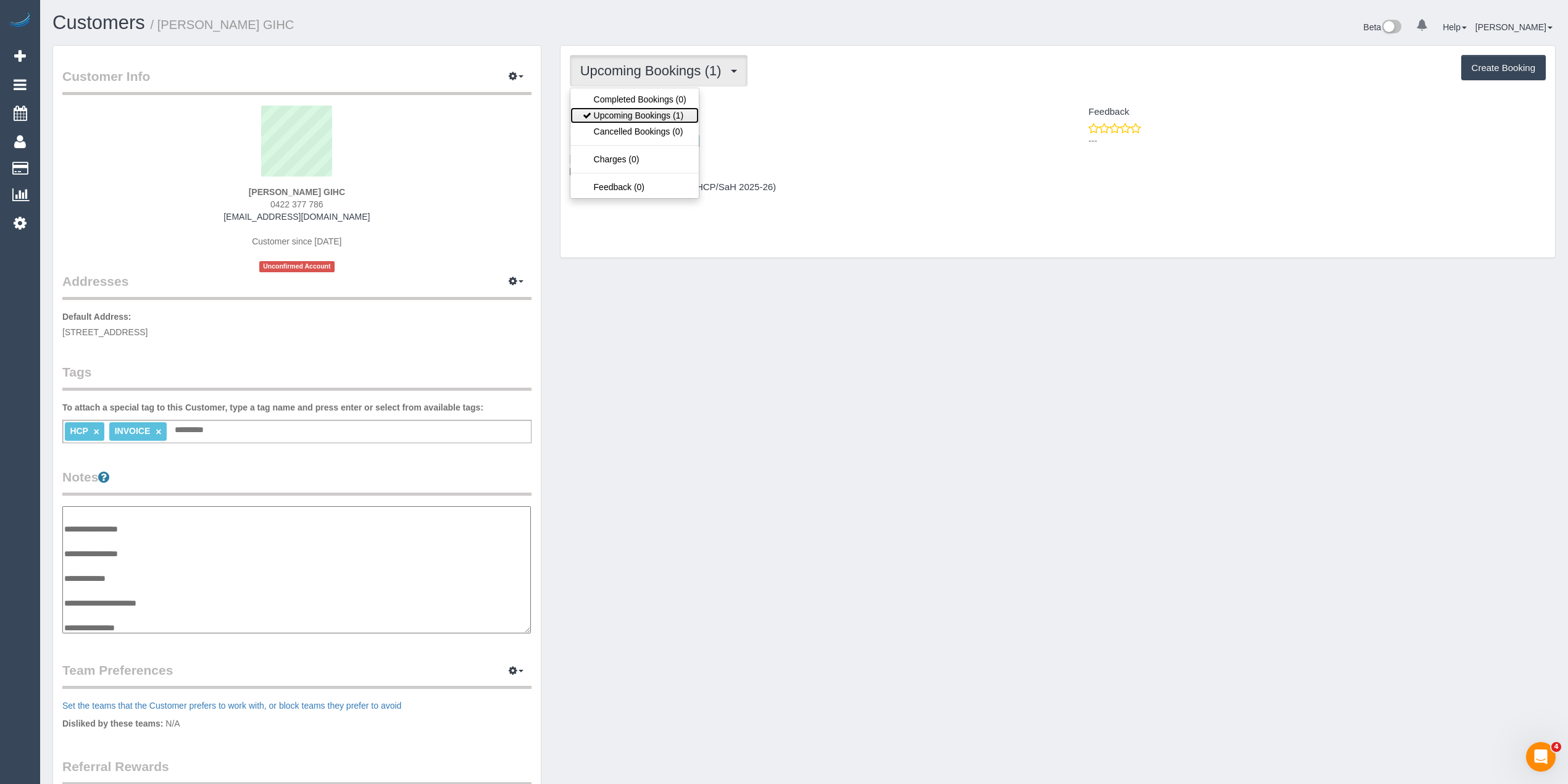
click at [652, 116] on link "Upcoming Bookings (1)" at bounding box center [634, 116] width 128 height 16
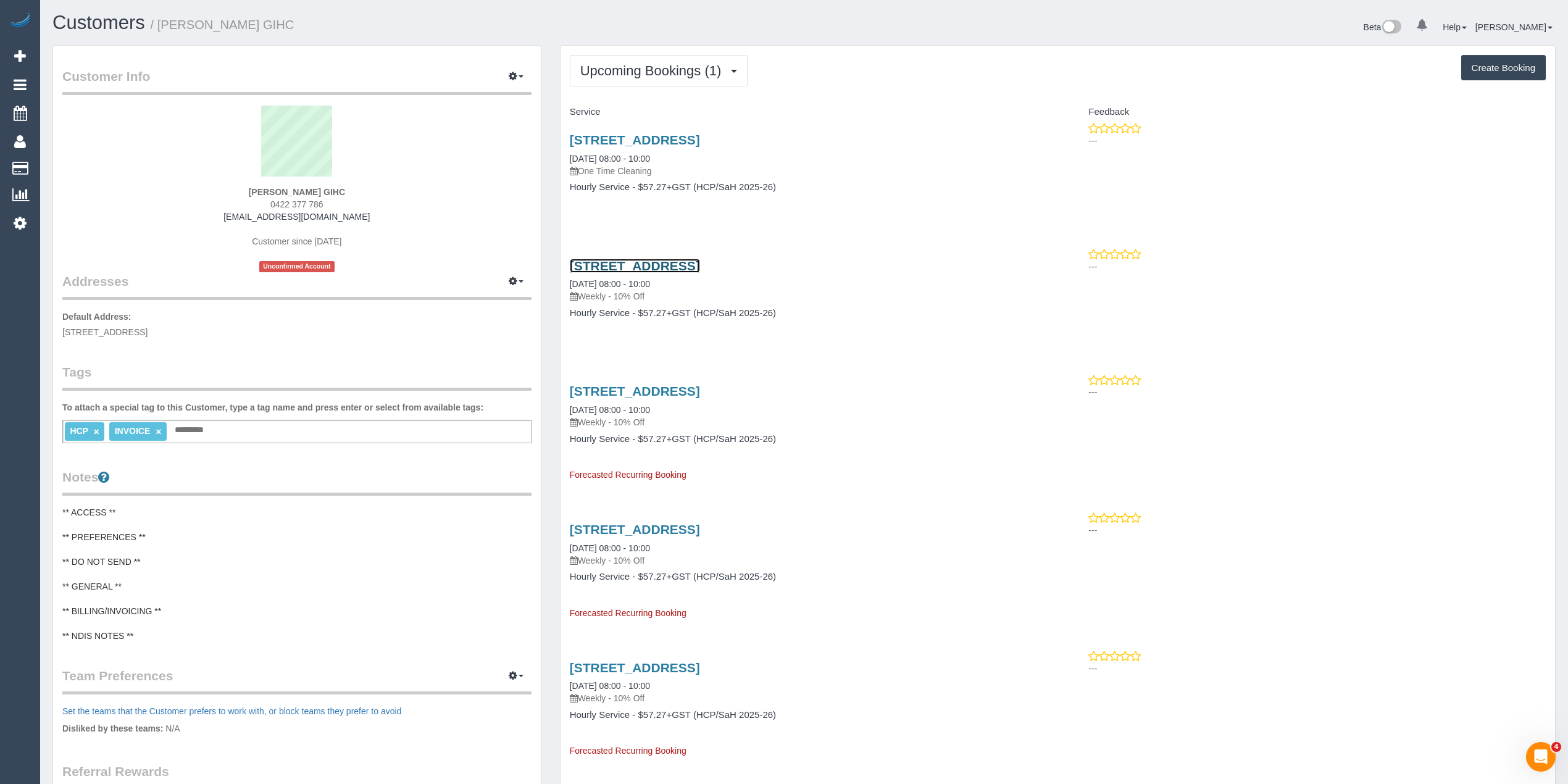
click at [700, 262] on link "[STREET_ADDRESS]" at bounding box center [635, 266] width 131 height 14
click at [147, 541] on pre "** ACCESS ** ** PREFERENCES ** ** DO NOT SEND ** ** GENERAL ** ** BILLING/INVOI…" at bounding box center [297, 574] width 470 height 136
click at [166, 524] on textarea "**********" at bounding box center [297, 570] width 469 height 128
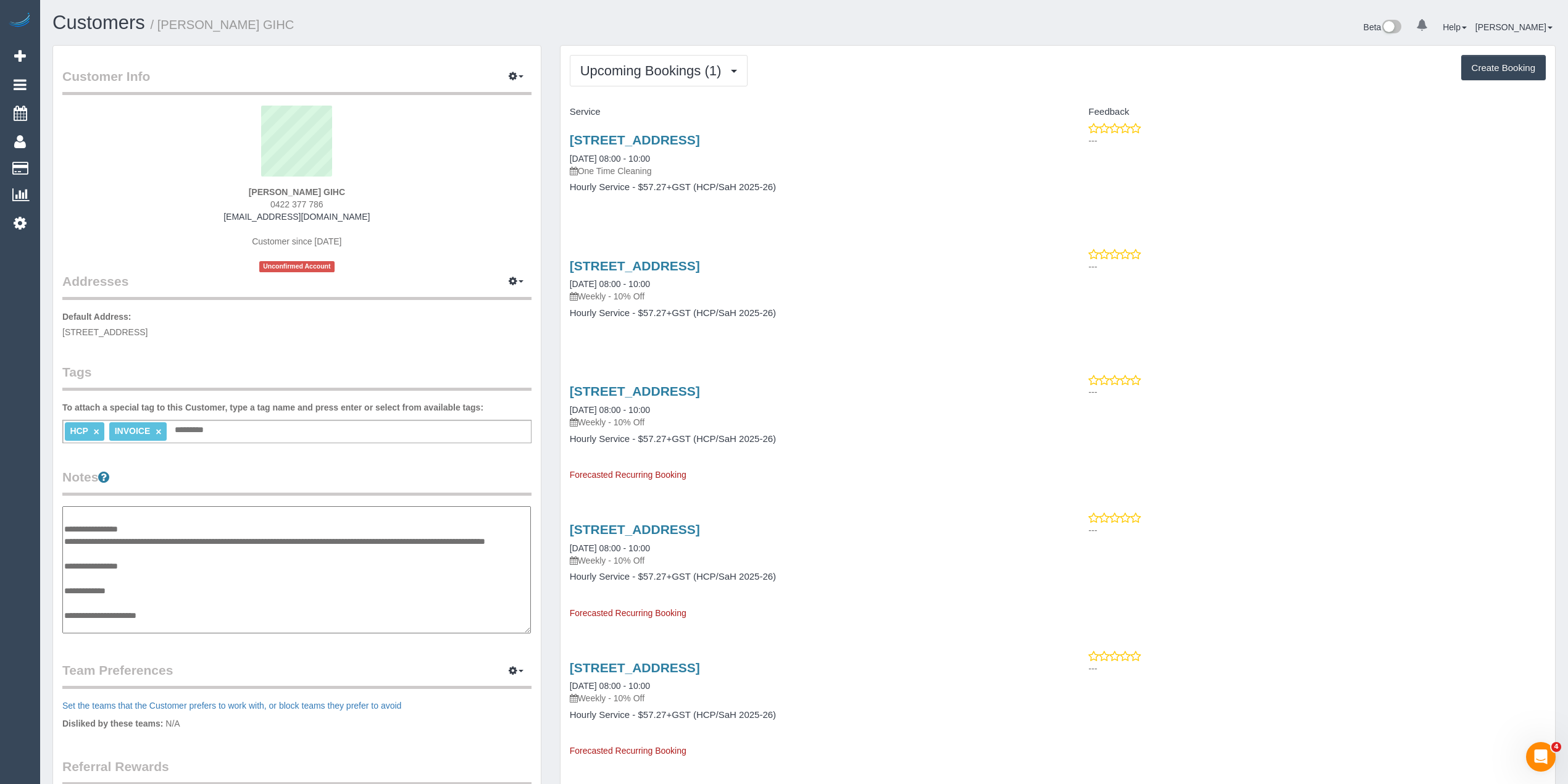
click at [130, 607] on textarea "**********" at bounding box center [297, 570] width 469 height 128
click at [152, 599] on textarea "**********" at bounding box center [297, 570] width 469 height 128
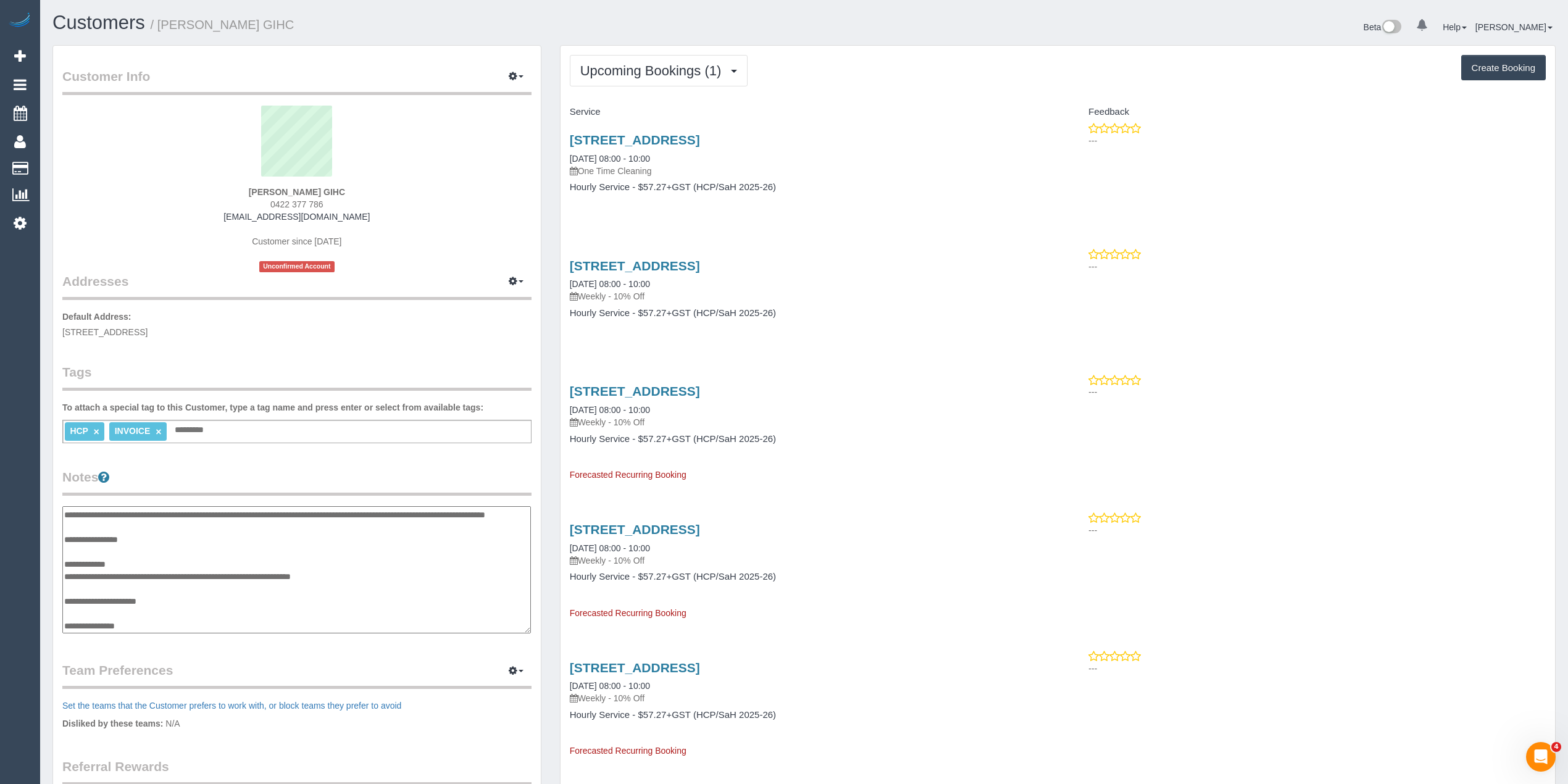
click at [162, 602] on textarea "**********" at bounding box center [297, 570] width 469 height 128
click at [199, 590] on textarea "**********" at bounding box center [297, 570] width 469 height 128
drag, startPoint x: 183, startPoint y: 596, endPoint x: 182, endPoint y: 602, distance: 6.1
click at [183, 598] on textarea "**********" at bounding box center [297, 570] width 469 height 128
paste textarea "**********"
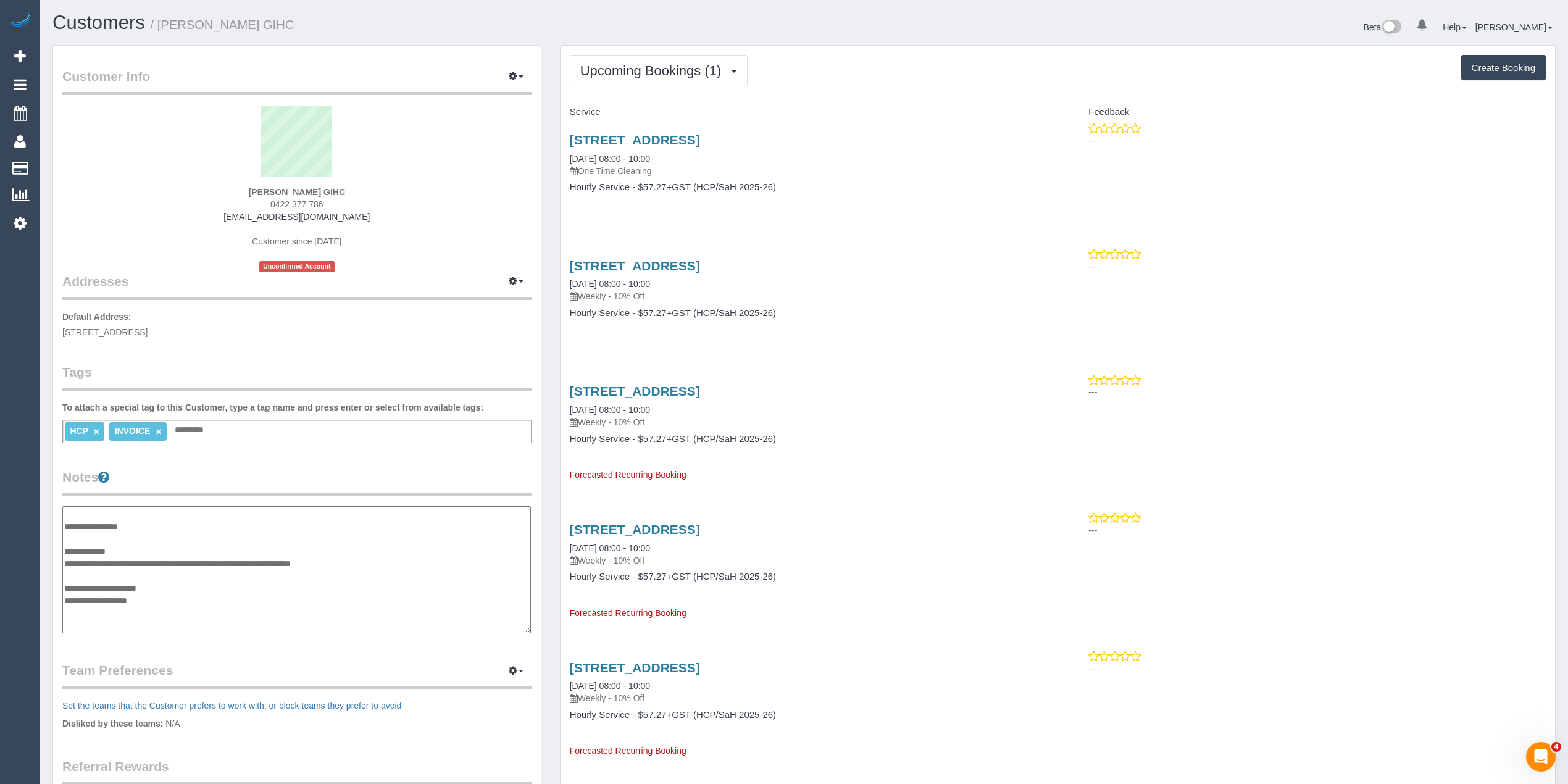
paste textarea "**********"
type textarea "**********"
drag, startPoint x: 237, startPoint y: 620, endPoint x: 62, endPoint y: 600, distance: 176.1
click at [62, 600] on div "Customer Info Edit Contact Info Send Message Email Preferences Special Sales Ta…" at bounding box center [297, 498] width 488 height 906
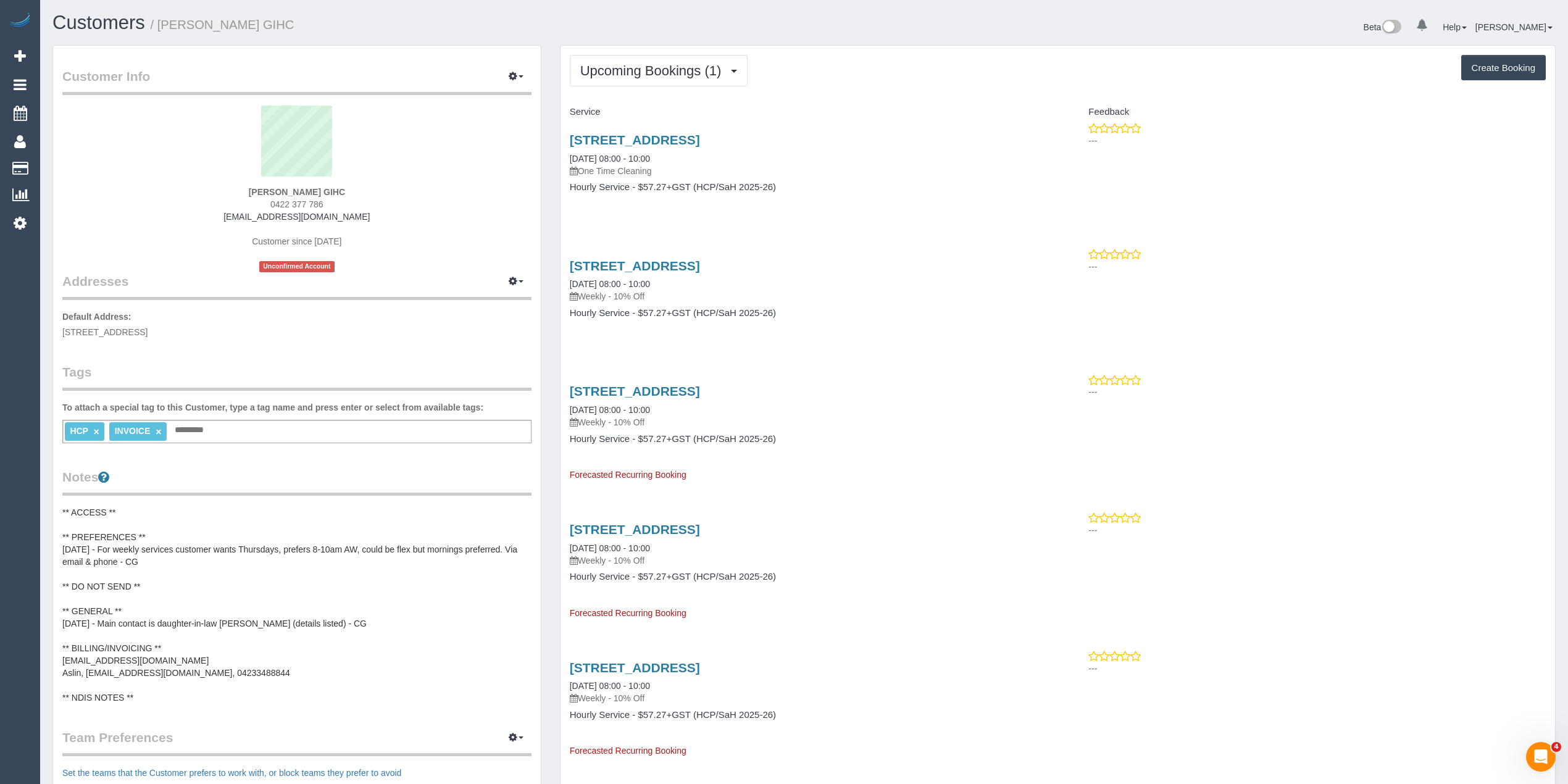
click at [131, 671] on pre "** ACCESS ** ** PREFERENCES ** 25/09/25 - For weekly services customer wants Th…" at bounding box center [297, 605] width 470 height 197
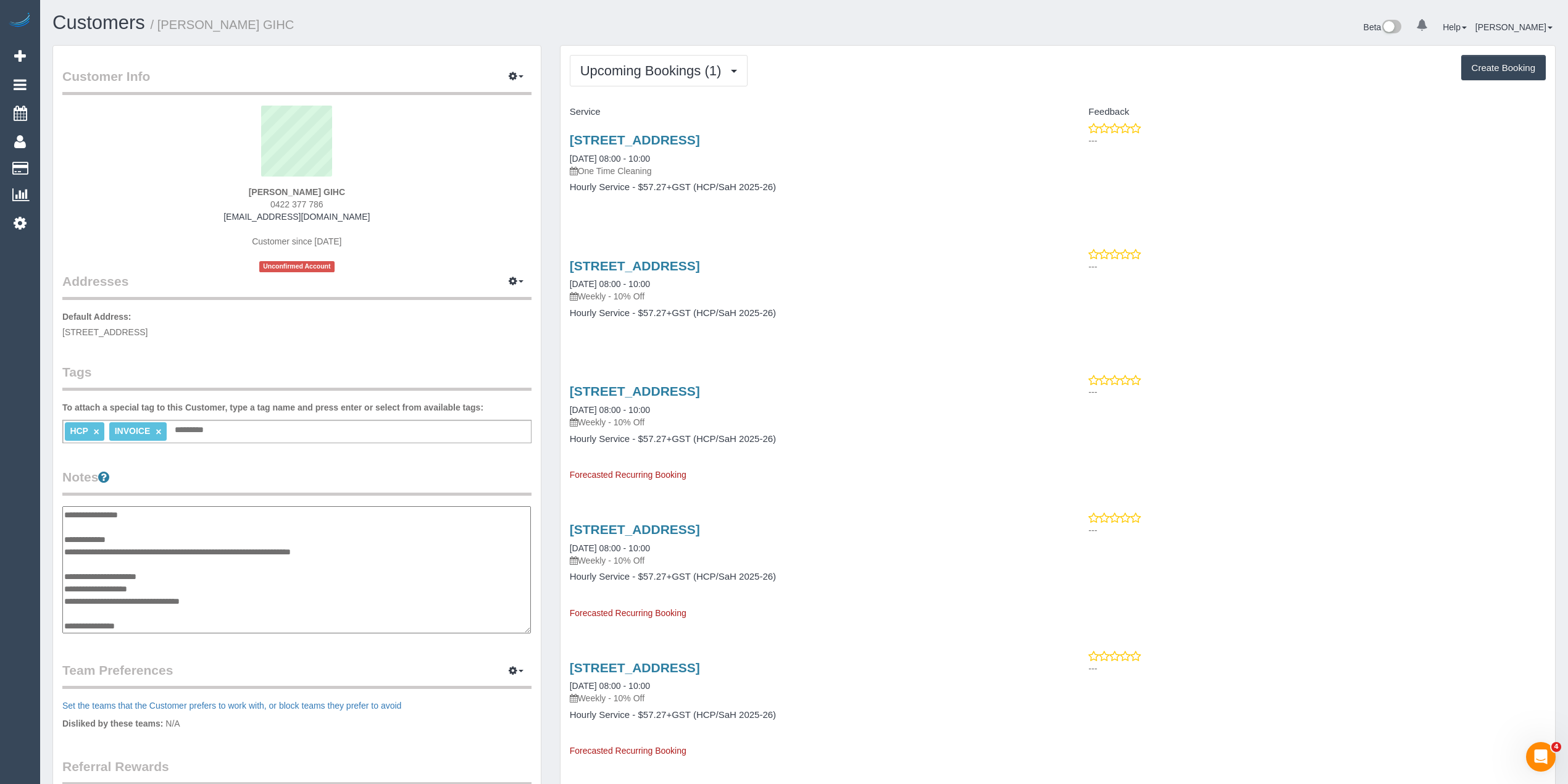
click at [65, 596] on textarea "**********" at bounding box center [297, 570] width 469 height 128
click at [216, 598] on textarea "**********" at bounding box center [297, 570] width 469 height 128
click at [163, 622] on textarea "**********" at bounding box center [297, 570] width 469 height 128
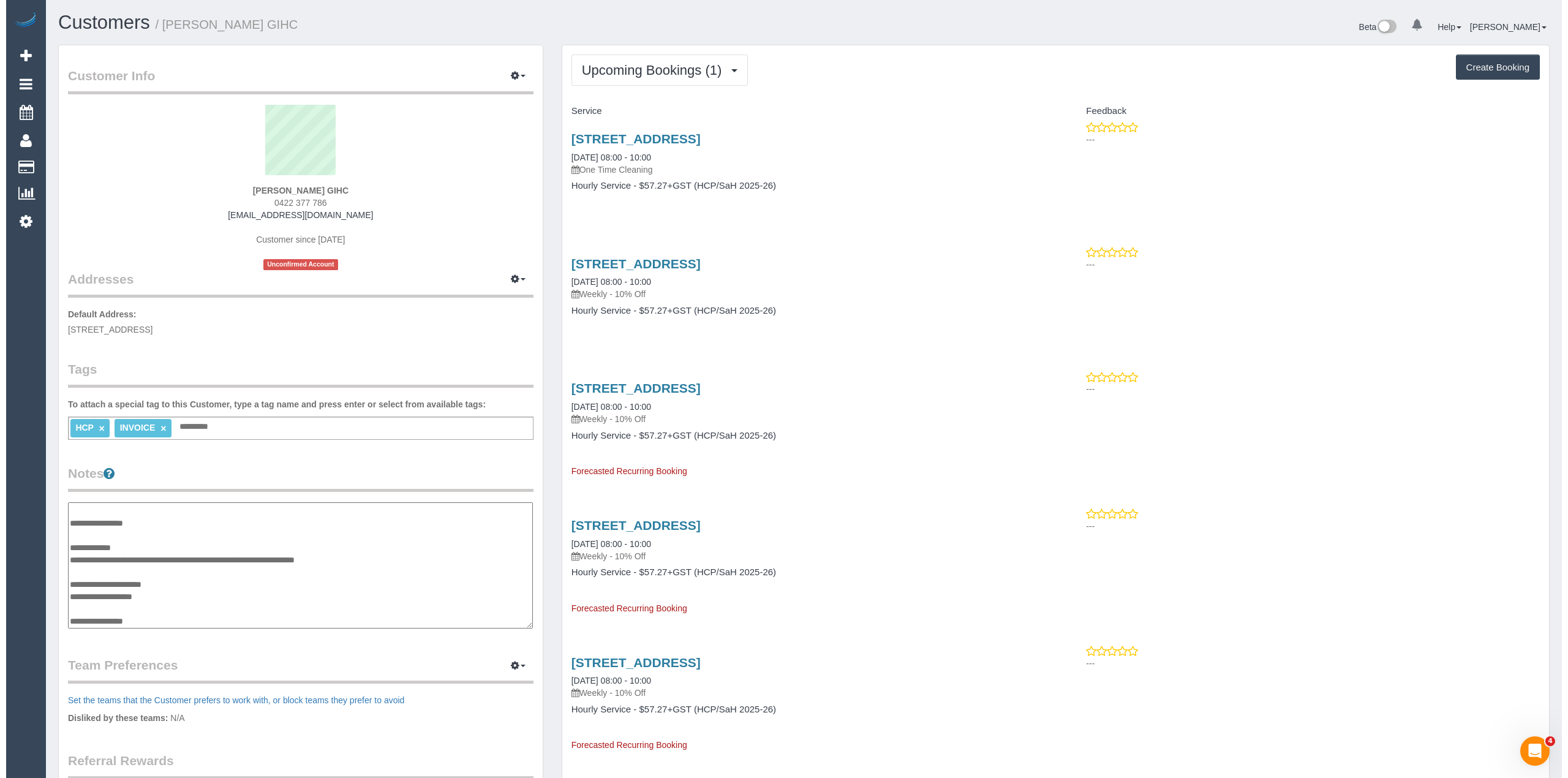
scroll to position [74, 0]
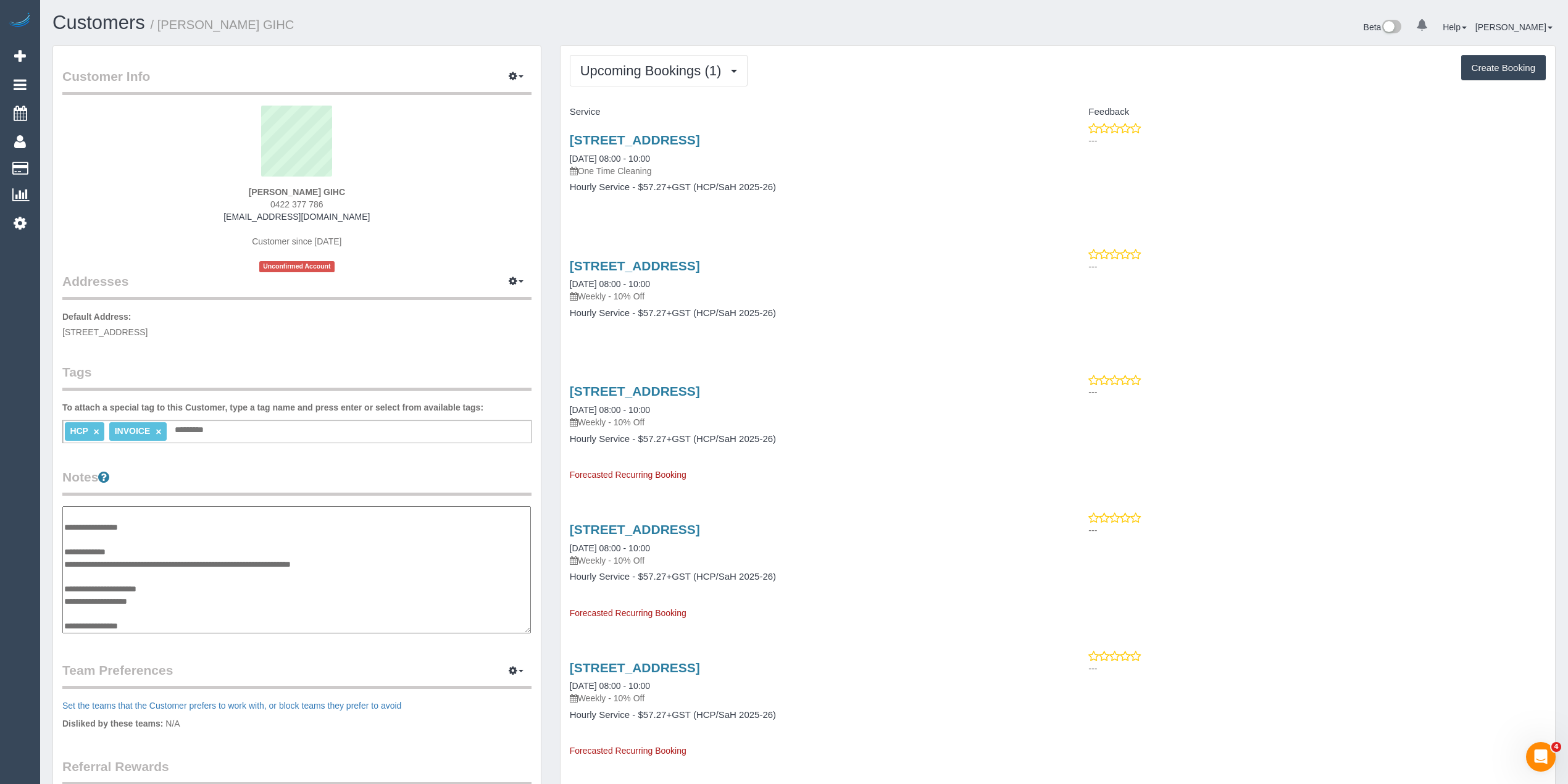
type textarea "**********"
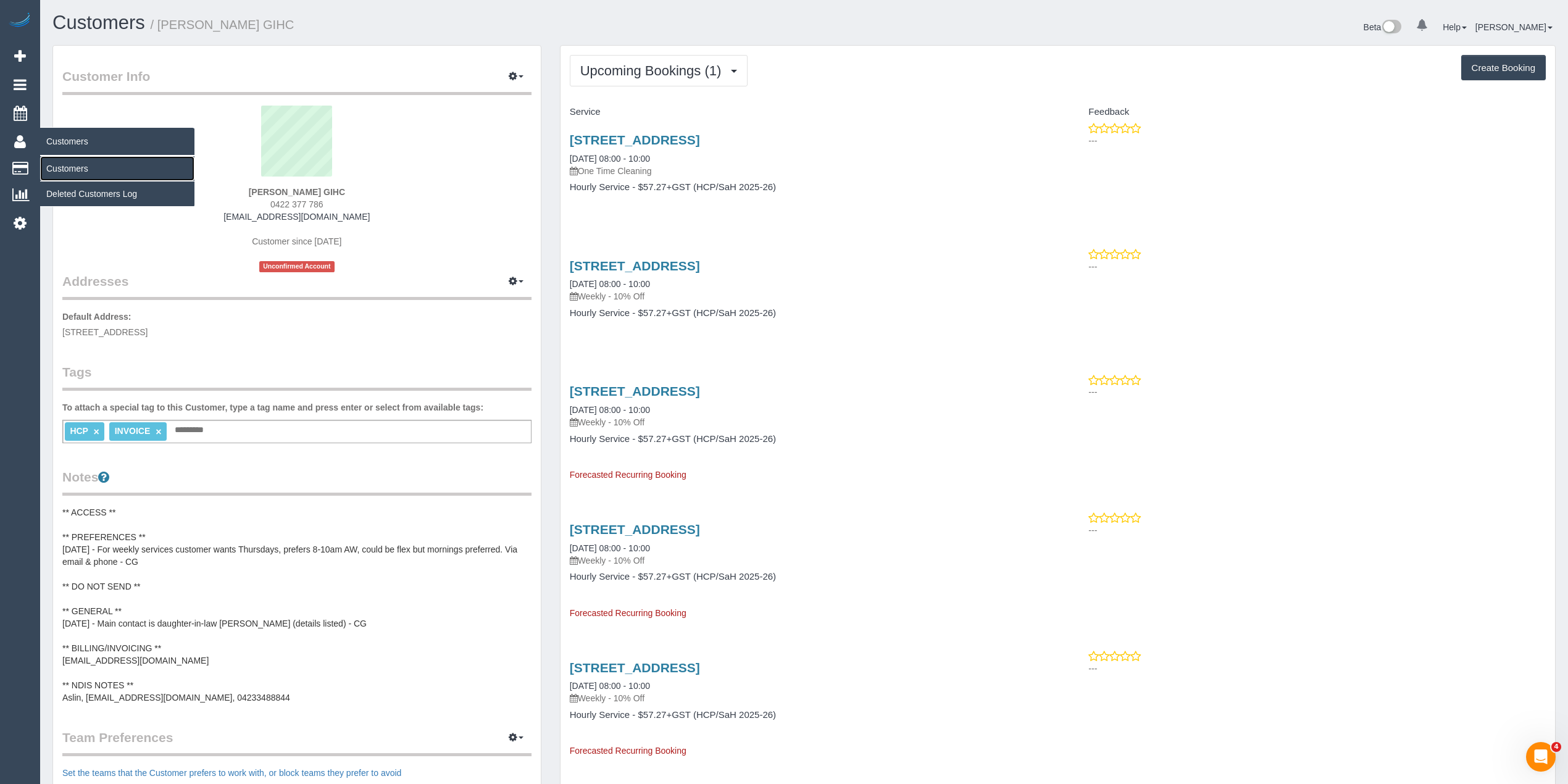
click at [74, 167] on link "Customers" at bounding box center [117, 168] width 154 height 24
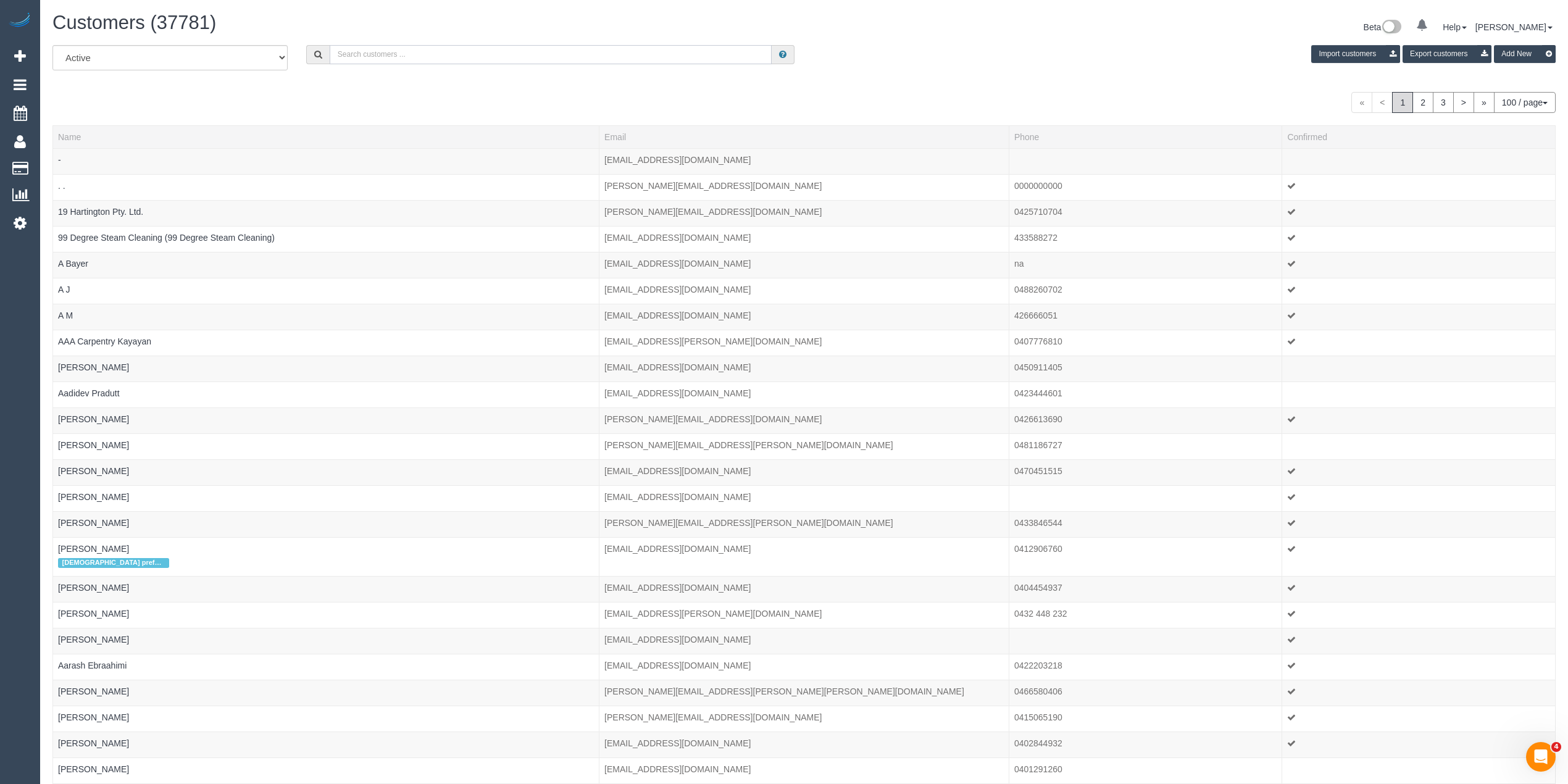
click at [375, 55] on input "text" at bounding box center [550, 55] width 443 height 19
paste input "ilanaport9@gmail.com"
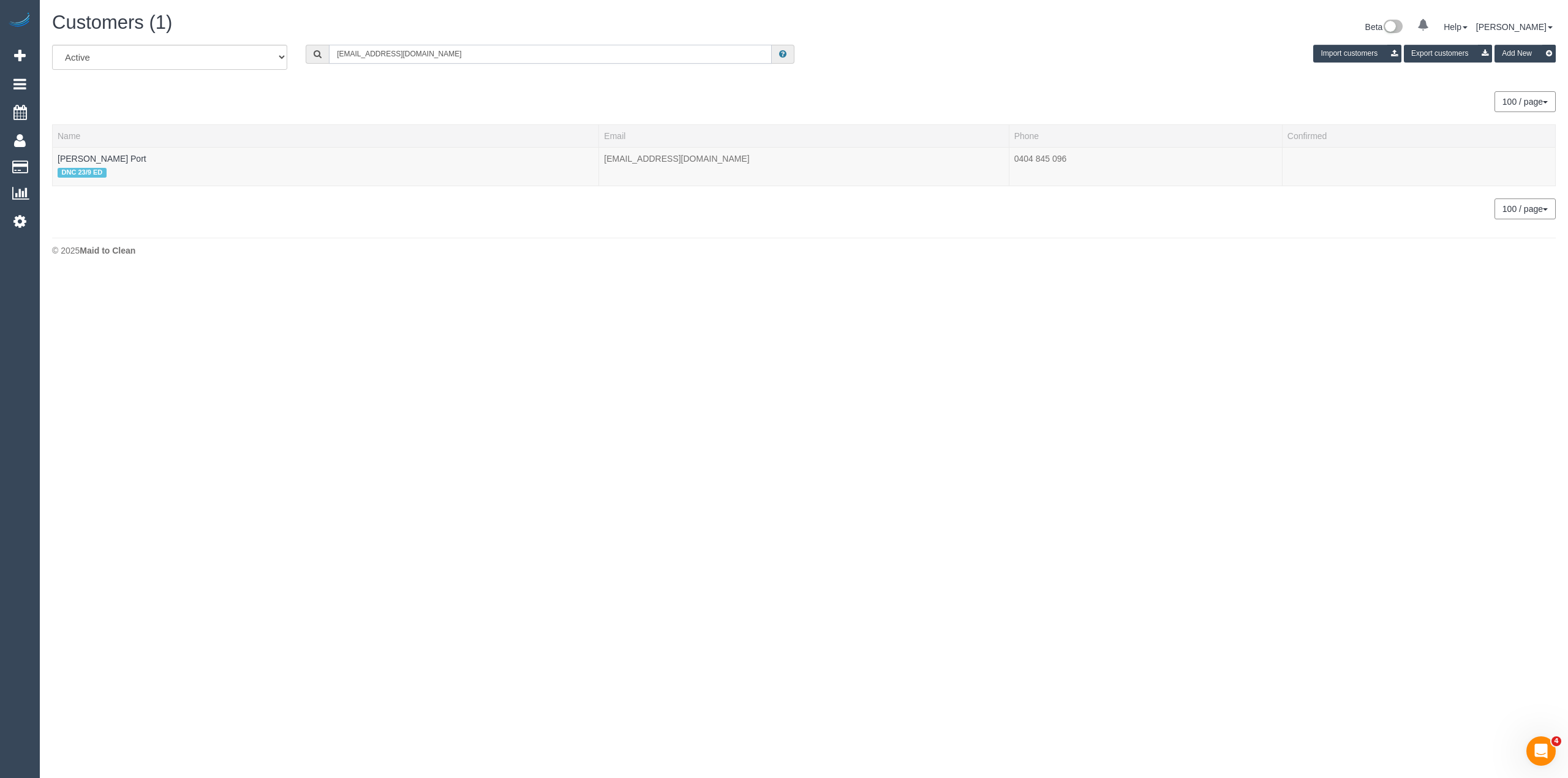
drag, startPoint x: 397, startPoint y: 64, endPoint x: 199, endPoint y: 57, distance: 198.1
click at [199, 57] on div "All Active Archived ilanaport9@gmail.com Import customers Export customers Add …" at bounding box center [803, 62] width 1522 height 35
paste input "ross.cov@outlook"
drag, startPoint x: 447, startPoint y: 52, endPoint x: 221, endPoint y: 52, distance: 226.0
click at [221, 52] on div "All Active Archived ross.cov@outlook.com Import customers Export customers Add …" at bounding box center [803, 62] width 1522 height 35
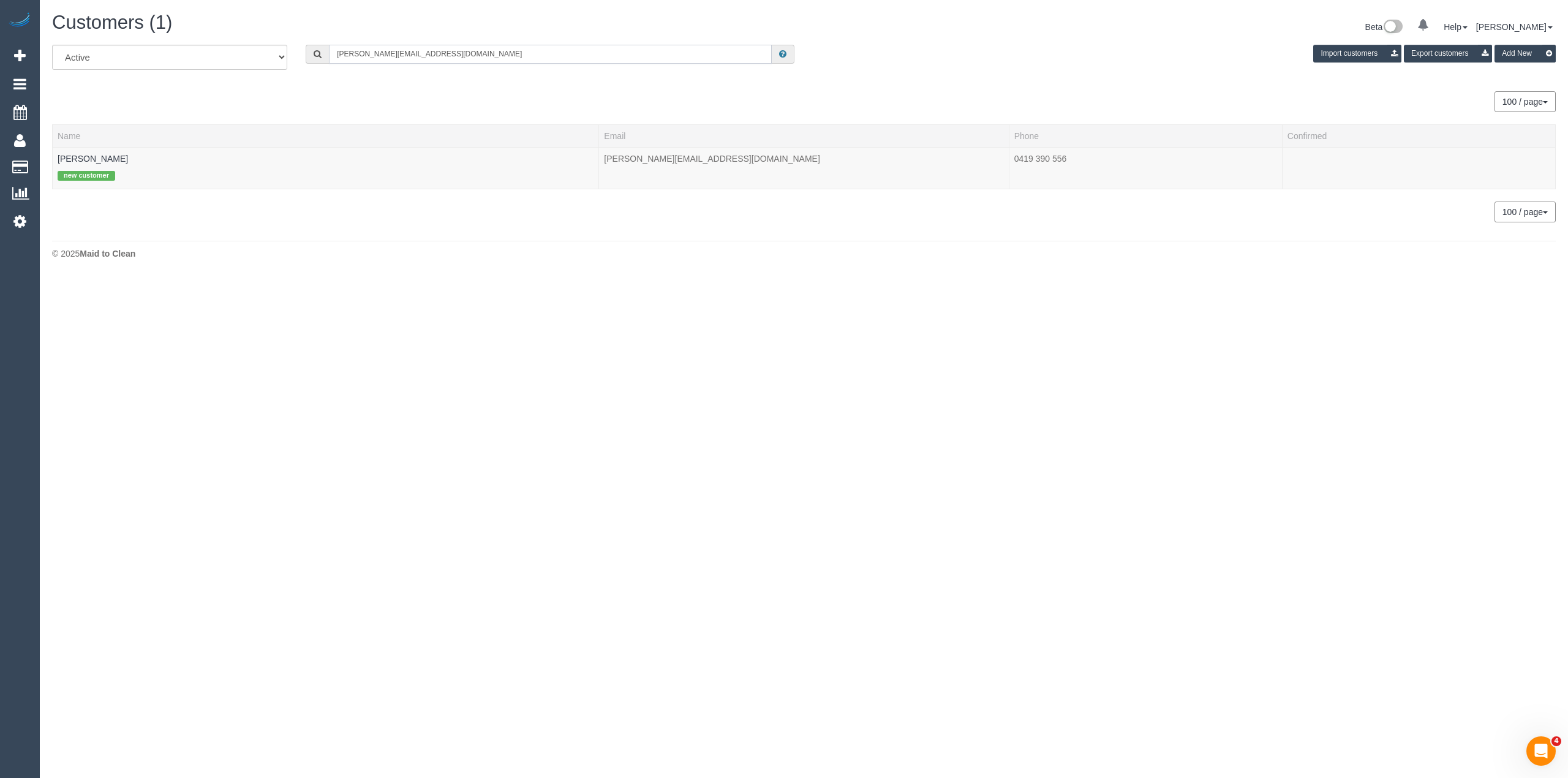
paste input "61412260332"
drag, startPoint x: 349, startPoint y: 52, endPoint x: 330, endPoint y: 52, distance: 19.0
click at [330, 52] on input "61412260332" at bounding box center [550, 54] width 443 height 19
drag, startPoint x: 415, startPoint y: 54, endPoint x: 187, endPoint y: 54, distance: 228.0
click at [187, 54] on div "All Active Archived 0412260332 Import customers Export customers Add New" at bounding box center [803, 62] width 1522 height 35
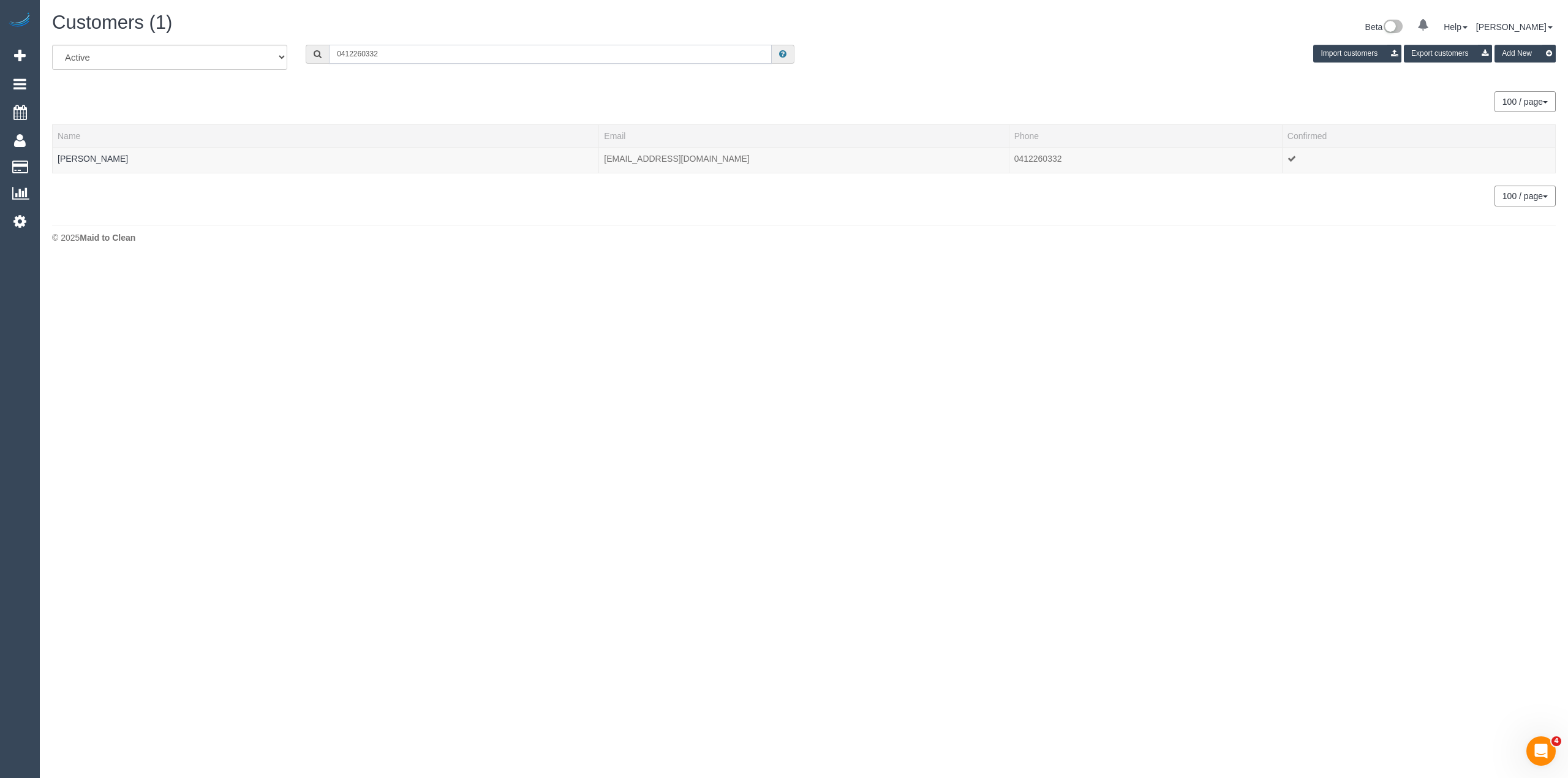
paste input "61402492587"
drag, startPoint x: 345, startPoint y: 55, endPoint x: 319, endPoint y: 54, distance: 26.0
click at [319, 54] on div "61402492587" at bounding box center [550, 54] width 489 height 19
drag, startPoint x: 415, startPoint y: 53, endPoint x: 225, endPoint y: 17, distance: 193.4
click at [225, 17] on div "Customers (1) Beta 0 Your Notifications You have 0 alerts Help Help Docs Take a…" at bounding box center [803, 137] width 1528 height 275
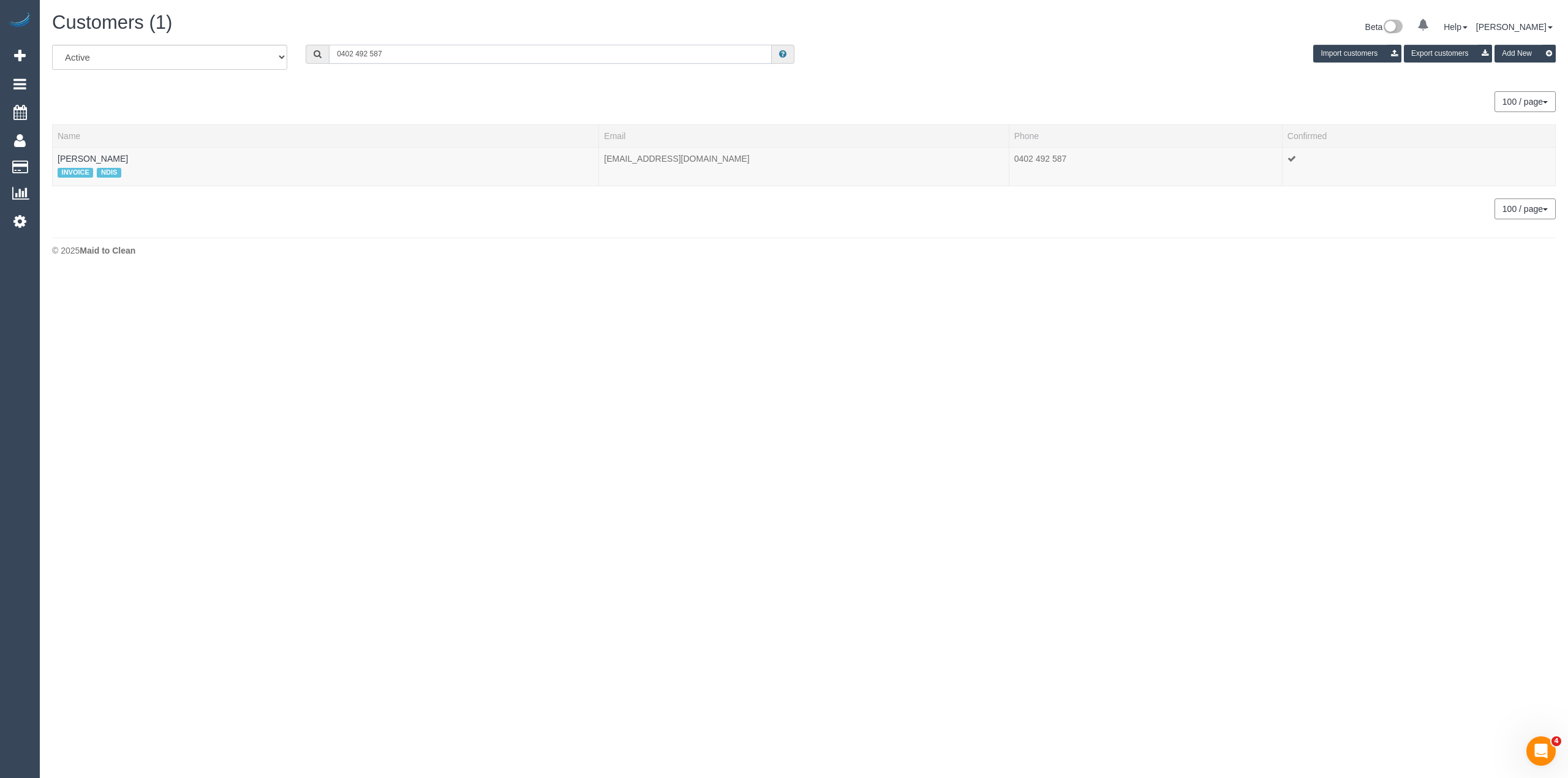
paste input "soniapopp@gmail.com"
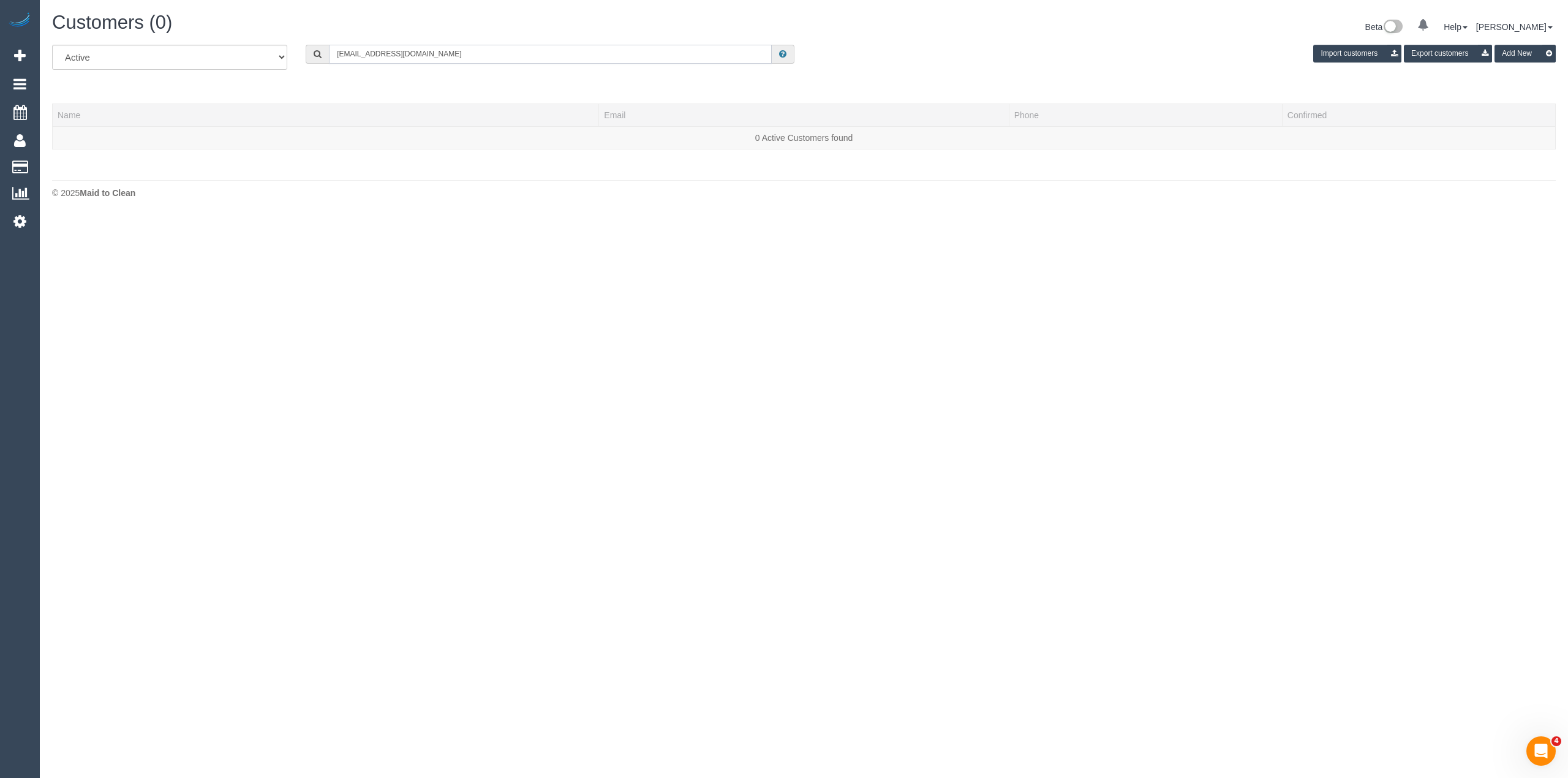
drag, startPoint x: 400, startPoint y: 59, endPoint x: 197, endPoint y: 54, distance: 203.1
click at [210, 55] on div "All Active Archived soniapopp@gmail.com Import customers Export customers Add N…" at bounding box center [803, 62] width 1522 height 35
paste input "Sonia Popp"
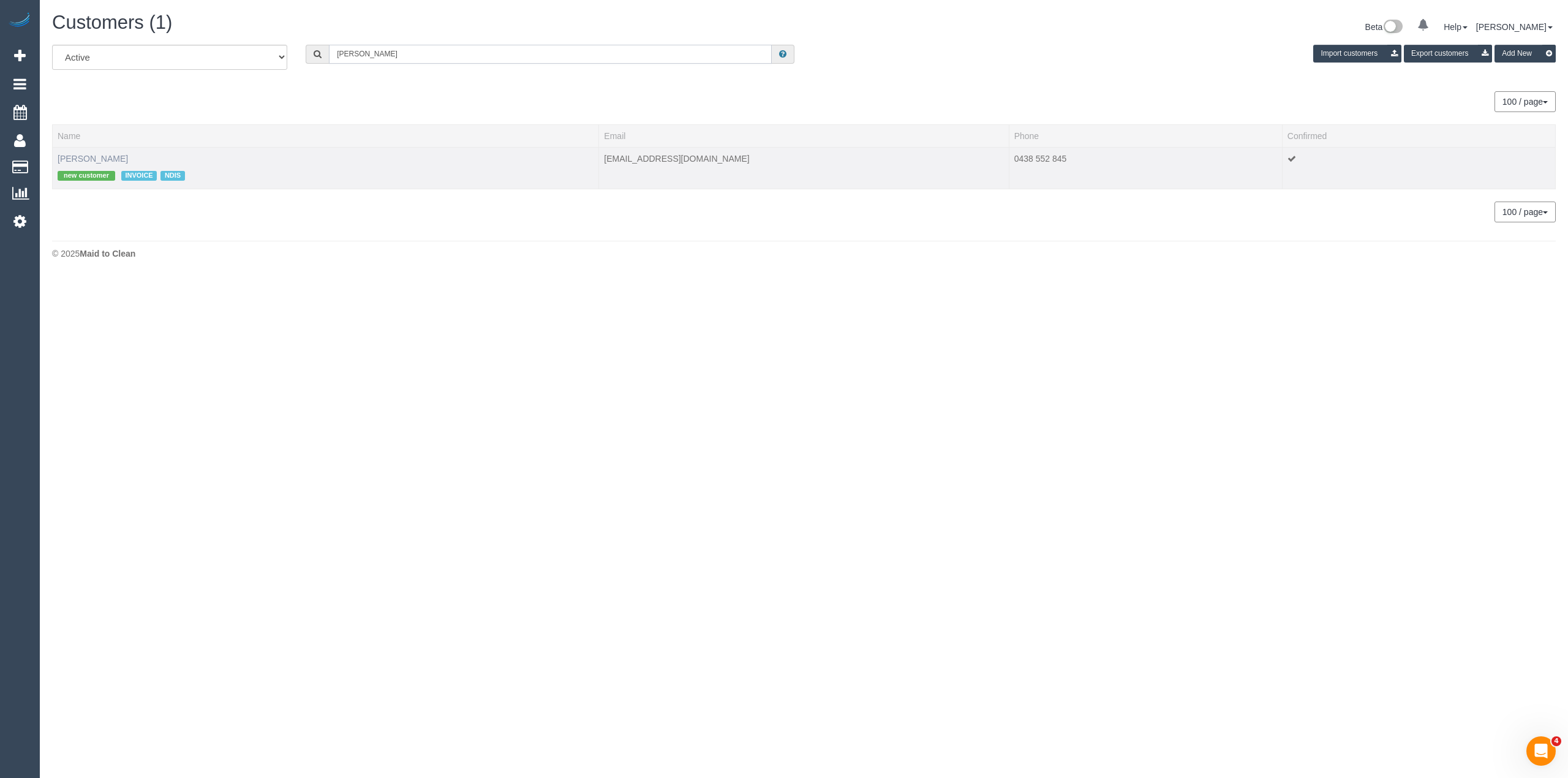
type input "Sonia Popp"
drag, startPoint x: 1567, startPoint y: 0, endPoint x: 1248, endPoint y: 4, distance: 319.0
click at [1230, 30] on div "Beta 0 Your Notifications You have 0 alerts Help Help Docs Take a Tour Contact …" at bounding box center [1185, 29] width 762 height 32
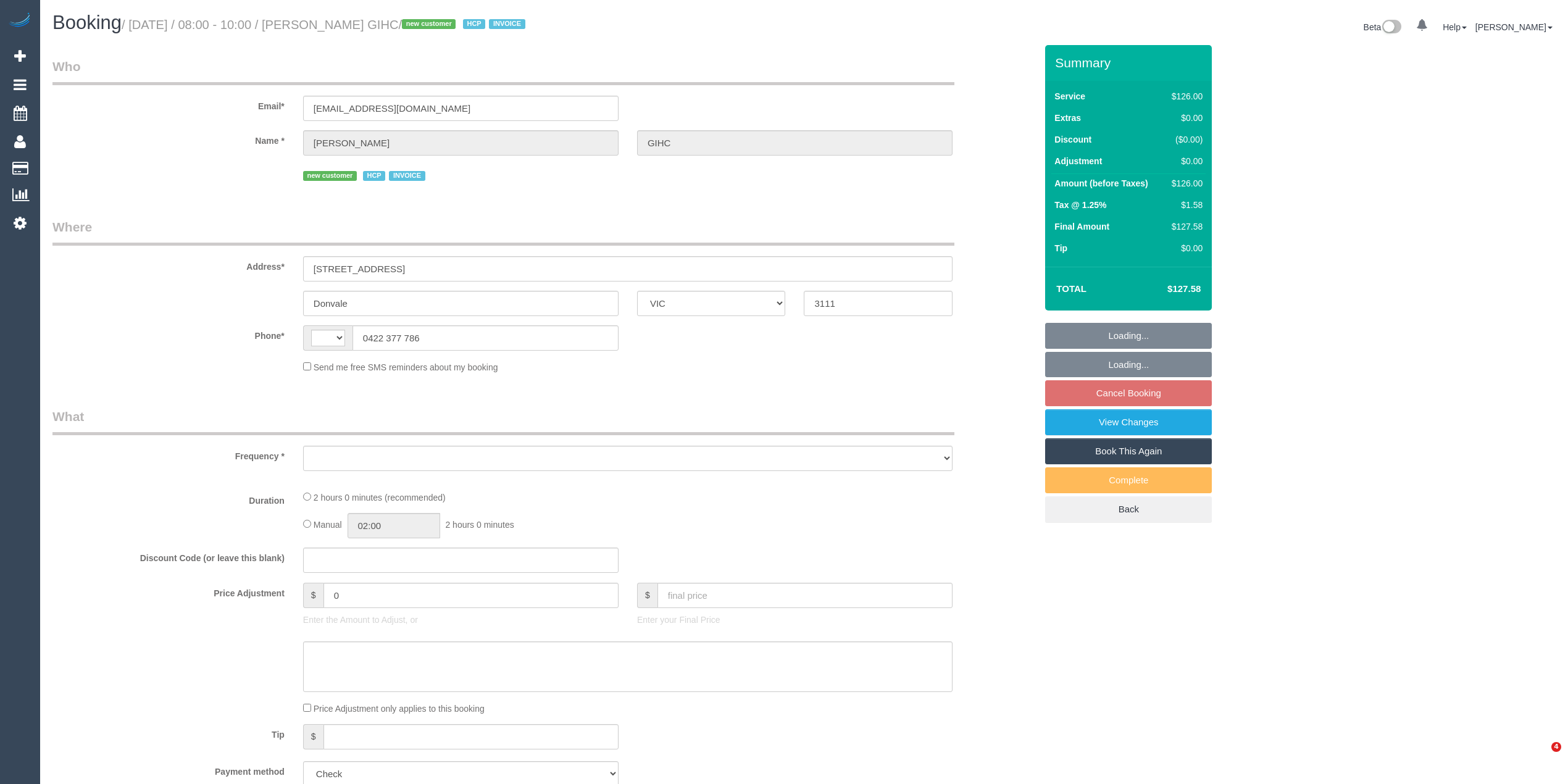
select select "VIC"
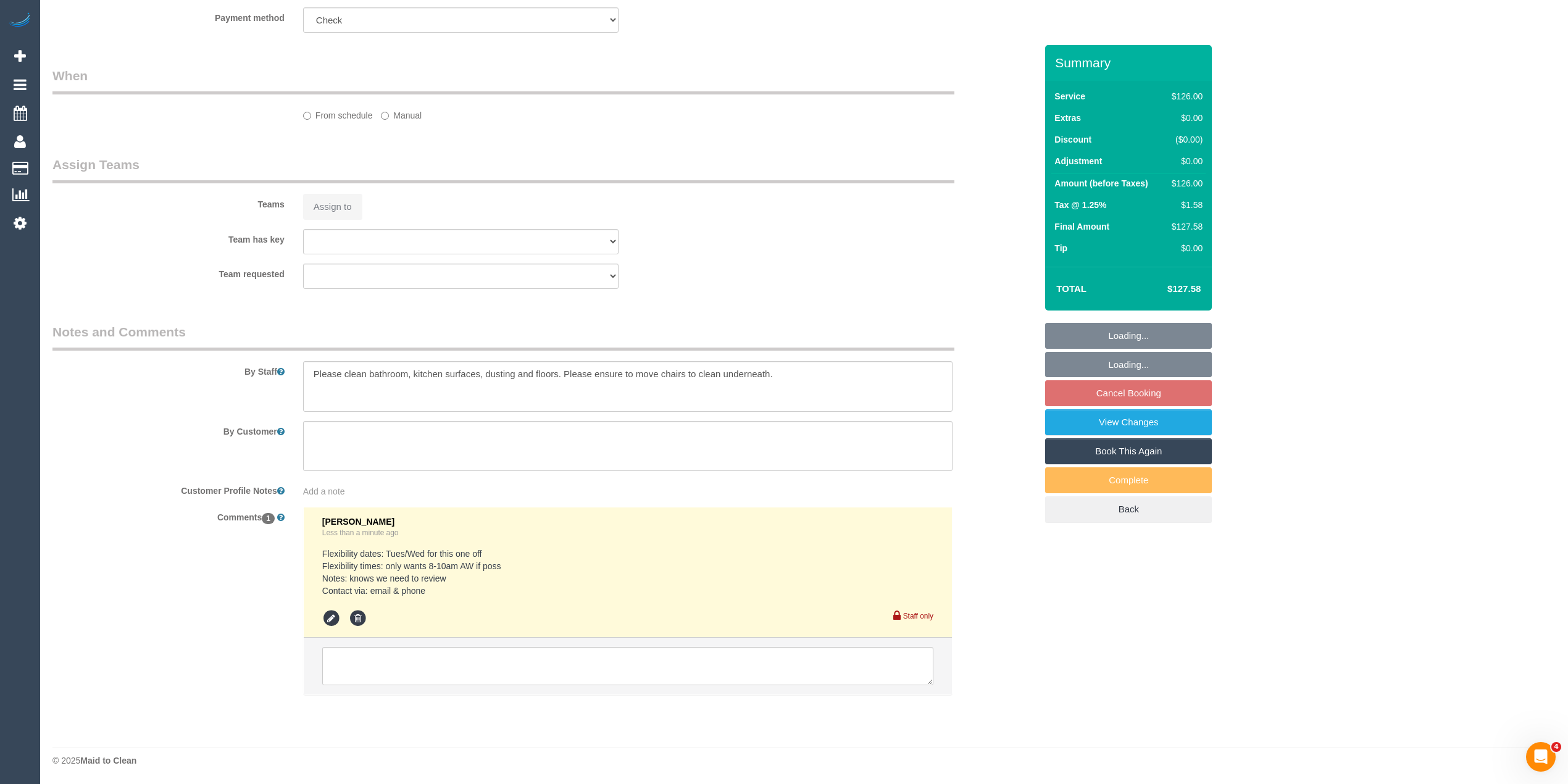
select select "string:AU"
select select "object:544"
select select "120"
select select "number:28"
select select "number:14"
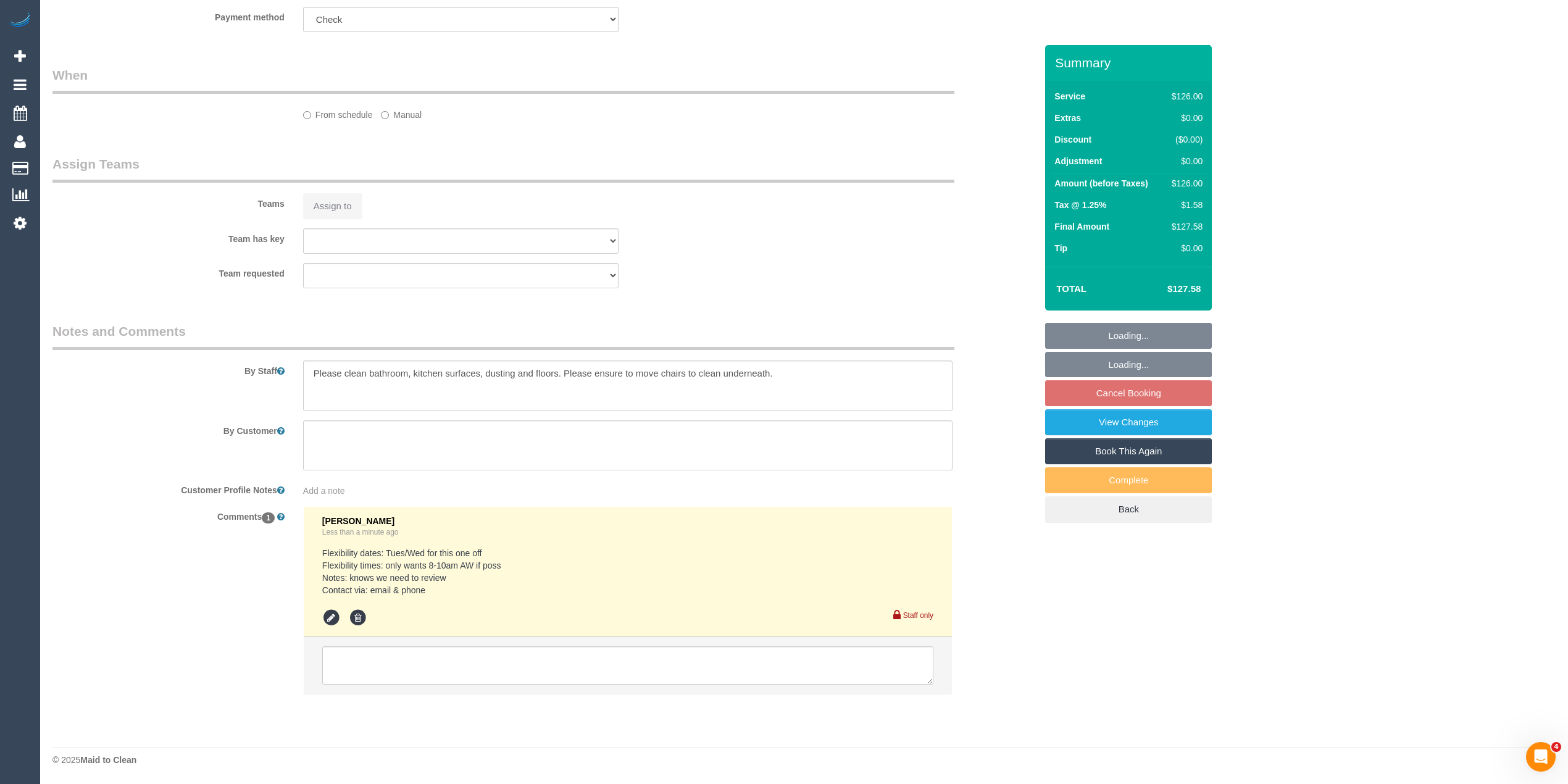
select select "number:19"
select select "number:25"
select select "number:34"
select select "spot2"
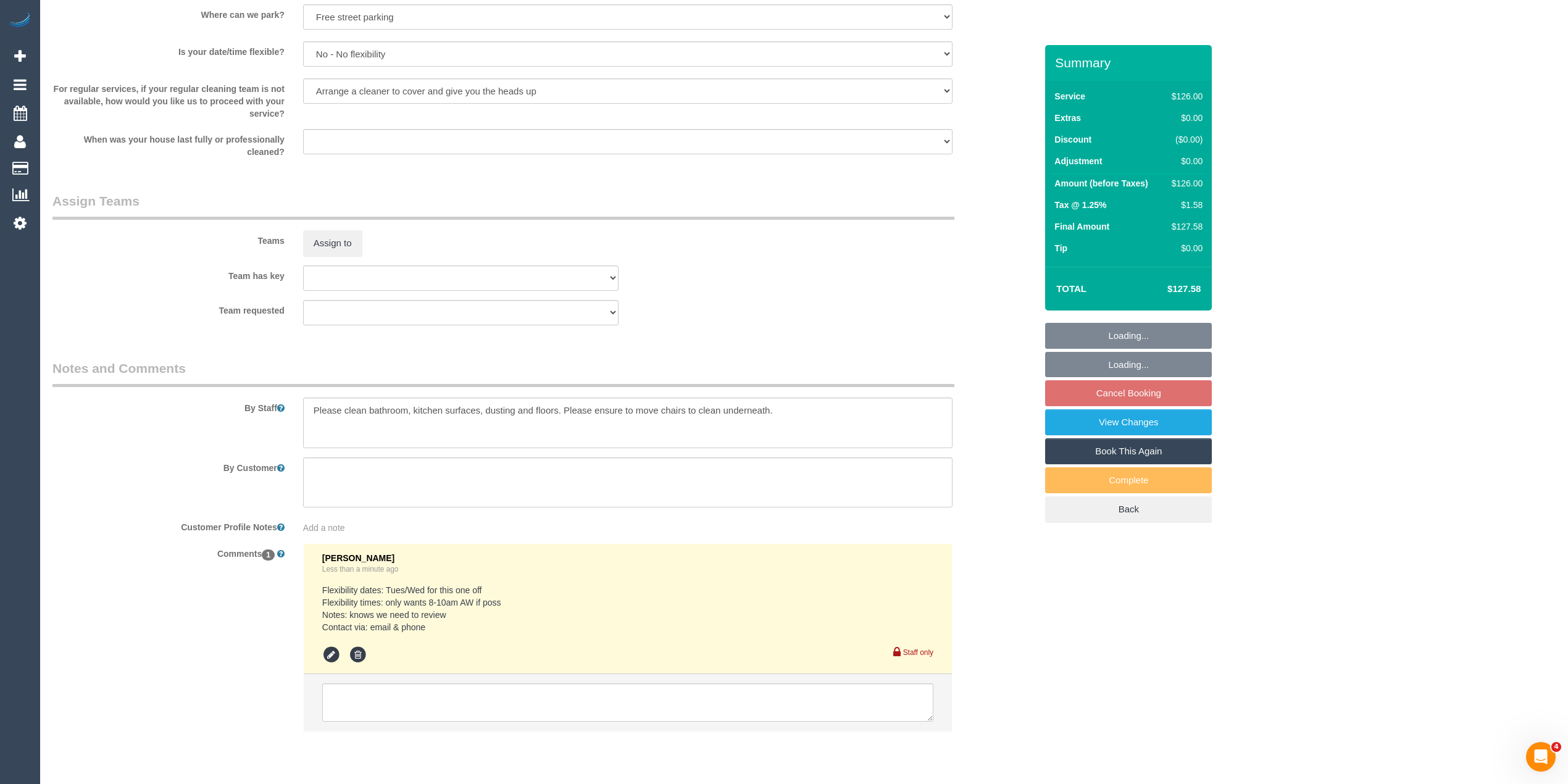
scroll to position [1299, 0]
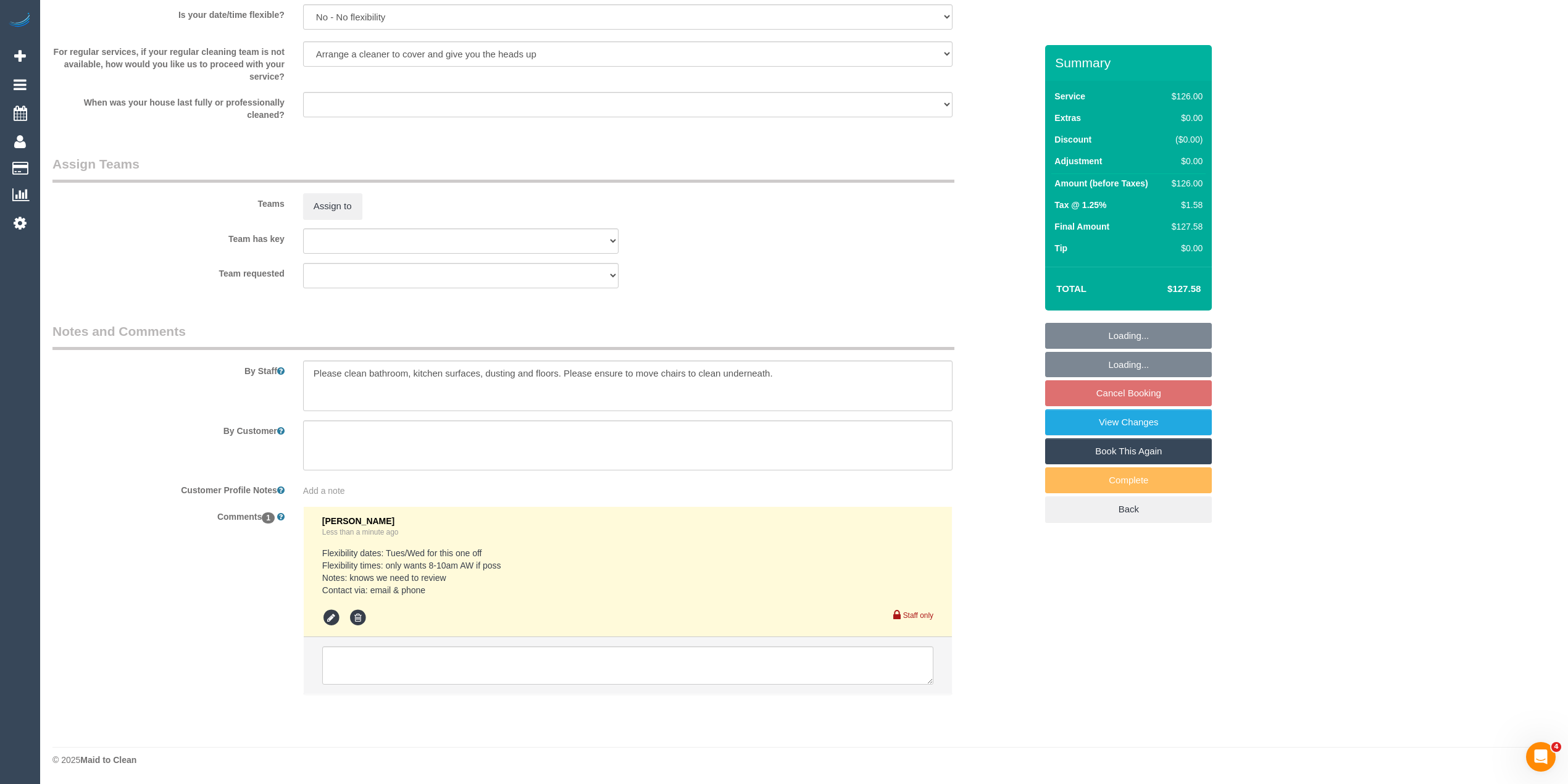
select select "object:1146"
drag, startPoint x: 848, startPoint y: 369, endPoint x: 293, endPoint y: 369, distance: 555.0
click at [294, 369] on div at bounding box center [627, 386] width 668 height 50
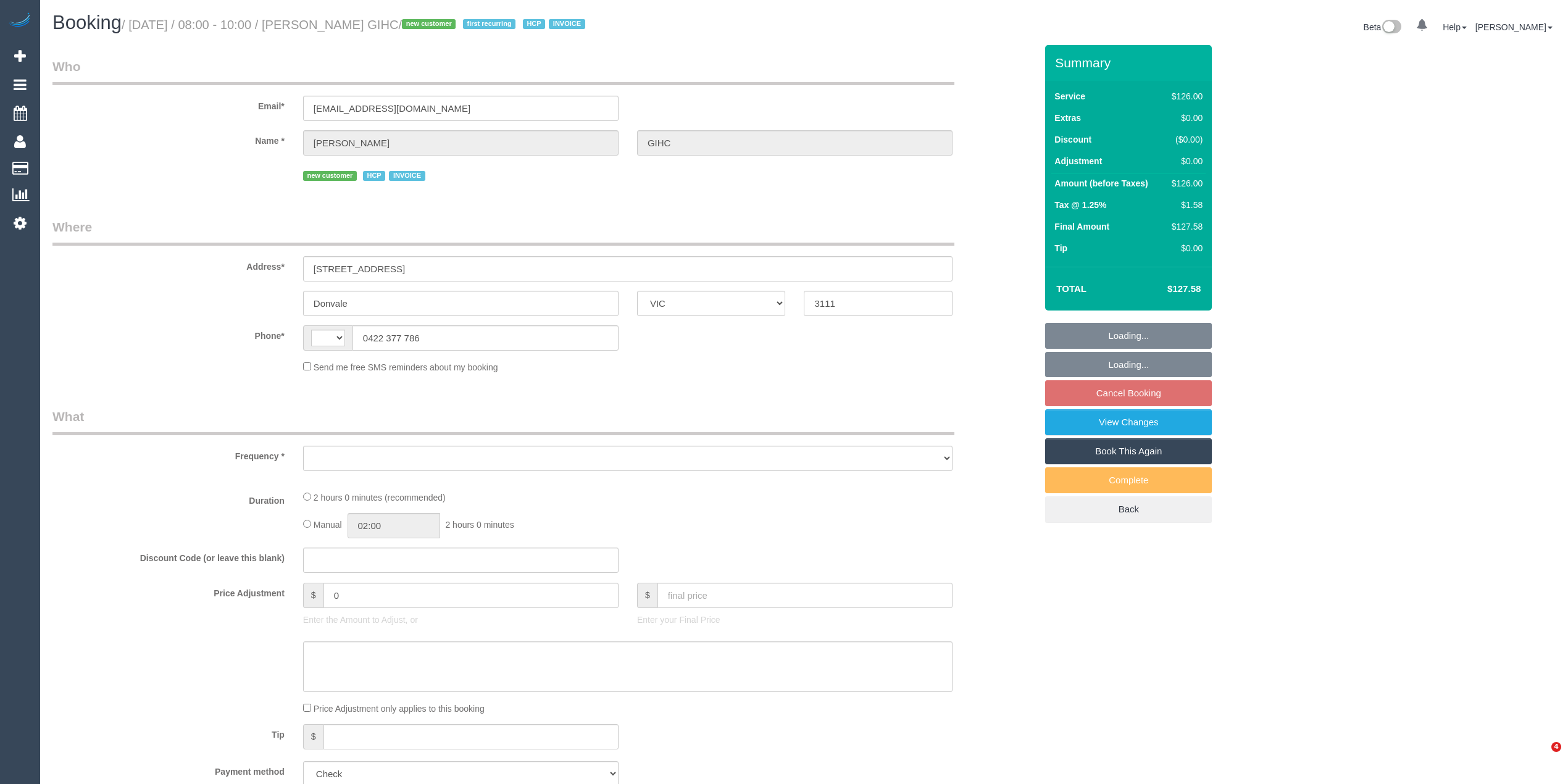
select select "VIC"
select select "string:AU"
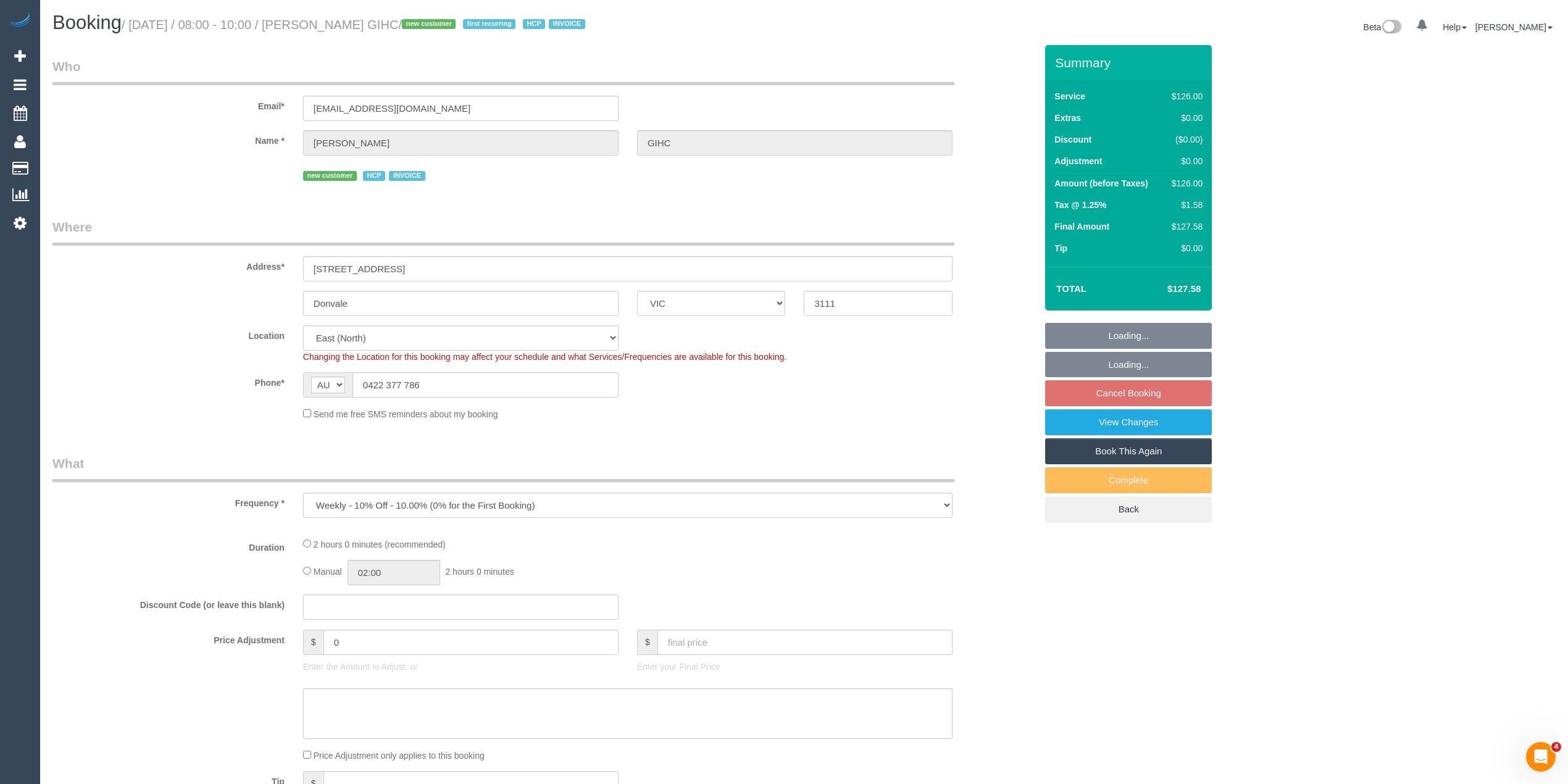
select select "object:532"
select select "spot2"
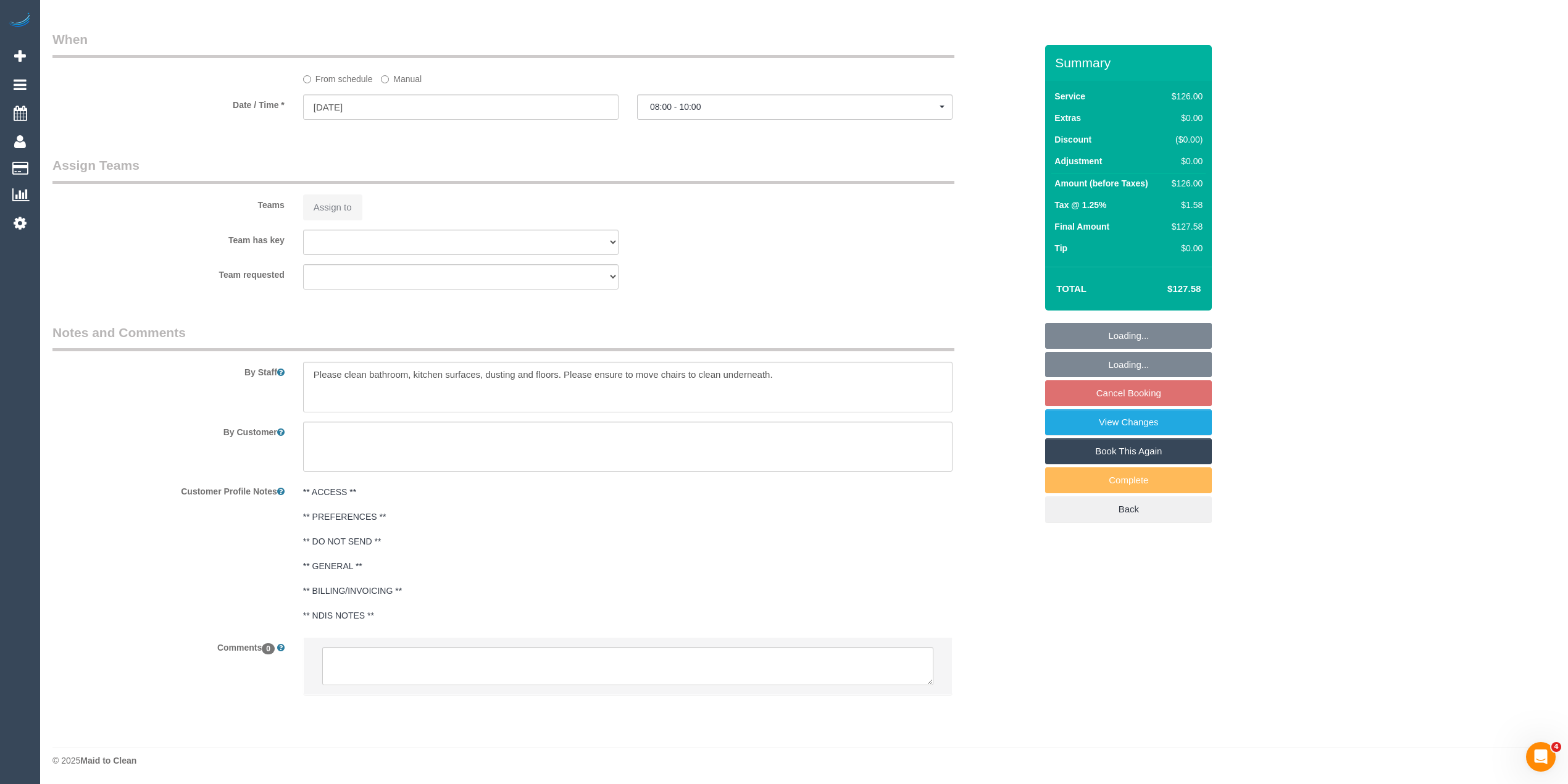
select select "120"
select select "number:28"
select select "number:14"
select select "number:19"
select select "number:25"
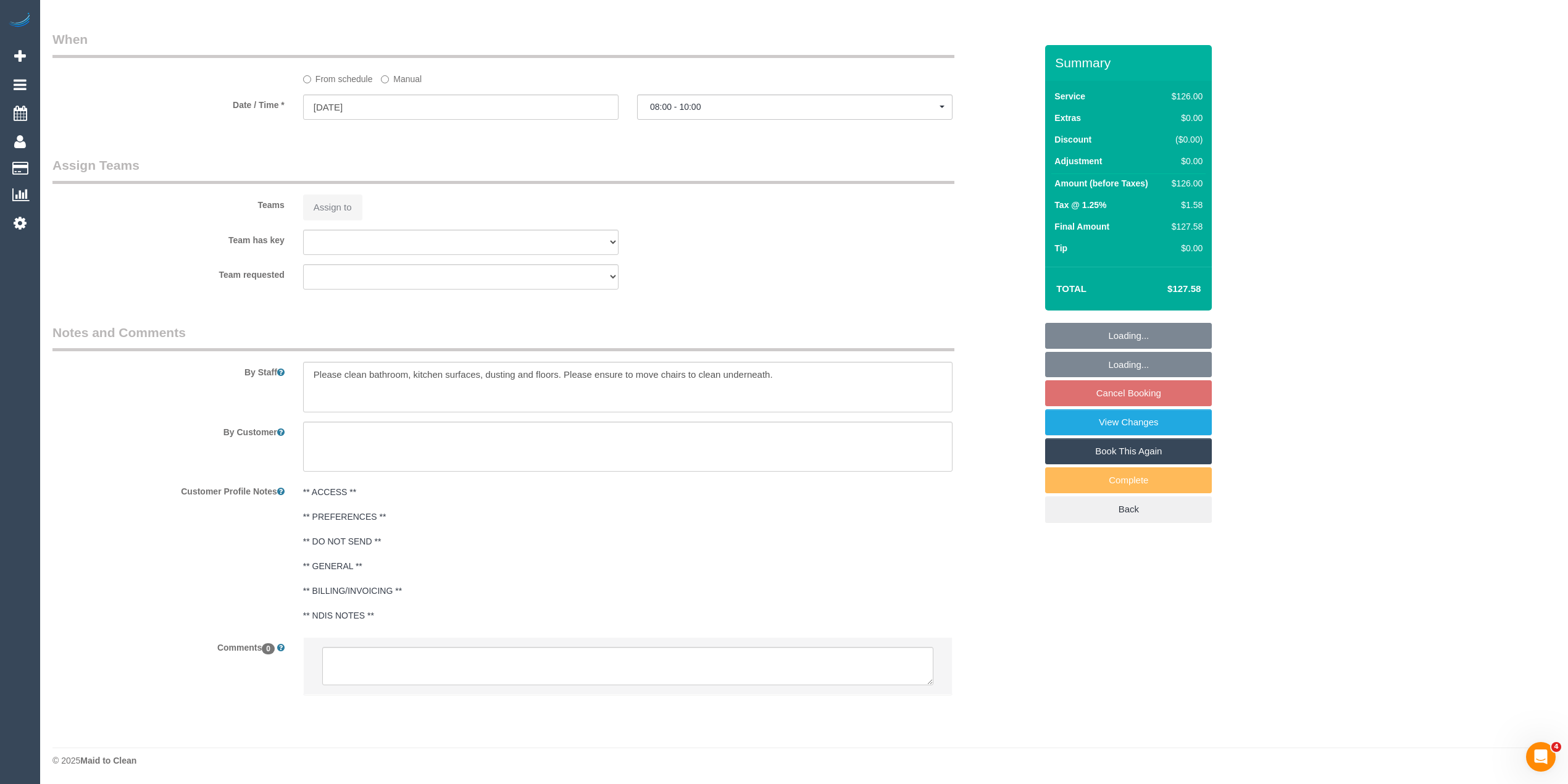
select select "number:34"
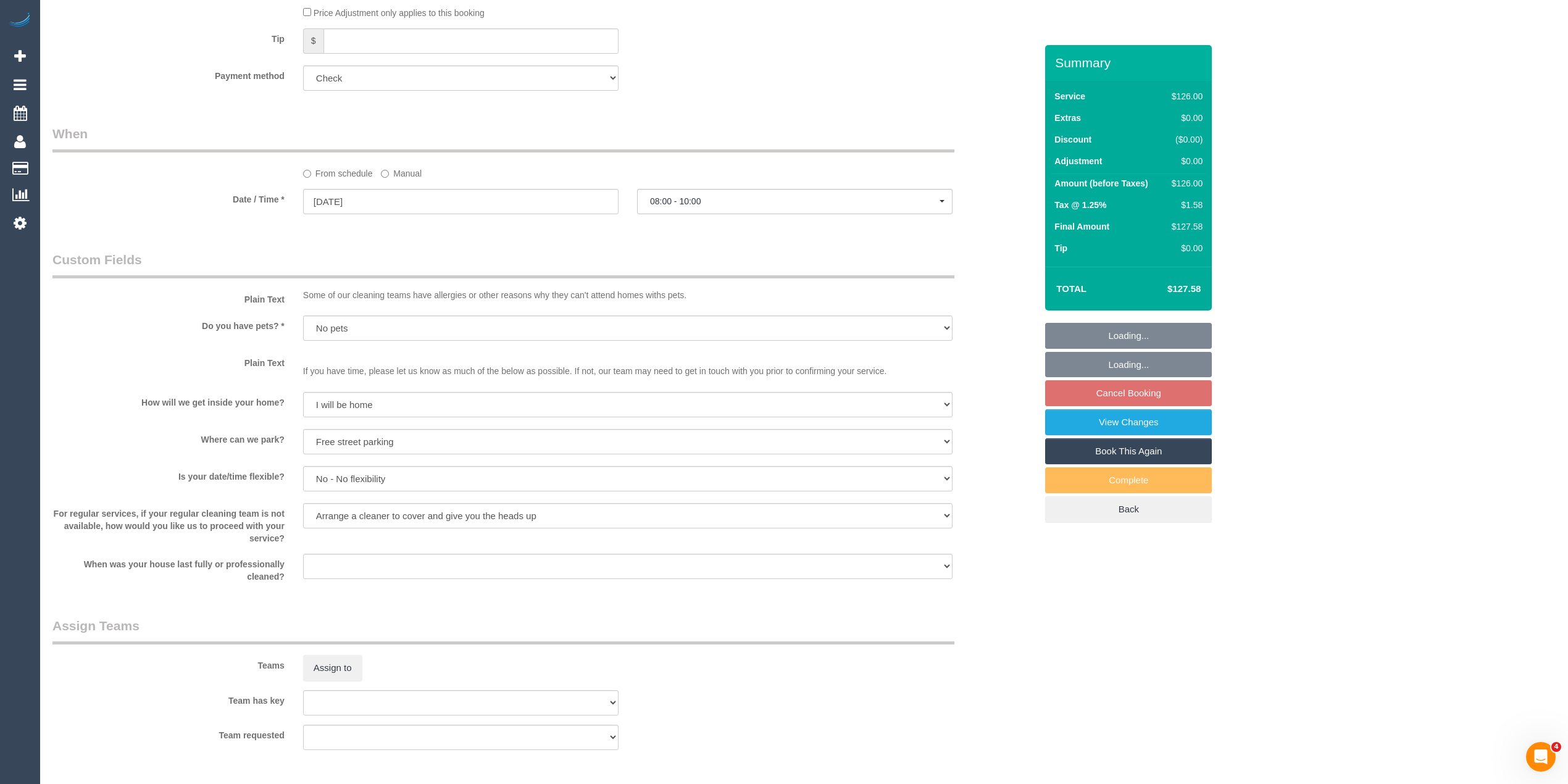
scroll to position [1298, 0]
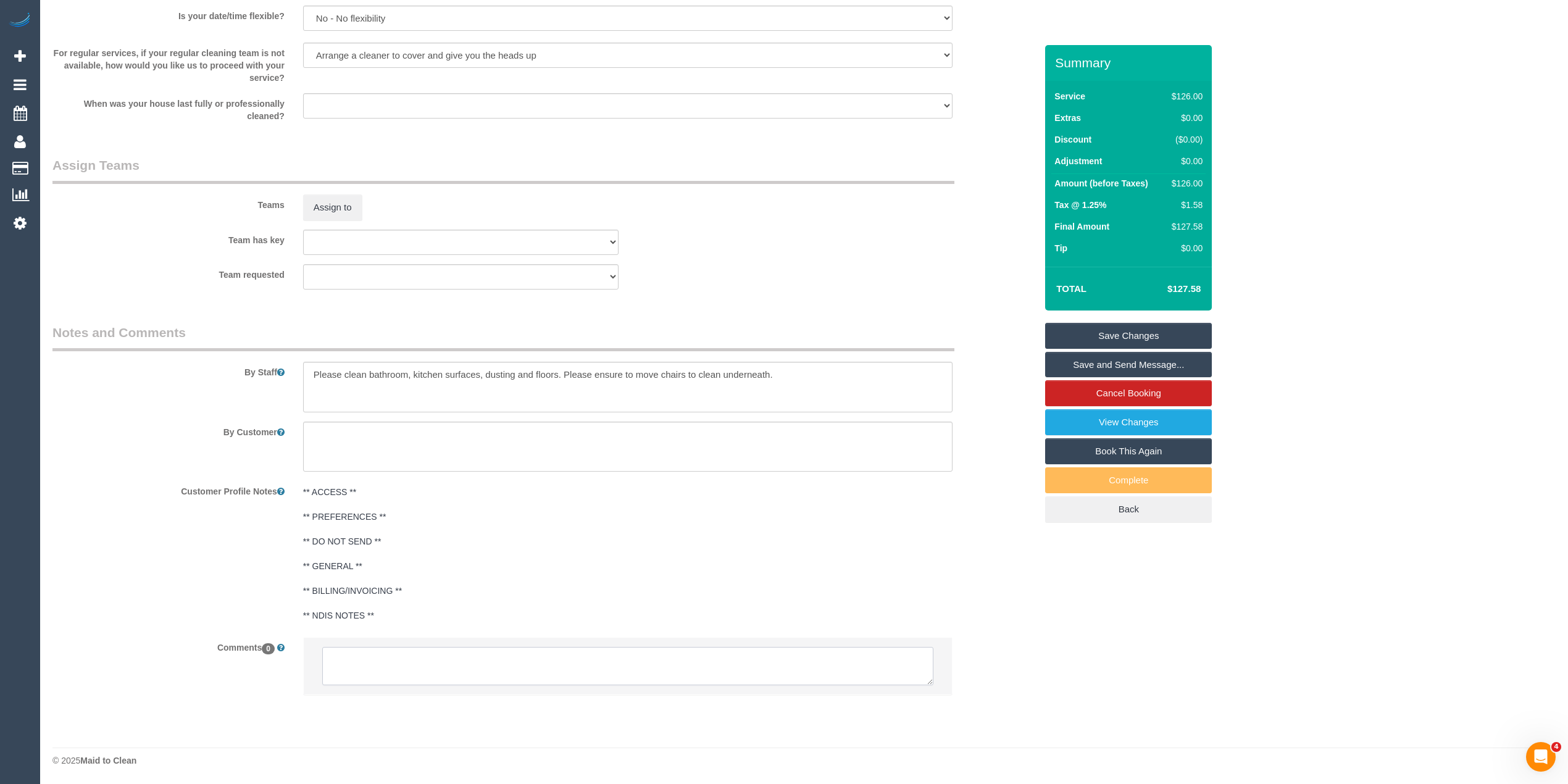
click at [374, 653] on textarea at bounding box center [627, 666] width 611 height 39
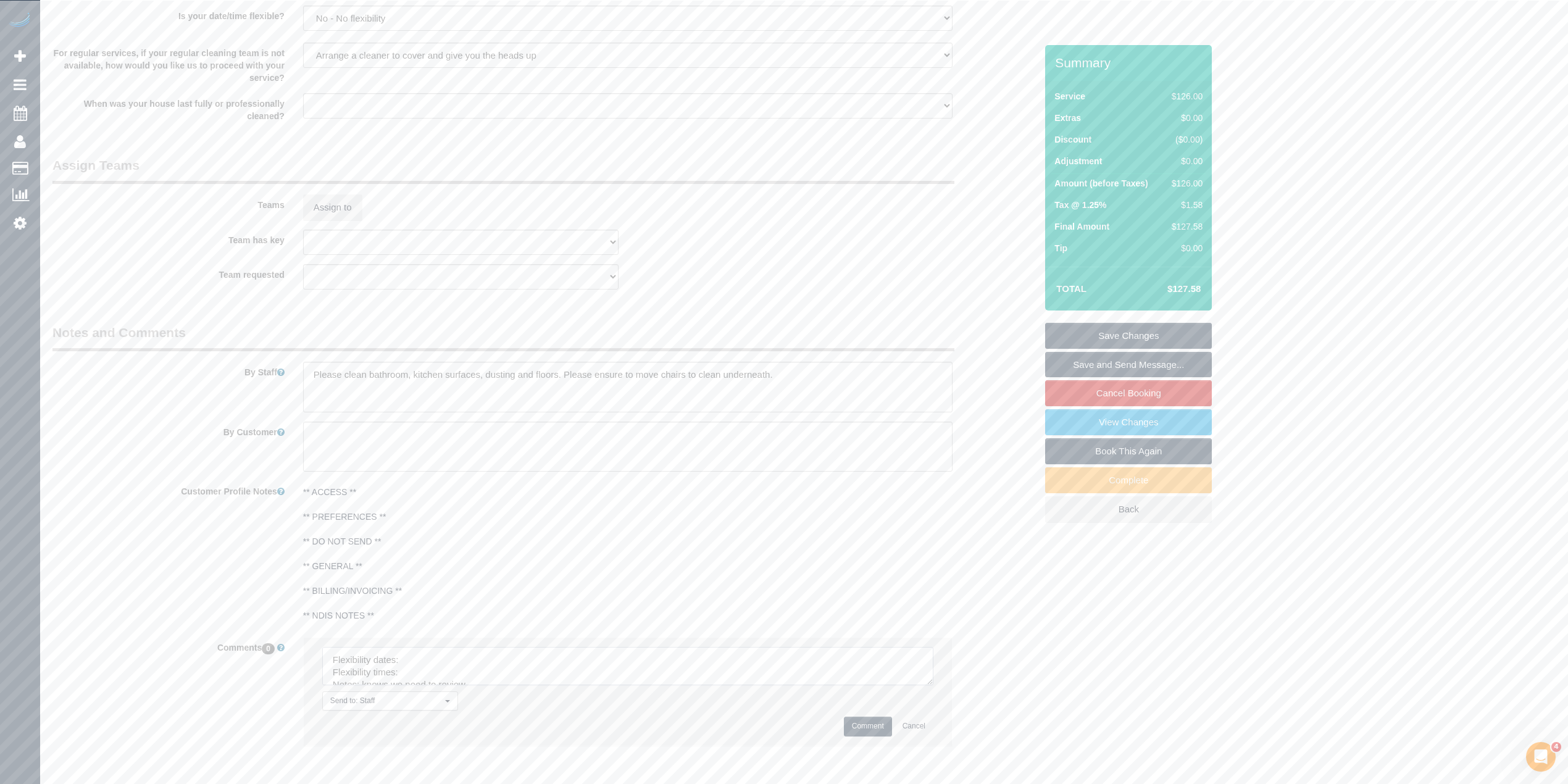
drag, startPoint x: 926, startPoint y: 677, endPoint x: 944, endPoint y: 731, distance: 56.9
click at [934, 685] on textarea at bounding box center [627, 666] width 611 height 39
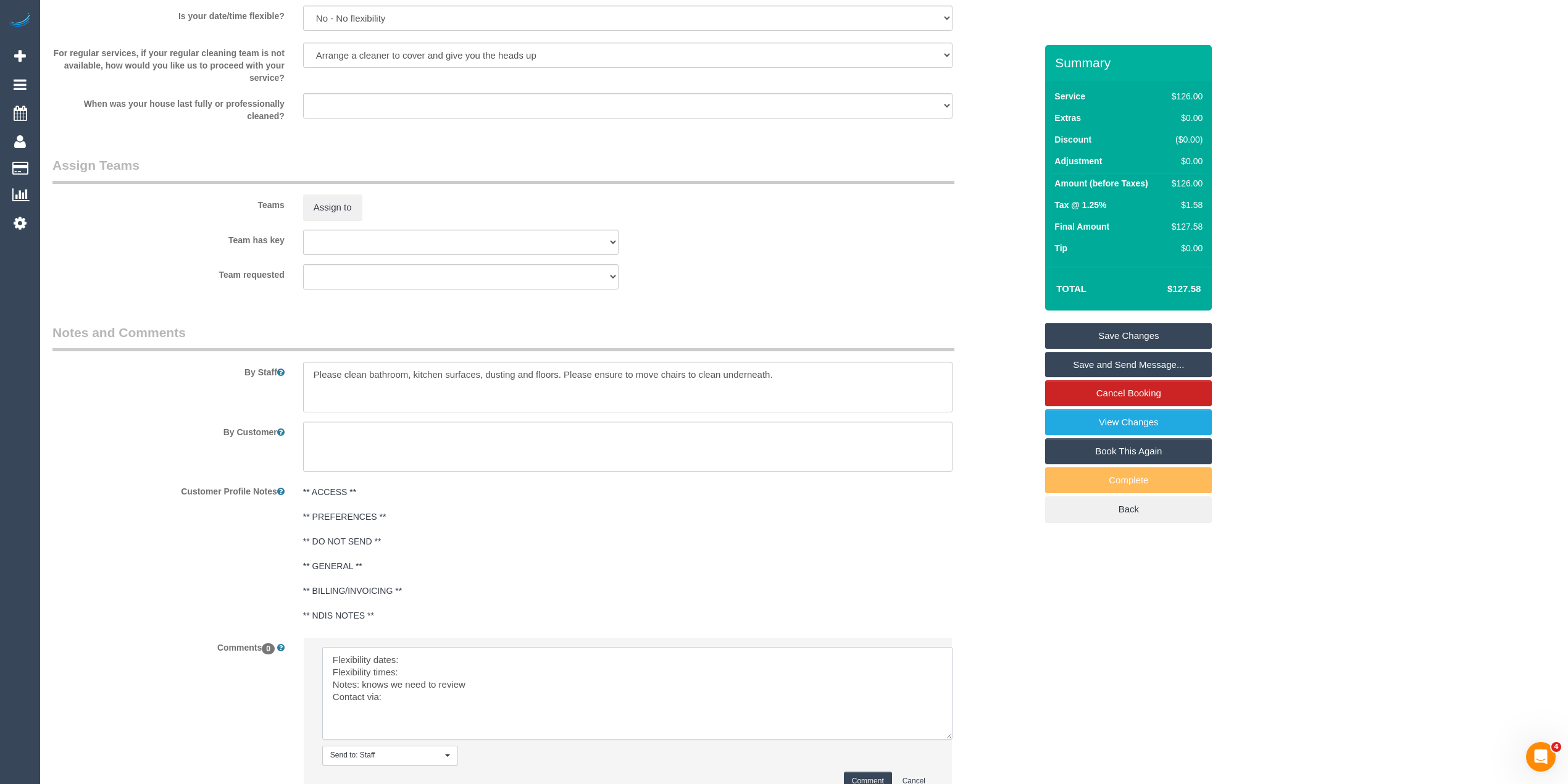
click at [422, 655] on textarea at bounding box center [637, 693] width 630 height 93
click at [423, 671] on textarea at bounding box center [637, 693] width 630 height 93
click at [418, 699] on textarea at bounding box center [637, 693] width 630 height 93
type textarea "Flexibility dates: Thursdays strongly preferred Flexibility times: wants 8-10am…"
click at [858, 777] on button "Comment" at bounding box center [868, 781] width 48 height 19
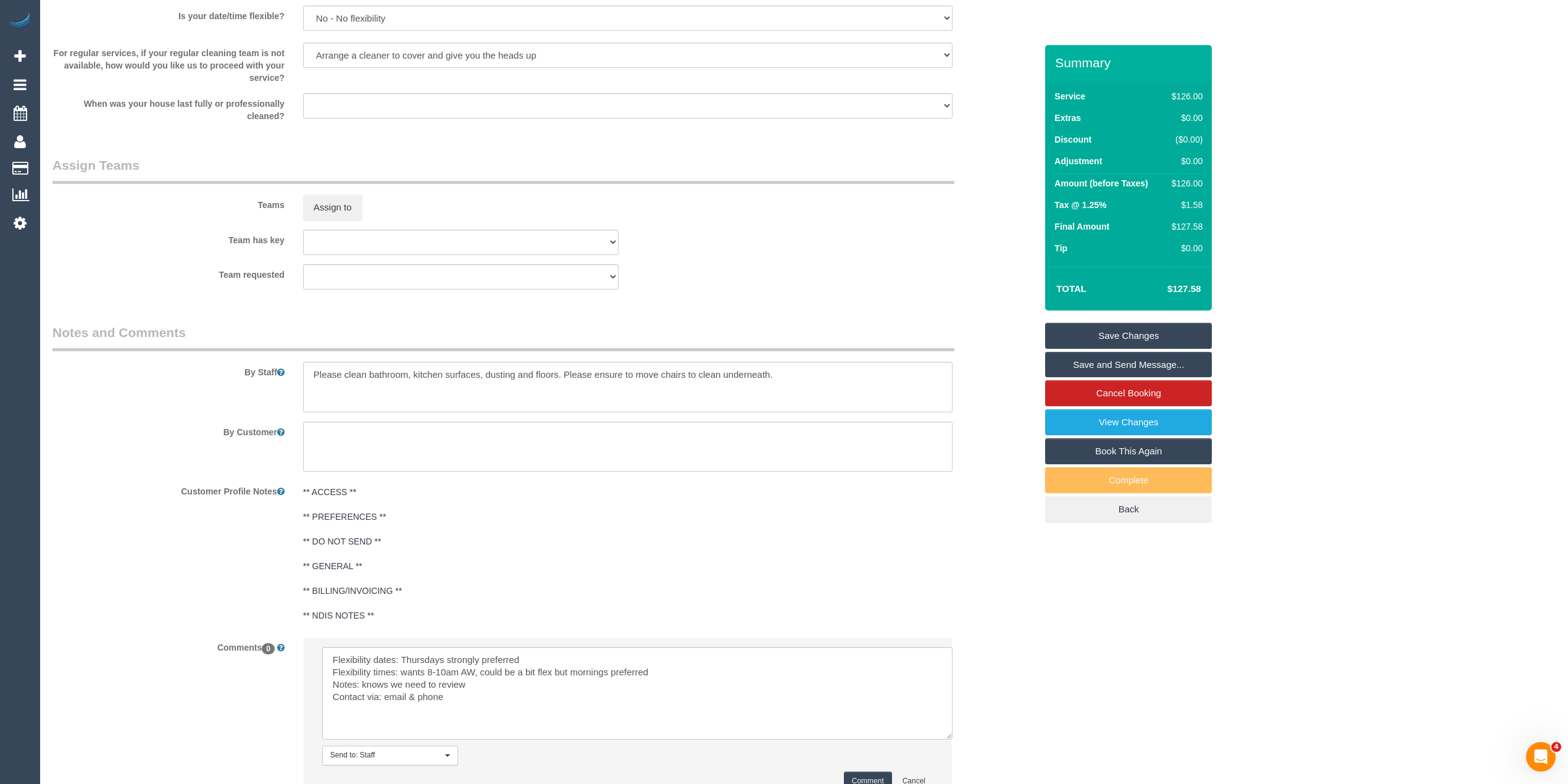
click at [860, 775] on button "Comment" at bounding box center [868, 781] width 48 height 19
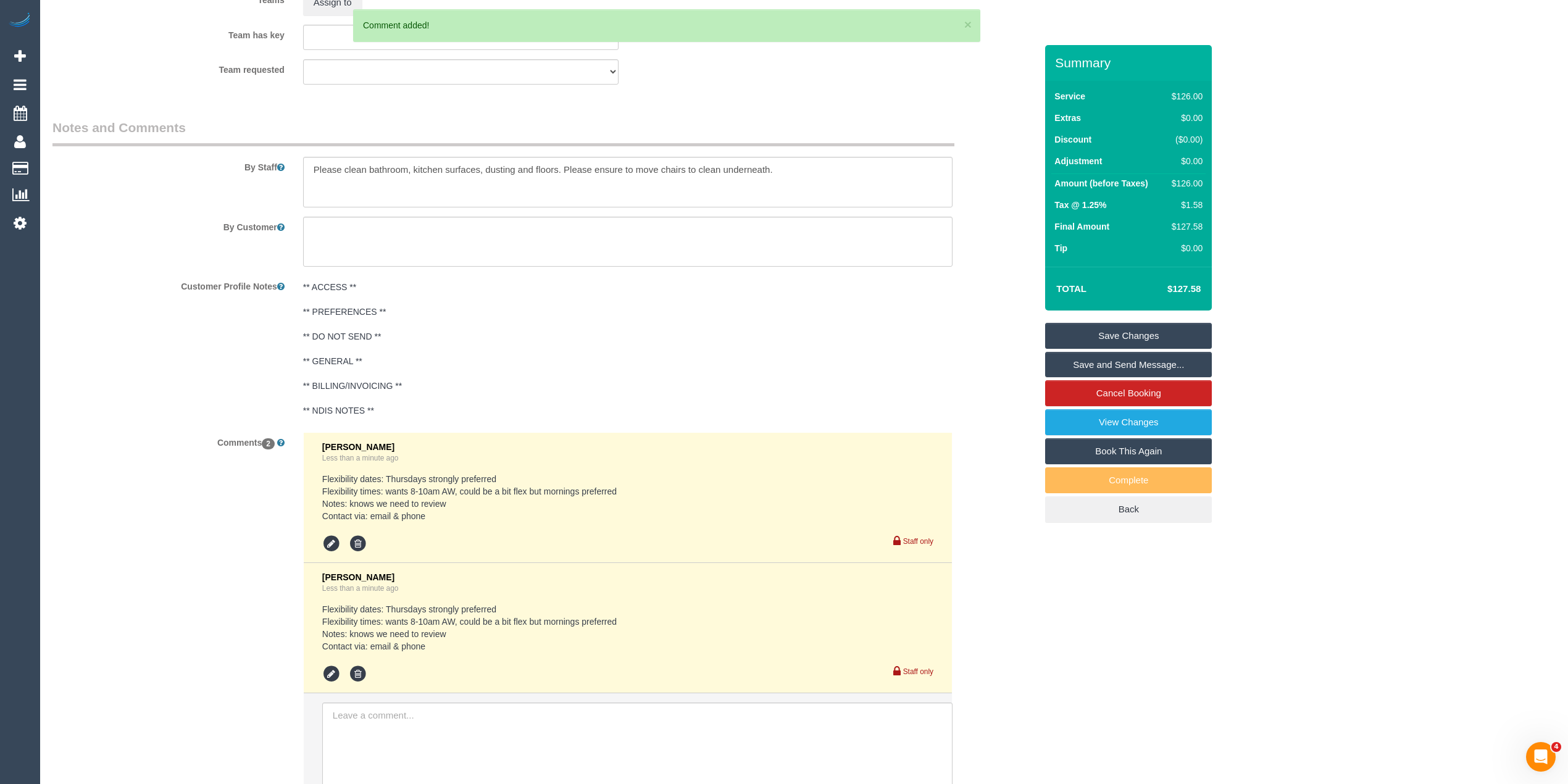
scroll to position [1541, 0]
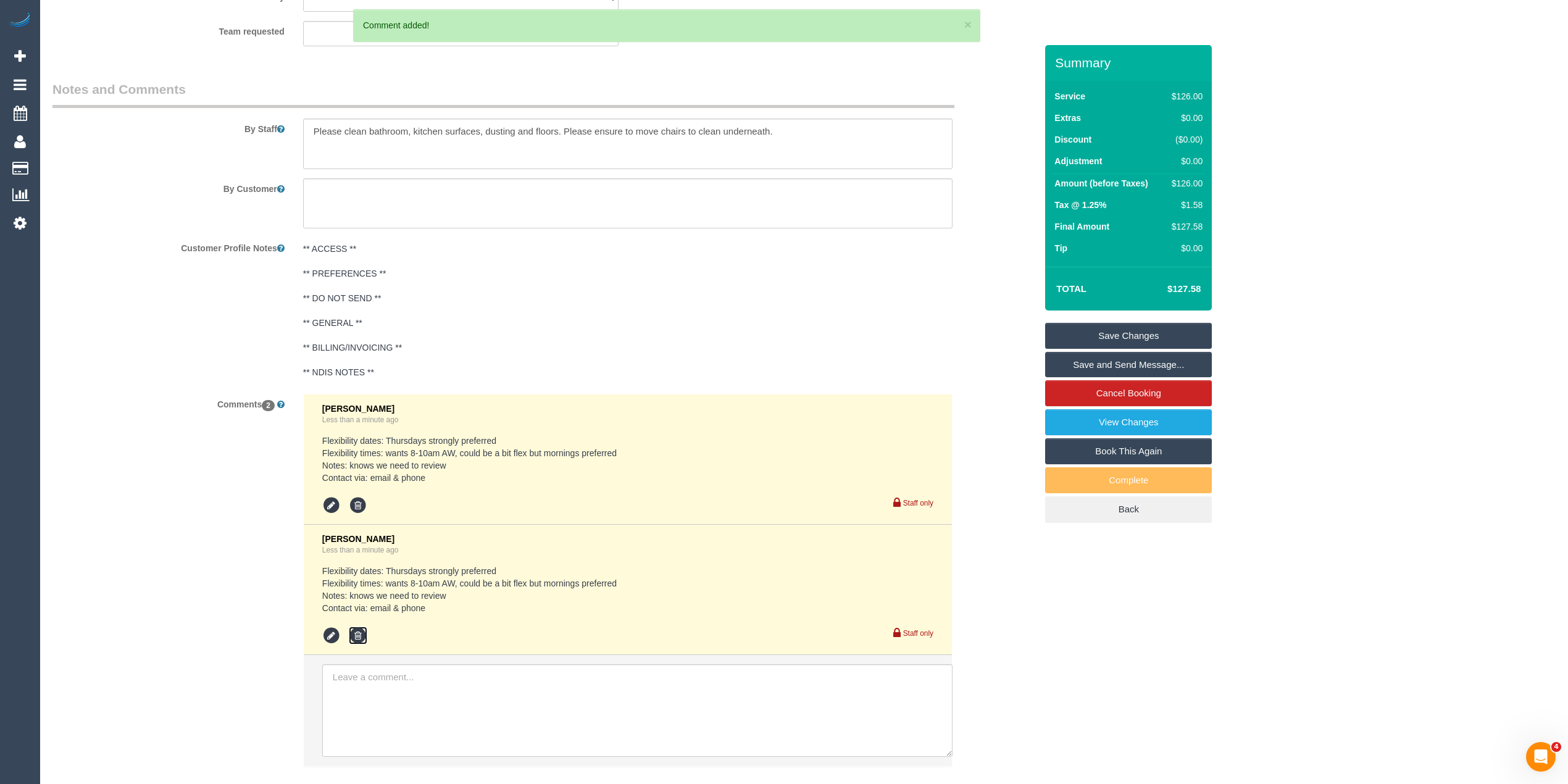
click at [353, 635] on icon at bounding box center [358, 636] width 19 height 19
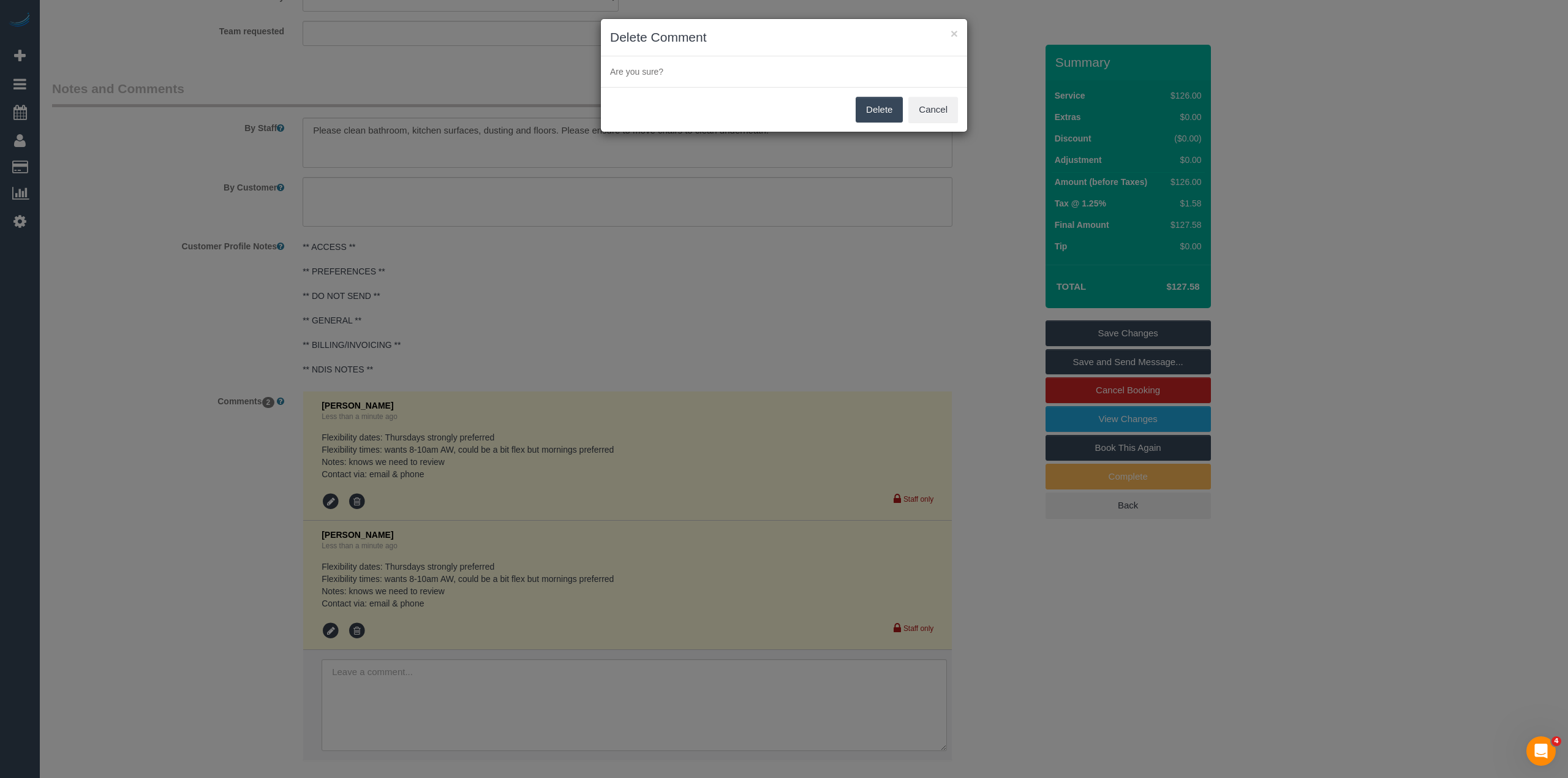
click at [873, 108] on button "Delete" at bounding box center [879, 110] width 47 height 26
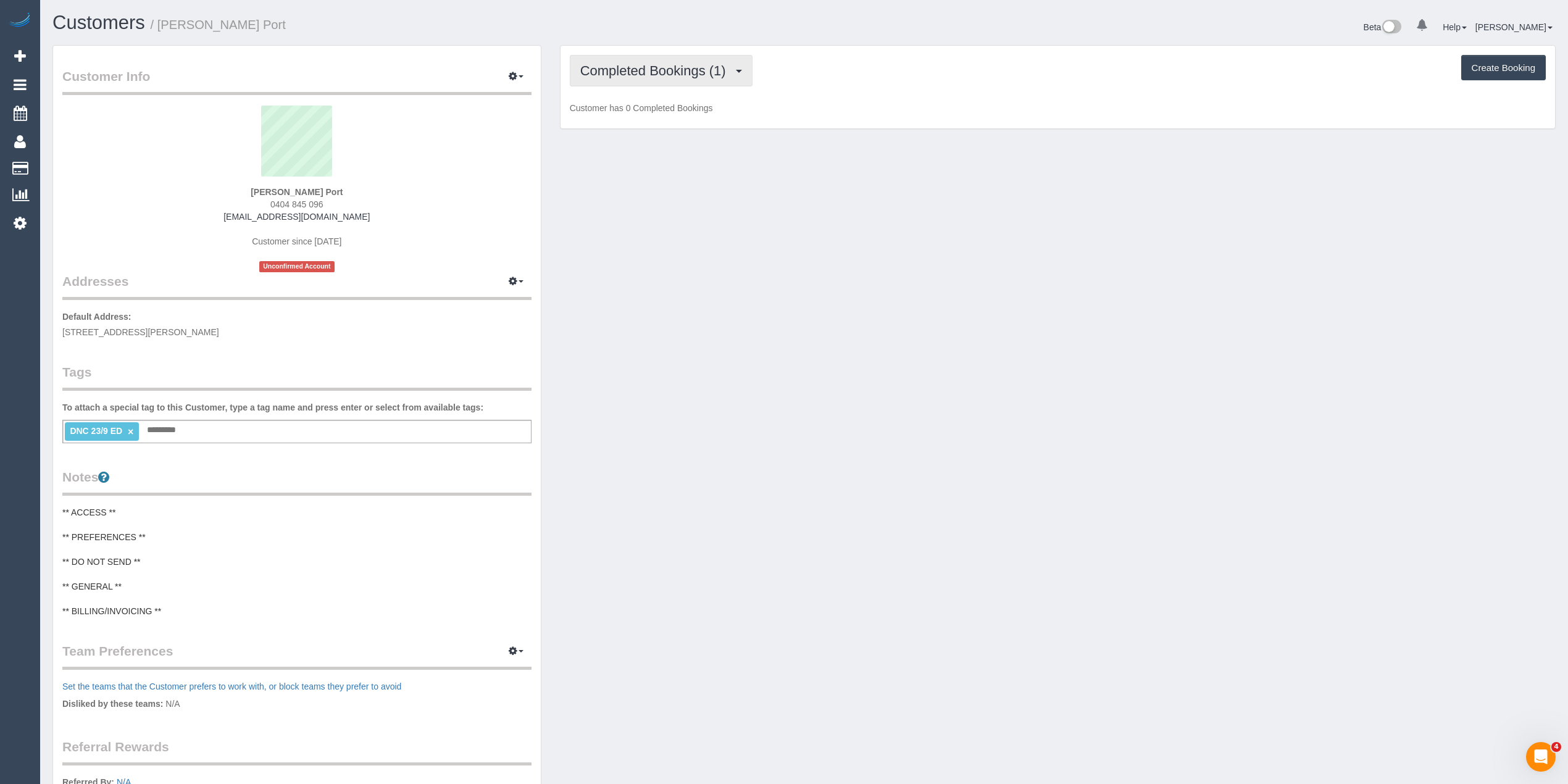
click at [616, 69] on span "Completed Bookings (1)" at bounding box center [656, 70] width 152 height 16
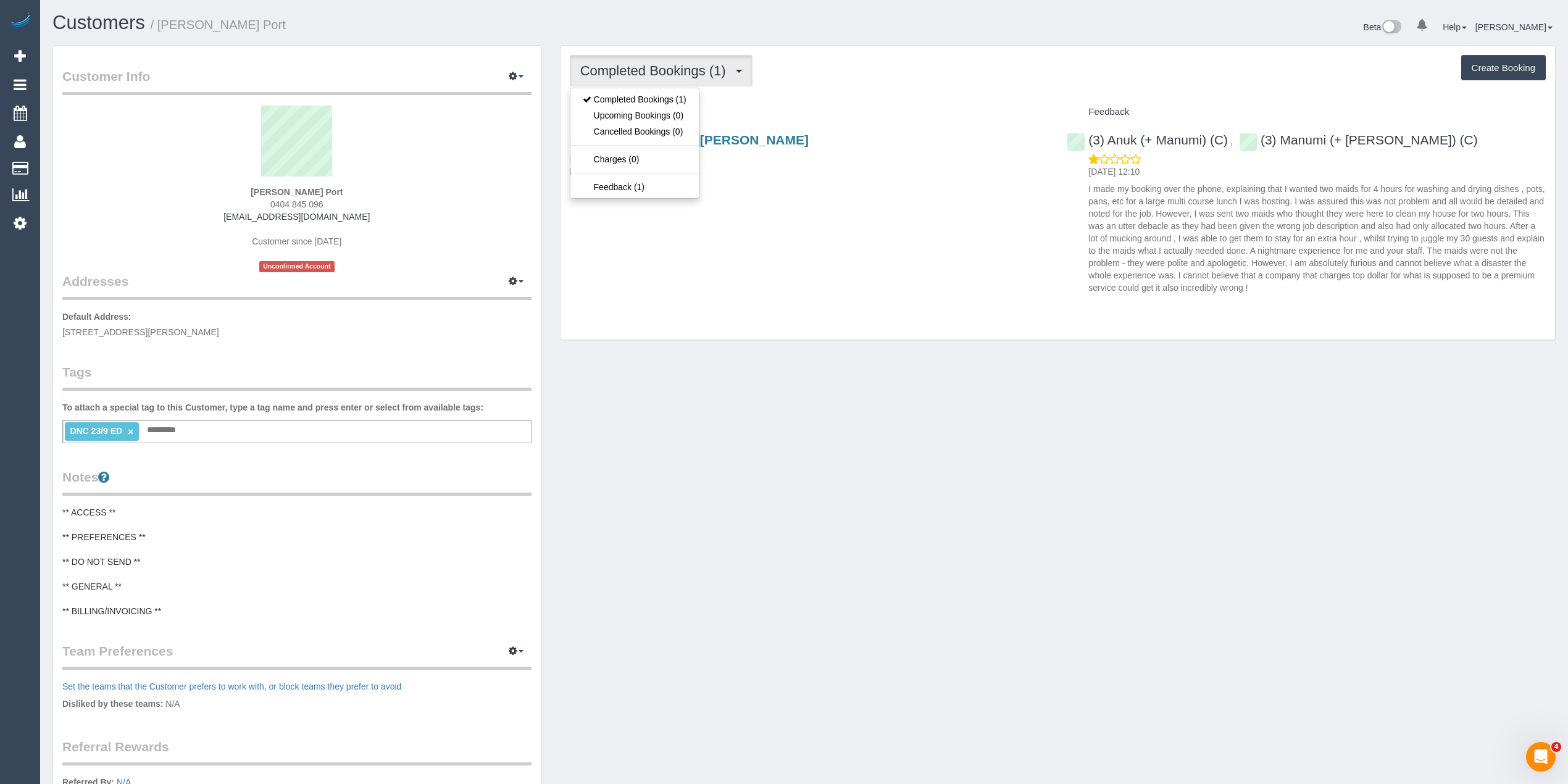
click at [937, 70] on div "Completed Bookings (1) Completed Bookings (1) Upcoming Bookings (0) Cancelled B…" at bounding box center [1058, 70] width 976 height 31
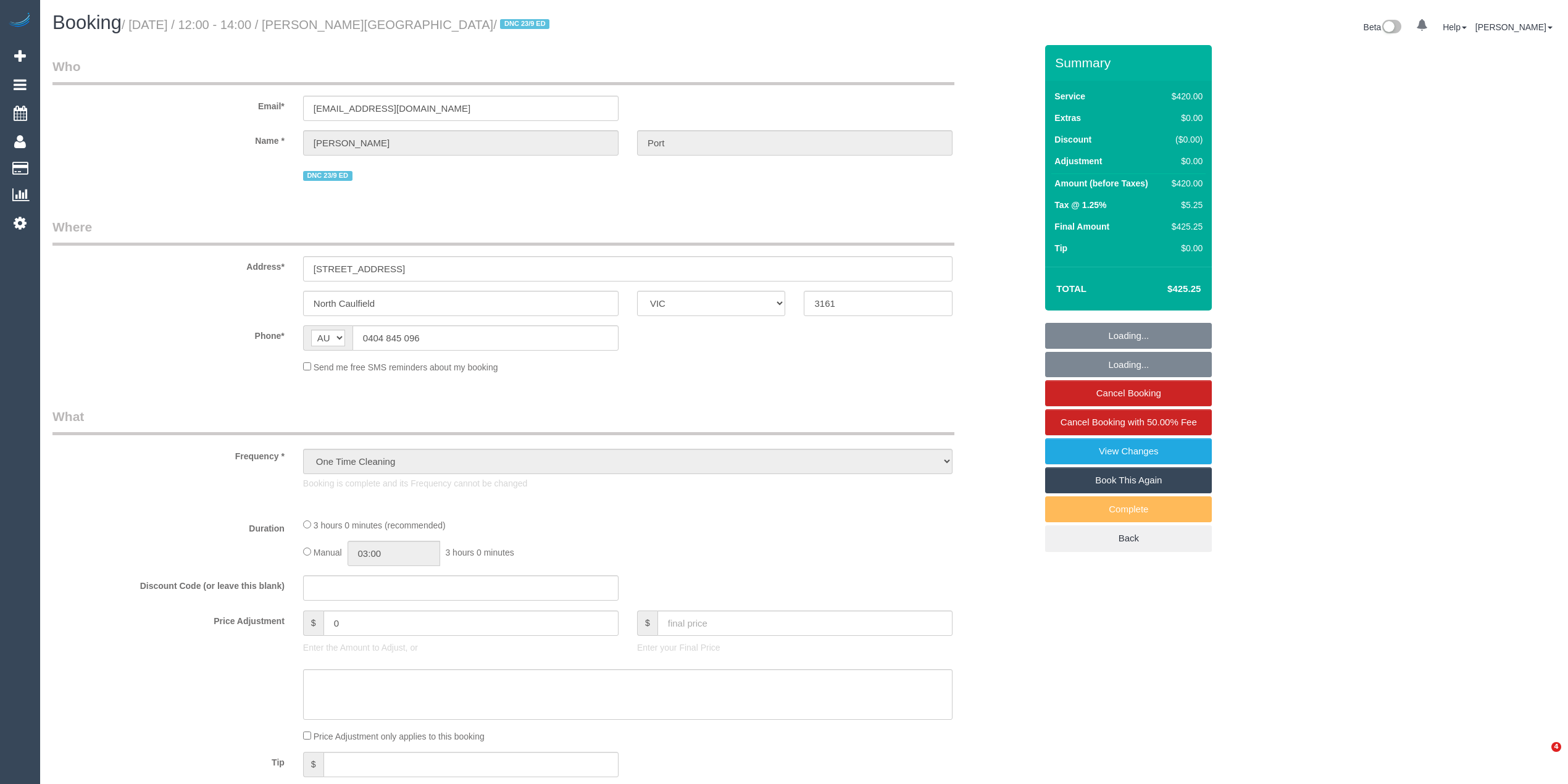
select select "VIC"
select select "spot1"
select select "2"
select select "180"
select select "number:27"
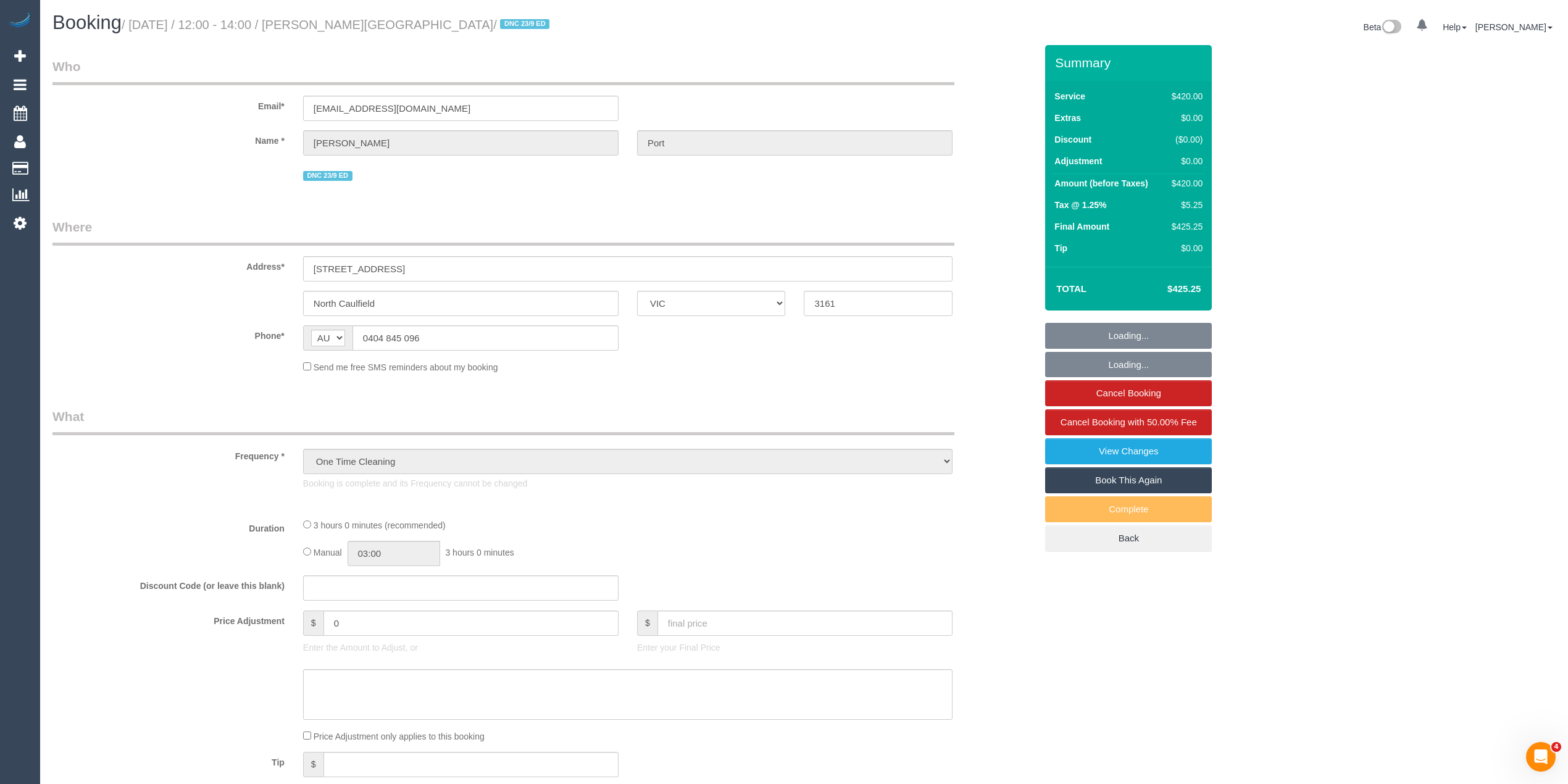
select select "number:14"
select select "number:19"
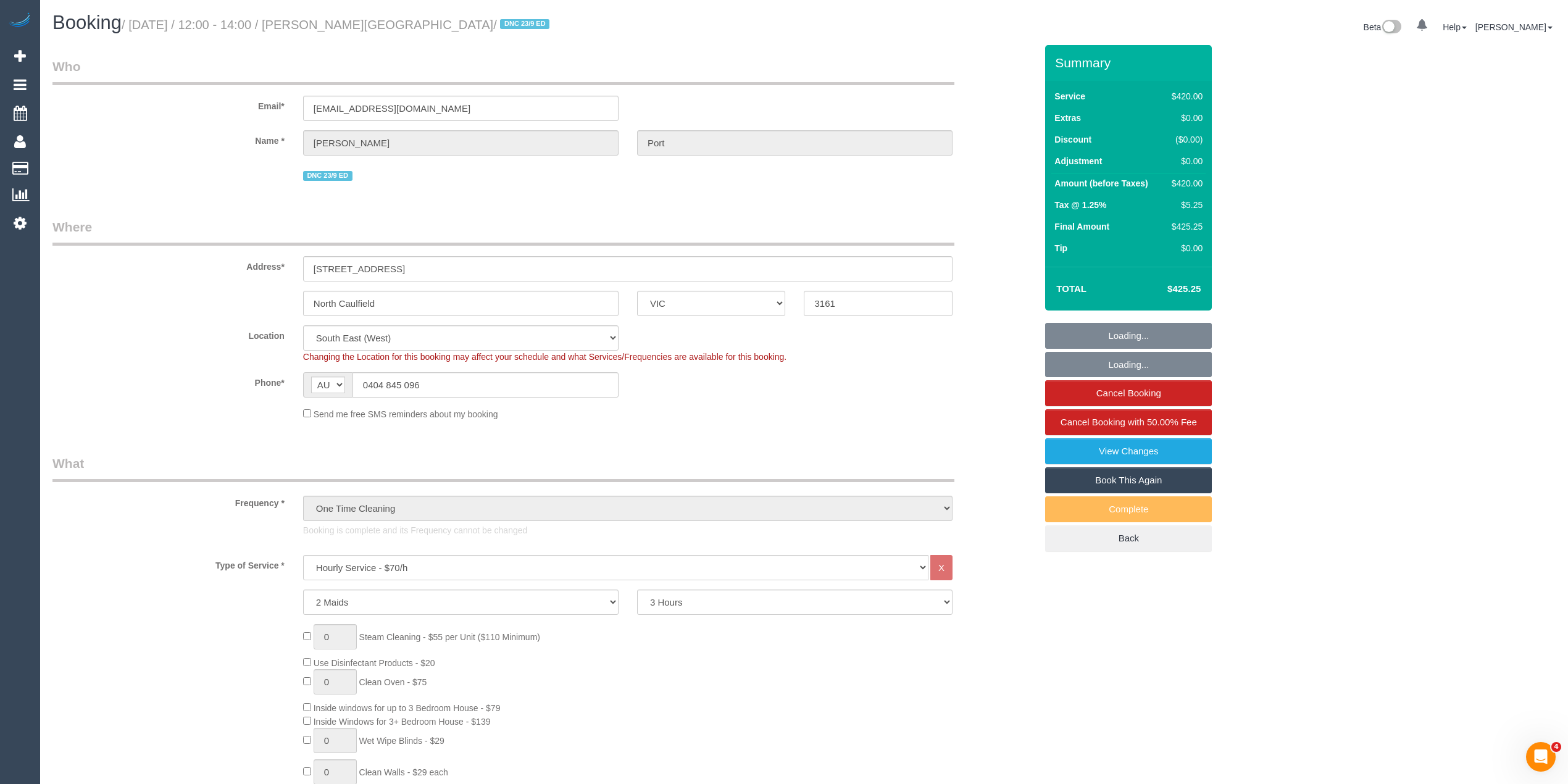
select select "object:1420"
select select "spot6"
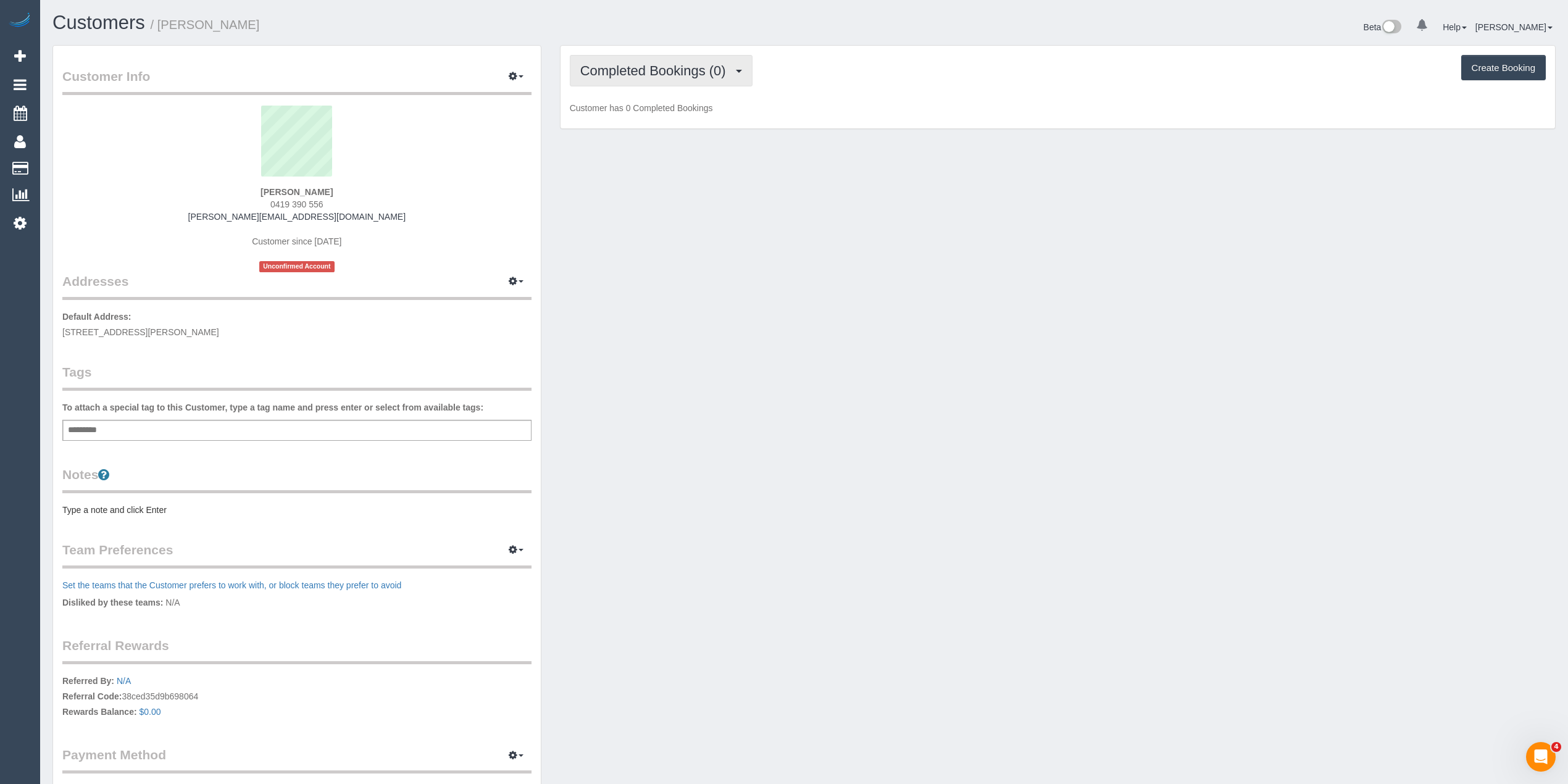
click at [595, 72] on span "Completed Bookings (0)" at bounding box center [656, 70] width 152 height 16
click at [633, 67] on span "Completed Bookings (0)" at bounding box center [656, 70] width 152 height 16
click at [613, 62] on button "Completed Bookings (0)" at bounding box center [661, 70] width 182 height 31
click at [636, 117] on link "Upcoming Bookings (1)" at bounding box center [634, 116] width 128 height 16
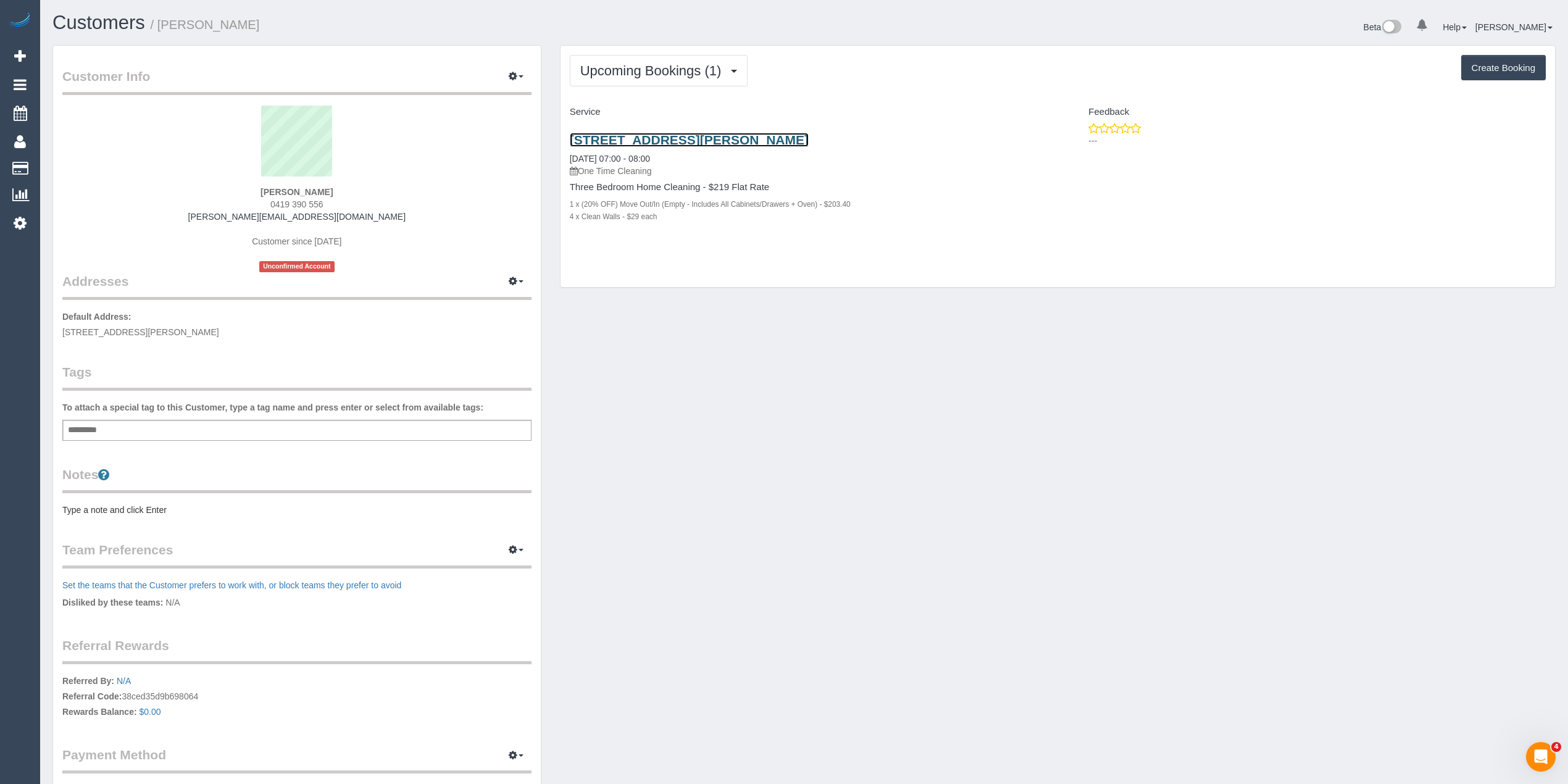
click at [646, 139] on link "169 Anderson Road, Fawkner, VIC 3060" at bounding box center [689, 139] width 239 height 14
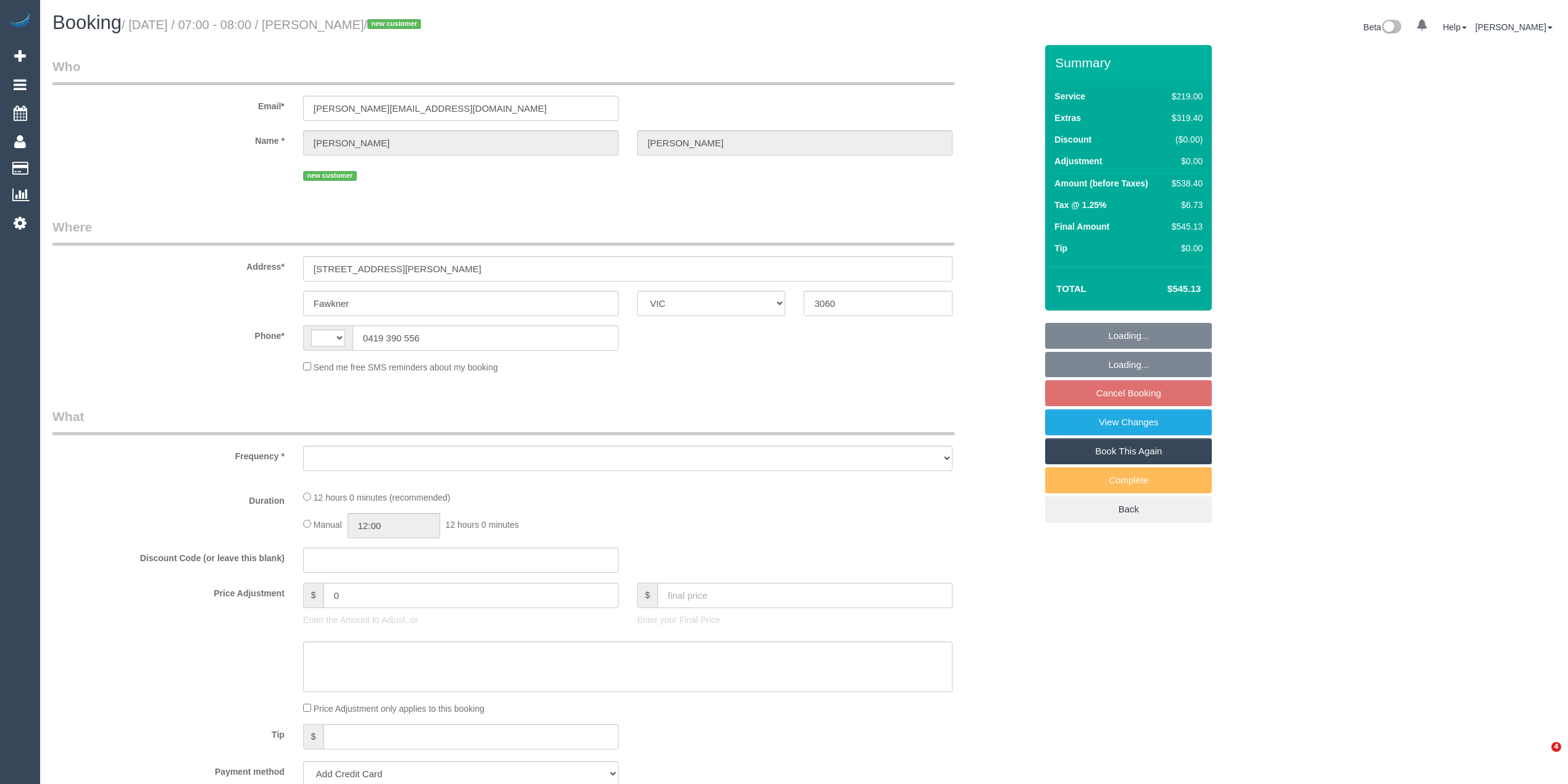
select select "VIC"
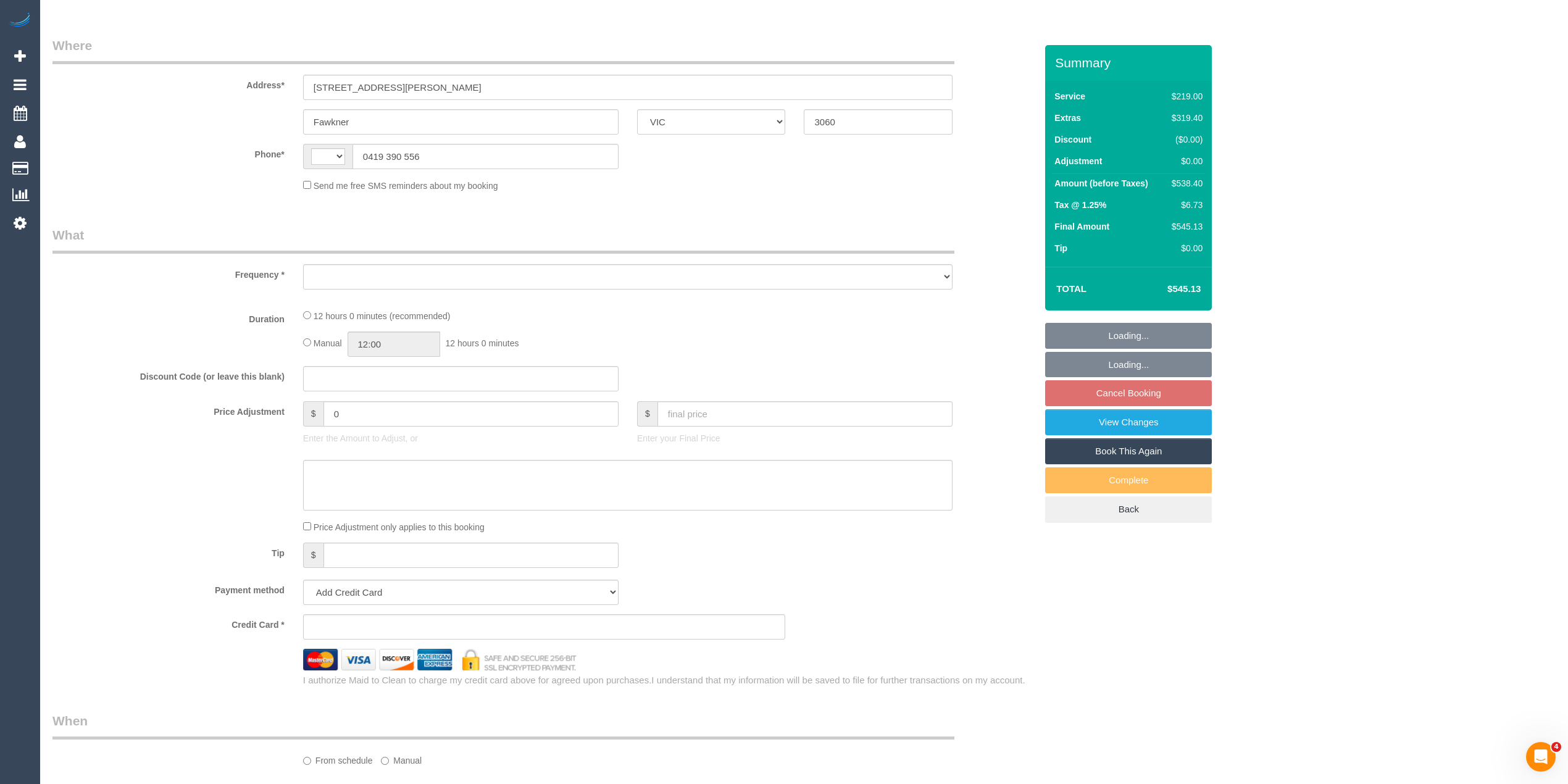
scroll to position [694, 0]
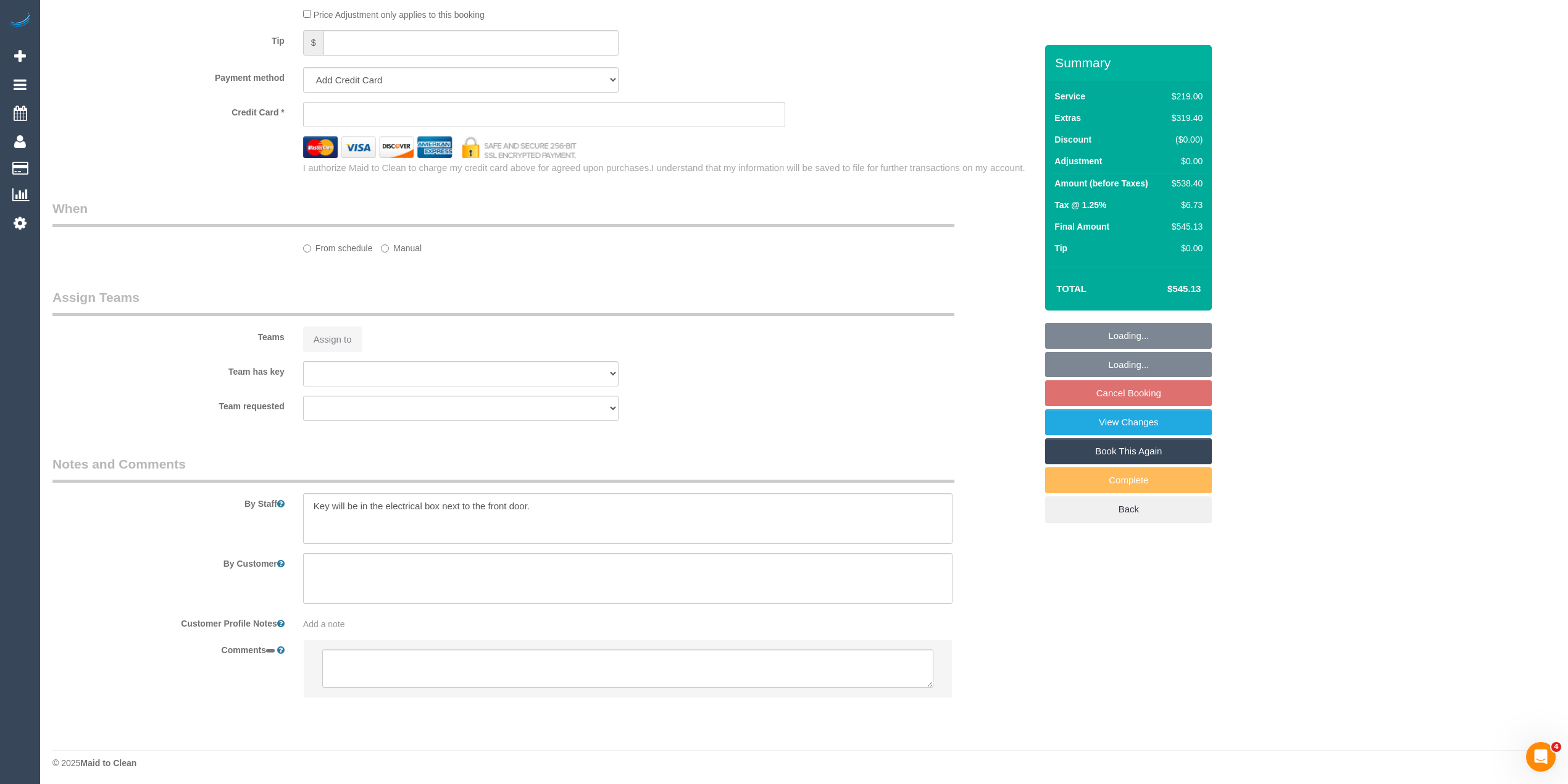
select select "string:stripe-pm_1SB8Ff2GScqysDRVFdnal2N8"
select select "string:AU"
select select "object:627"
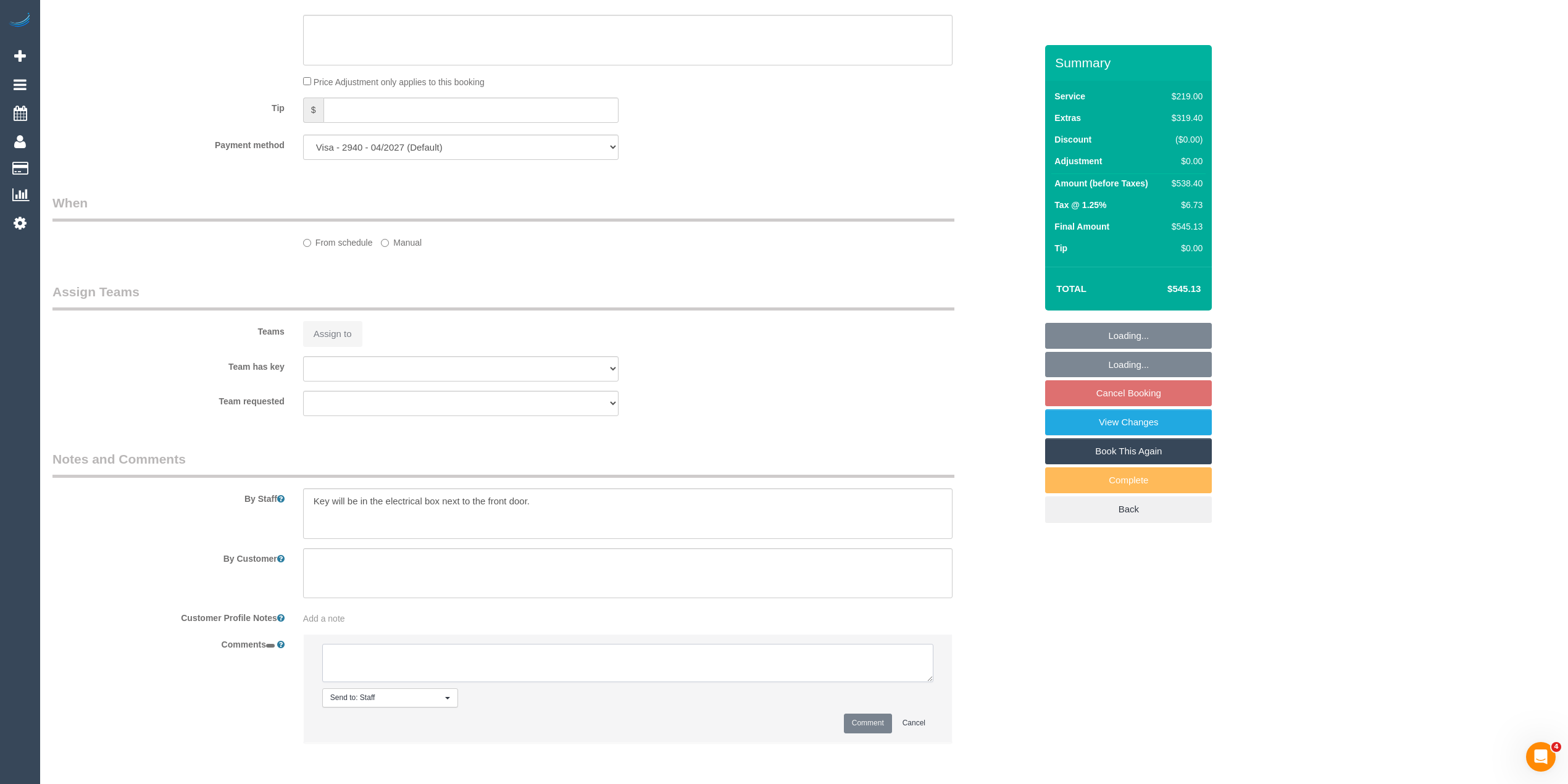
click at [386, 670] on li "Send to: Staff Nothing selected Send to: Staff Send to: Customer Send to: Team …" at bounding box center [628, 688] width 648 height 108
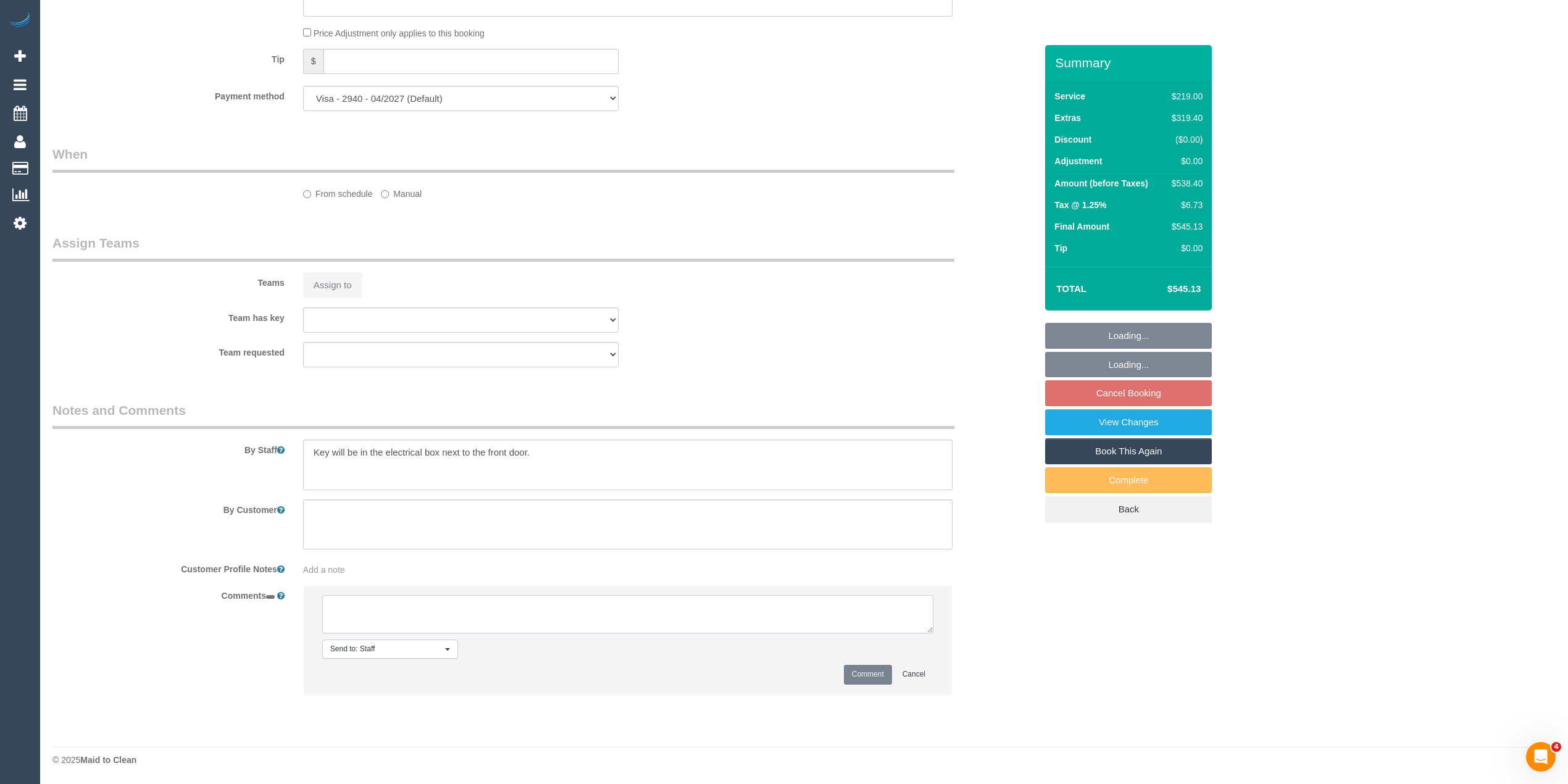
select select "spot1"
select select "number:28"
select select "number:15"
select select "number:18"
select select "number:25"
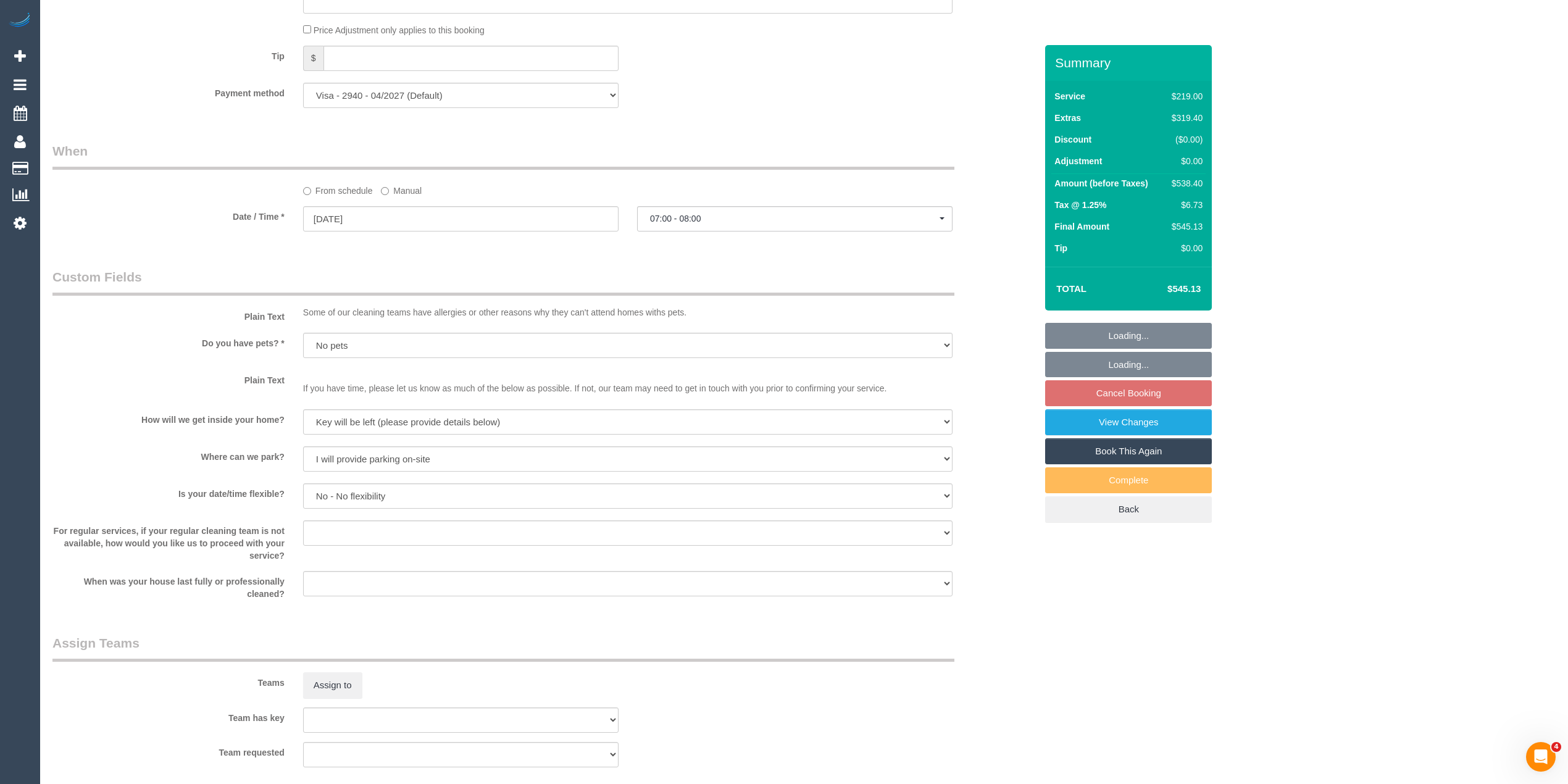
scroll to position [1448, 0]
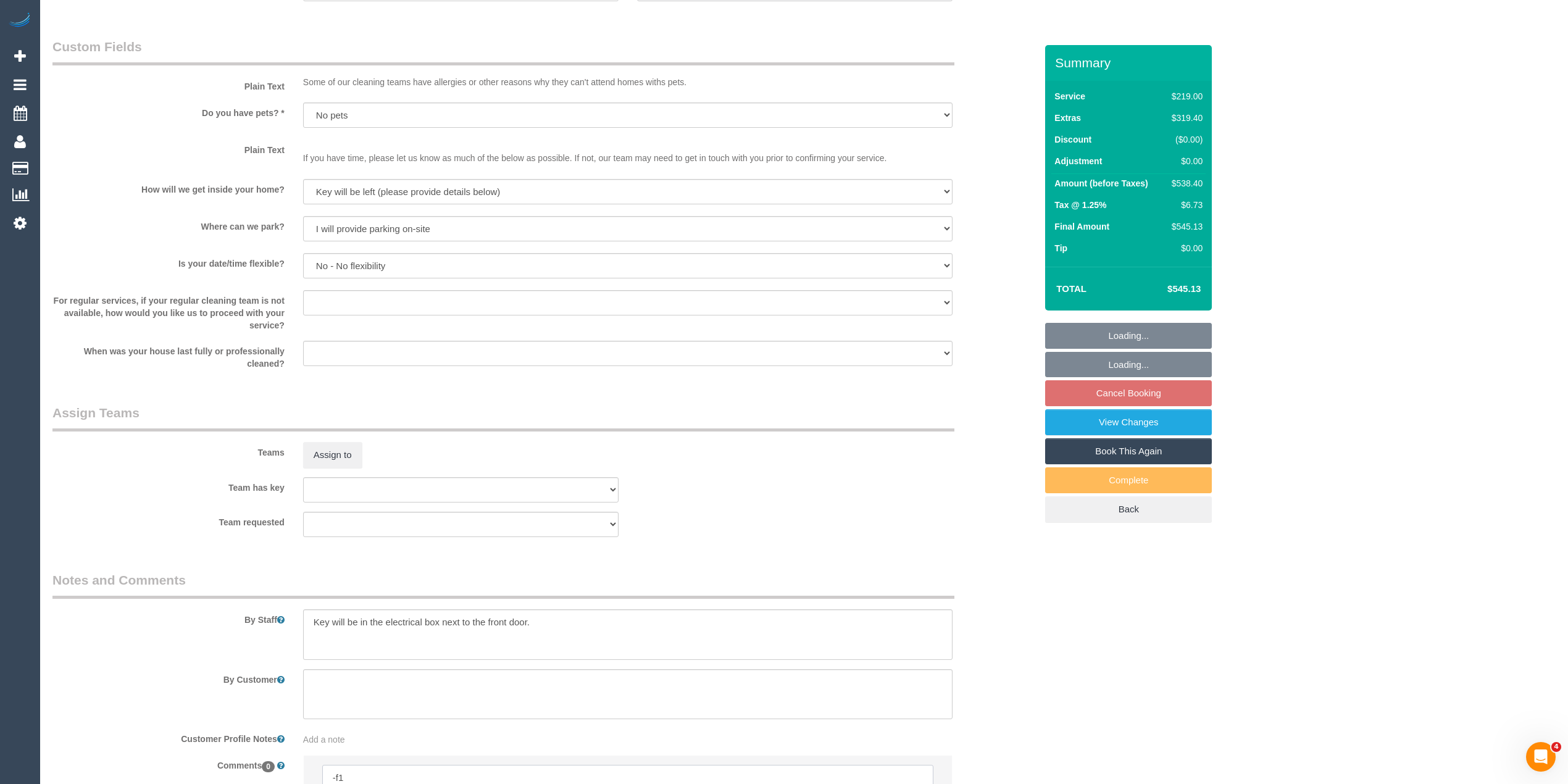
type textarea "Flexibility dates: Flexibility times: Notes: knows we need to review Contact vi…"
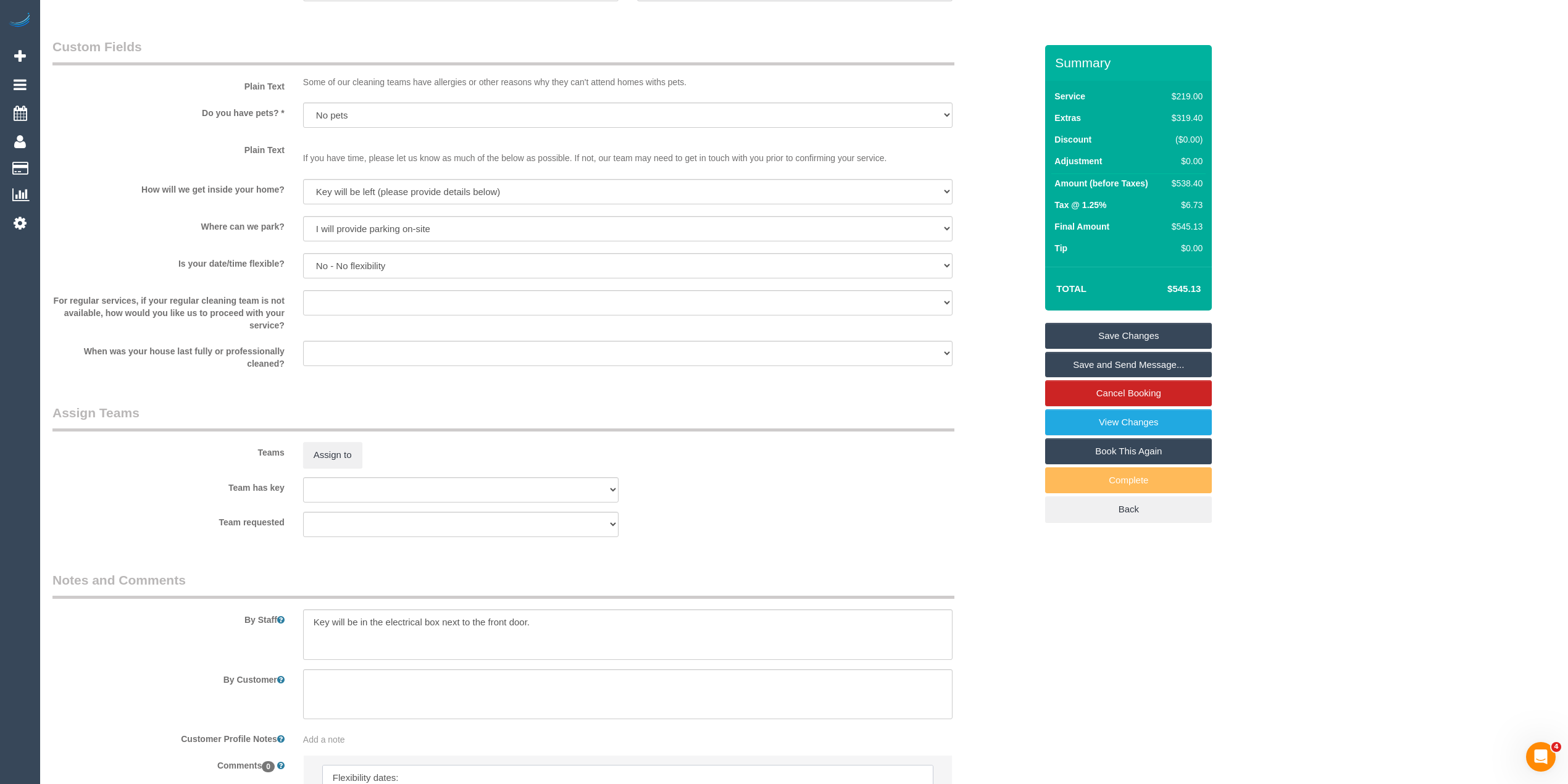
select select "object:1527"
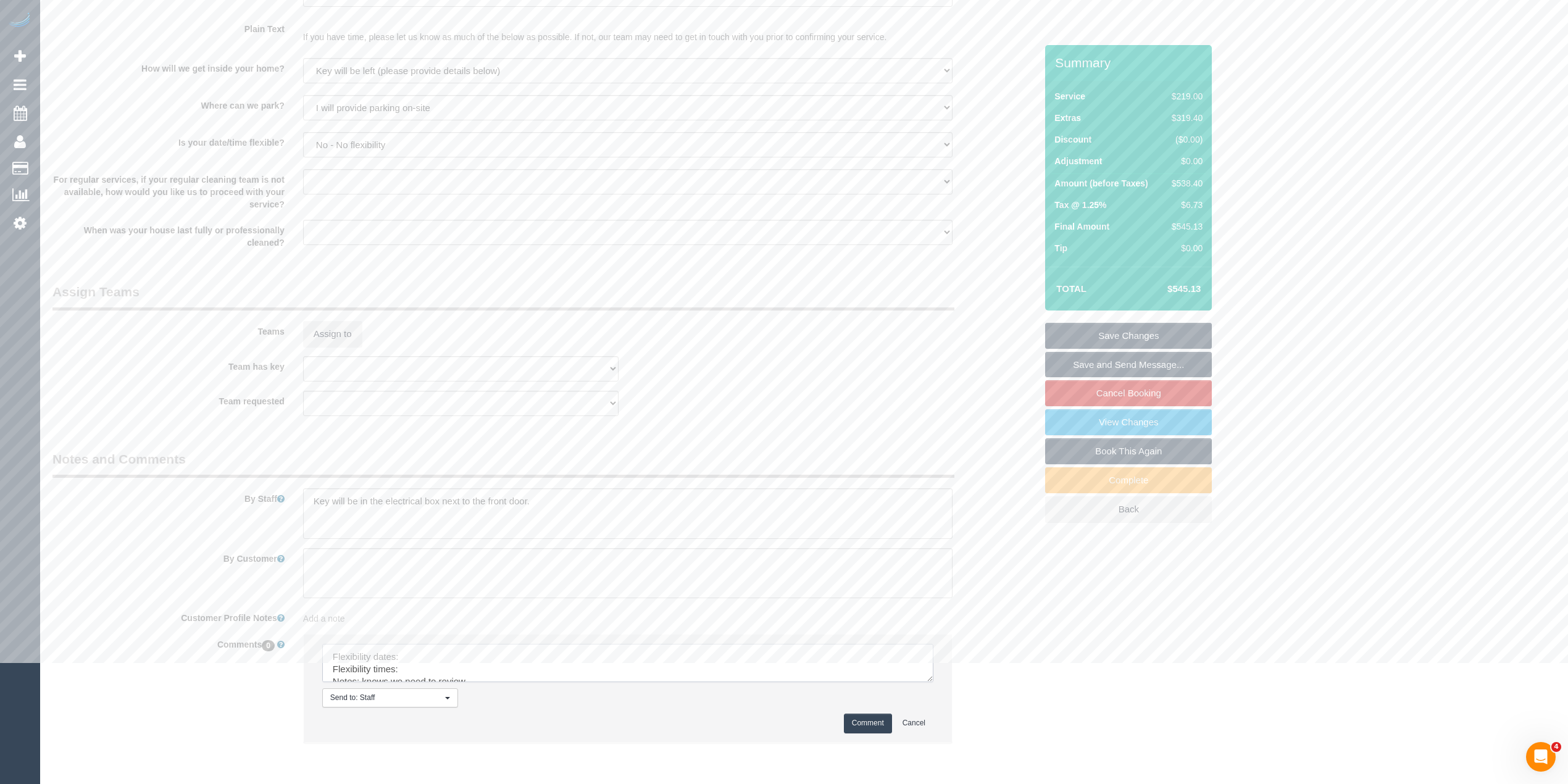
scroll to position [1620, 0]
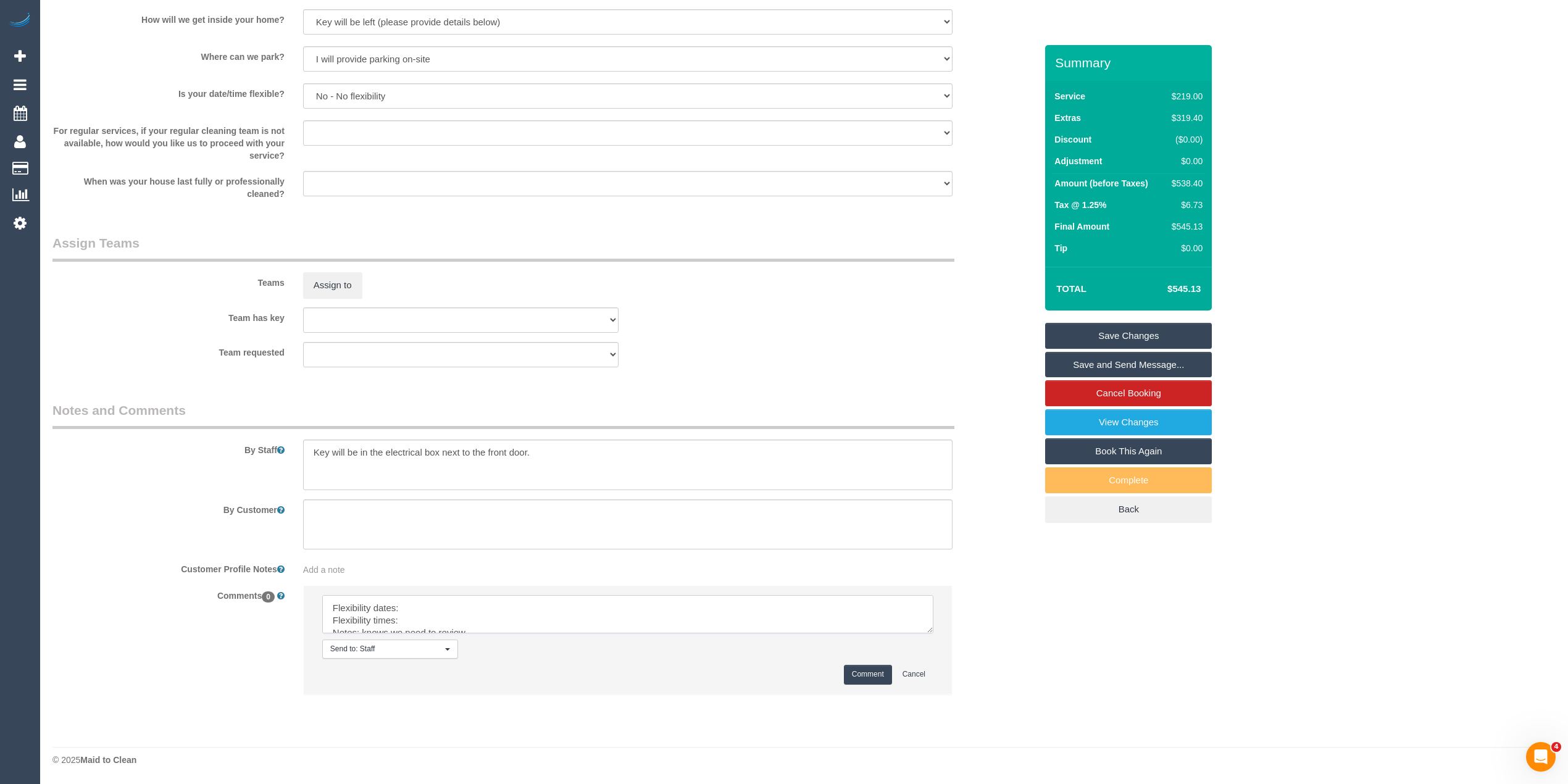
drag, startPoint x: 927, startPoint y: 621, endPoint x: 937, endPoint y: 688, distance: 67.7
click at [934, 633] on textarea at bounding box center [627, 614] width 611 height 39
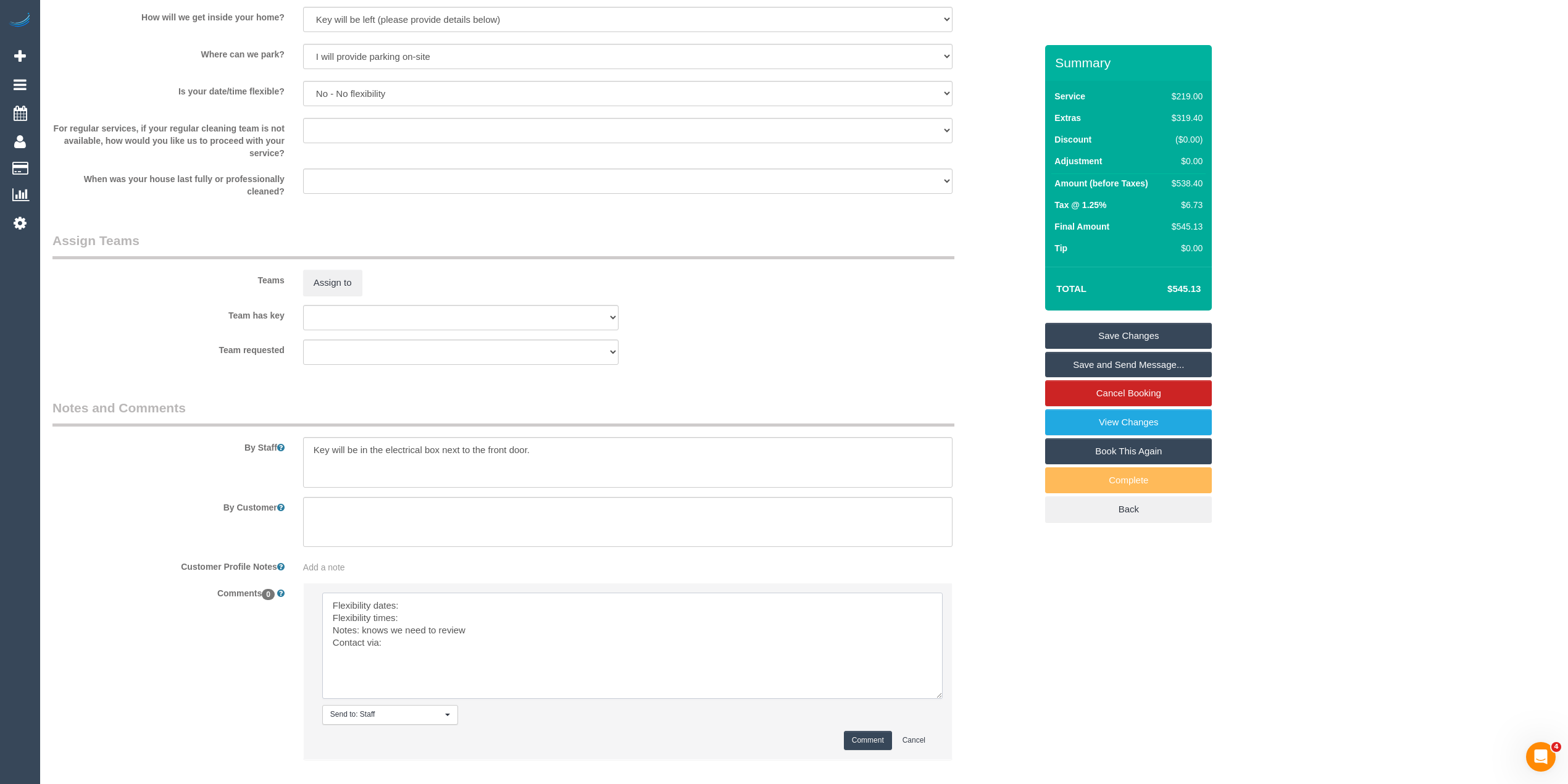
click at [484, 603] on textarea at bounding box center [632, 645] width 621 height 106
click at [427, 623] on textarea at bounding box center [632, 645] width 621 height 106
click at [408, 642] on textarea at bounding box center [632, 645] width 621 height 106
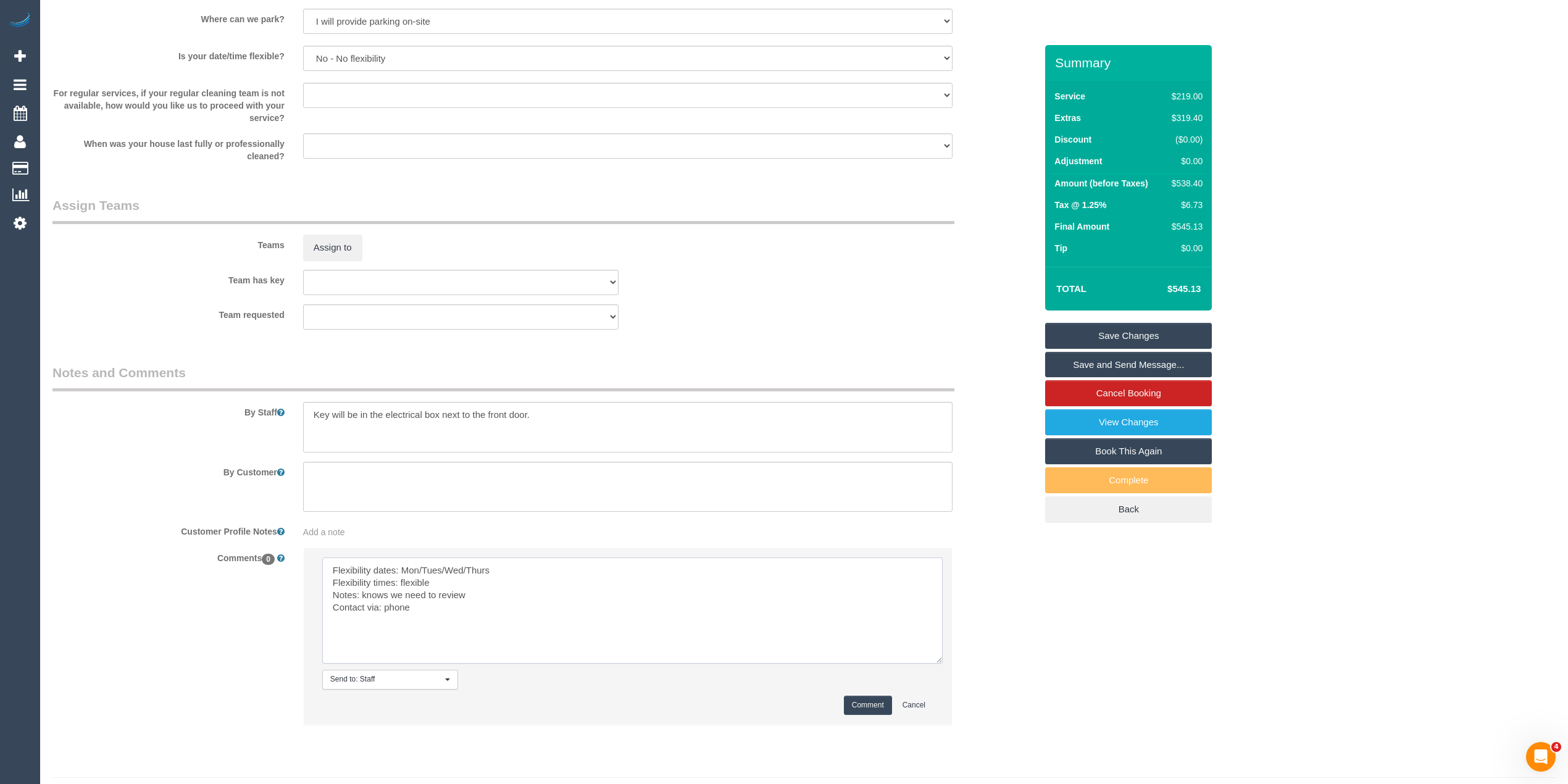
scroll to position [1687, 0]
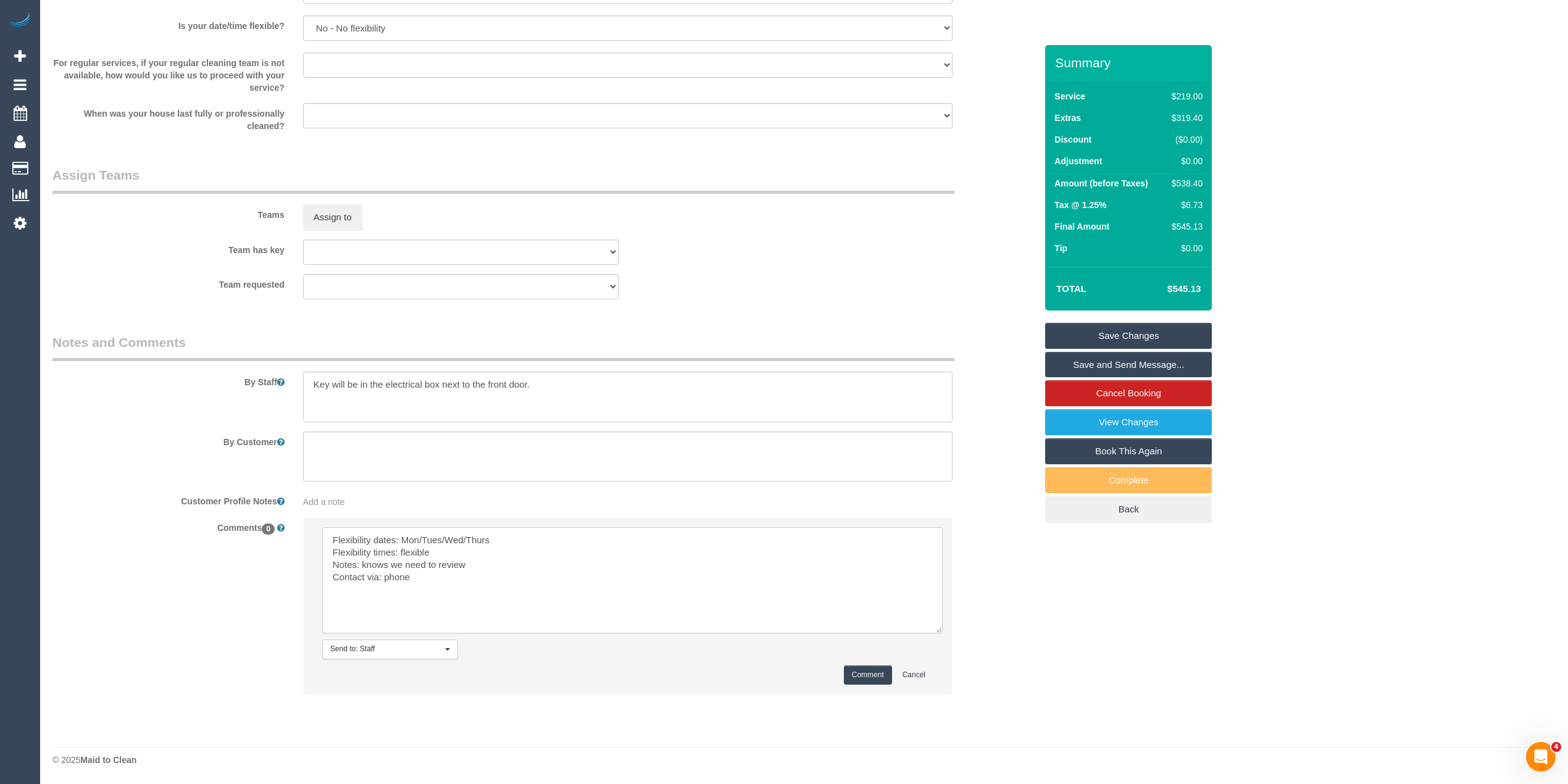
type textarea "Flexibility dates: Mon/Tues/Wed/Thurs Flexibility times: flexible Notes: knows …"
click at [857, 672] on button "Comment" at bounding box center [868, 675] width 48 height 19
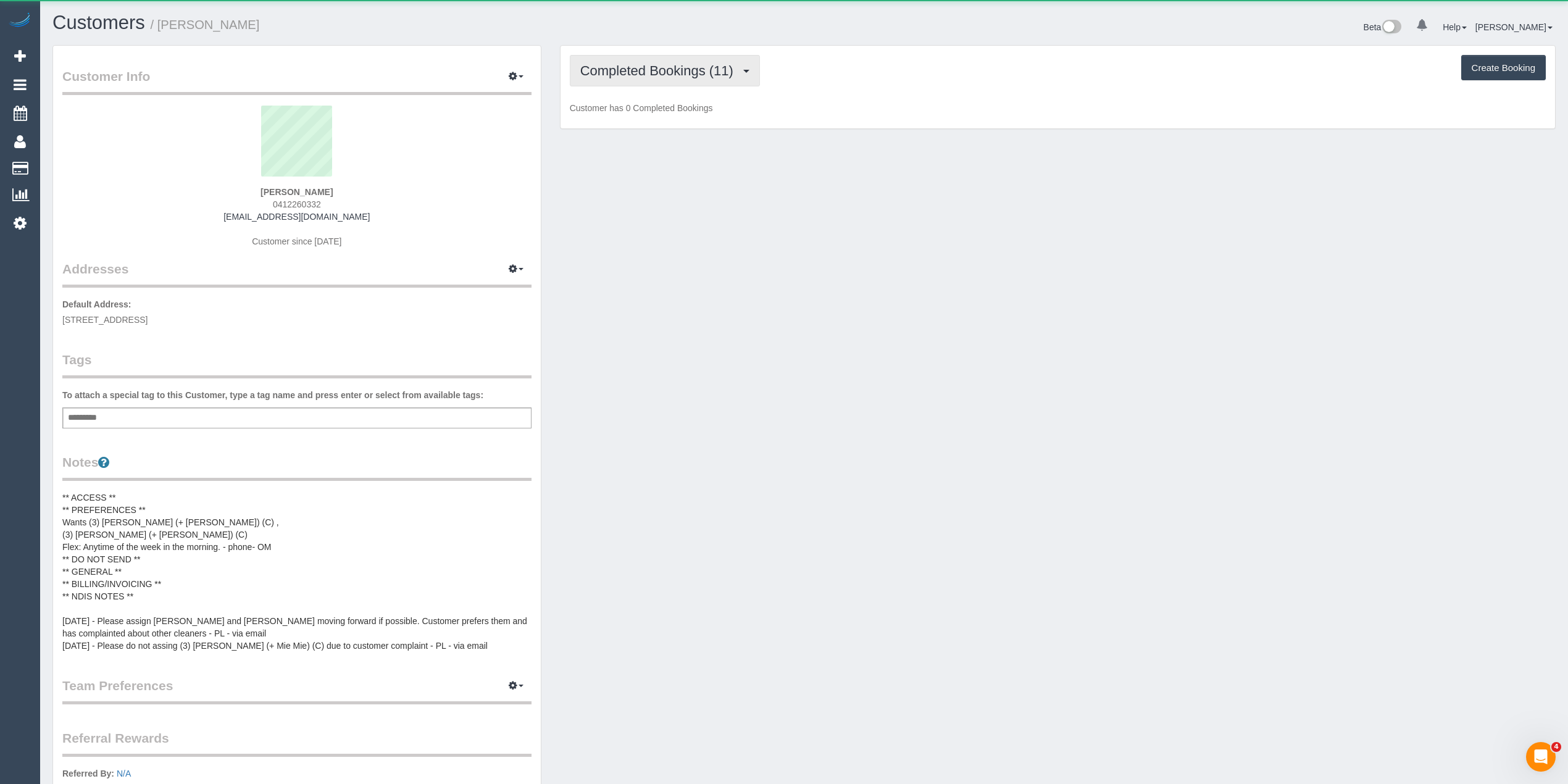
click at [646, 68] on span "Completed Bookings (11)" at bounding box center [659, 70] width 159 height 16
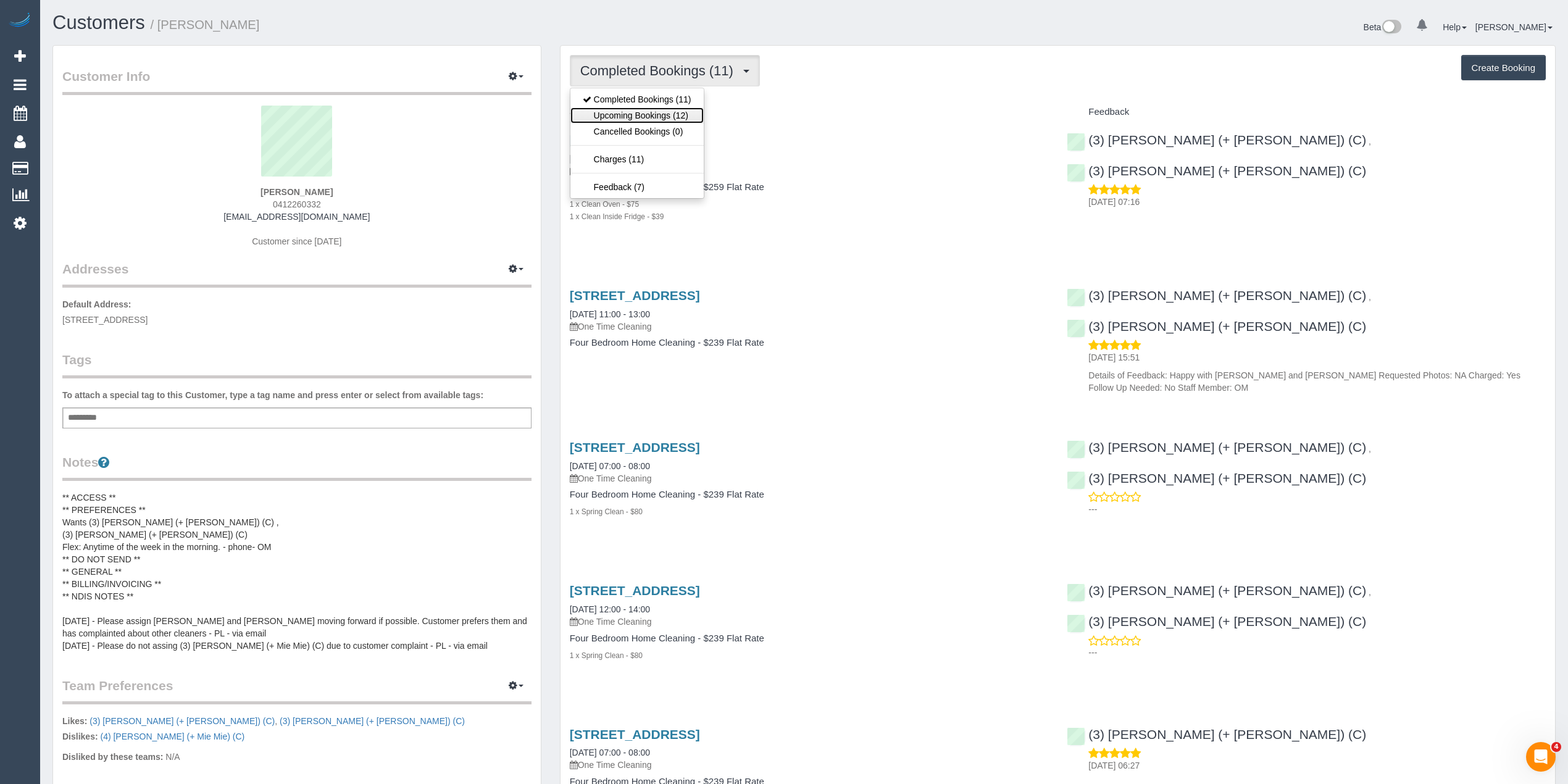
click at [665, 114] on link "Upcoming Bookings (12)" at bounding box center [637, 116] width 134 height 16
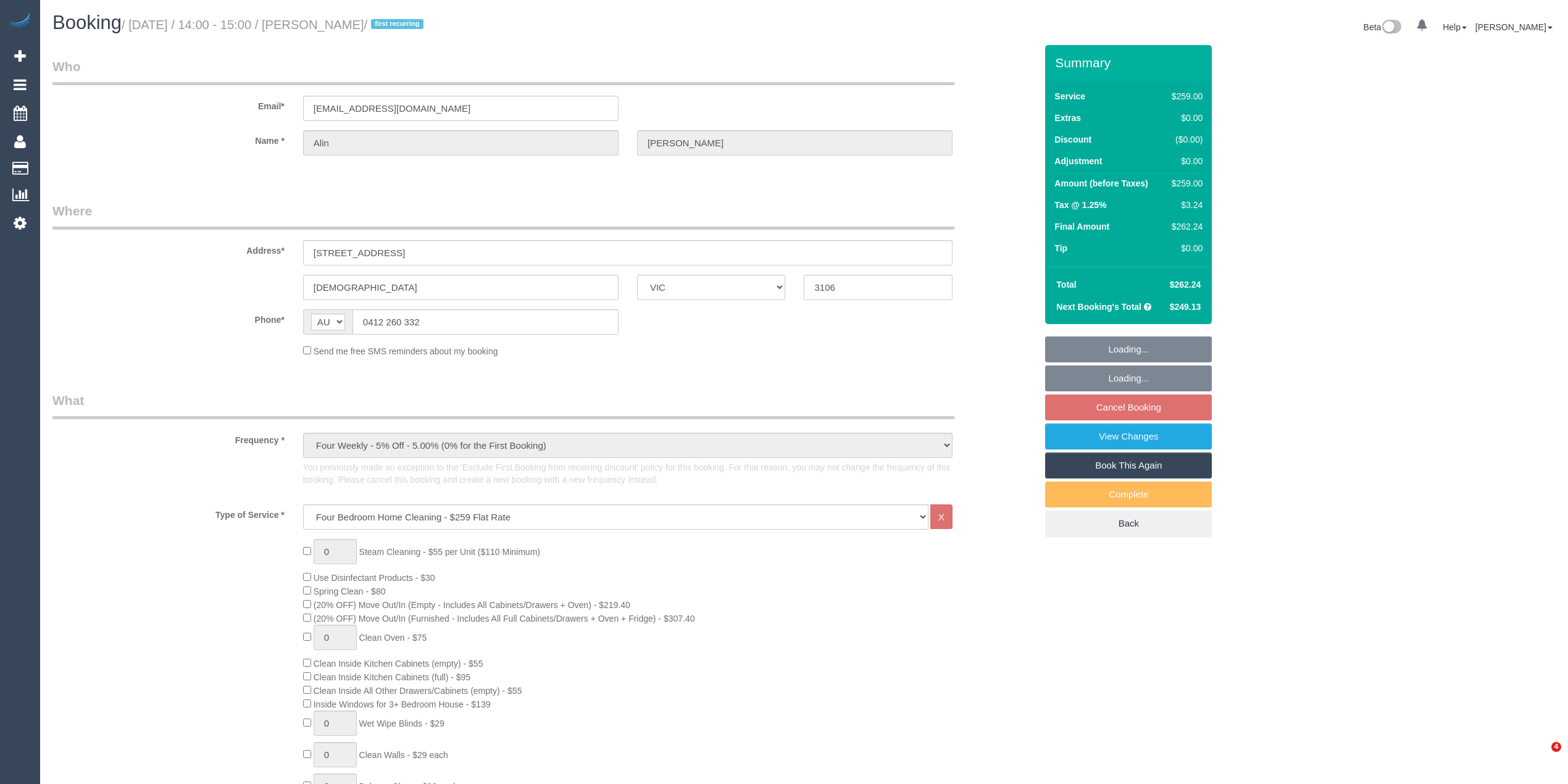
select select "VIC"
select select "number:27"
select select "number:14"
select select "number:19"
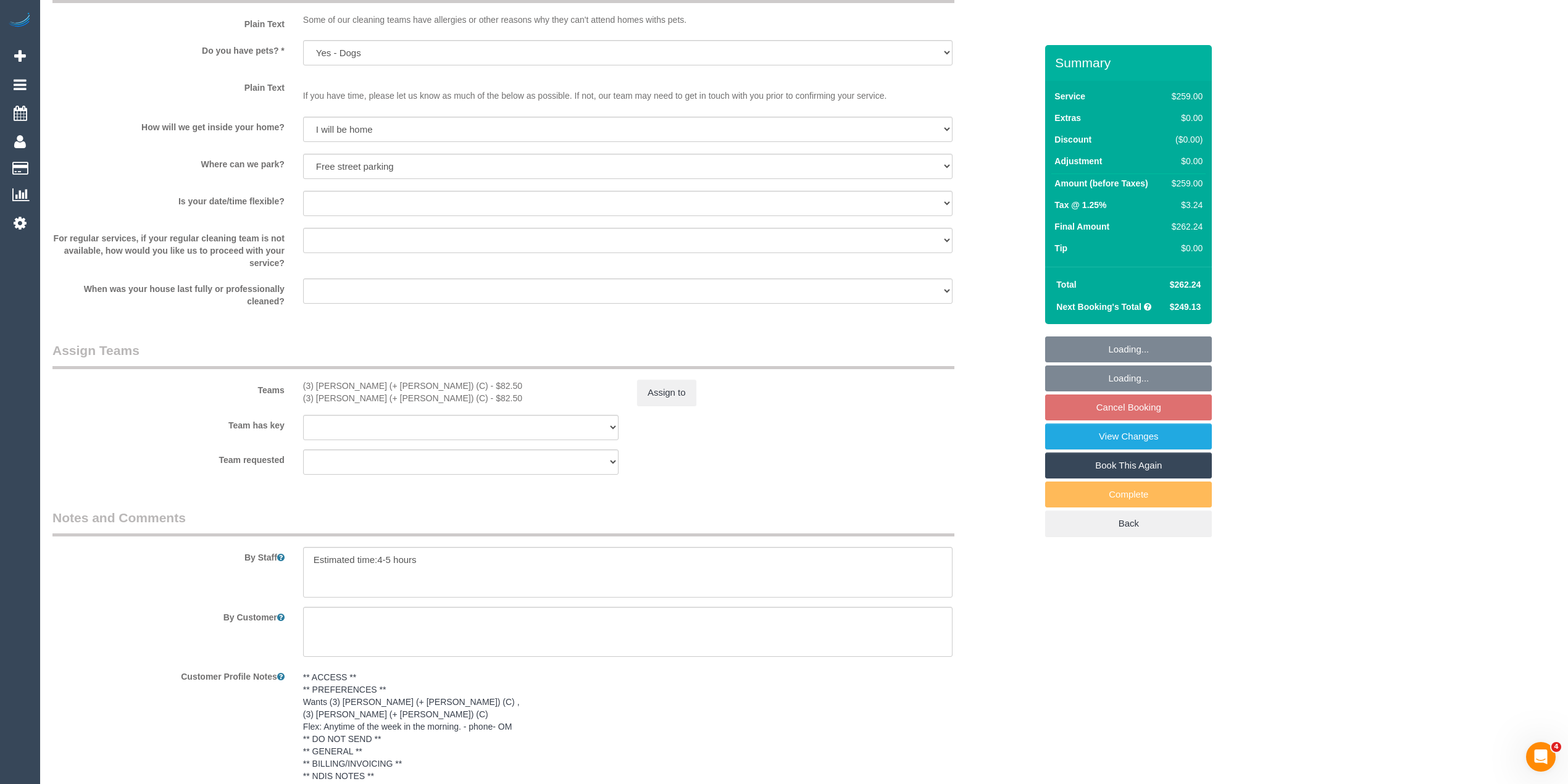
scroll to position [1822, 0]
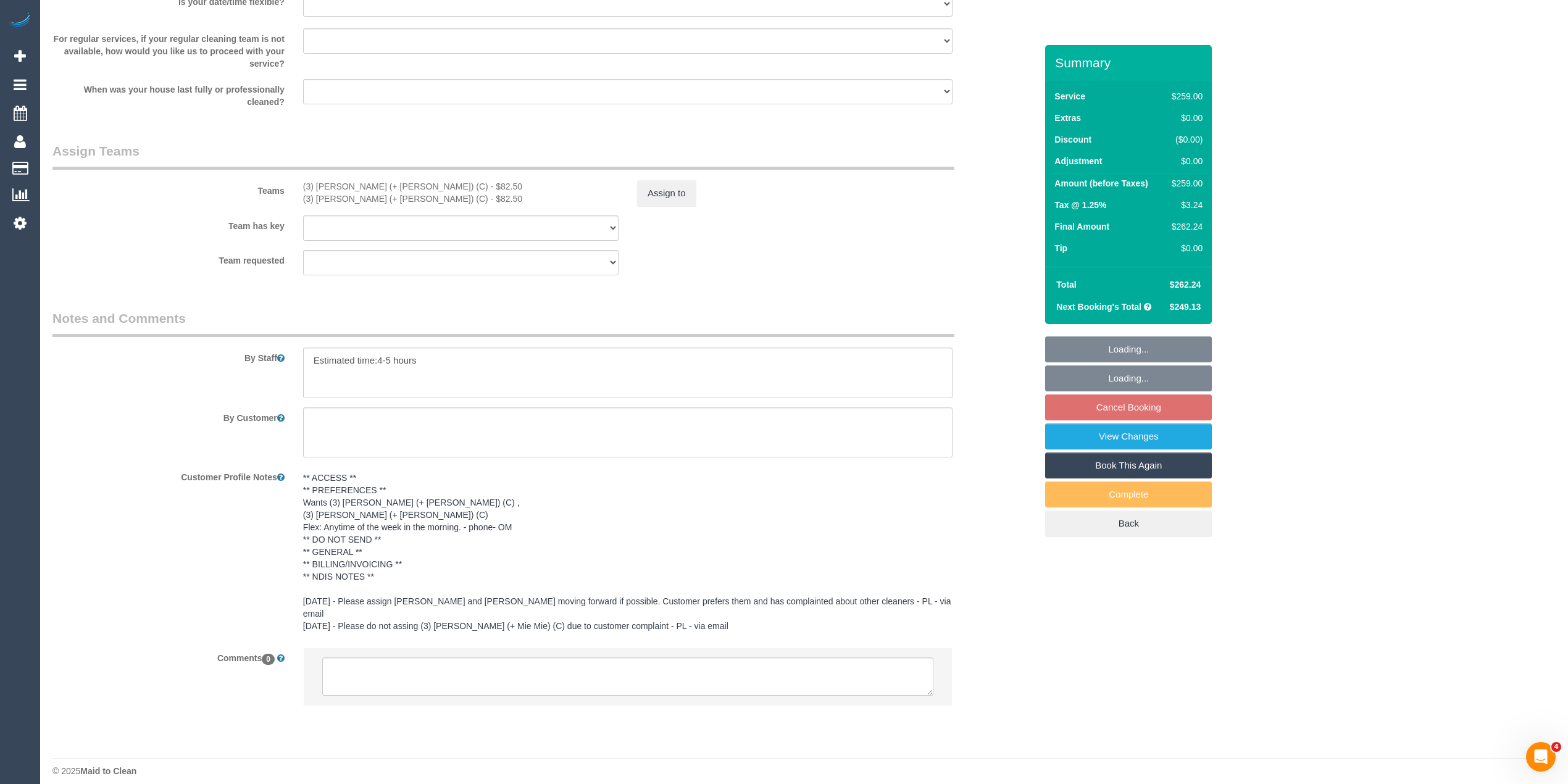
select select "object:1195"
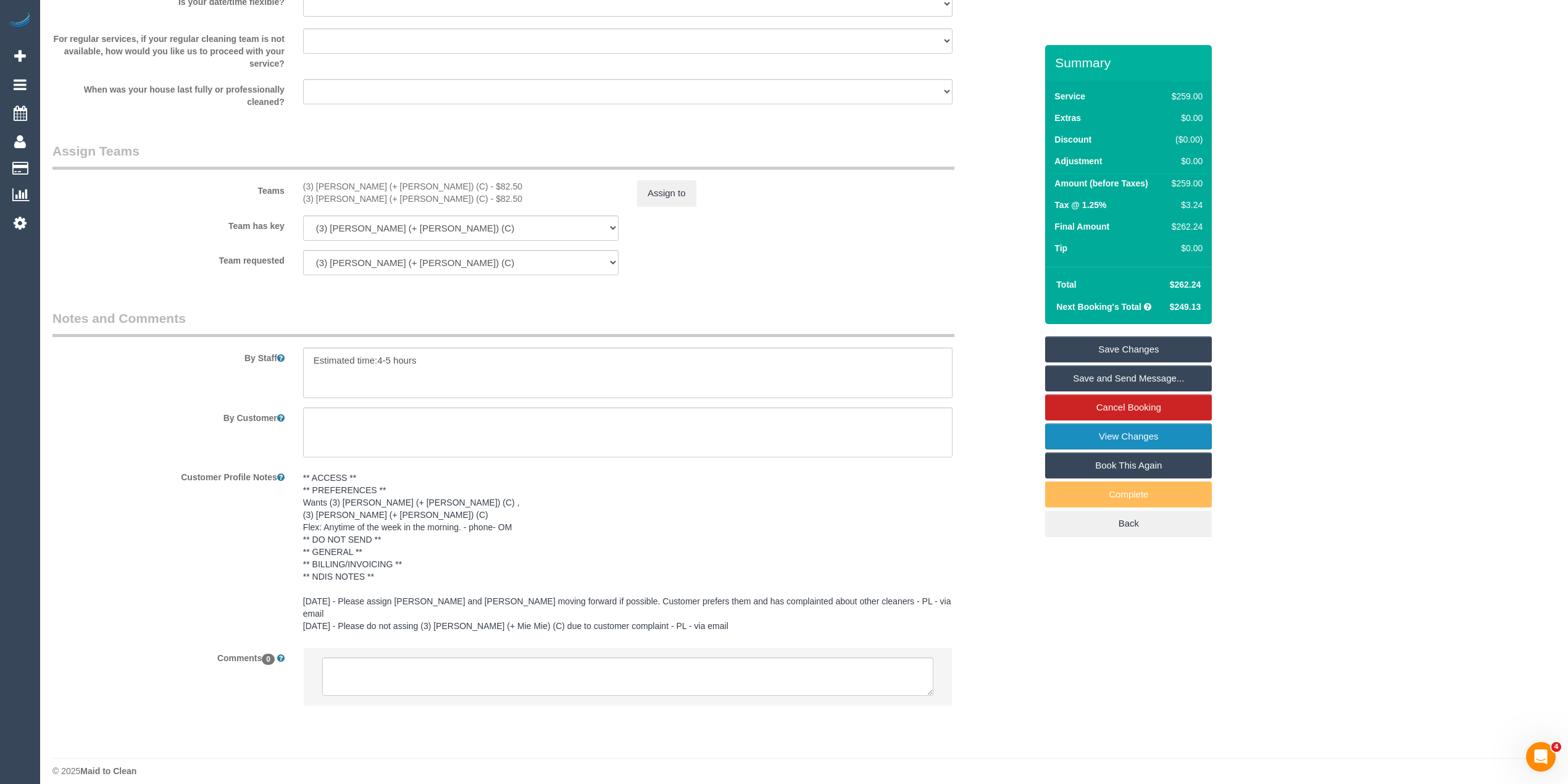
click at [1151, 427] on link "View Changes" at bounding box center [1128, 436] width 167 height 26
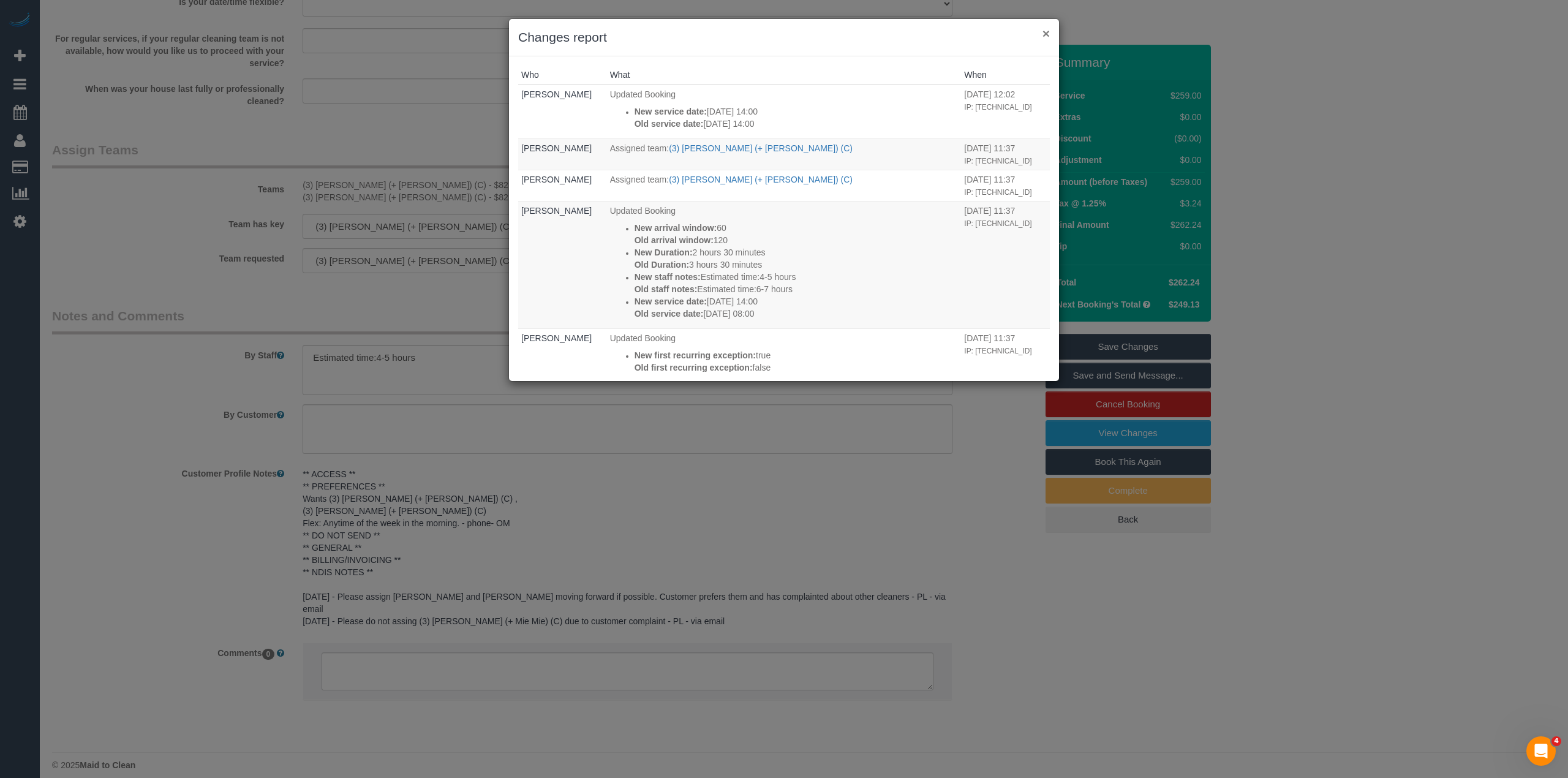
click at [1044, 30] on button "×" at bounding box center [1046, 33] width 7 height 13
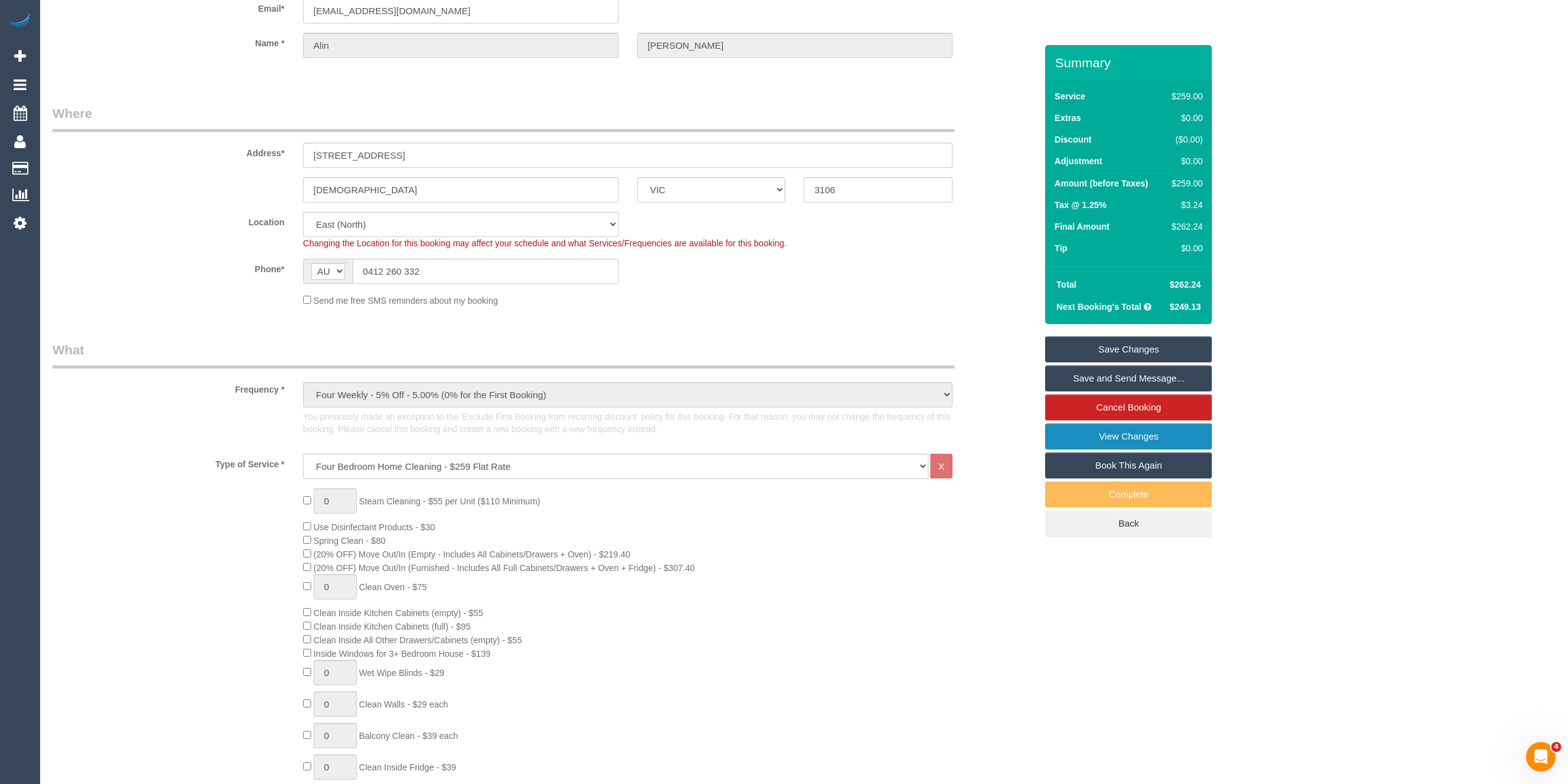
scroll to position [0, 0]
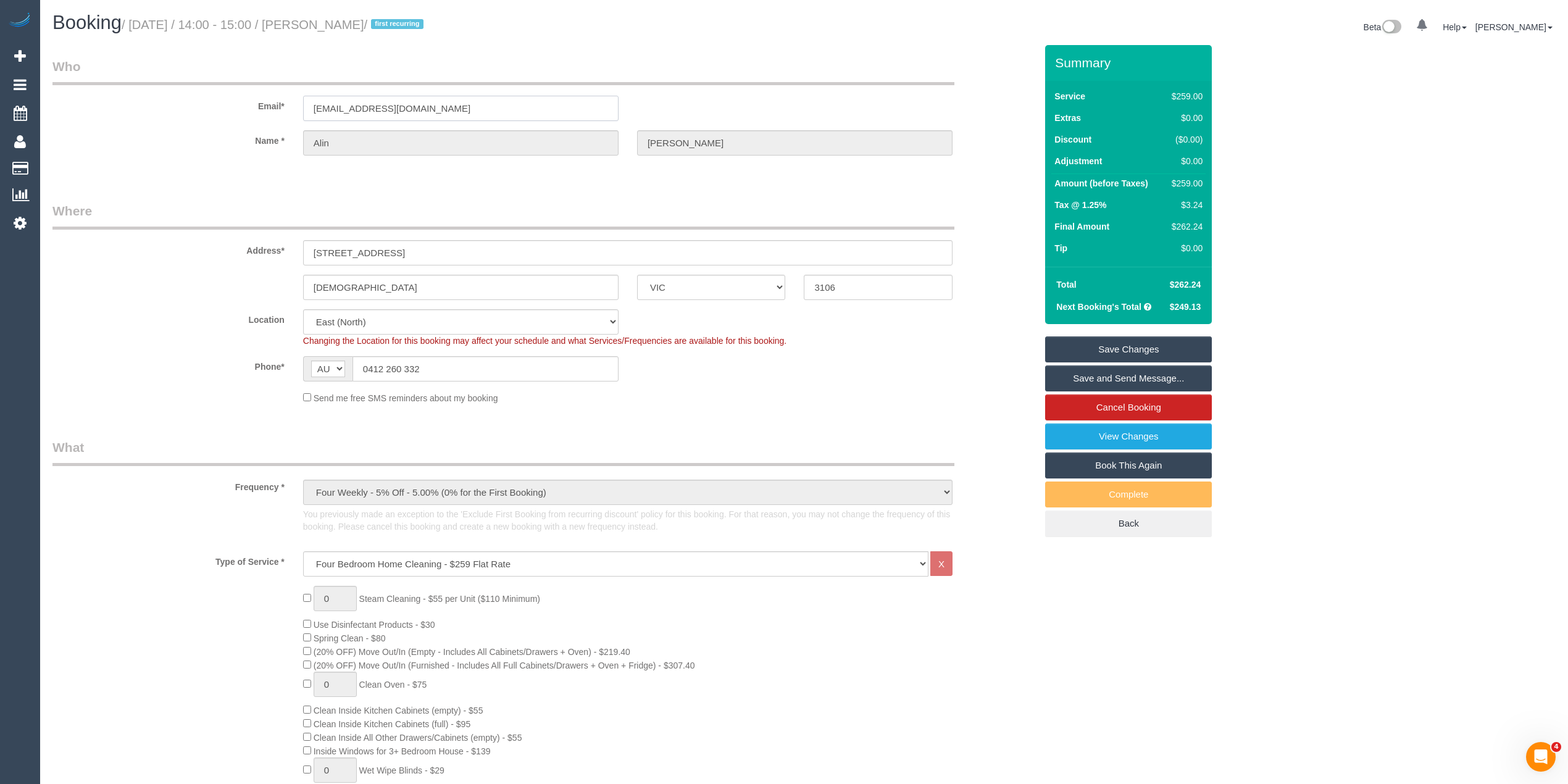
drag, startPoint x: 340, startPoint y: 102, endPoint x: 260, endPoint y: 100, distance: 80.0
click at [260, 100] on div "Email* romaniac@gmail.com" at bounding box center [544, 89] width 1002 height 64
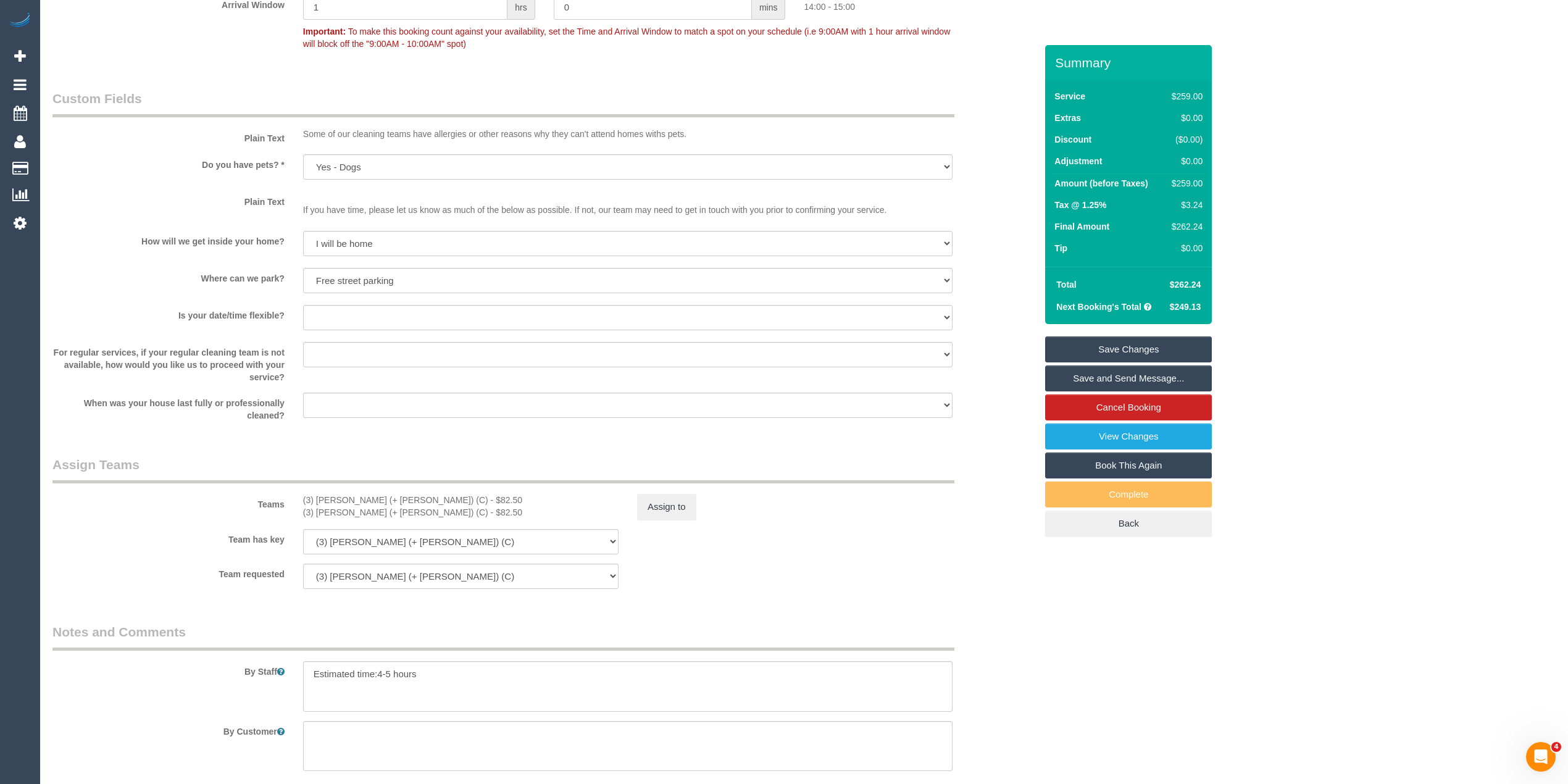
scroll to position [1822, 0]
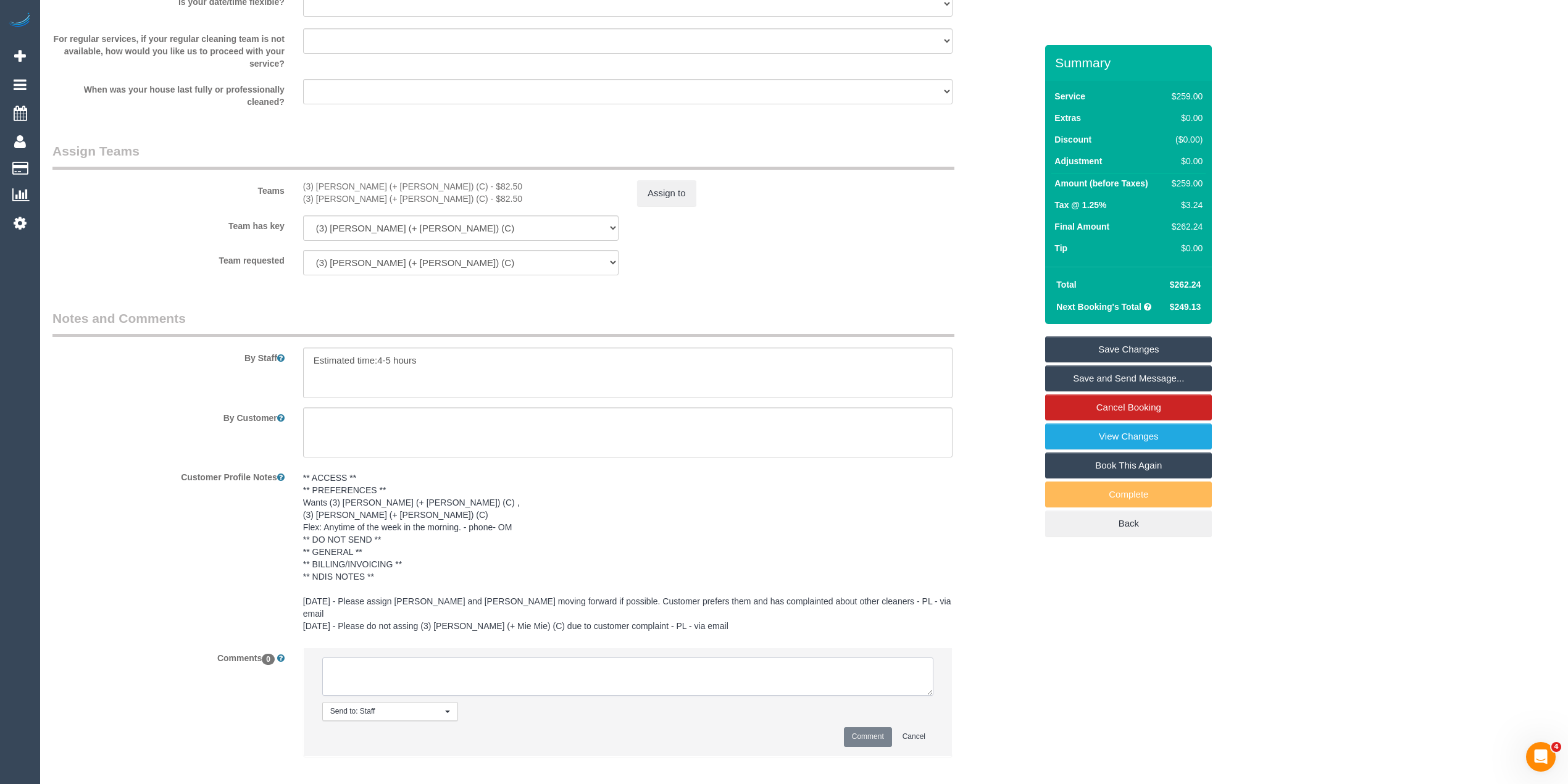
click at [490, 665] on textarea at bounding box center [627, 676] width 611 height 39
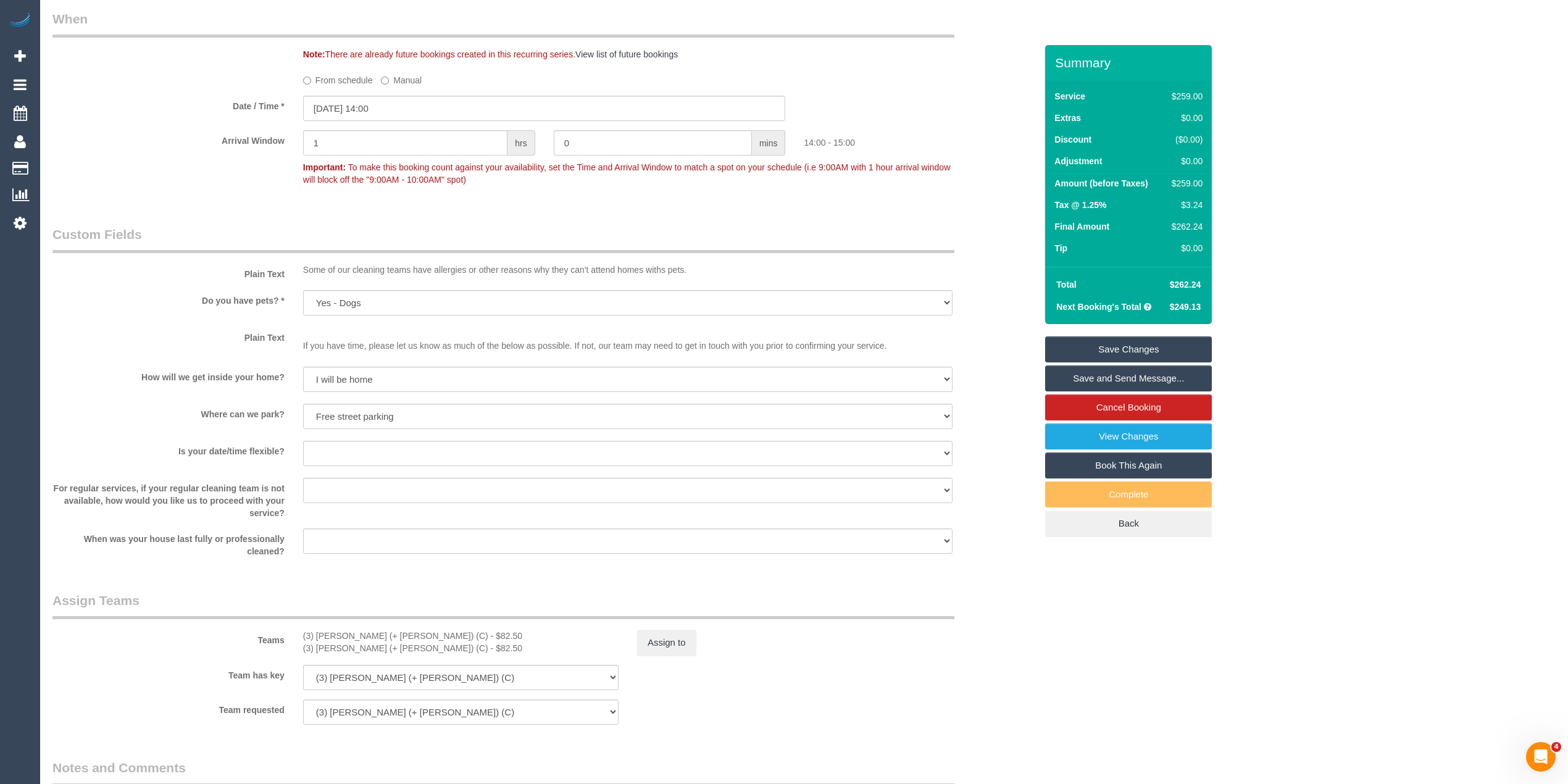
scroll to position [1874, 0]
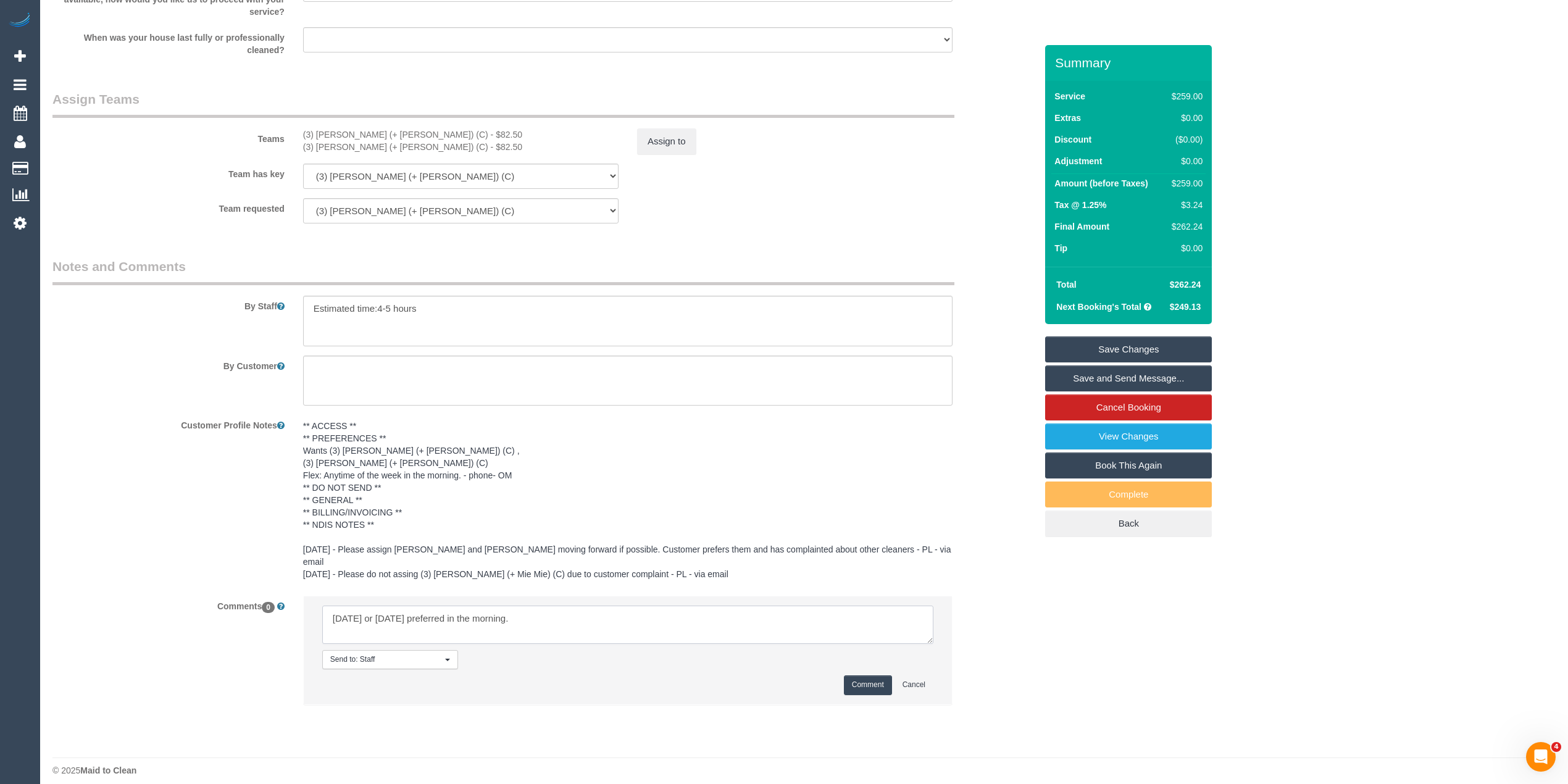
click at [383, 616] on textarea at bounding box center [627, 625] width 611 height 39
drag, startPoint x: 544, startPoint y: 608, endPoint x: 289, endPoint y: 583, distance: 256.2
click at [289, 583] on sui-booking-comments "By Staff By Customer Customer Profile Notes ** ACCESS ** ** PREFERENCES ** Want…" at bounding box center [544, 487] width 984 height 460
type textarea "Wednesday or Thursday preferred in the morning."
click at [1147, 438] on link "View Changes" at bounding box center [1128, 436] width 167 height 26
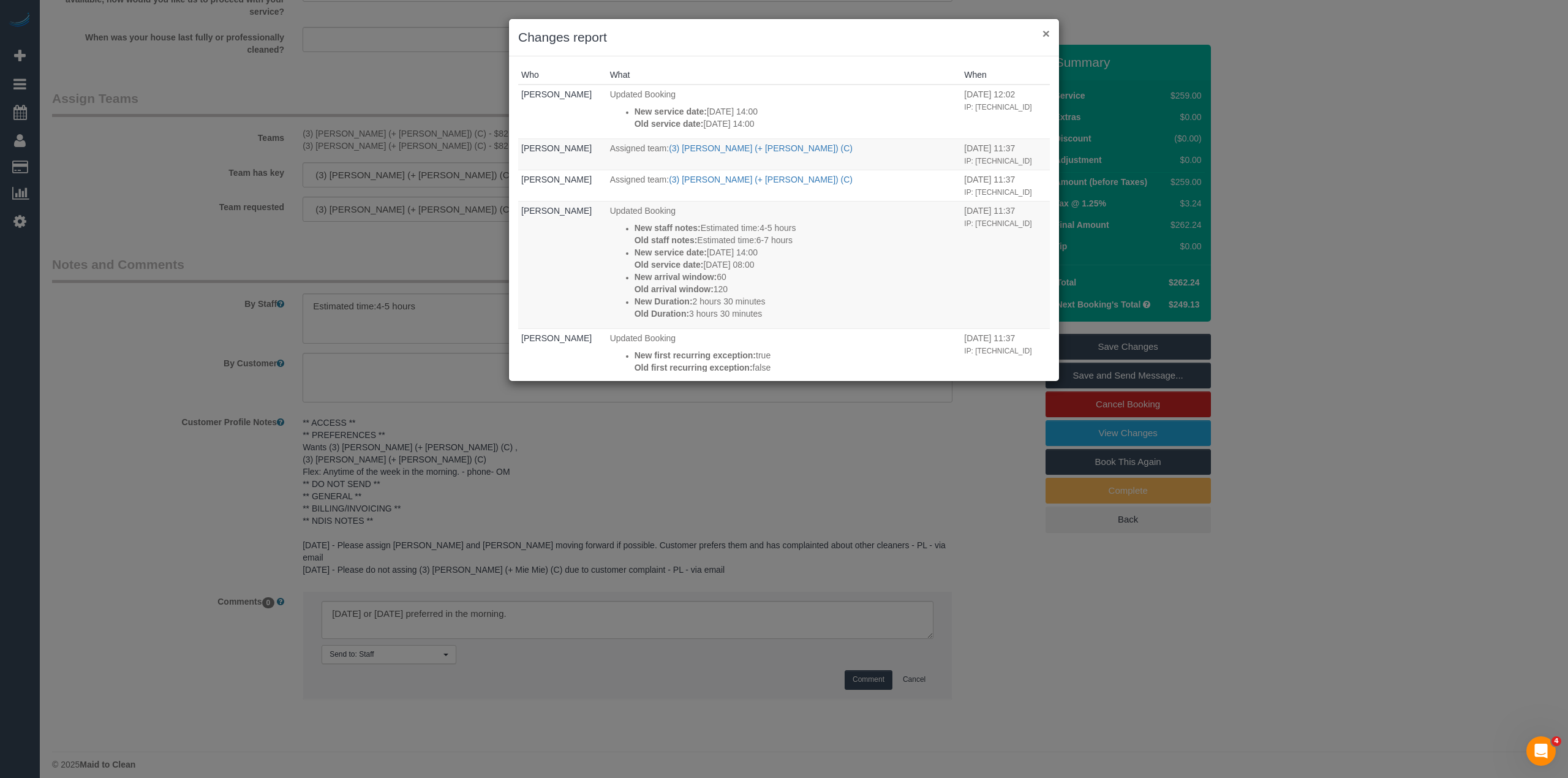
click at [1046, 30] on button "×" at bounding box center [1046, 33] width 7 height 13
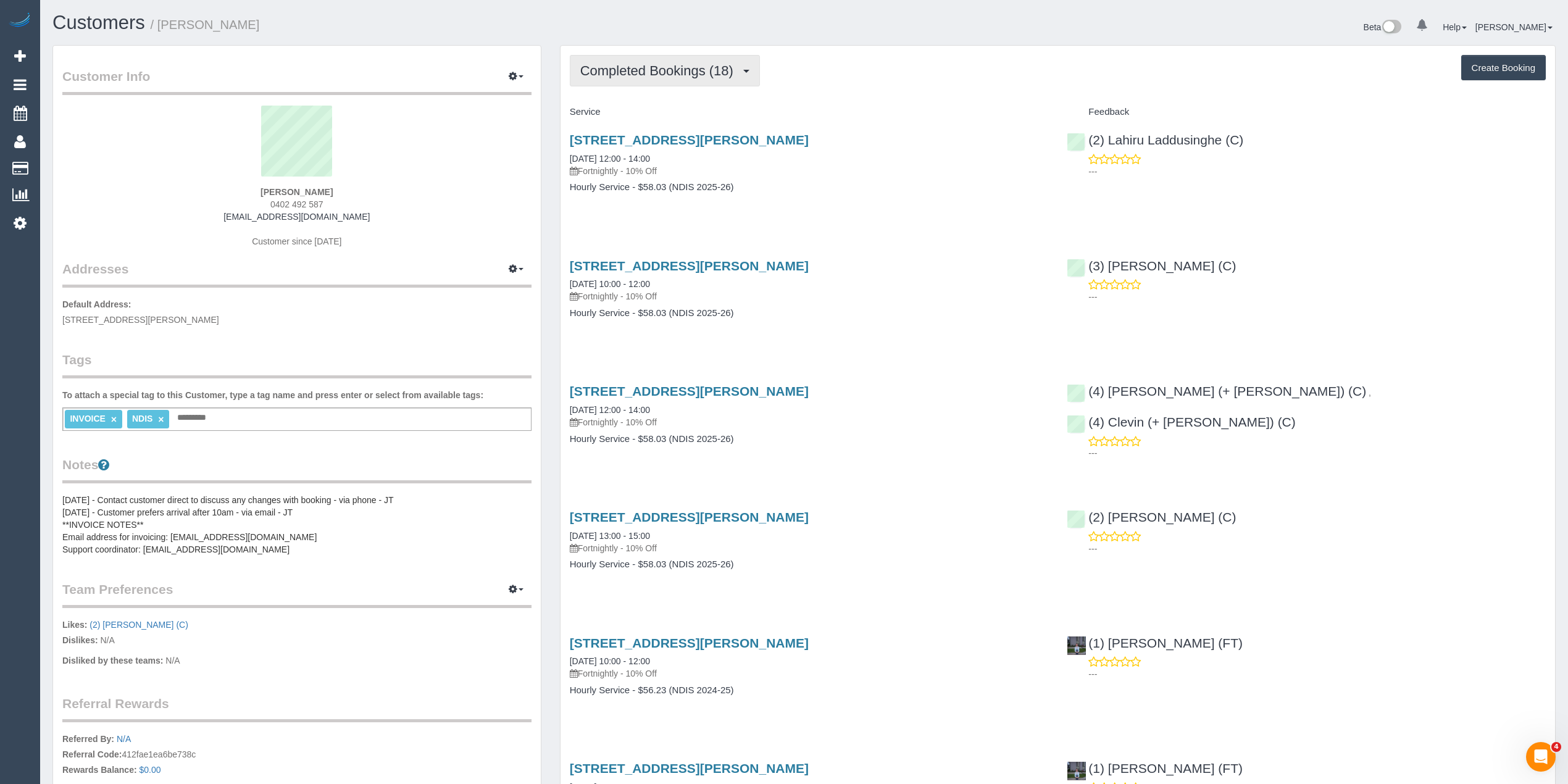
click at [632, 72] on span "Completed Bookings (18)" at bounding box center [659, 70] width 159 height 16
click at [652, 117] on link "Upcoming Bookings (11)" at bounding box center [637, 116] width 134 height 16
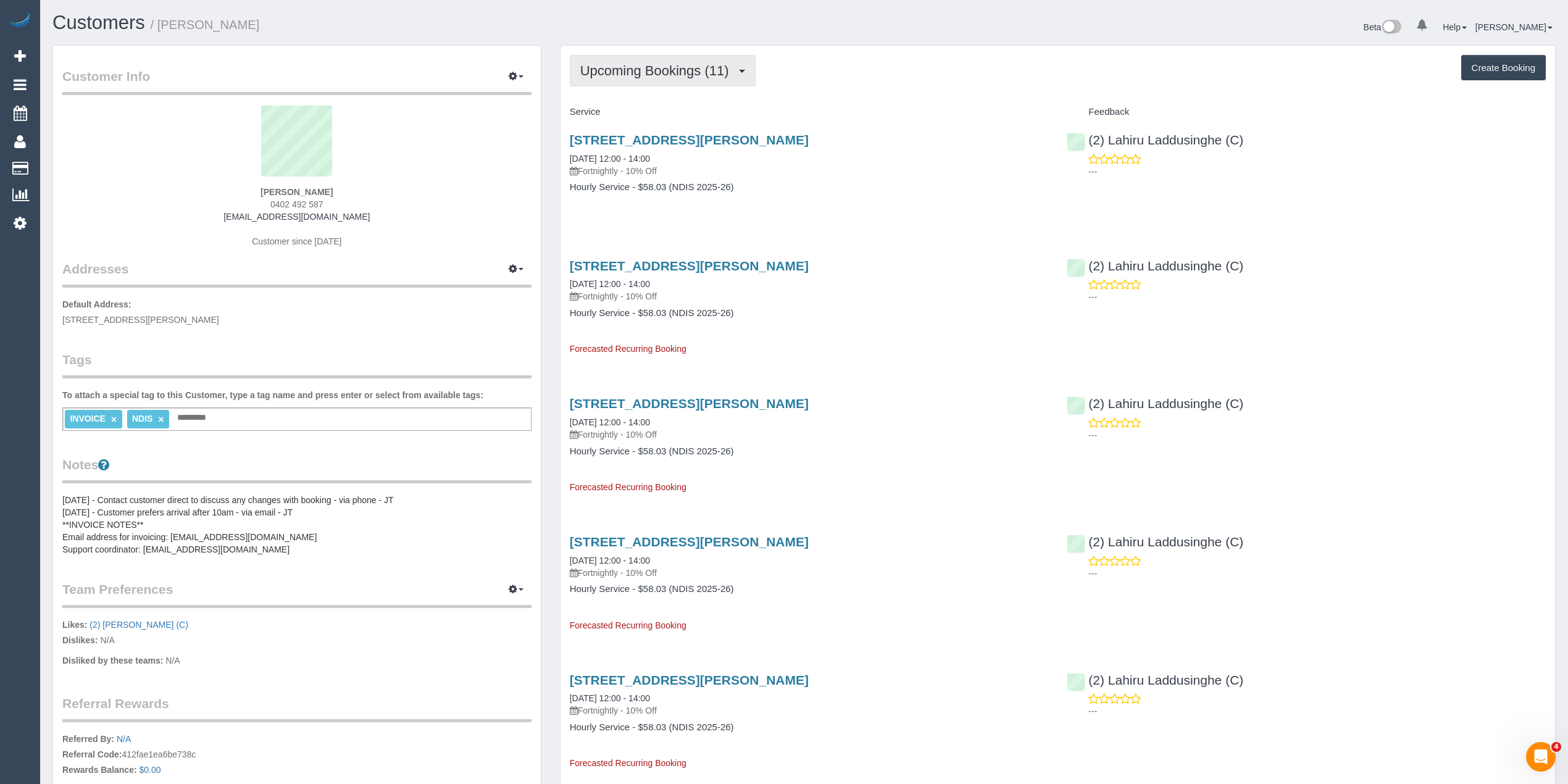
click at [622, 65] on span "Upcoming Bookings (11)" at bounding box center [657, 70] width 155 height 16
click at [630, 95] on link "Completed Bookings (18)" at bounding box center [637, 99] width 134 height 16
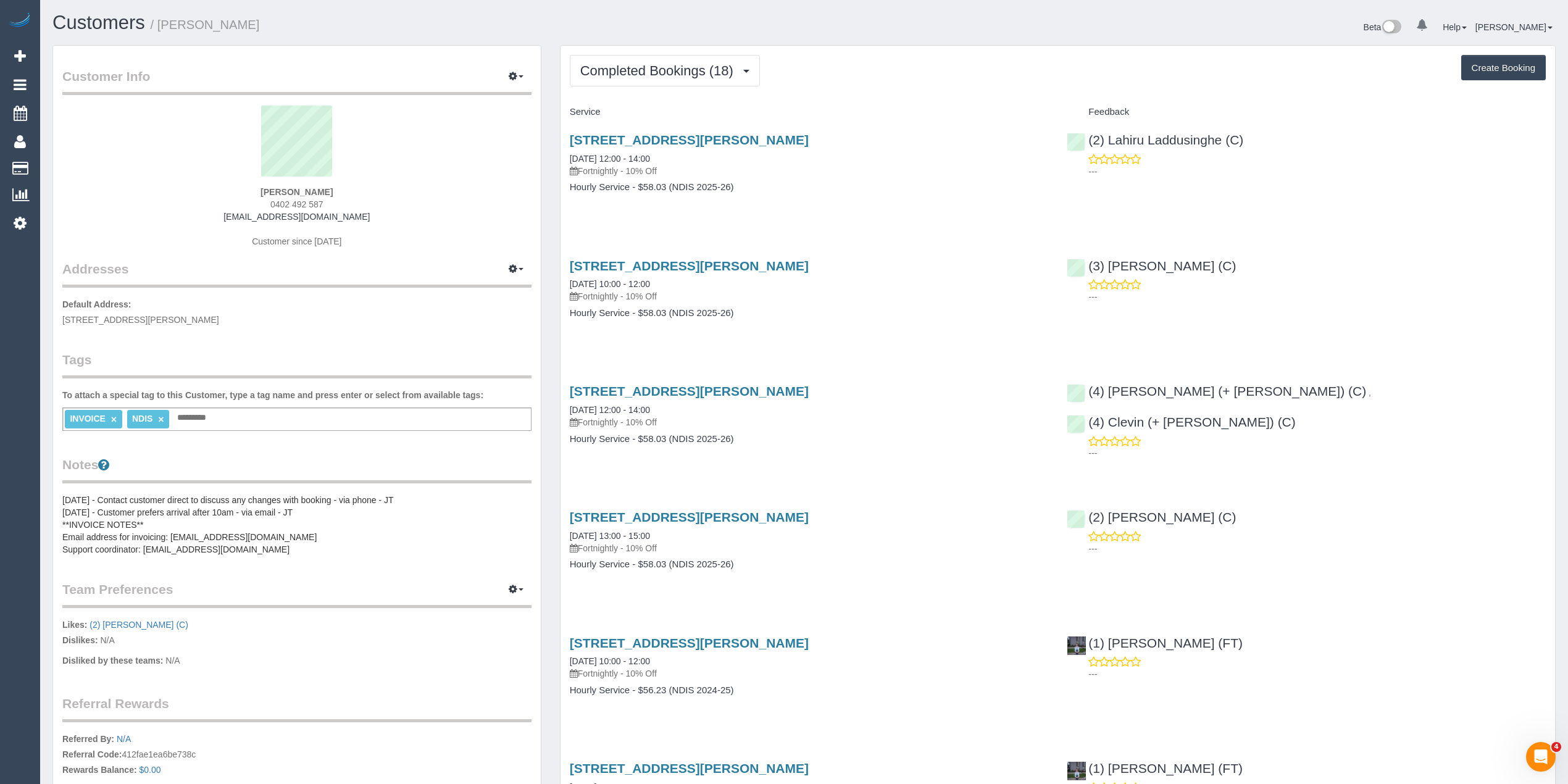
click at [596, 76] on span "Completed Bookings (18)" at bounding box center [659, 70] width 159 height 16
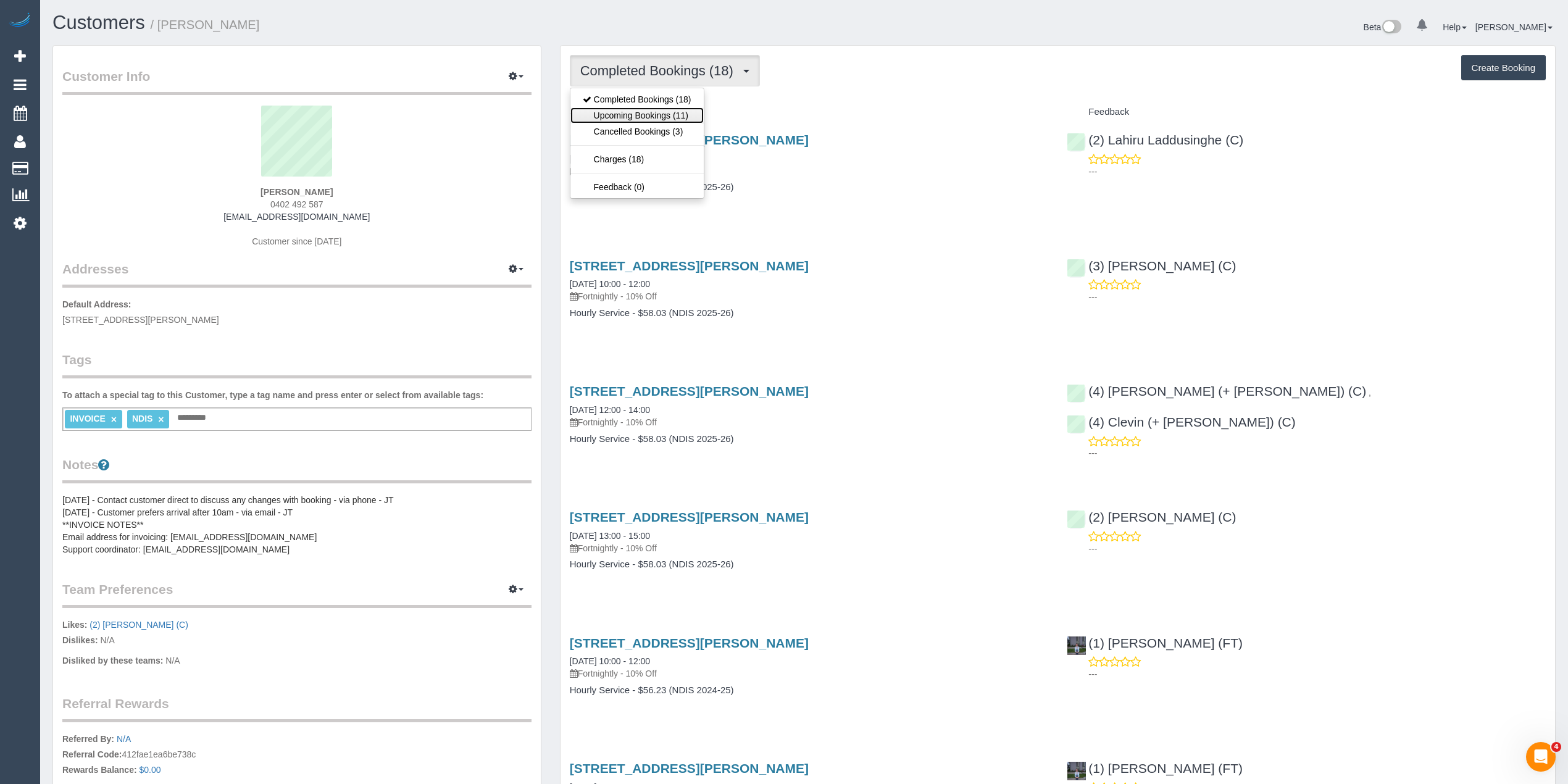
click at [645, 110] on link "Upcoming Bookings (11)" at bounding box center [637, 116] width 134 height 16
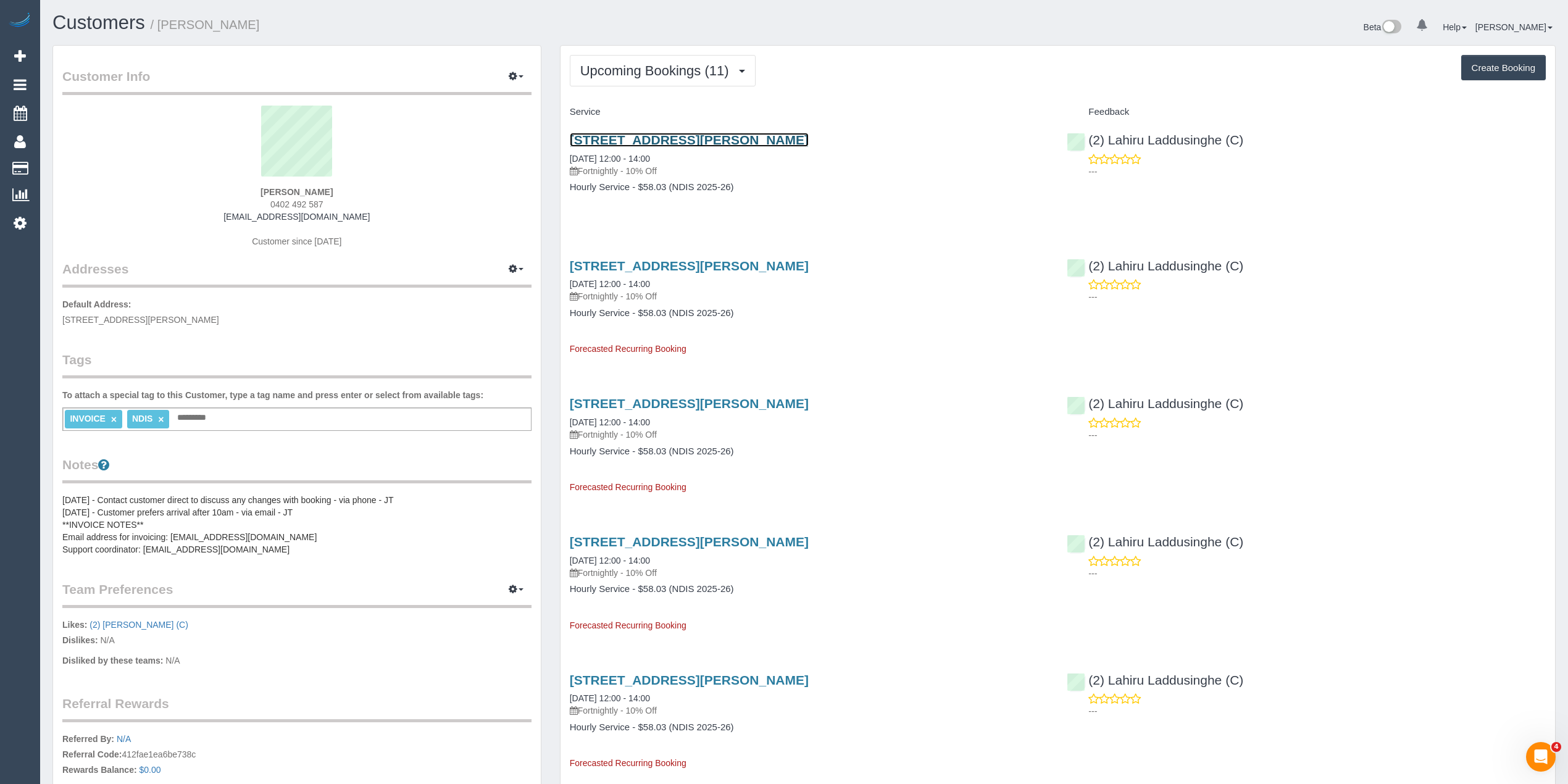
click at [700, 142] on link "20 St Adrews Court, Narre Warren South, VIC 3805" at bounding box center [689, 139] width 239 height 14
click at [647, 74] on span "Upcoming Bookings (11)" at bounding box center [657, 70] width 155 height 16
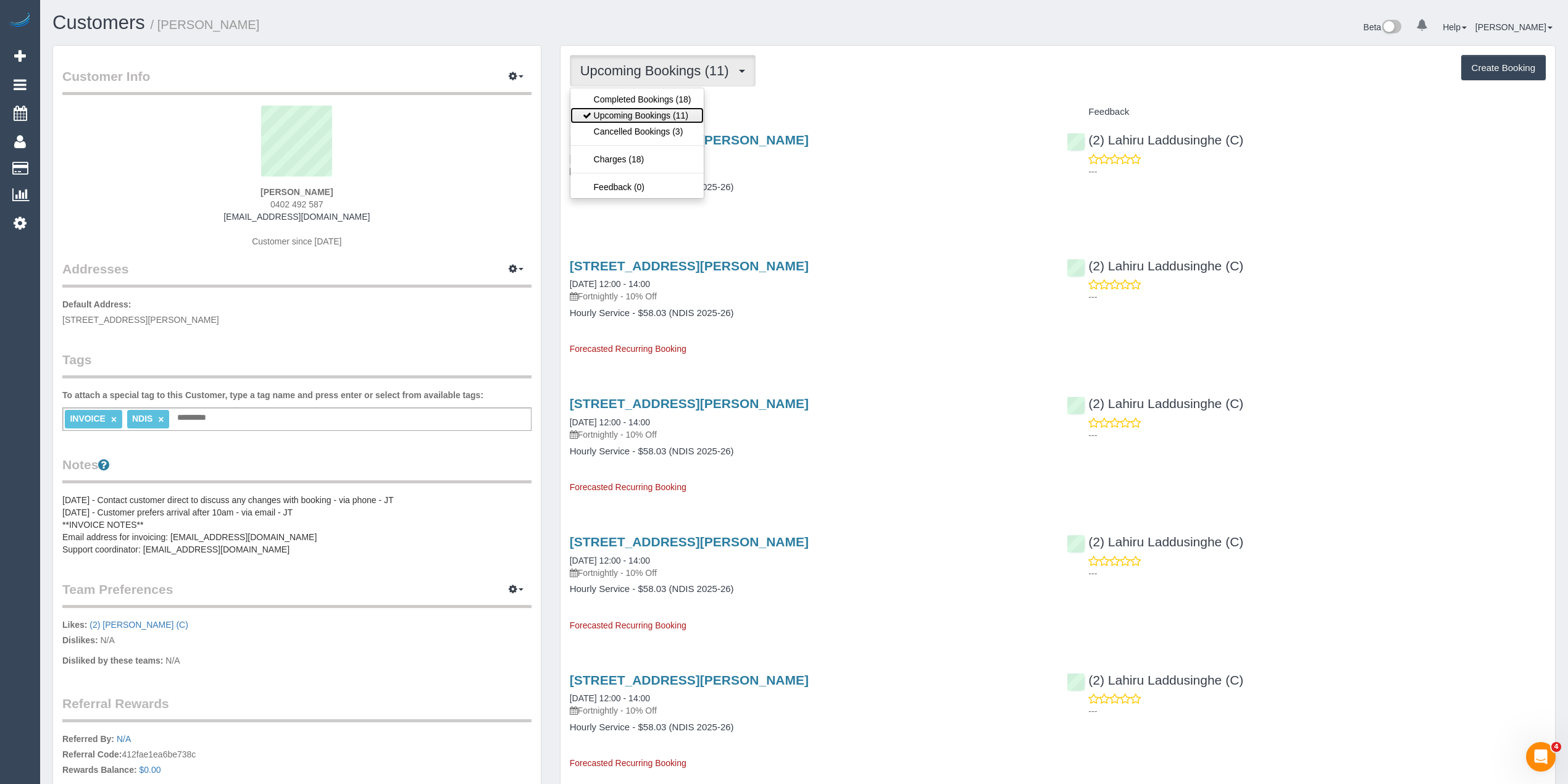
click at [648, 121] on link "Upcoming Bookings (11)" at bounding box center [637, 116] width 134 height 16
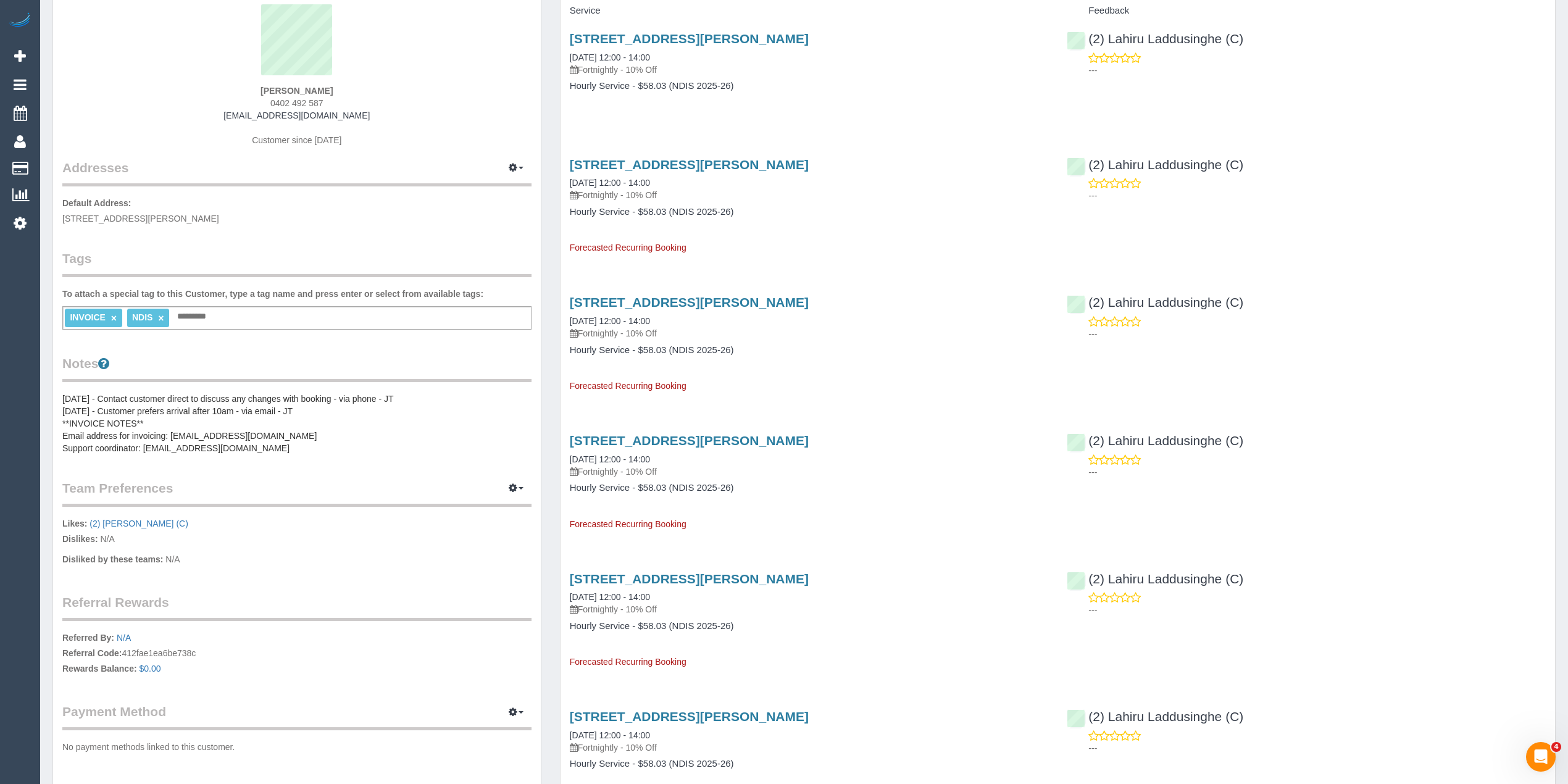
scroll to position [137, 0]
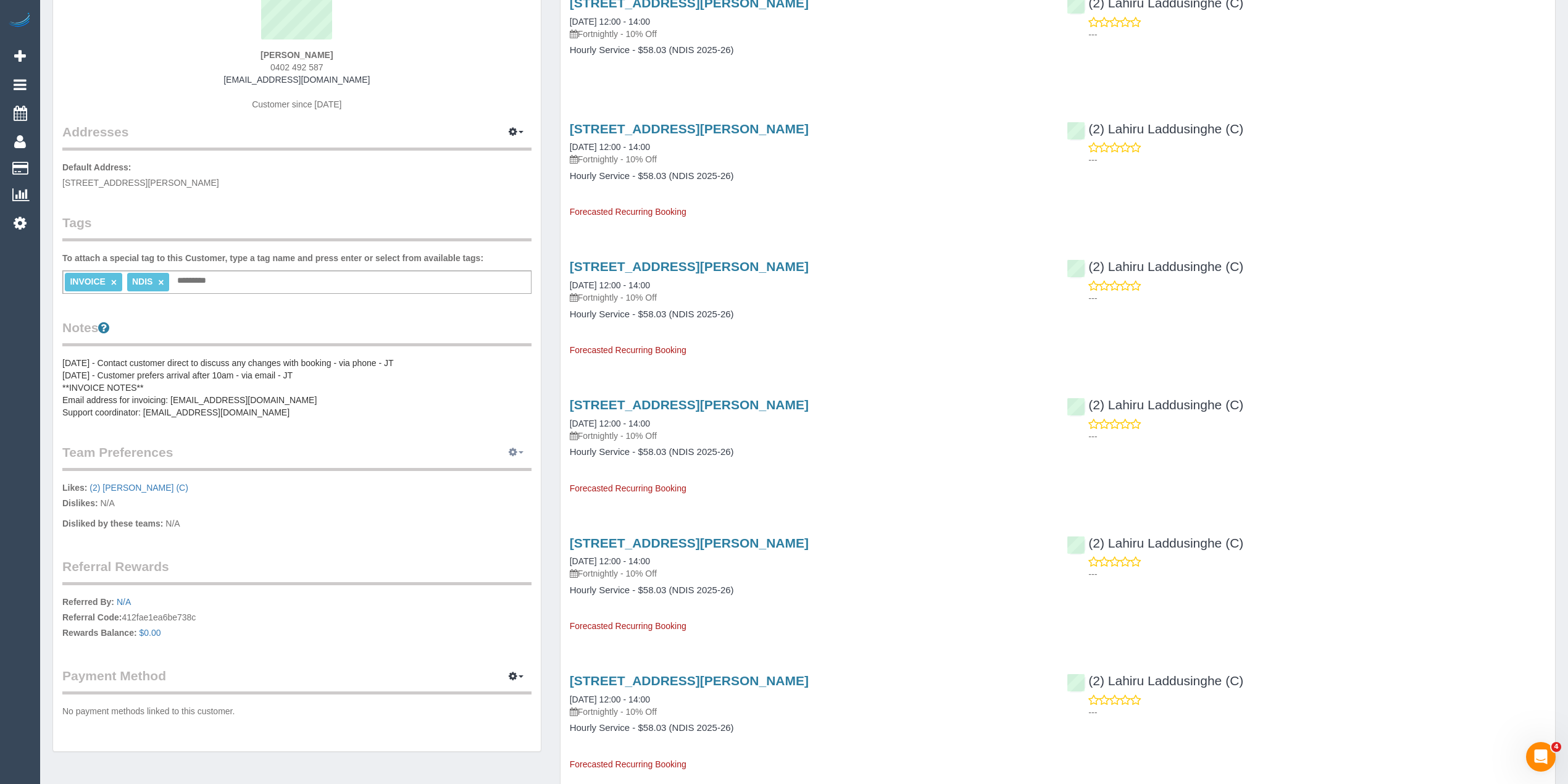
click at [526, 447] on button "button" at bounding box center [516, 453] width 31 height 19
click at [472, 470] on link "Manage Preferences" at bounding box center [478, 475] width 105 height 16
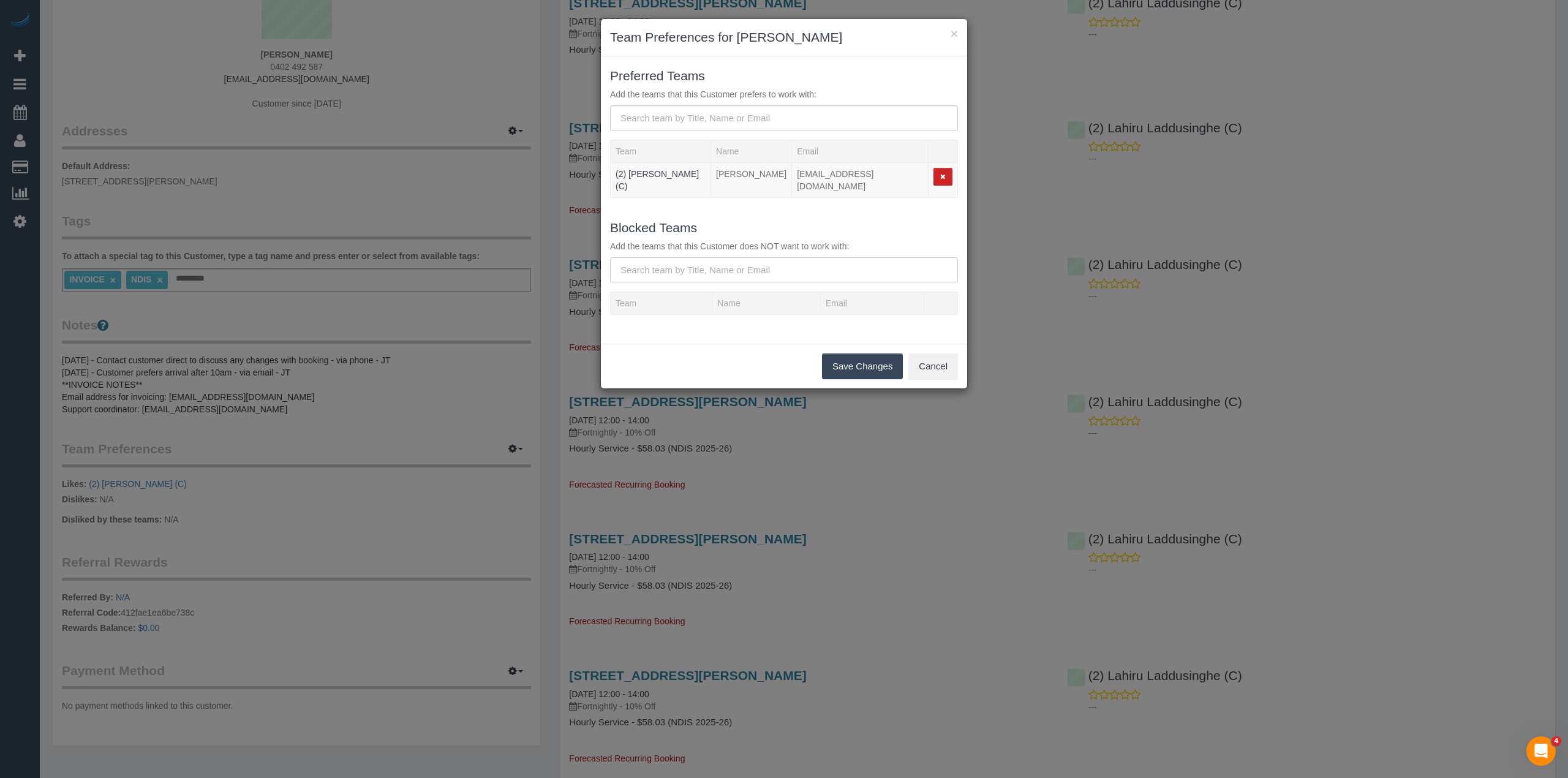
click at [687, 260] on input "text" at bounding box center [784, 270] width 348 height 25
type input "Lahiru"
click at [681, 302] on div "Lahiru Laddusinghe - lhmadhushan@gmail.com" at bounding box center [733, 308] width 220 height 13
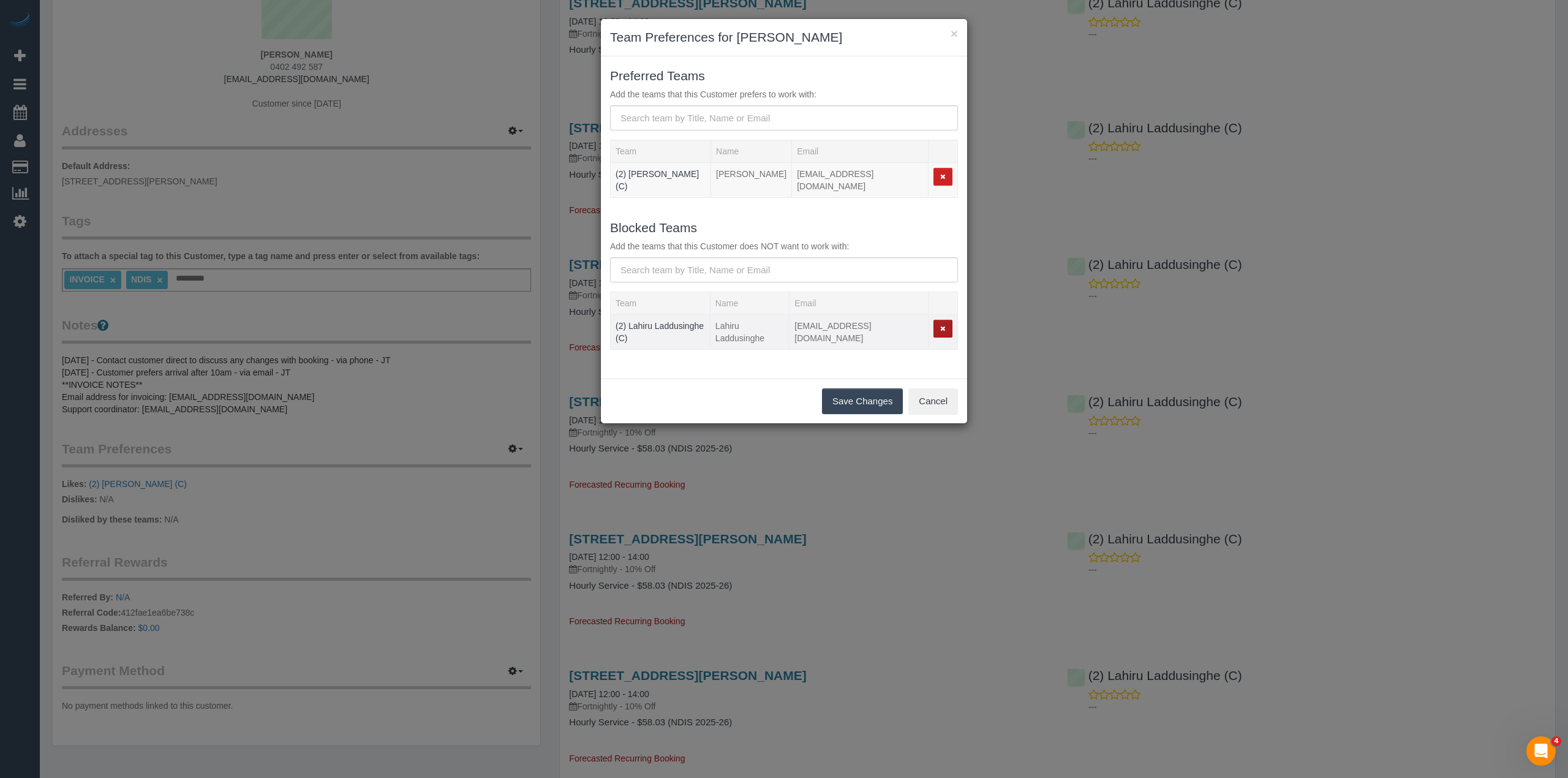
click at [944, 325] on icon "button" at bounding box center [943, 328] width 5 height 7
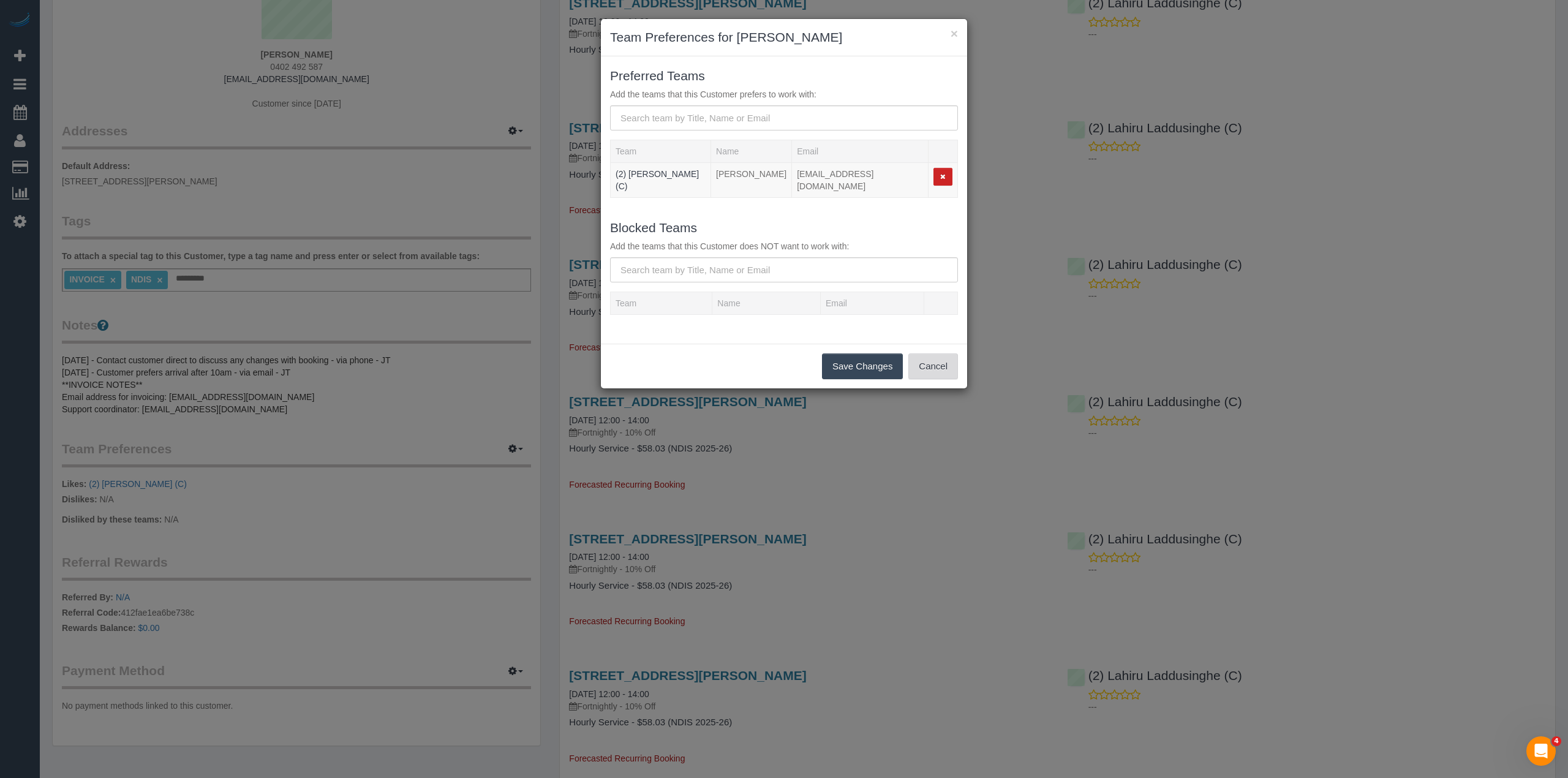
click at [932, 359] on button "Cancel" at bounding box center [932, 366] width 49 height 26
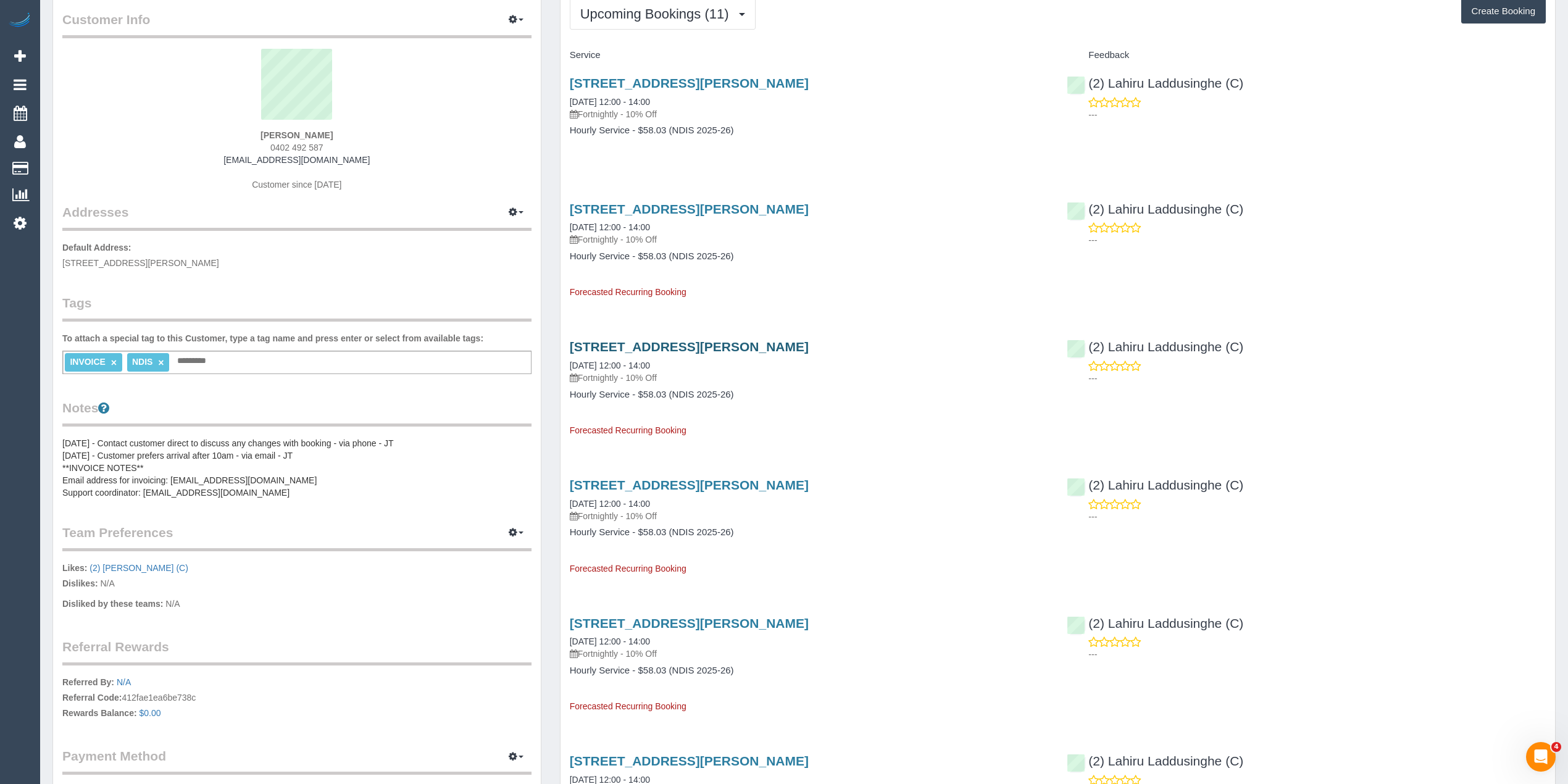
scroll to position [0, 0]
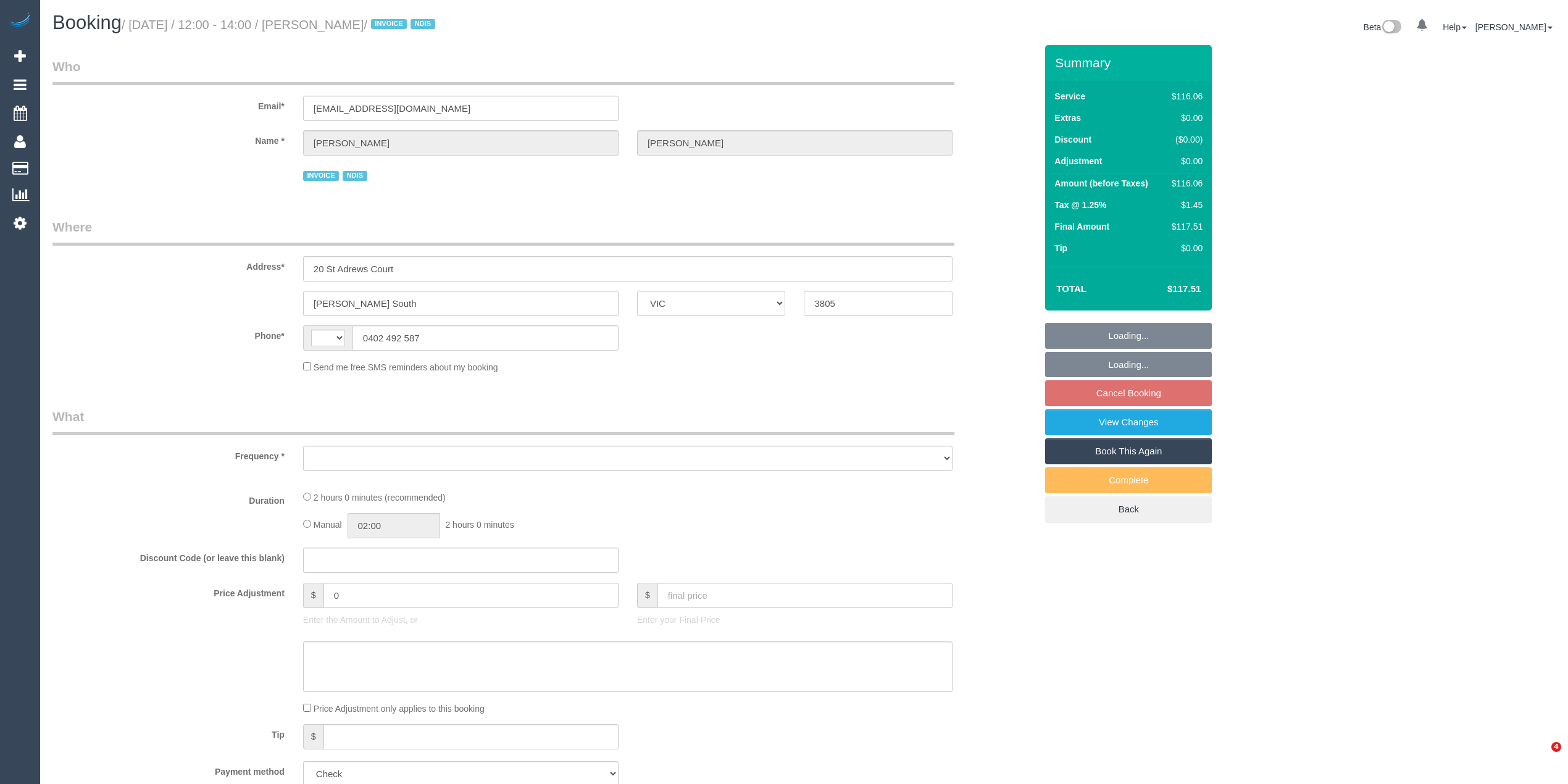
select select "VIC"
select select "string:AU"
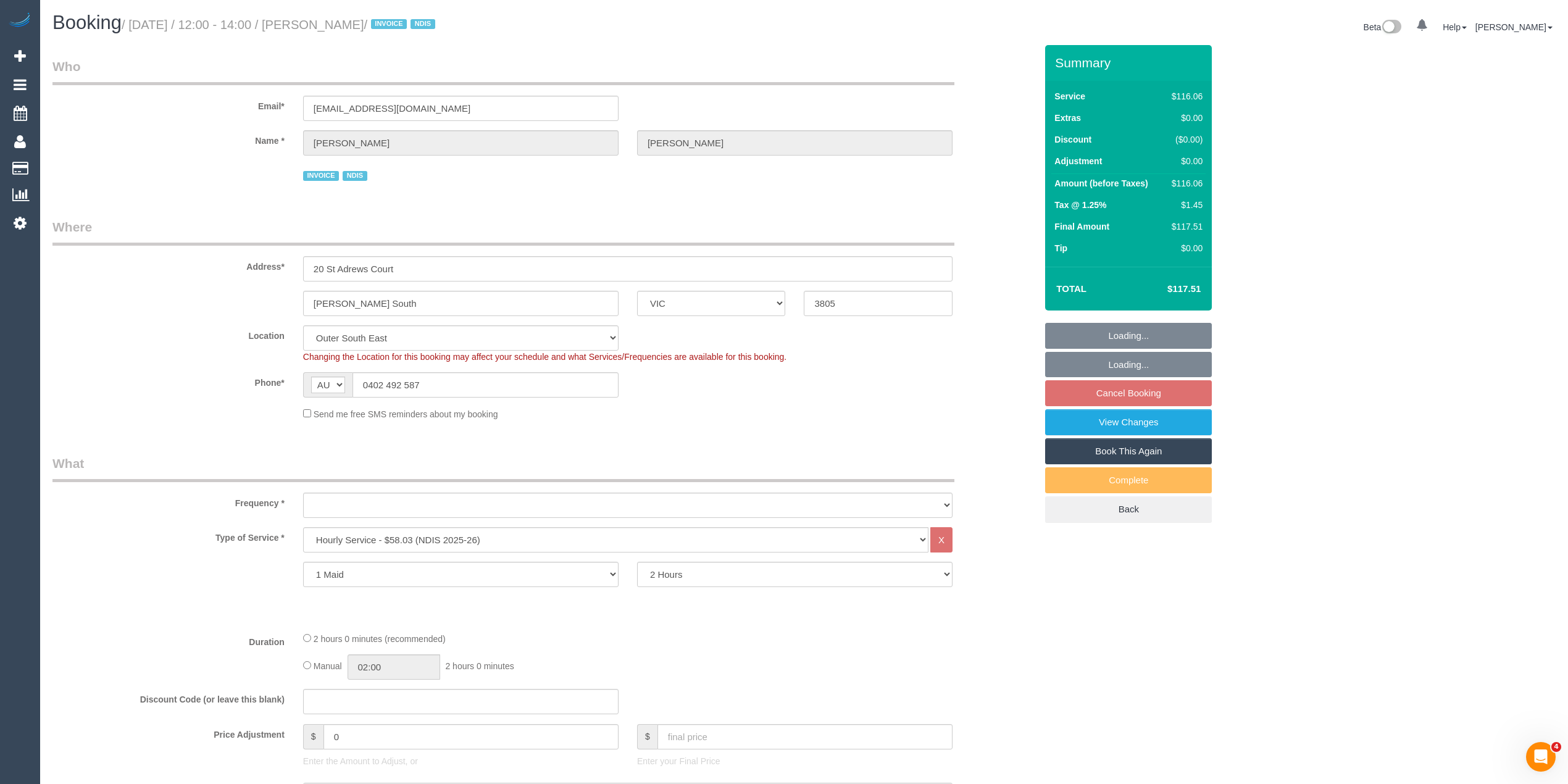
select select "object:732"
select select "number:27"
select select "number:14"
select select "number:18"
select select "number:22"
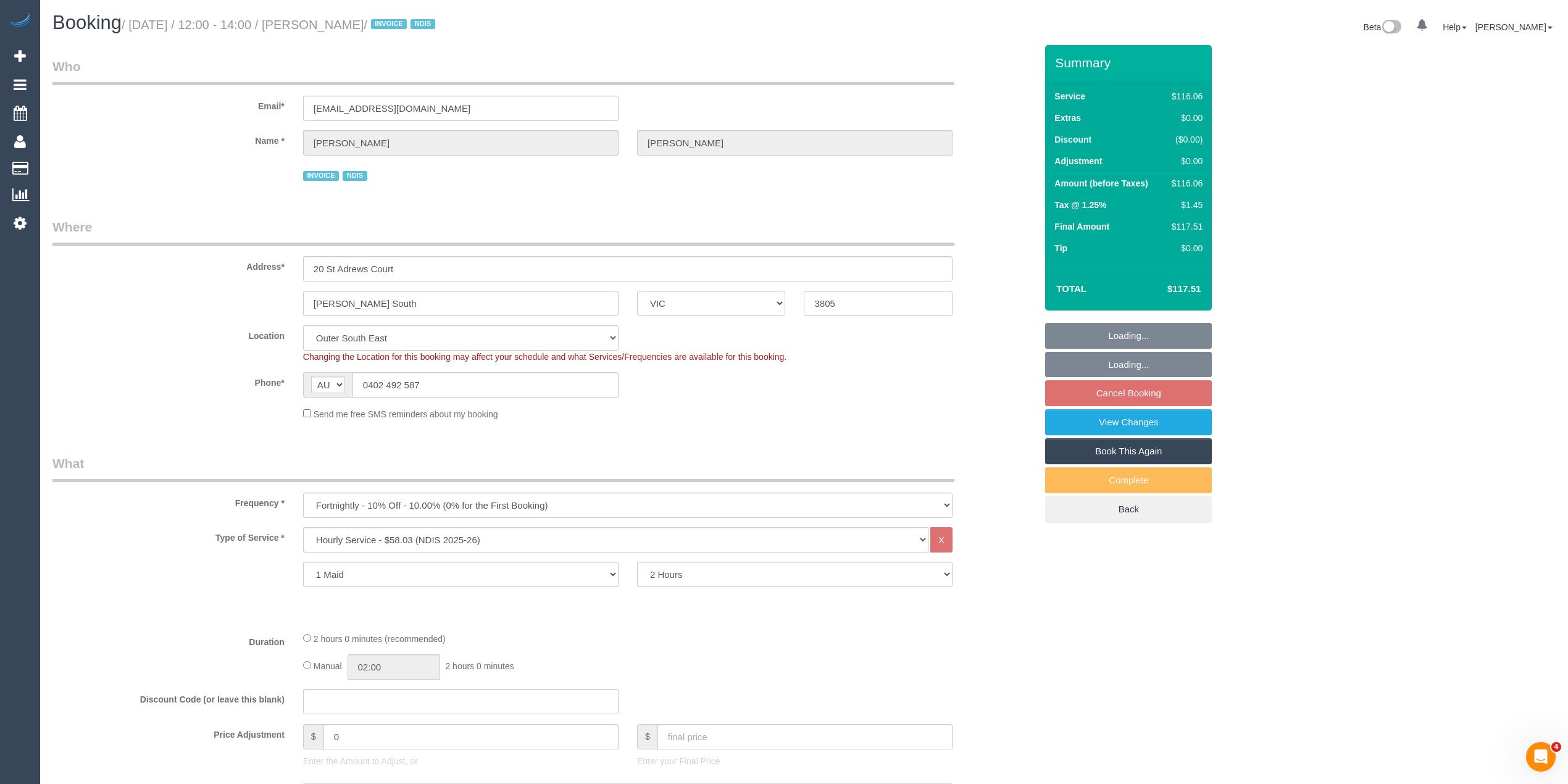
select select "object:742"
select select "spot4"
click at [1144, 390] on link "Cancel Booking" at bounding box center [1128, 393] width 167 height 26
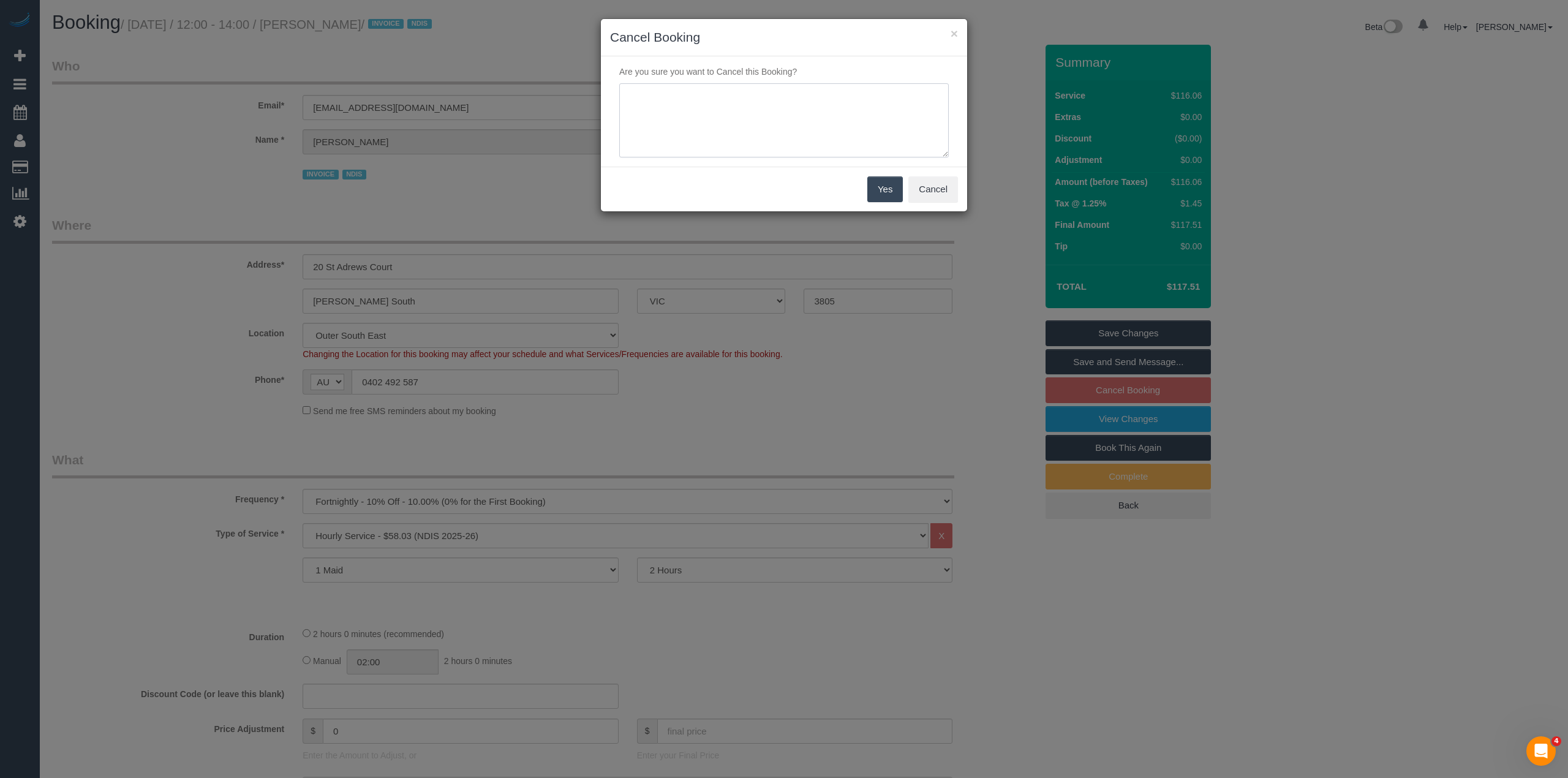
click at [653, 107] on textarea at bounding box center [784, 121] width 330 height 75
type textarea "Customer requested to cancel as a one off. Via phone - CG"
click at [881, 184] on button "Yes" at bounding box center [885, 189] width 35 height 26
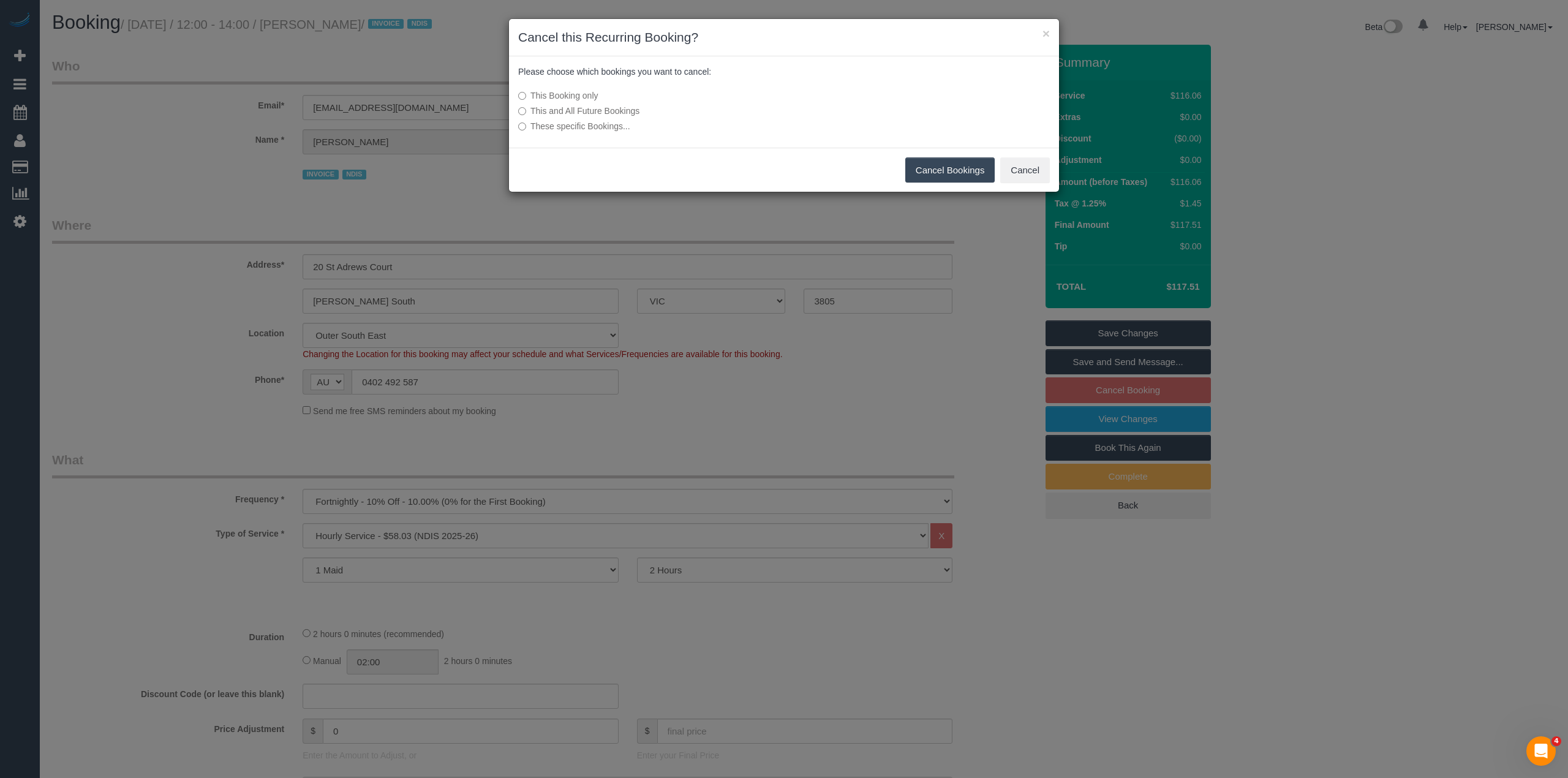
click at [966, 169] on button "Cancel Bookings" at bounding box center [950, 170] width 90 height 26
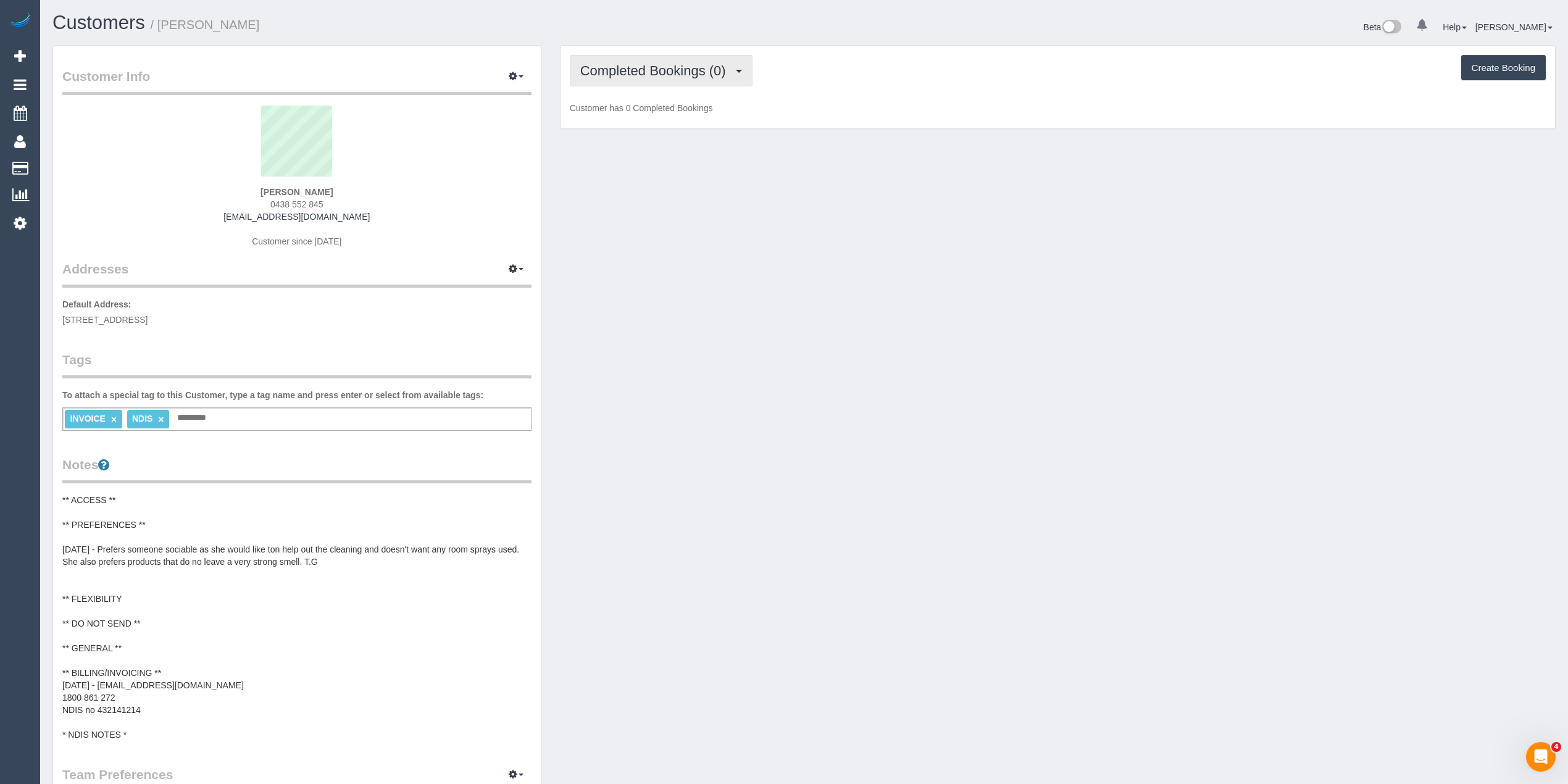
click at [611, 68] on span "Completed Bookings (0)" at bounding box center [656, 70] width 152 height 16
click at [625, 119] on link "Upcoming Bookings (11)" at bounding box center [636, 116] width 131 height 16
